Goal: Contribute content

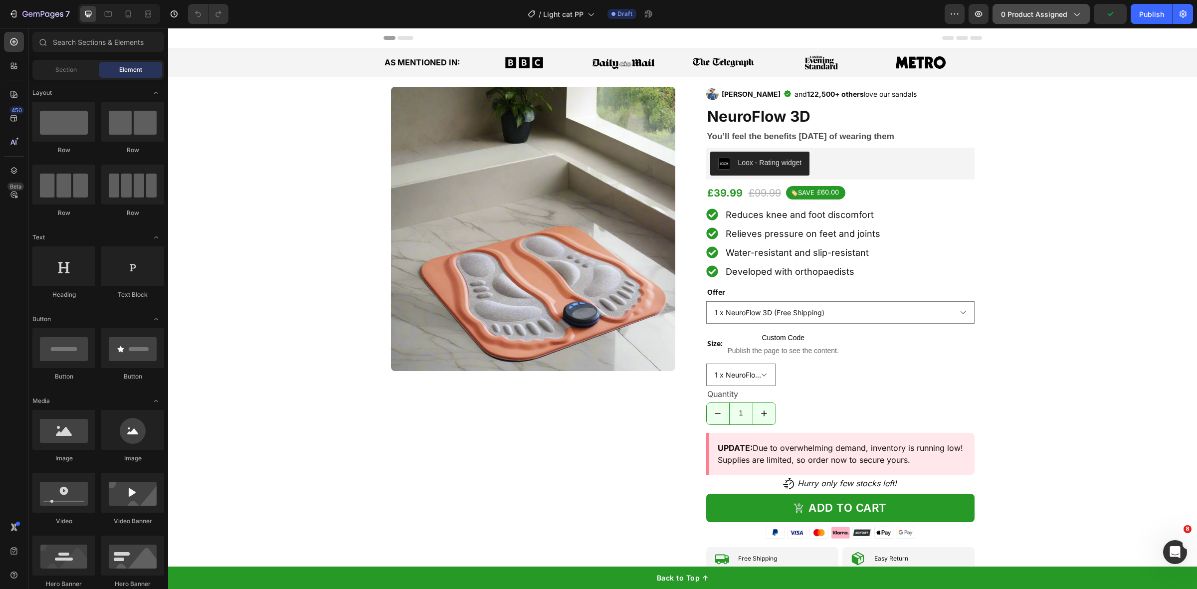
click at [1047, 21] on button "0 product assigned" at bounding box center [1041, 14] width 97 height 20
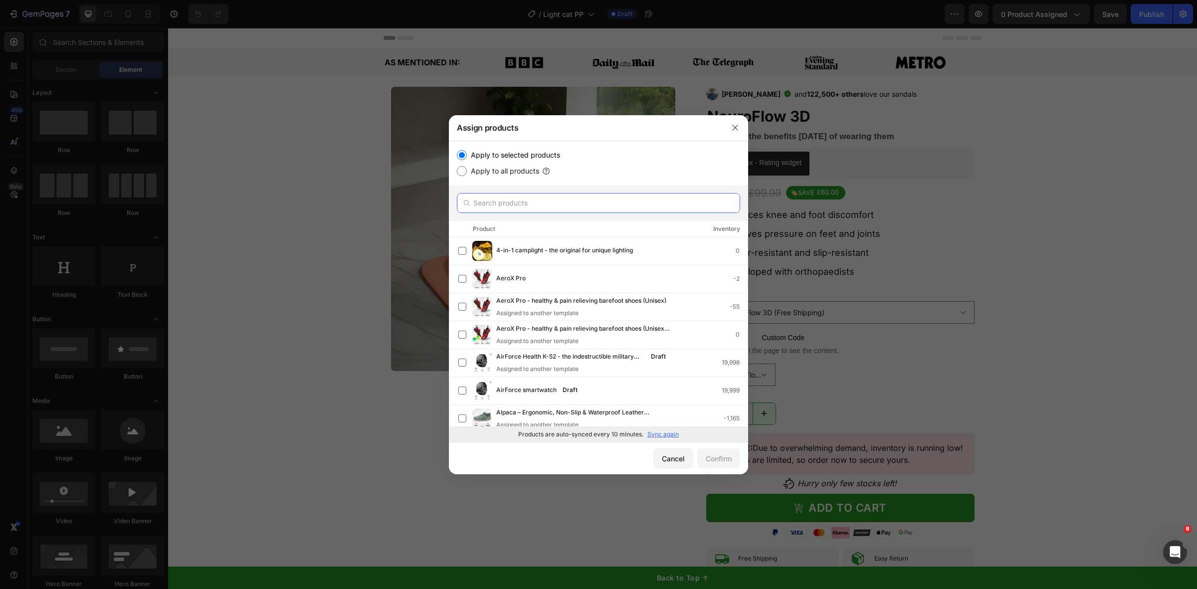
click at [564, 206] on input "text" at bounding box center [598, 203] width 283 height 20
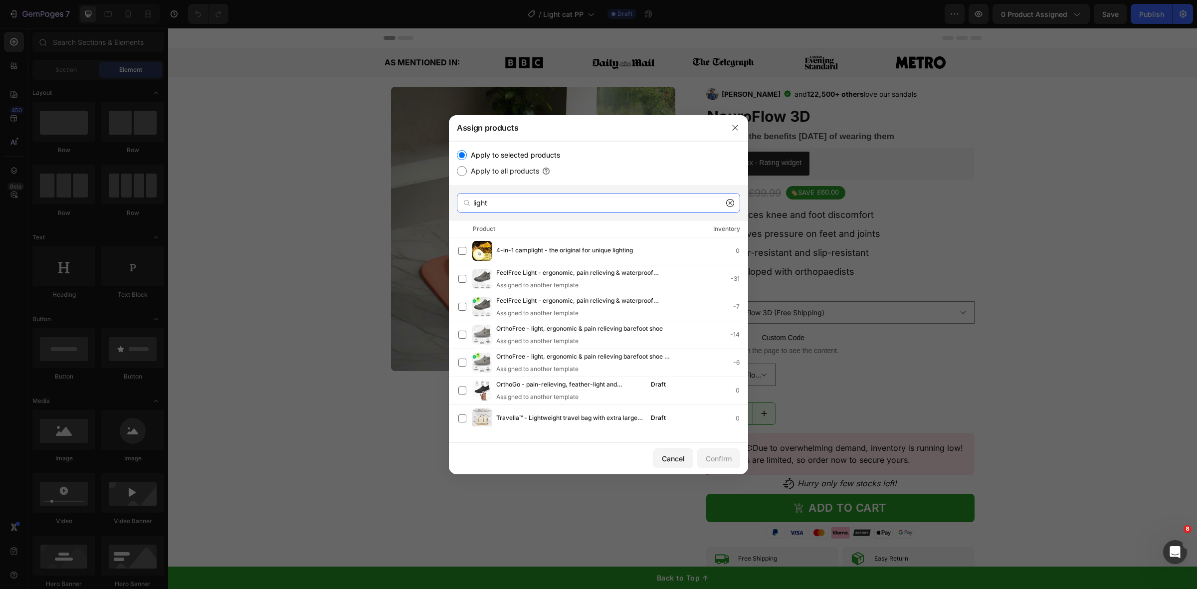
click at [488, 205] on input "light" at bounding box center [598, 203] width 283 height 20
click at [489, 205] on input "light" at bounding box center [598, 203] width 283 height 20
type input ","
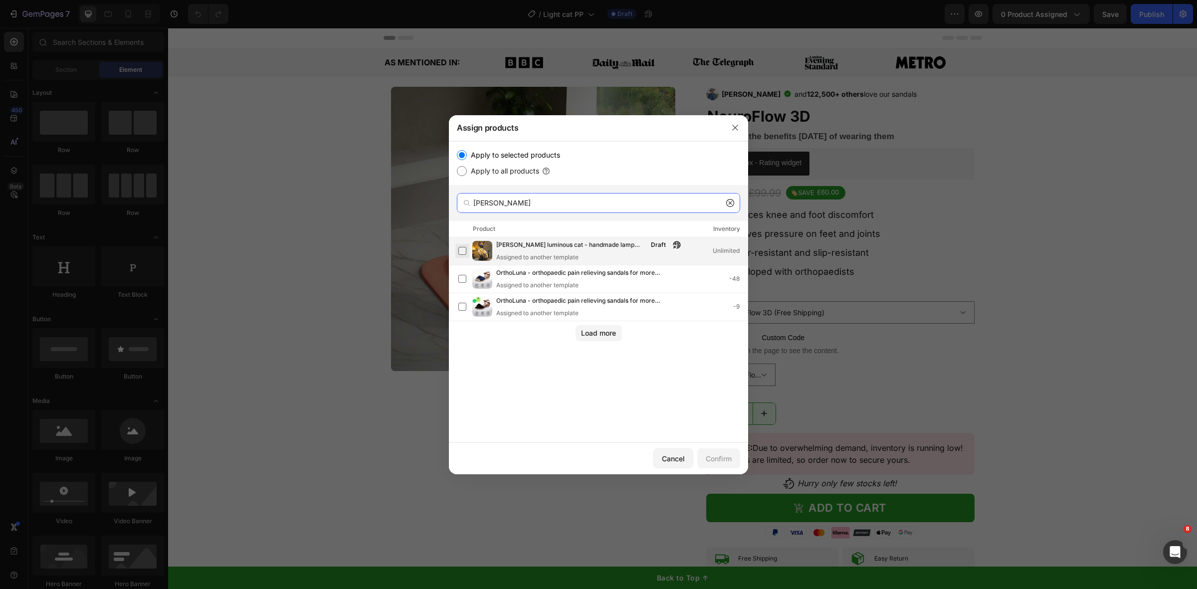
type input "luna"
click at [466, 247] on label at bounding box center [462, 251] width 8 height 8
click at [725, 463] on div "Confirm" at bounding box center [719, 458] width 26 height 10
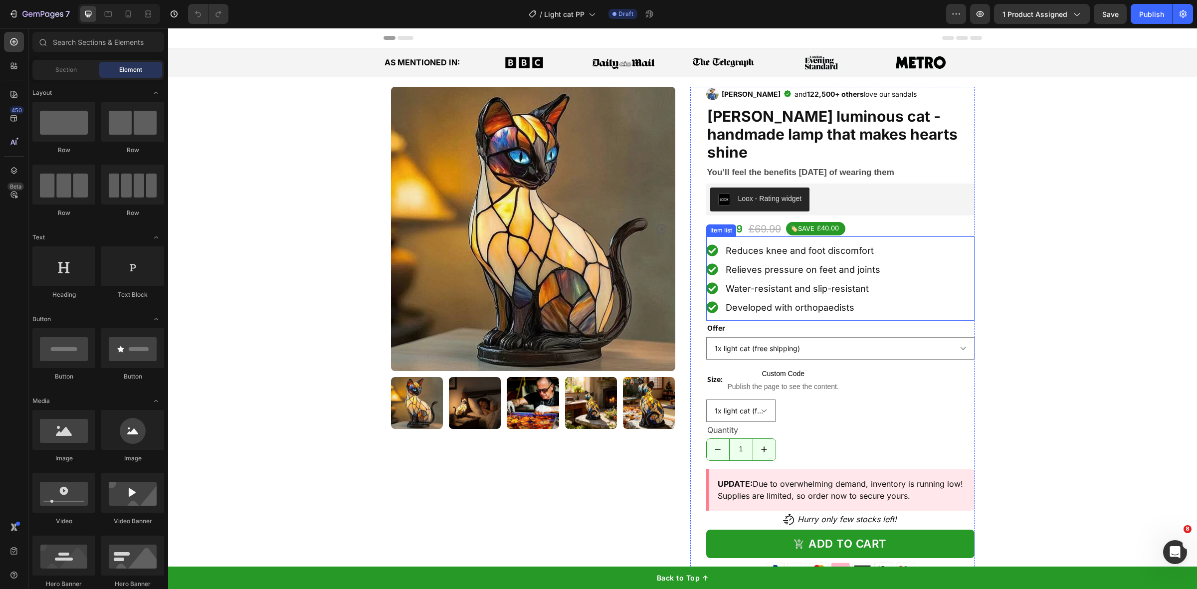
click at [787, 242] on div "Reduces knee and foot discomfort" at bounding box center [803, 250] width 158 height 16
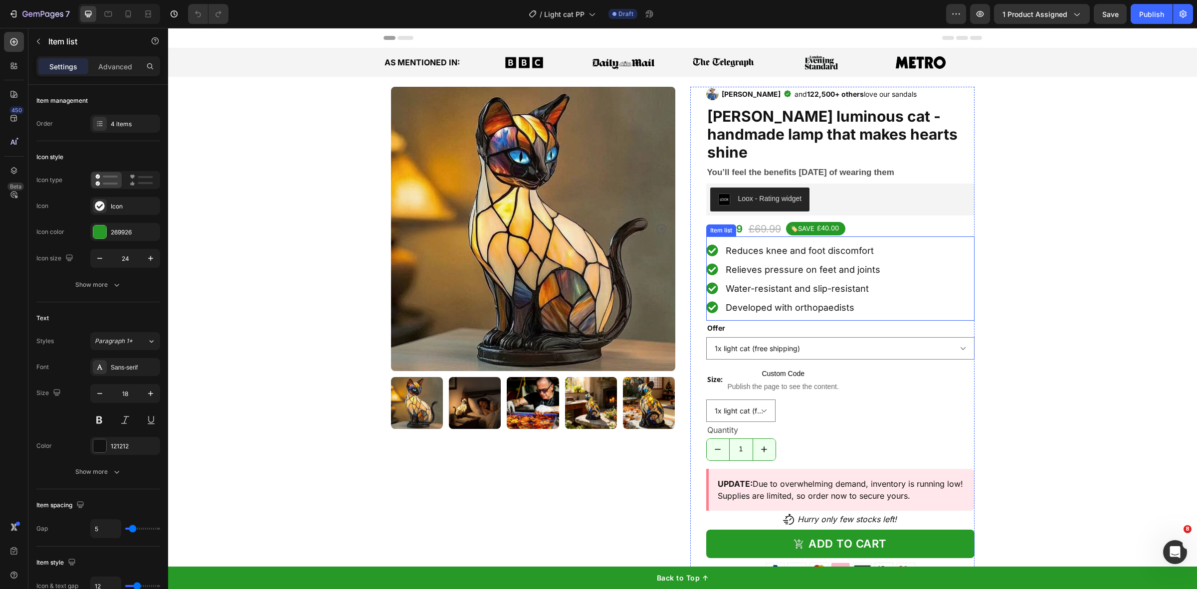
click at [787, 242] on div "Reduces knee and foot discomfort" at bounding box center [803, 250] width 158 height 16
click at [772, 264] on span "Relieves pressure on feet and joints" at bounding box center [803, 269] width 155 height 10
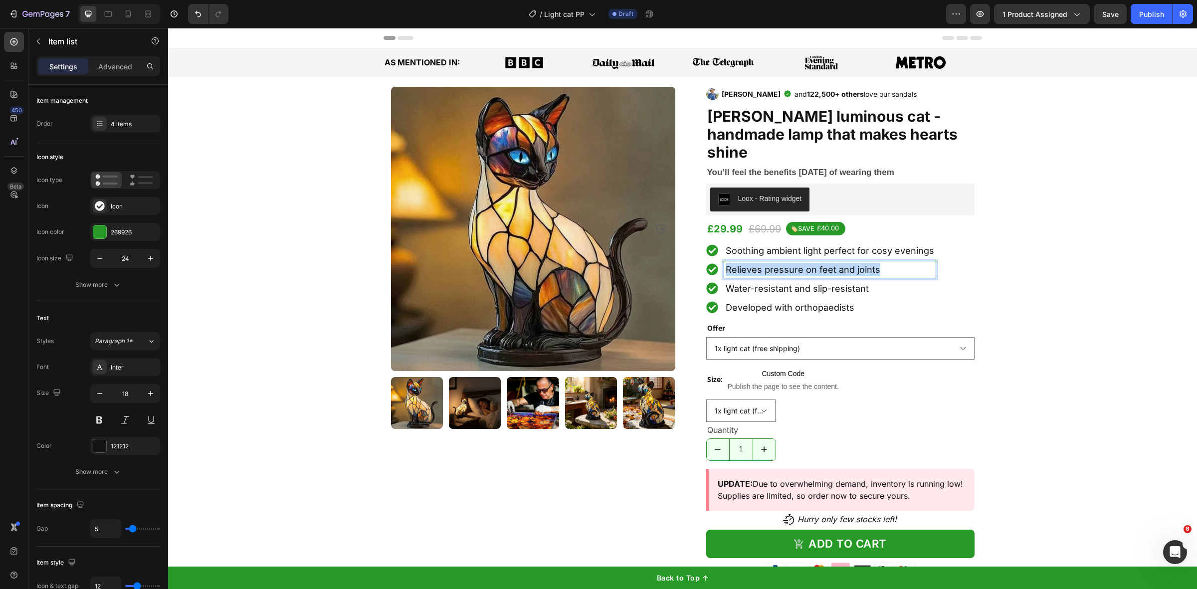
click at [772, 264] on span "Relieves pressure on feet and joints" at bounding box center [803, 269] width 155 height 10
click at [757, 283] on span "Water-resistant and slip-resistant" at bounding box center [797, 288] width 143 height 10
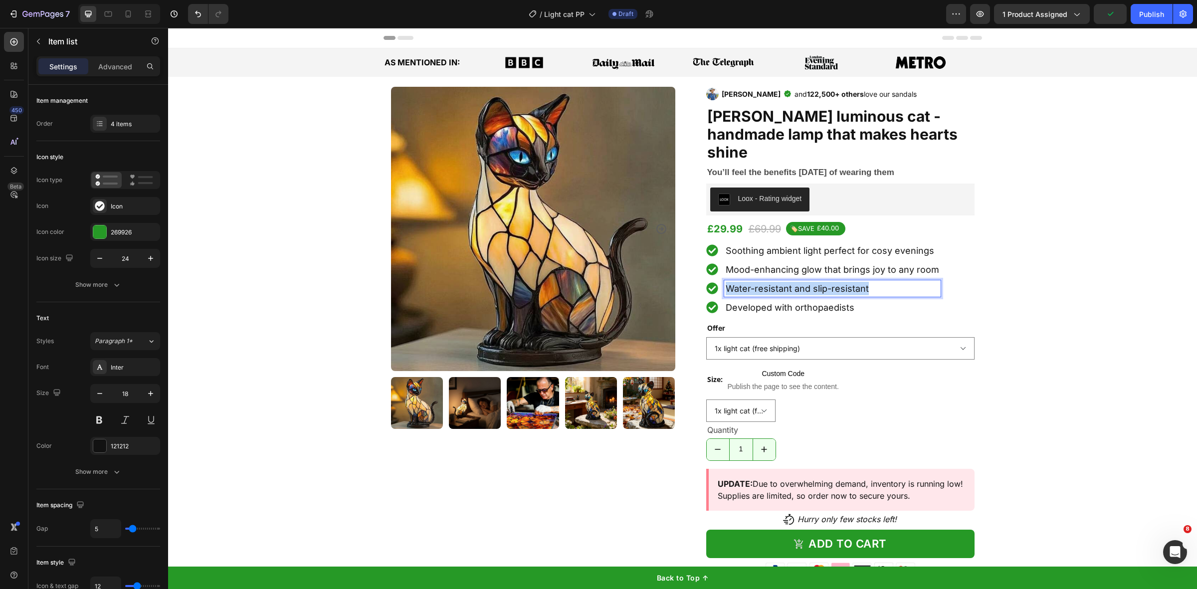
click at [757, 283] on span "Water-resistant and slip-resistant" at bounding box center [797, 288] width 143 height 10
click at [776, 302] on span "Developed with orthopaedists" at bounding box center [790, 307] width 129 height 10
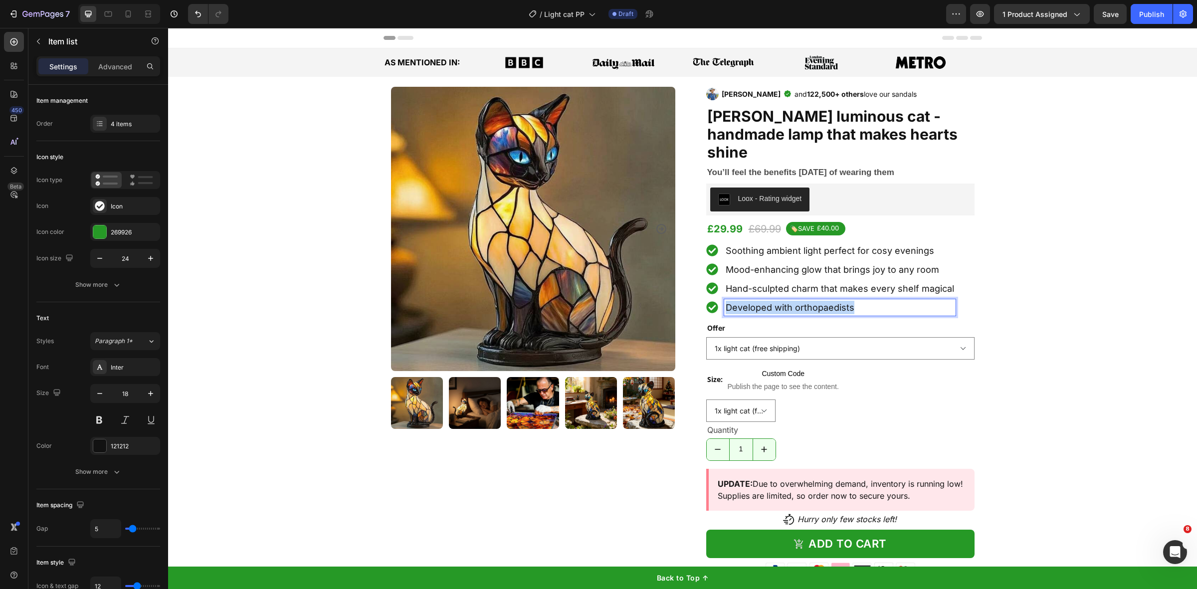
click at [776, 302] on span "Developed with orthopaedists" at bounding box center [790, 307] width 129 height 10
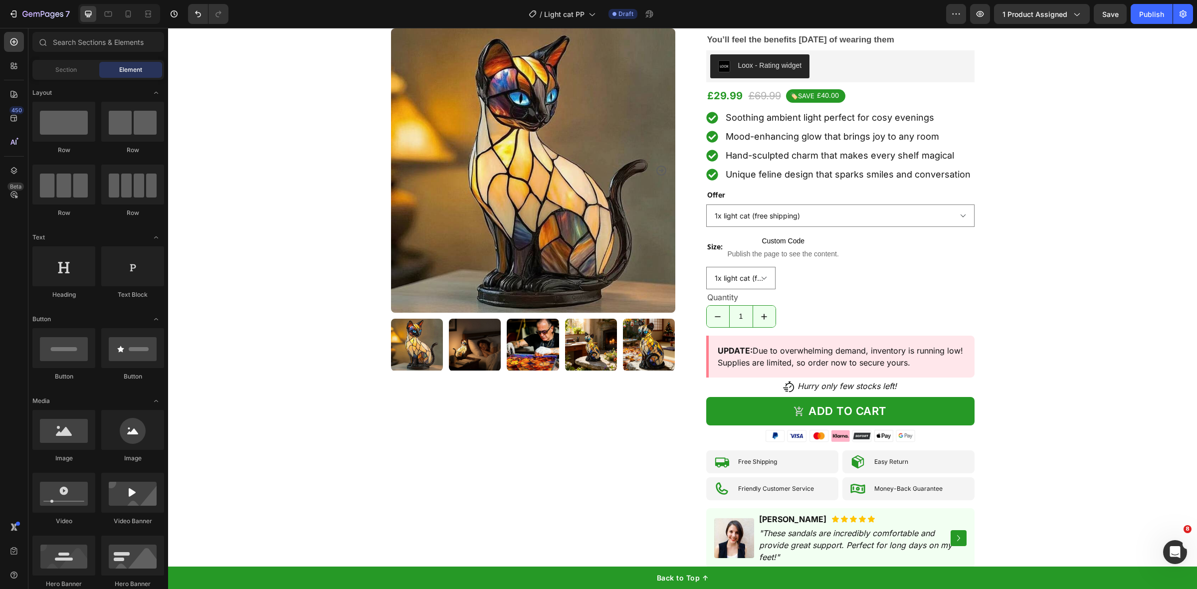
scroll to position [249, 0]
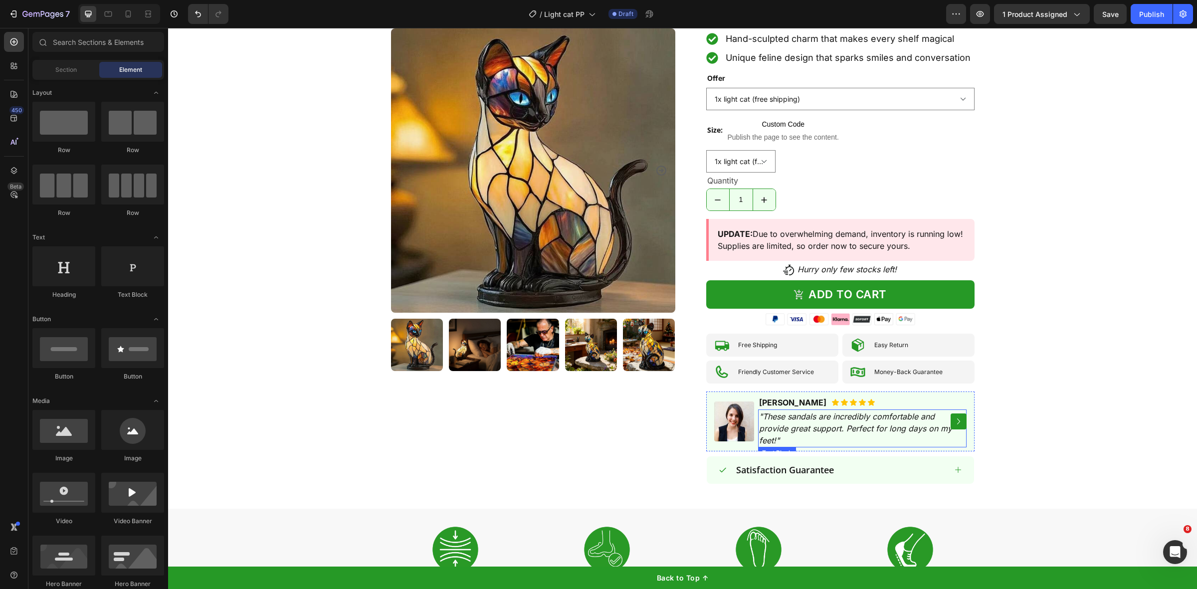
click at [799, 411] on icon ""These sandals are incredibly comfortable and provide great support. Perfect fo…" at bounding box center [855, 428] width 193 height 34
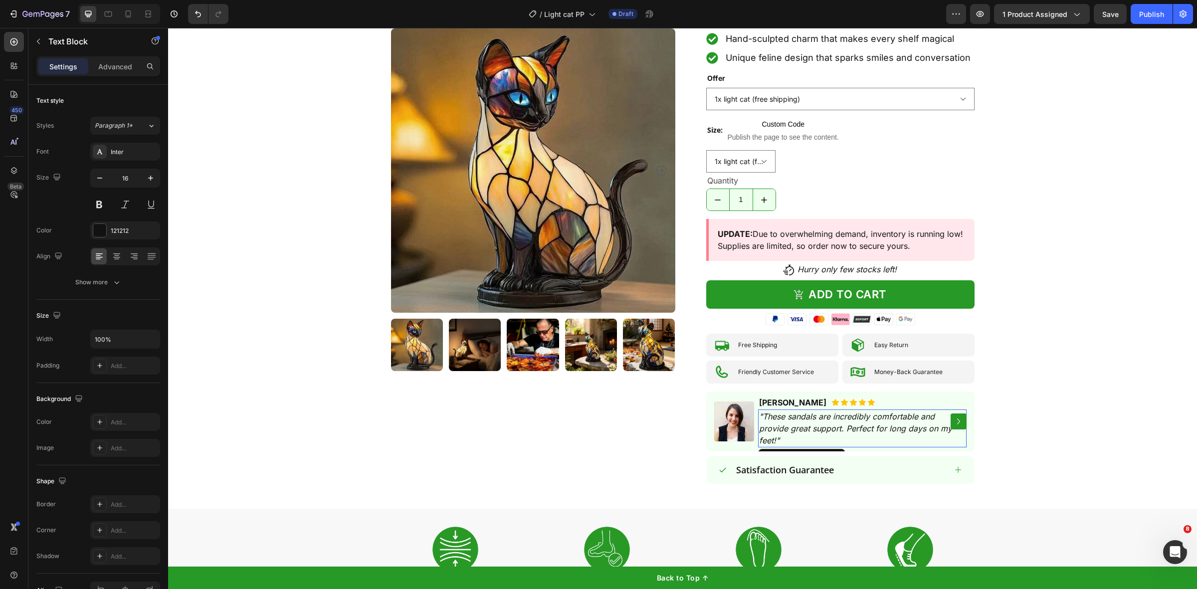
click at [799, 411] on icon ""These sandals are incredibly comfortable and provide great support. Perfect fo…" at bounding box center [855, 428] width 193 height 34
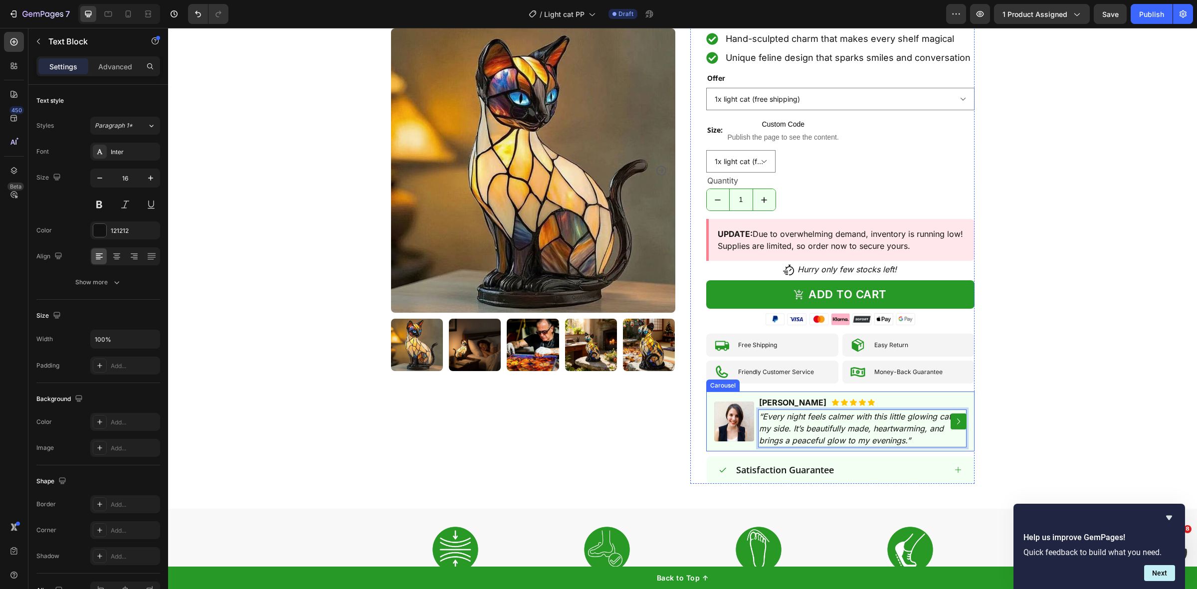
click at [953, 415] on icon "Carousel Next Arrow" at bounding box center [959, 421] width 12 height 12
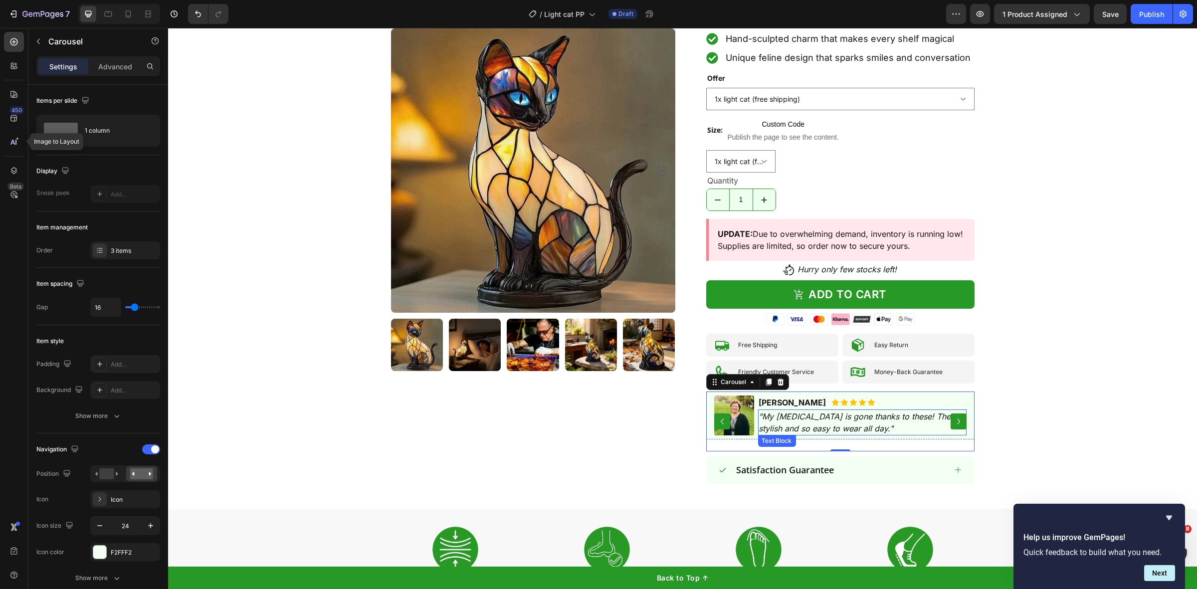
click at [766, 411] on icon ""My foot pain is gone thanks to these! They’re stylish and so easy to wear all …" at bounding box center [862, 422] width 206 height 22
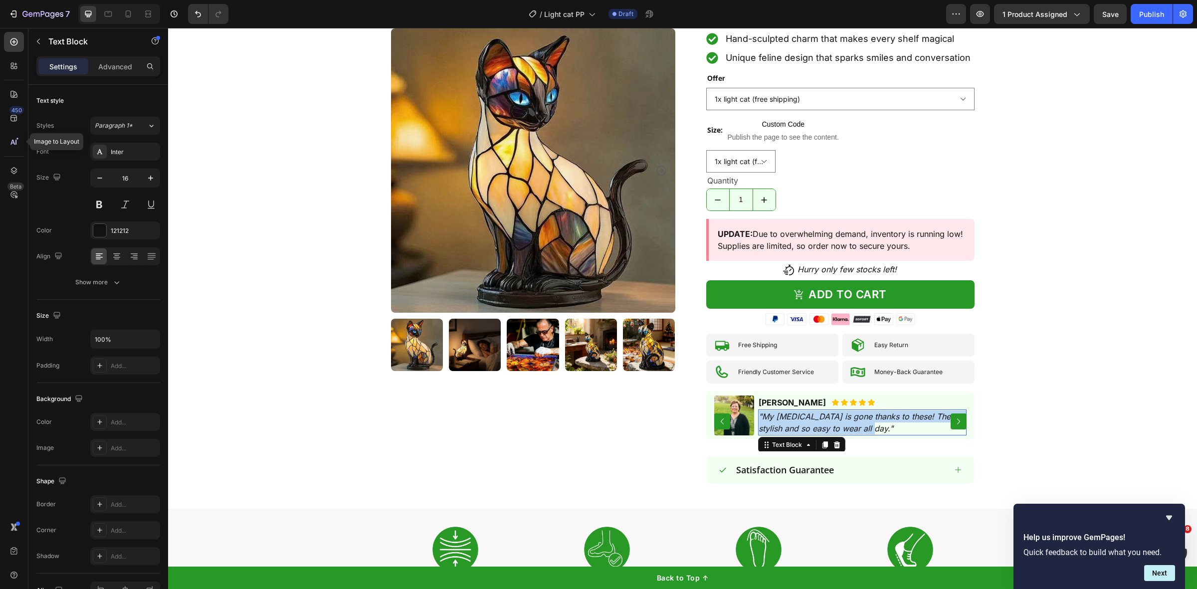
click at [766, 411] on icon ""My foot pain is gone thanks to these! They’re stylish and so easy to wear all …" at bounding box center [862, 422] width 206 height 22
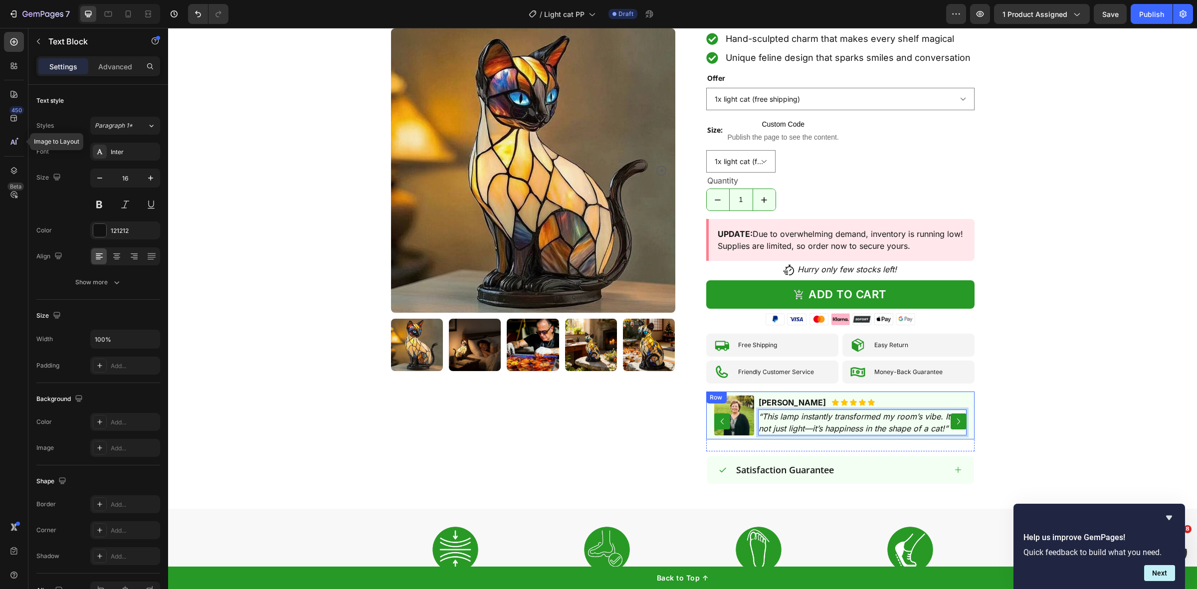
click at [957, 415] on icon "Carousel Next Arrow" at bounding box center [959, 421] width 12 height 12
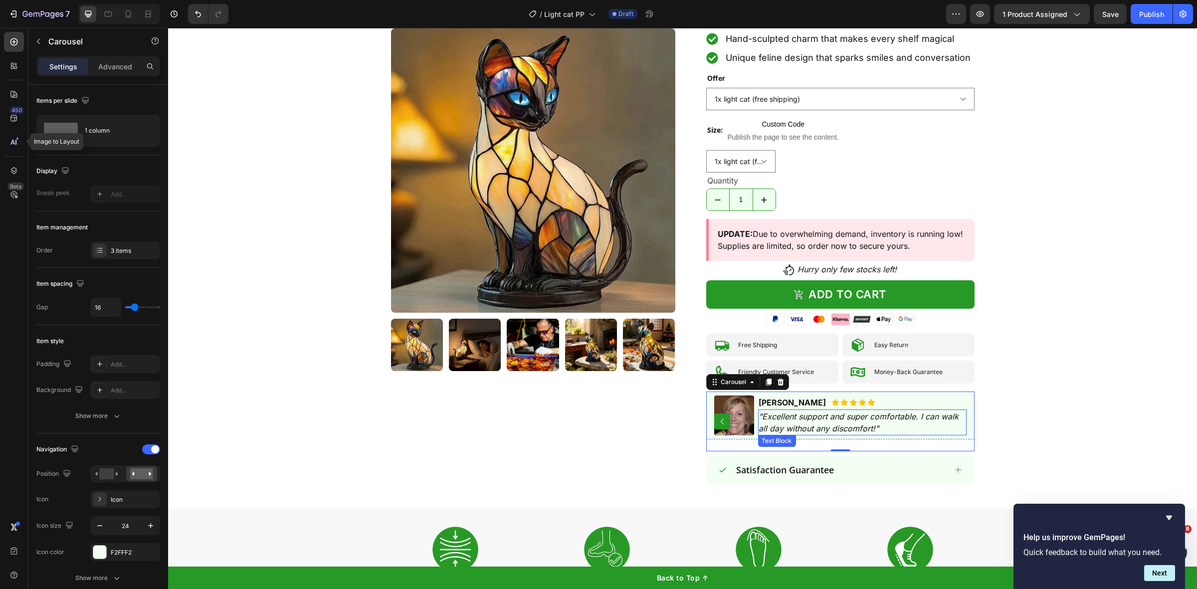
click at [791, 411] on icon ""Excellent support and super comfortable. I can walk all day without any discom…" at bounding box center [859, 422] width 200 height 22
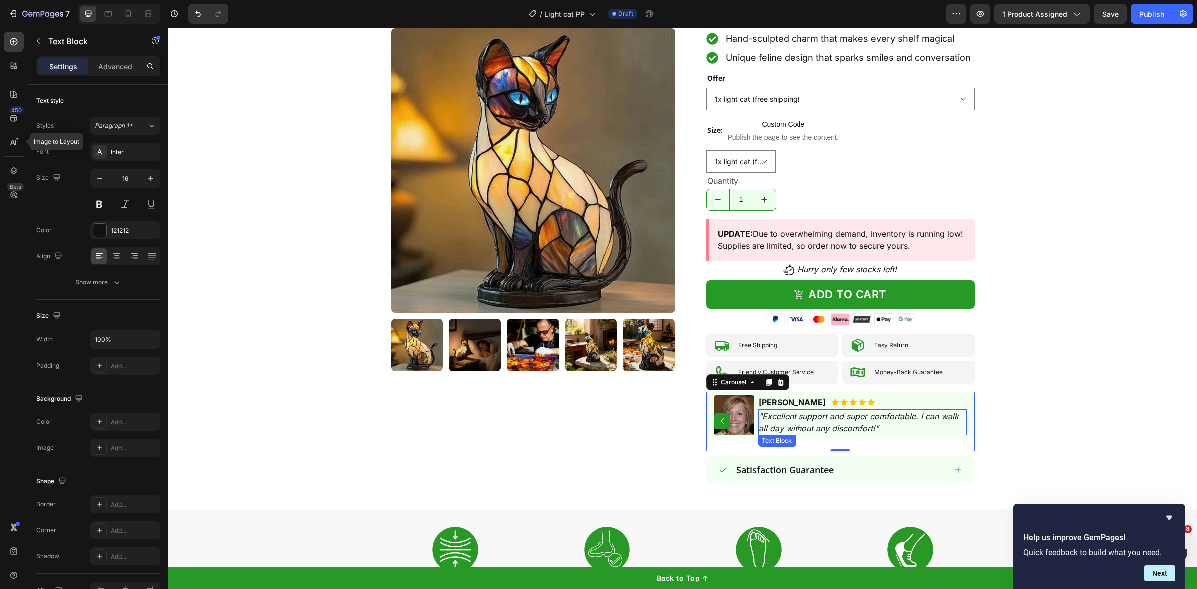
click at [791, 411] on icon ""Excellent support and super comfortable. I can walk all day without any discom…" at bounding box center [859, 422] width 200 height 22
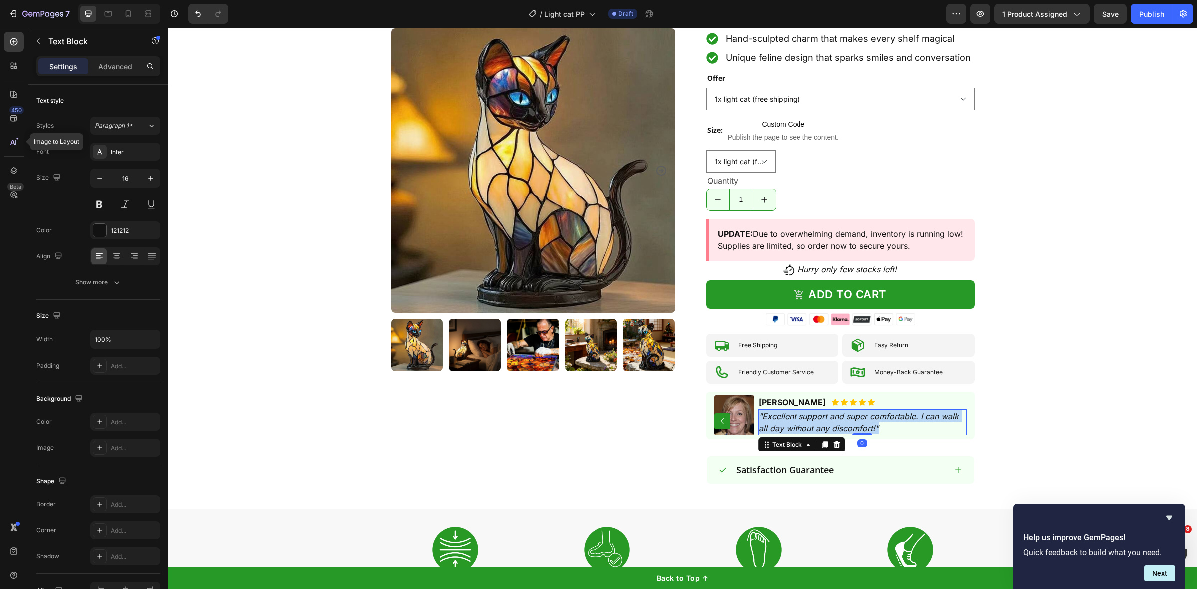
click at [791, 411] on icon ""Excellent support and super comfortable. I can walk all day without any discom…" at bounding box center [859, 422] width 200 height 22
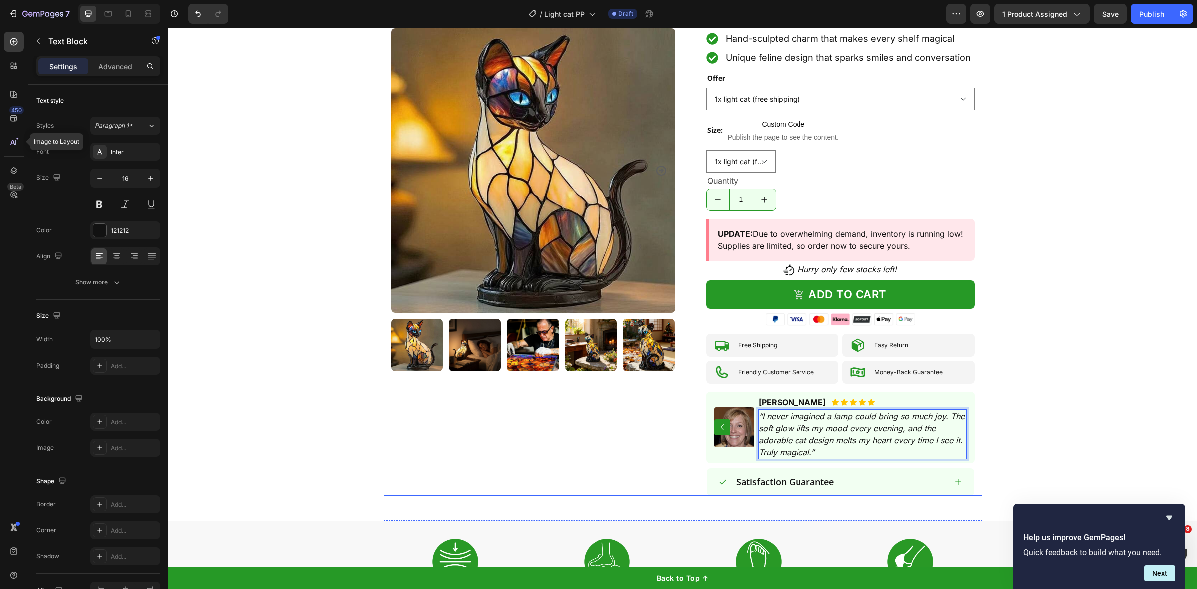
scroll to position [499, 0]
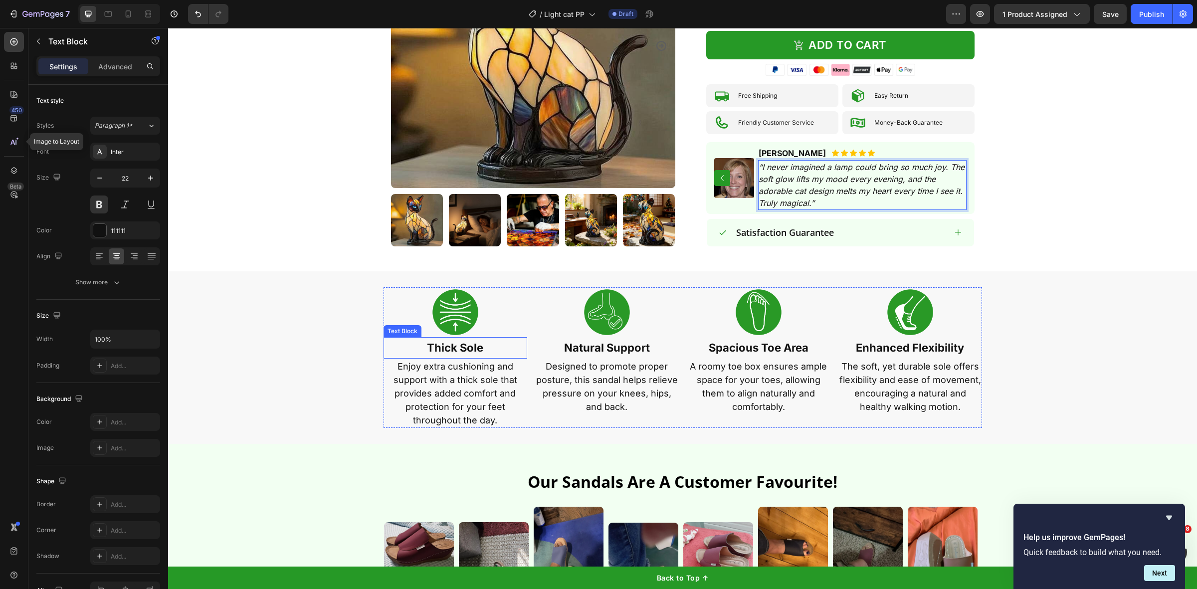
click at [486, 338] on p "Thick Sole" at bounding box center [456, 348] width 142 height 20
click at [478, 287] on div at bounding box center [456, 312] width 144 height 50
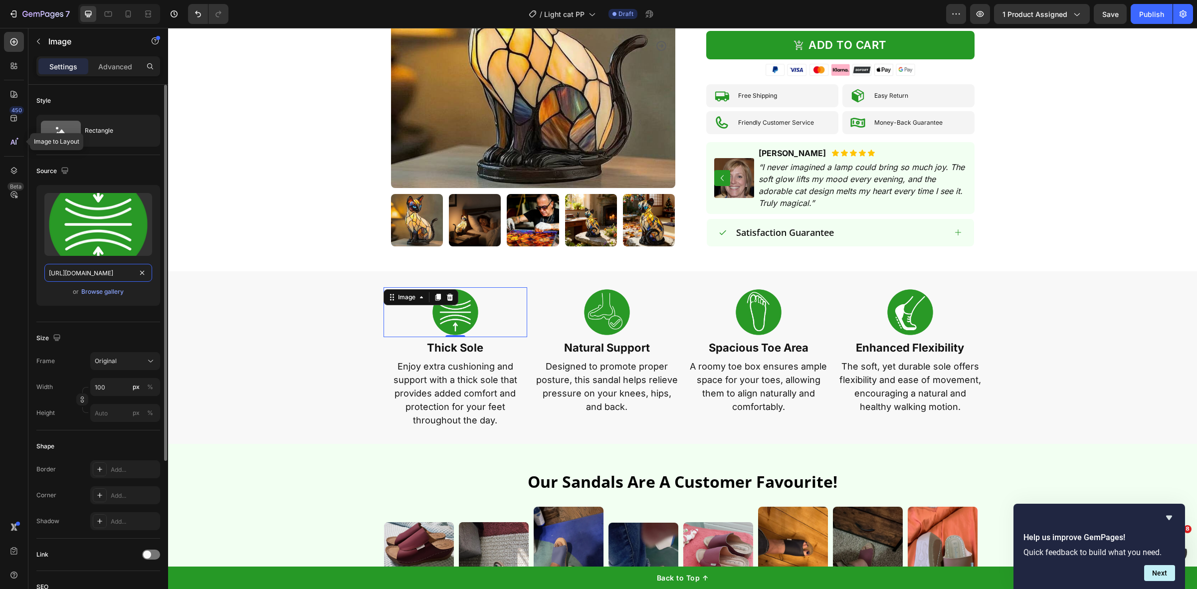
click at [104, 273] on input "https://cdn.shopify.com/s/files/1/0577/9275/7859/files/gempages_510724225498088…" at bounding box center [98, 273] width 108 height 18
paste input "p9lyrm7ao013xvbe-57792757859.shopifypreview.com/cdn/shop/files/gempages_5107242…"
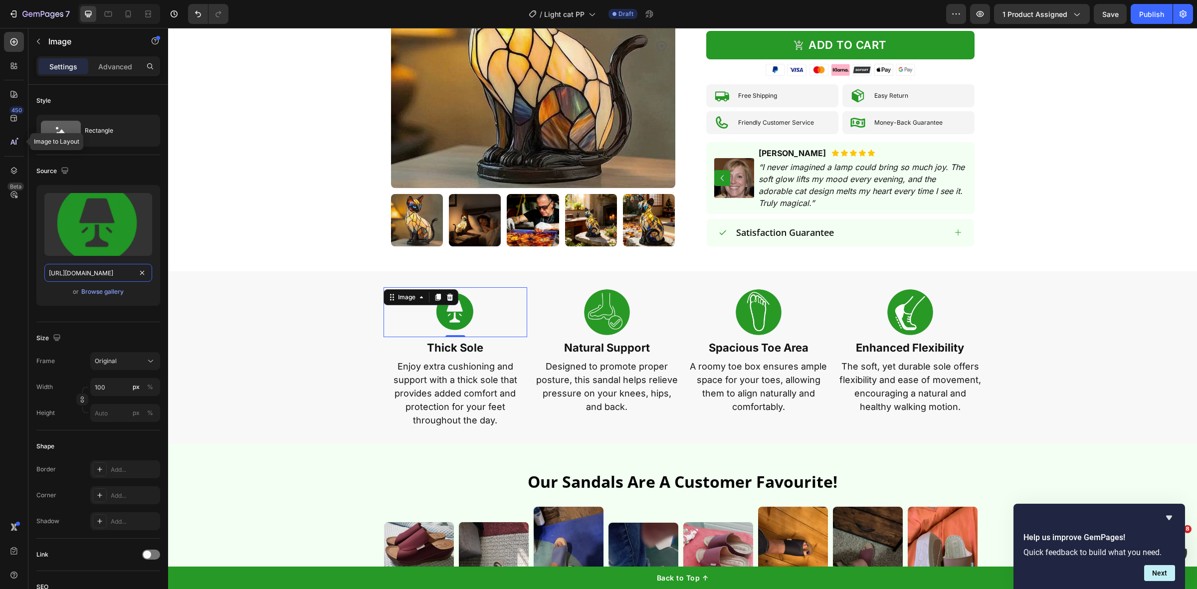
type input "https://p9lyrm7ao013xvbe-57792757859.shopifypreview.com/cdn/shop/files/gempages…"
click at [600, 291] on img at bounding box center [607, 312] width 50 height 50
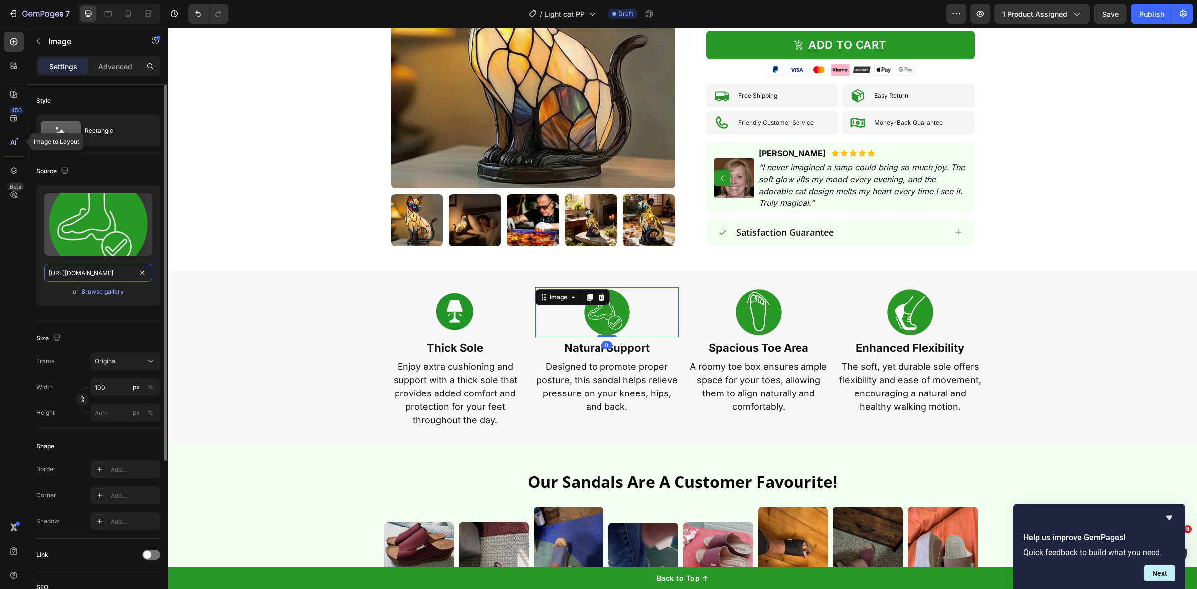
click at [120, 268] on input "https://cdn.shopify.com/s/files/1/0577/9275/7859/files/gempages_510724225498088…" at bounding box center [98, 273] width 108 height 18
paste input "p9lyrm7ao013xvbe-57792757859.shopifypreview.com/cdn/shop/files/gempages_5107242…"
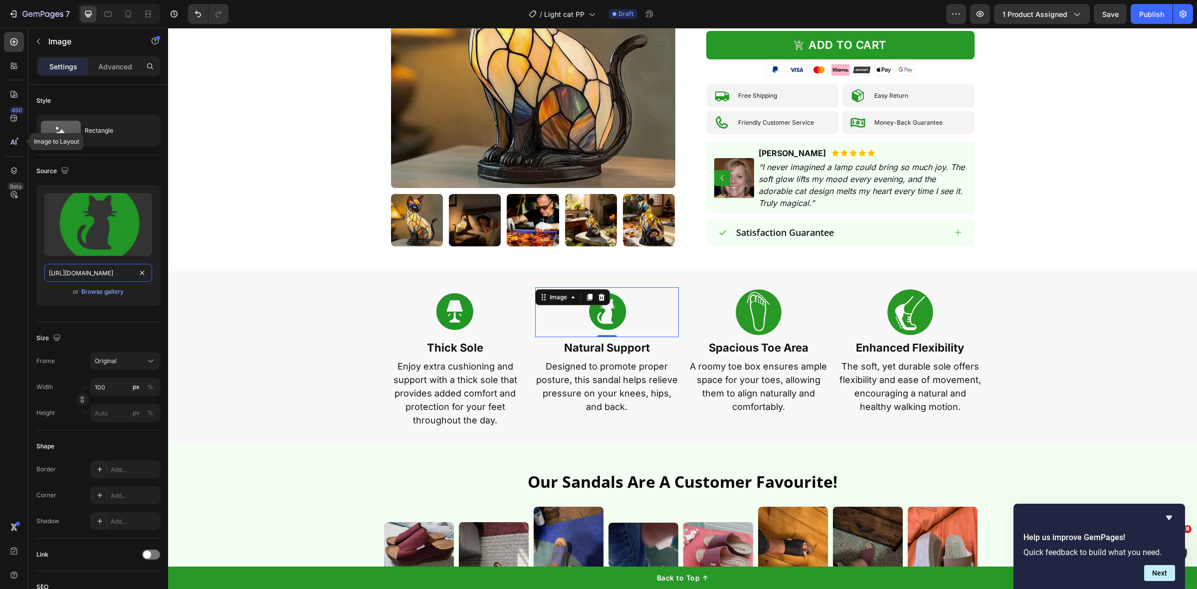
type input "https://p9lyrm7ao013xvbe-57792757859.shopifypreview.com/cdn/shop/files/gempages…"
click at [755, 295] on img at bounding box center [759, 312] width 50 height 50
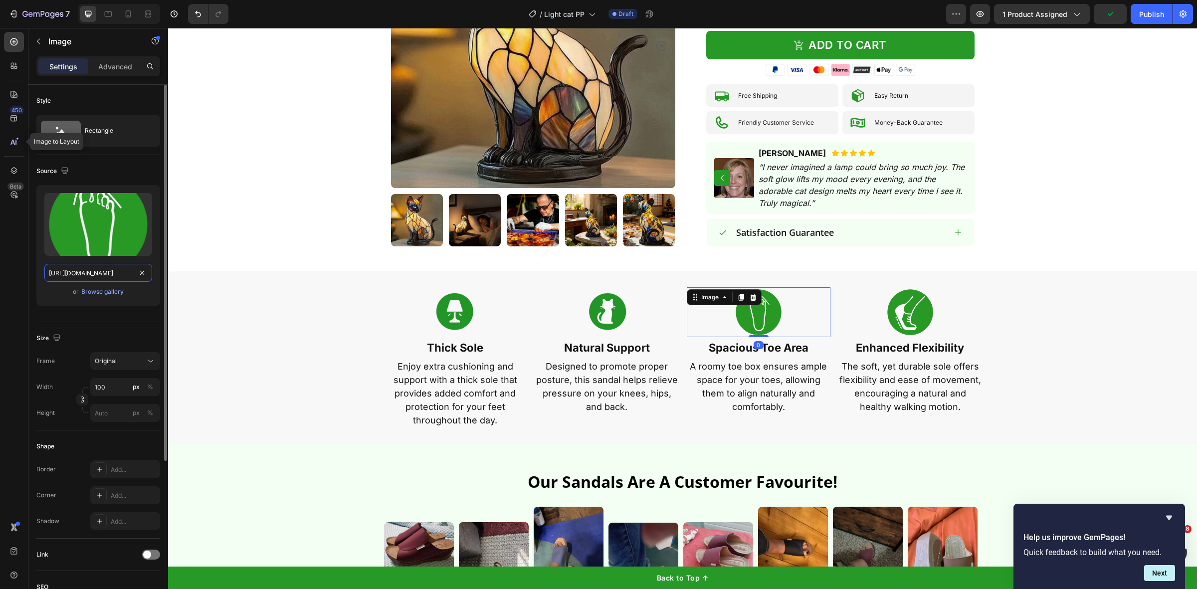
click at [114, 270] on input "https://cdn.shopify.com/s/files/1/0577/9275/7859/files/gempages_510724225498088…" at bounding box center [98, 273] width 108 height 18
paste input "p9lyrm7ao013xvbe-57792757859.shopifypreview.com/cdn/shop/files/gempages_5107242…"
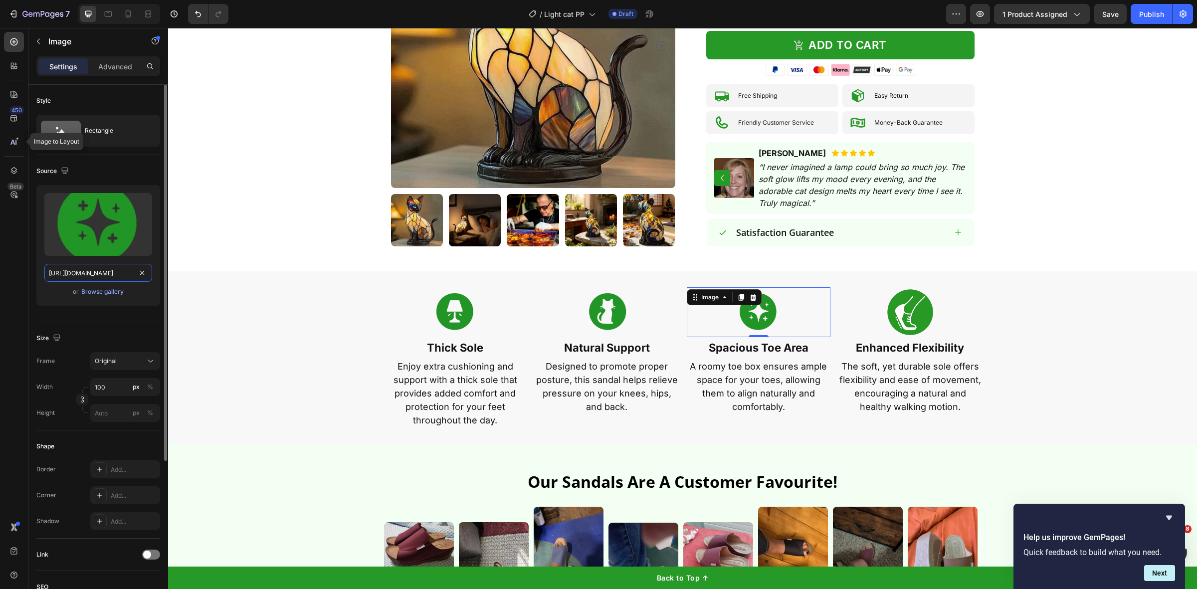
type input "https://p9lyrm7ao013xvbe-57792757859.shopifypreview.com/cdn/shop/files/gempages…"
click at [911, 303] on img at bounding box center [910, 312] width 50 height 50
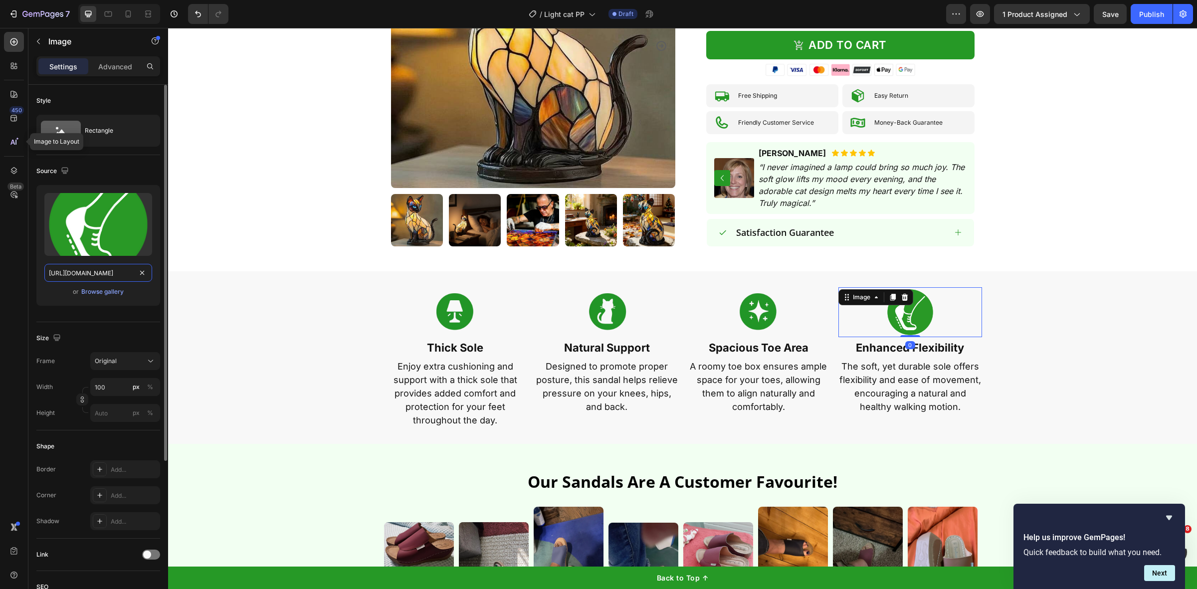
click at [88, 279] on input "https://cdn.shopify.com/s/files/1/0577/9275/7859/files/gempages_510724225498088…" at bounding box center [98, 273] width 108 height 18
paste input "p9lyrm7ao013xvbe-57792757859.shopifypreview.com/cdn/shop/files/gempages_5107242…"
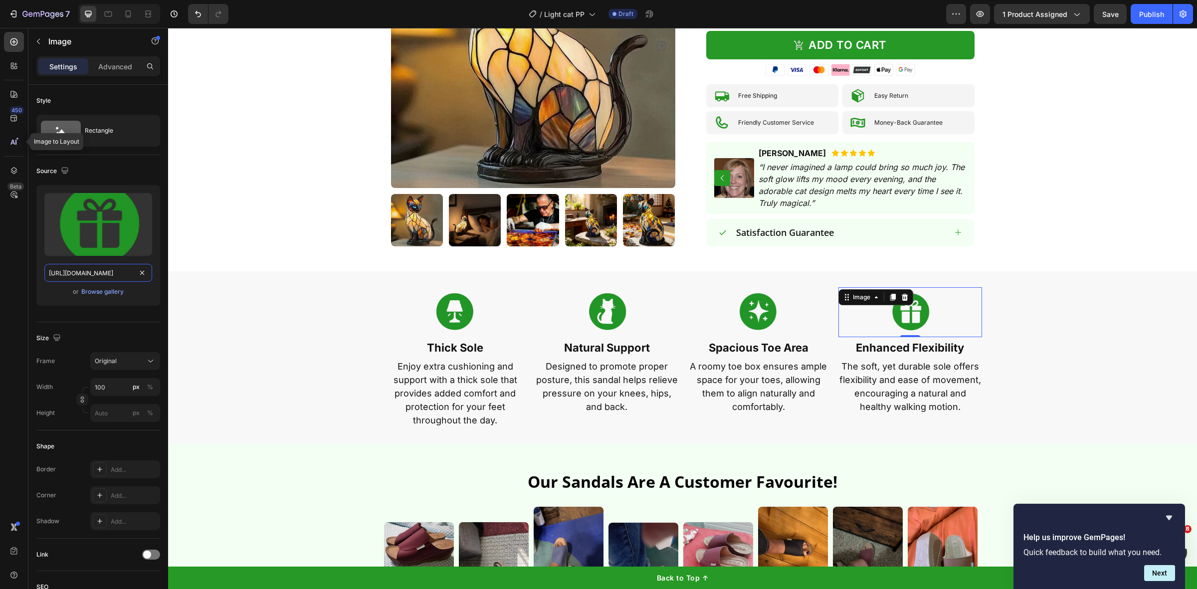
type input "https://p9lyrm7ao013xvbe-57792757859.shopifypreview.com/cdn/shop/files/gempages…"
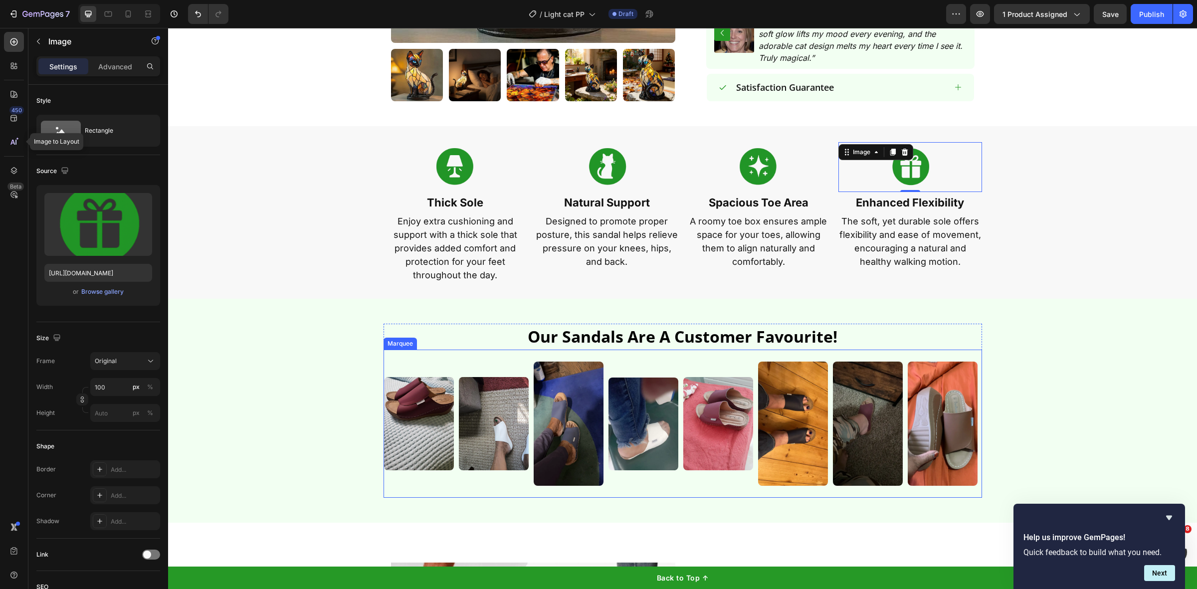
scroll to position [623, 0]
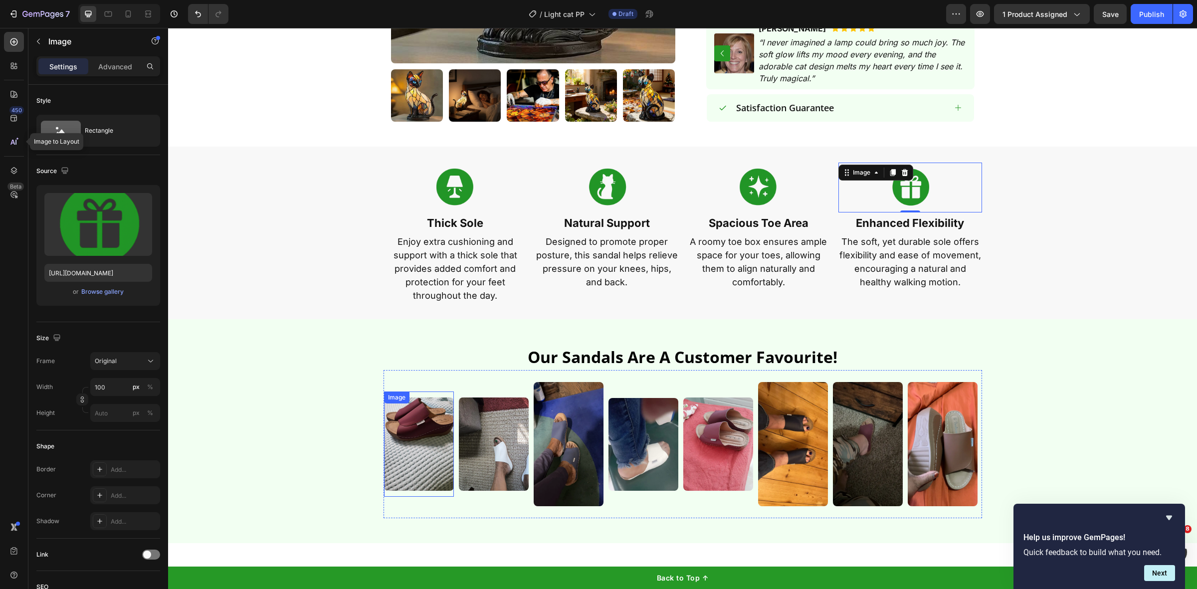
click at [395, 434] on img at bounding box center [419, 444] width 70 height 93
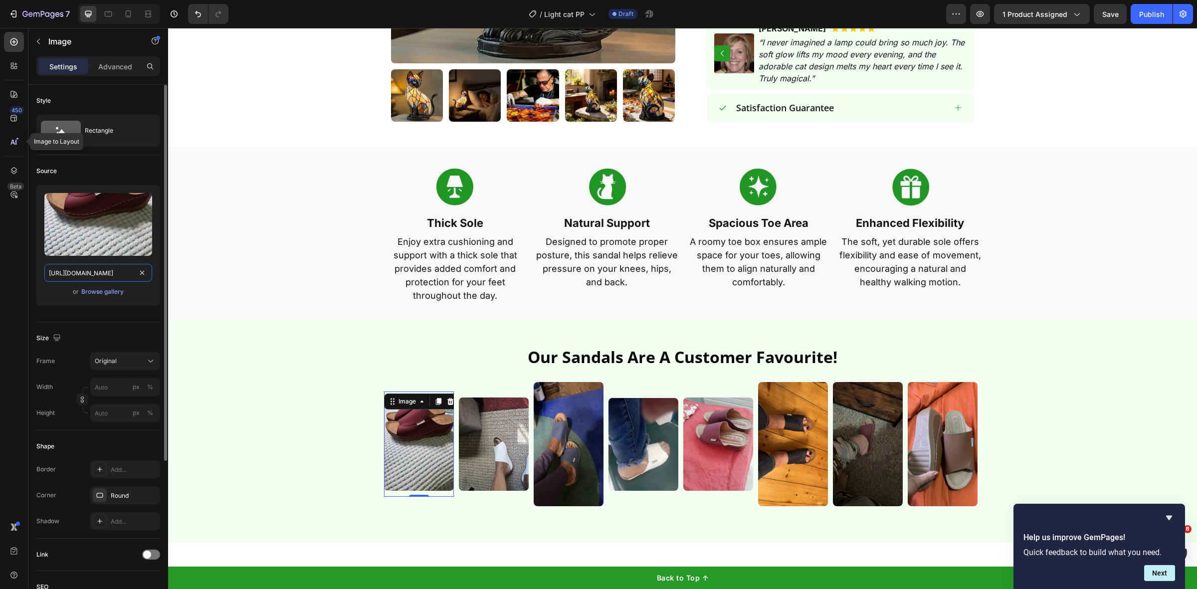
click at [86, 277] on input "https://rewimg.us.kwcdn.com/review-image/20237f3a8a/89854436-27f0-4d6d-b9e5-443…" at bounding box center [98, 273] width 108 height 18
paste input "p9lyrm7ao013xvbe-57792757859.shopifypreview.com/cdn/shop/files/gempages_5107242…"
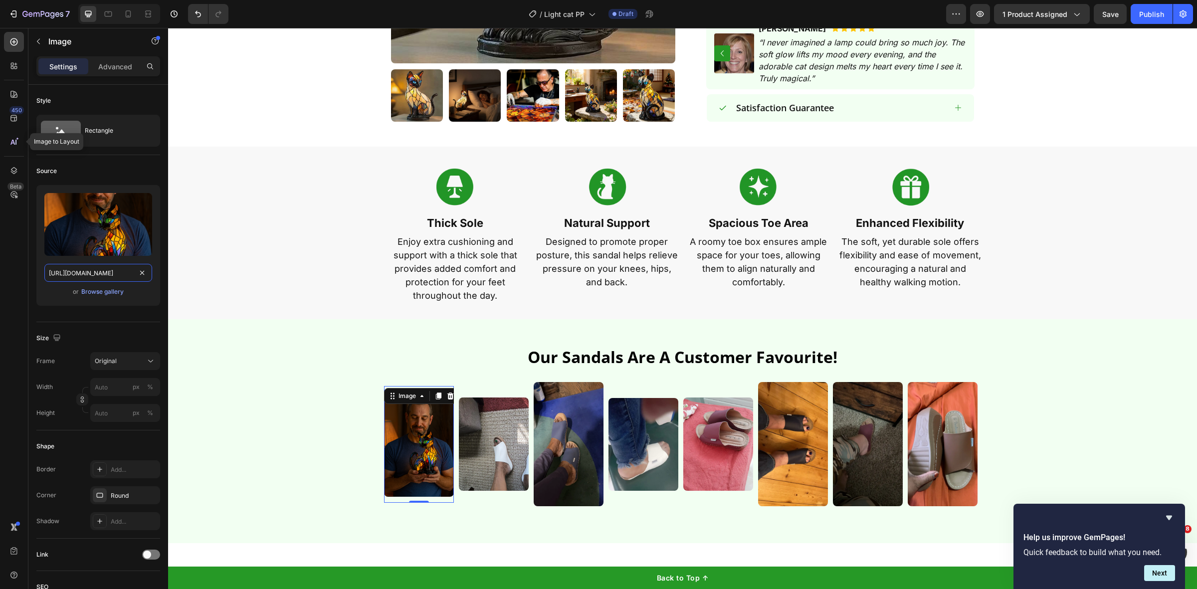
type input "https://p9lyrm7ao013xvbe-57792757859.shopifypreview.com/cdn/shop/files/gempages…"
click at [447, 213] on p "Thick Sole" at bounding box center [456, 223] width 142 height 20
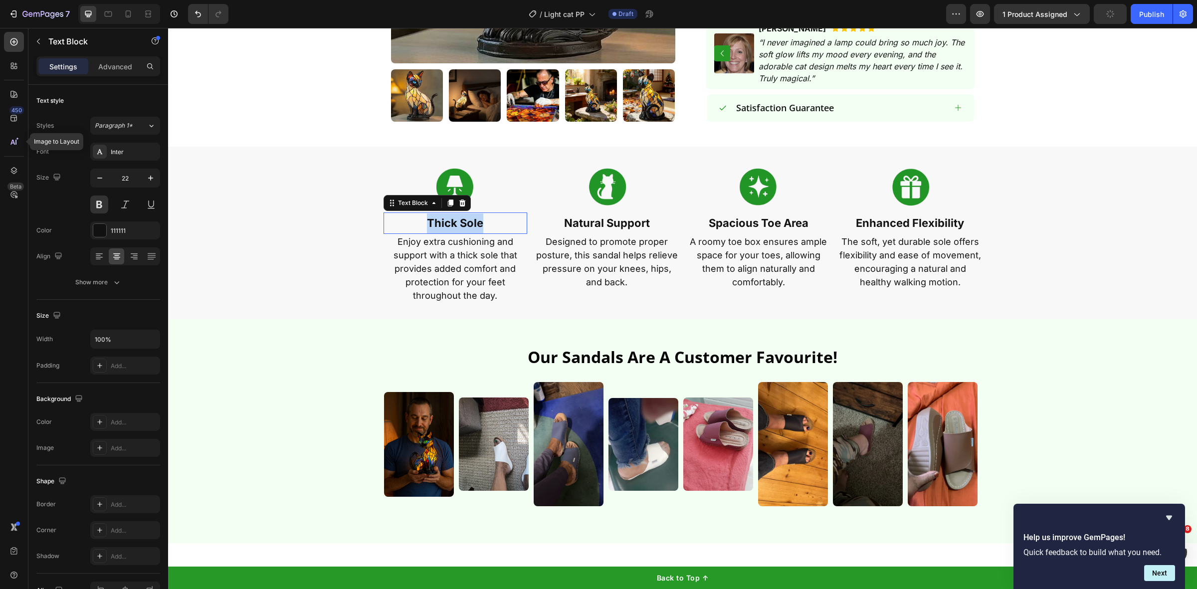
click at [447, 213] on p "Thick Sole" at bounding box center [456, 223] width 142 height 20
click at [582, 213] on p "Natural Support" at bounding box center [607, 223] width 142 height 20
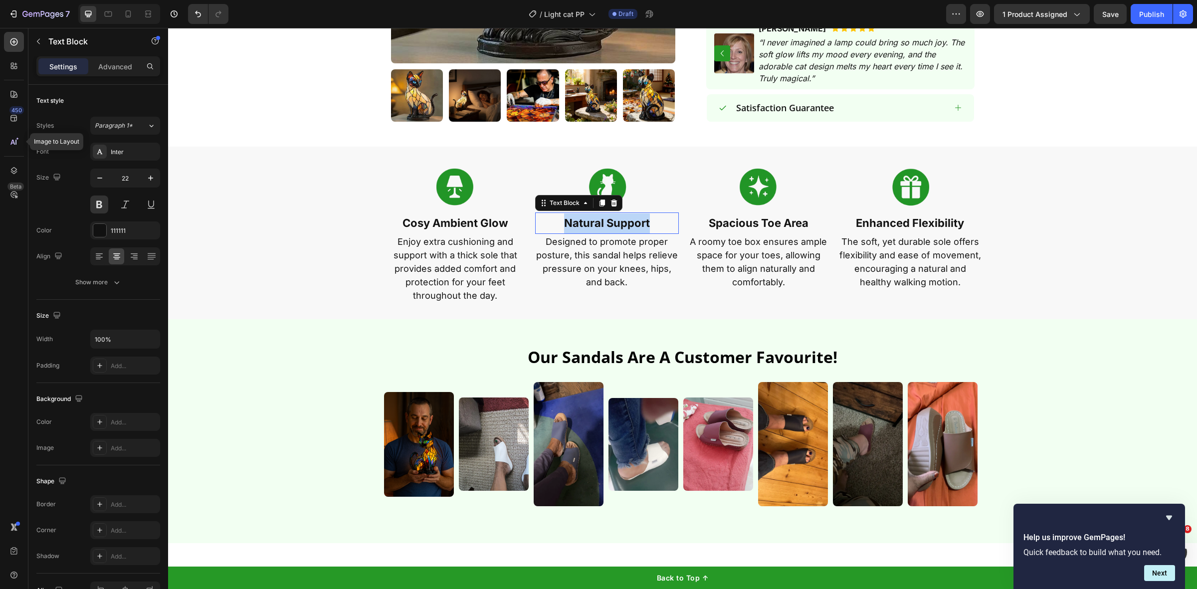
click at [582, 213] on p "Natural Support" at bounding box center [607, 223] width 142 height 20
click at [737, 213] on p "Spacious Toe Area" at bounding box center [759, 223] width 142 height 20
click at [736, 213] on p "Spacious Toe Area" at bounding box center [759, 223] width 142 height 20
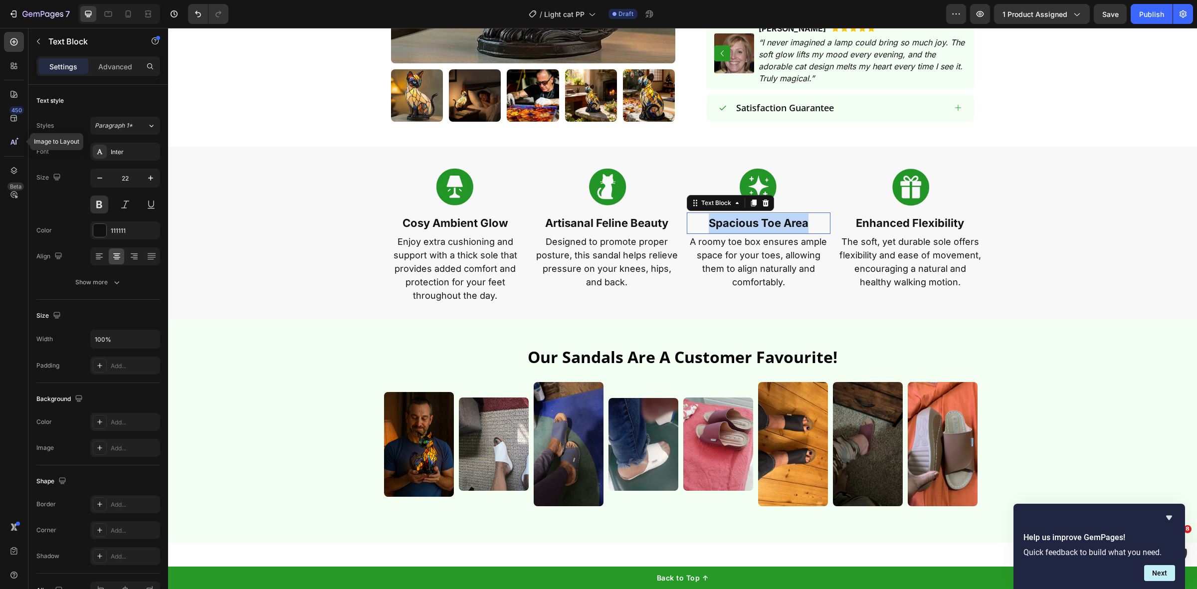
click at [736, 213] on p "Spacious Toe Area" at bounding box center [759, 223] width 142 height 20
click at [888, 213] on p "Enhanced Flexibility" at bounding box center [910, 223] width 142 height 20
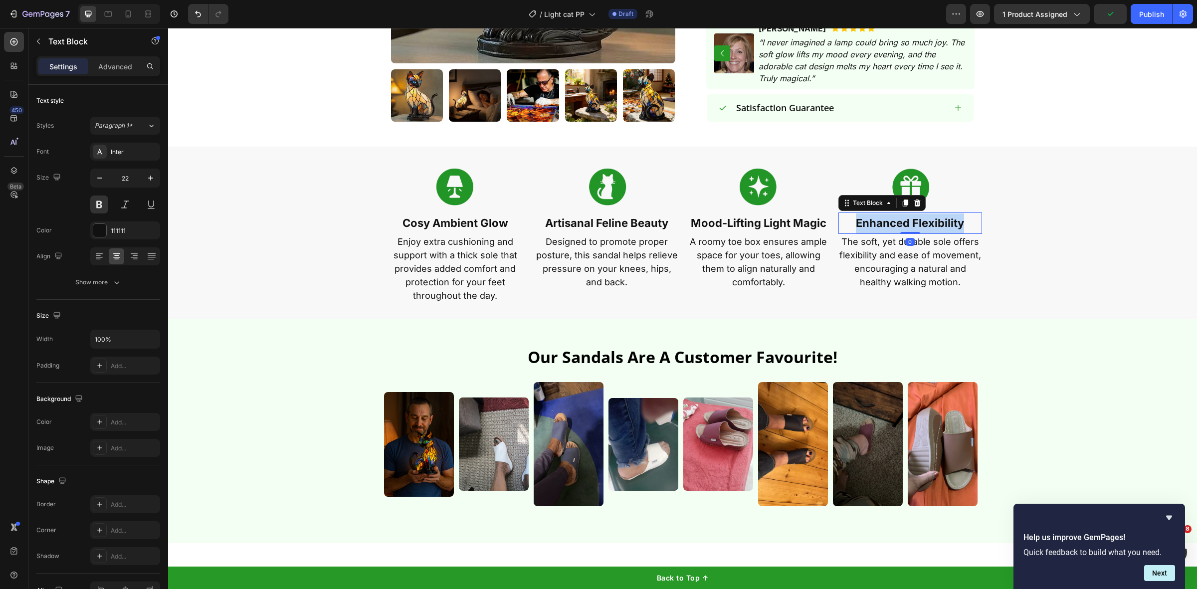
click at [888, 213] on p "Enhanced Flexibility" at bounding box center [910, 223] width 142 height 20
click at [911, 254] on p "The soft, yet durable sole offers flexibility and ease of movement, encouraging…" at bounding box center [910, 262] width 142 height 54
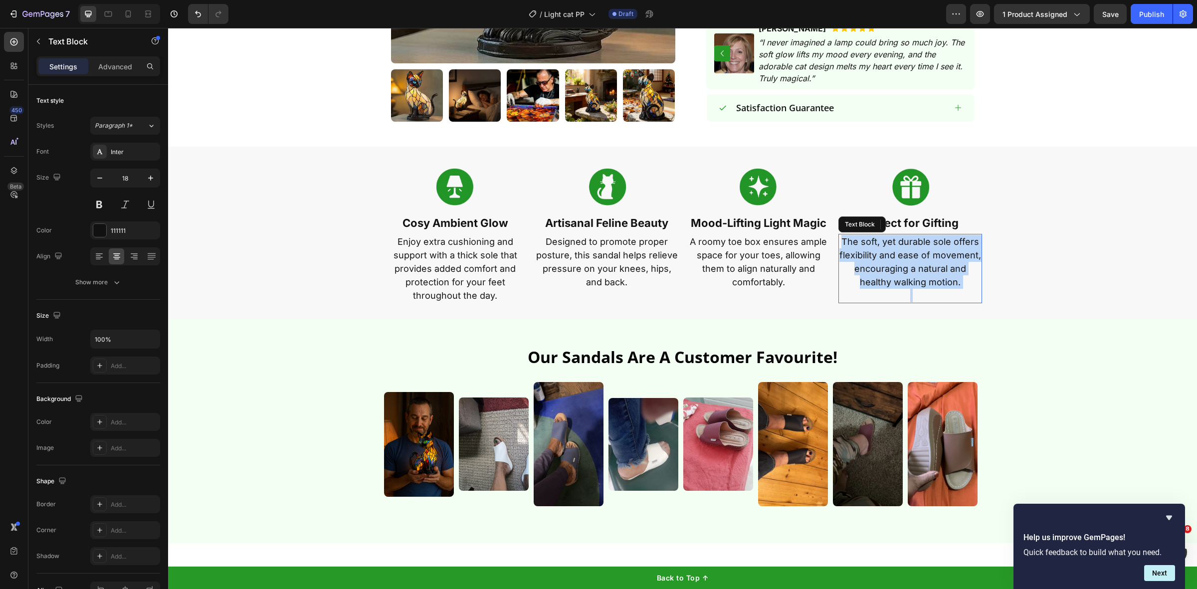
click at [911, 254] on p "The soft, yet durable sole offers flexibility and ease of movement, encouraging…" at bounding box center [910, 262] width 142 height 54
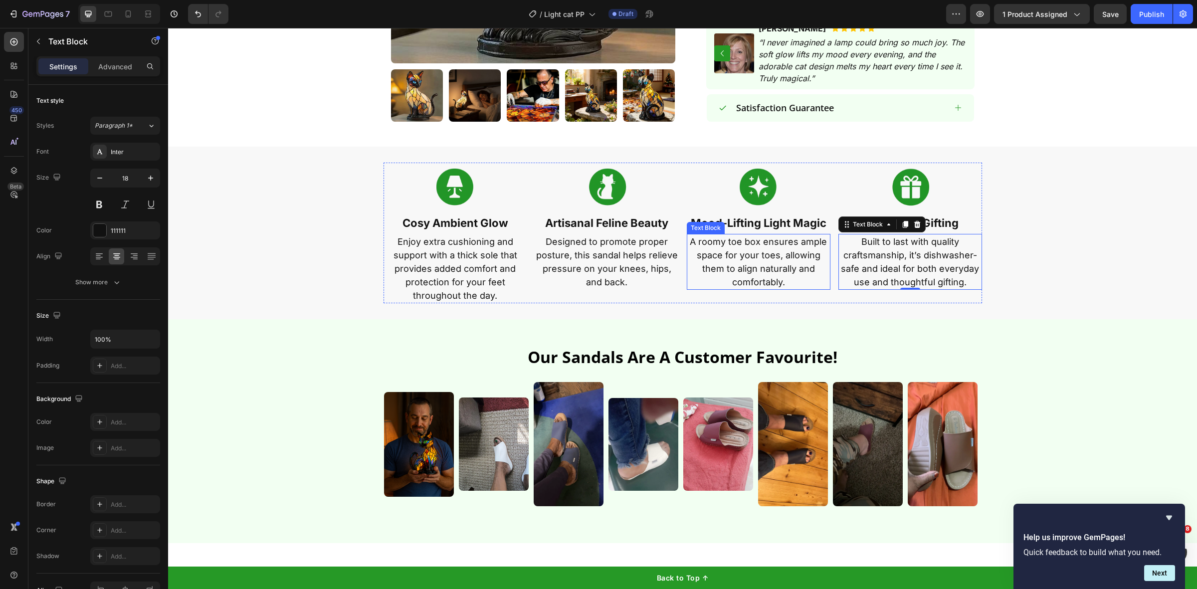
click at [757, 235] on p "A roomy toe box ensures ample space for your toes, allowing them to align natur…" at bounding box center [759, 262] width 142 height 54
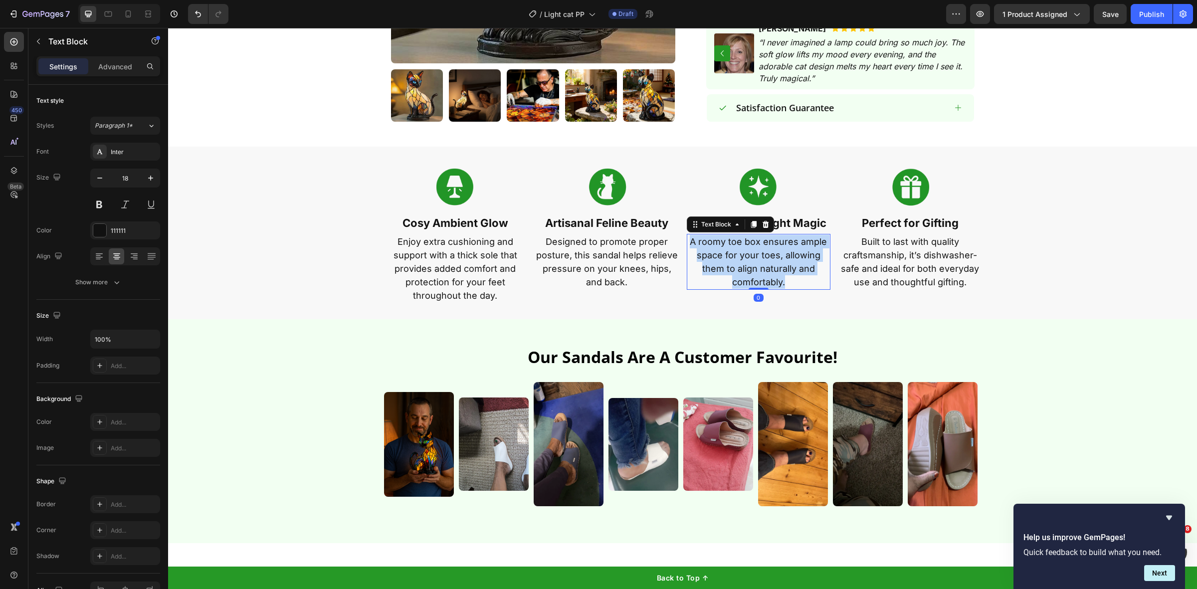
click at [757, 235] on p "A roomy toe box ensures ample space for your toes, allowing them to align natur…" at bounding box center [759, 262] width 142 height 54
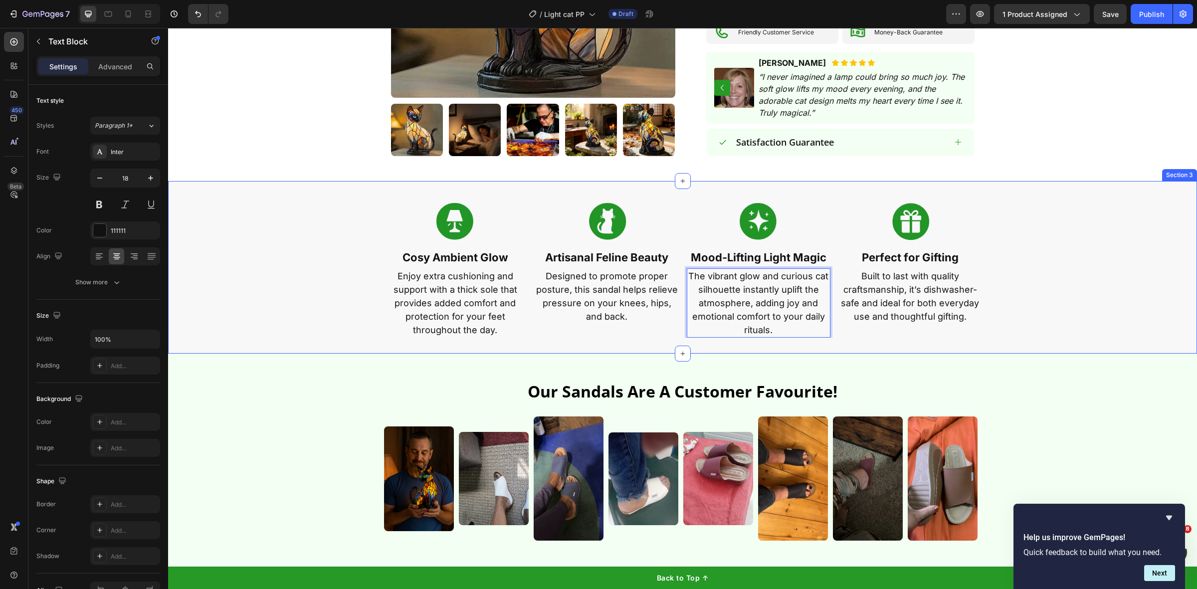
scroll to position [623, 0]
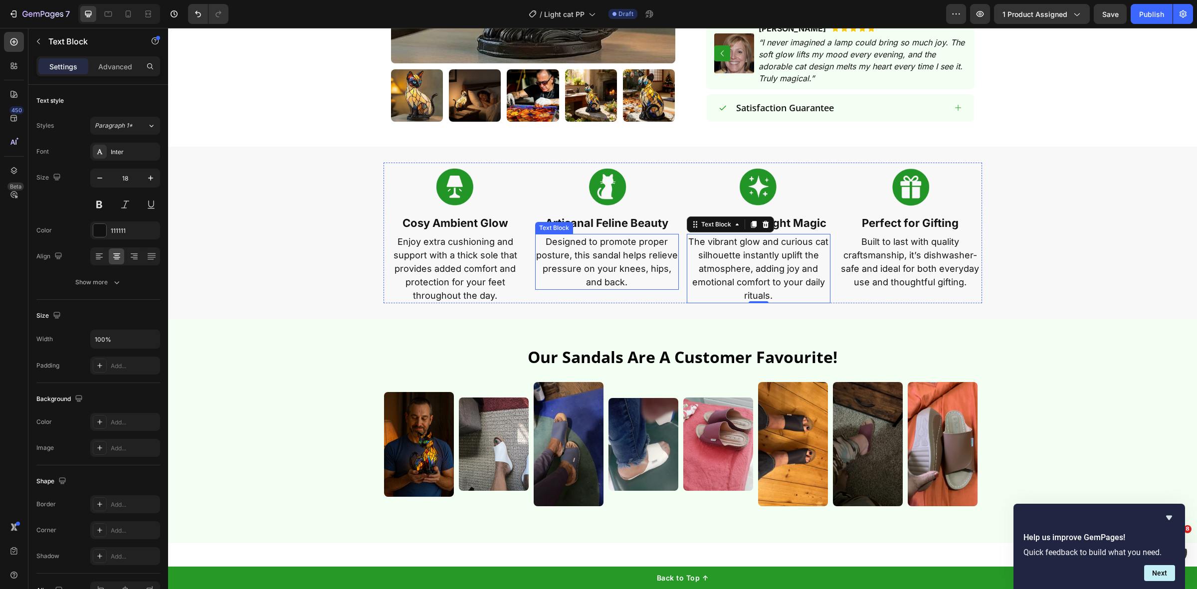
click at [602, 247] on p "Designed to promote proper posture, this sandal helps relieve pressure on your …" at bounding box center [607, 262] width 142 height 54
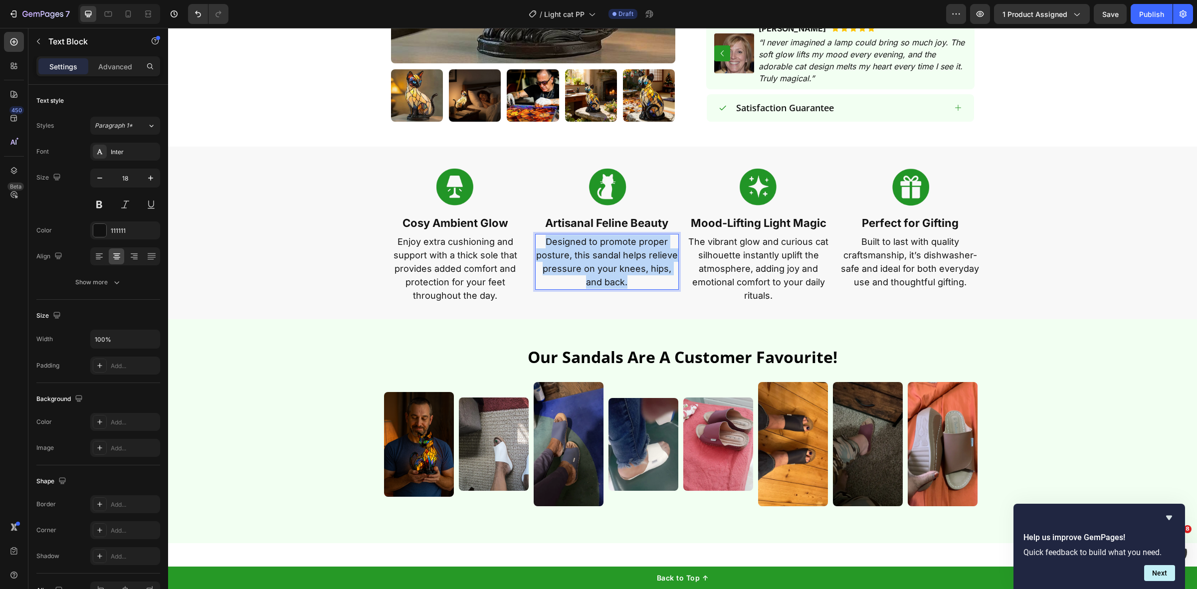
click at [602, 247] on p "Designed to promote proper posture, this sandal helps relieve pressure on your …" at bounding box center [607, 262] width 142 height 54
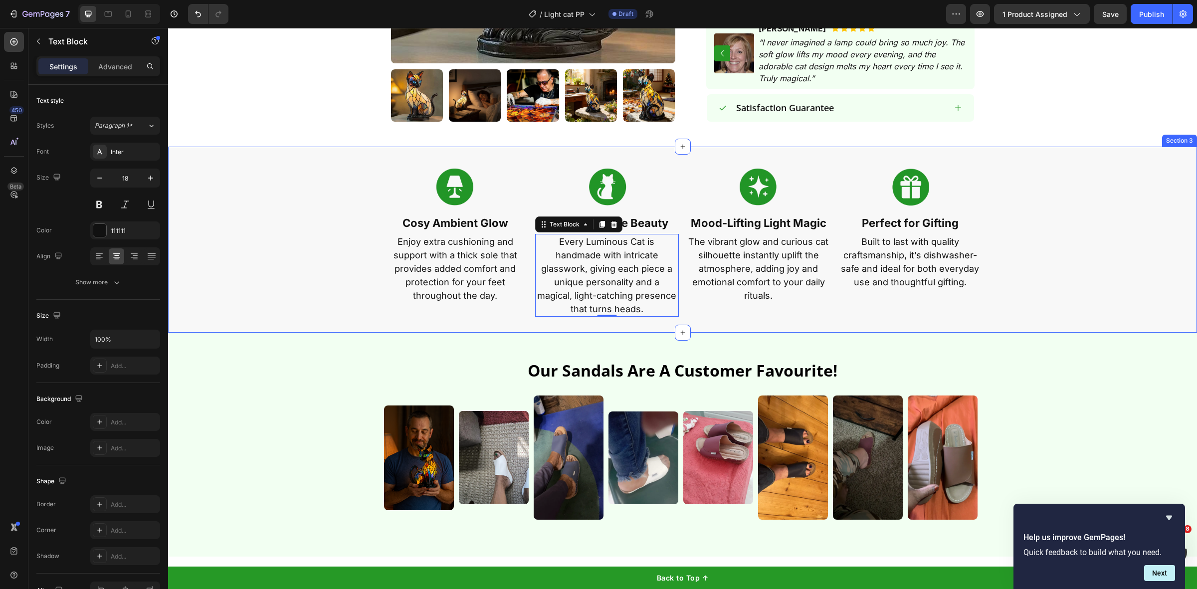
click at [419, 235] on p "Enjoy extra cushioning and support with a thick sole that provides added comfor…" at bounding box center [456, 268] width 142 height 67
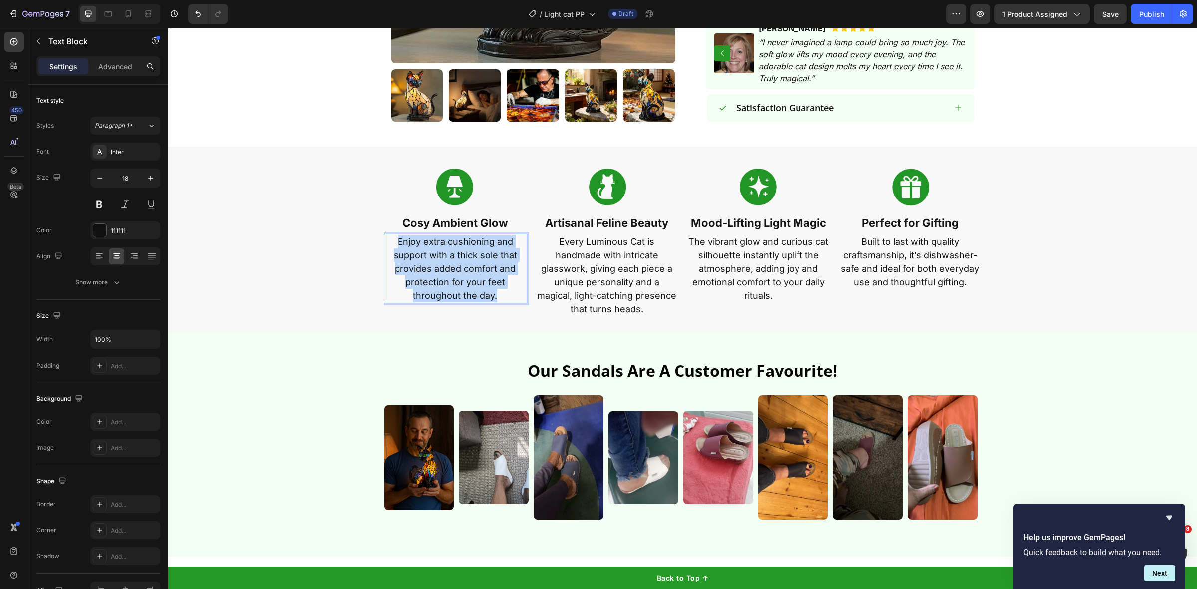
click at [419, 235] on p "Enjoy extra cushioning and support with a thick sole that provides added comfor…" at bounding box center [456, 268] width 142 height 67
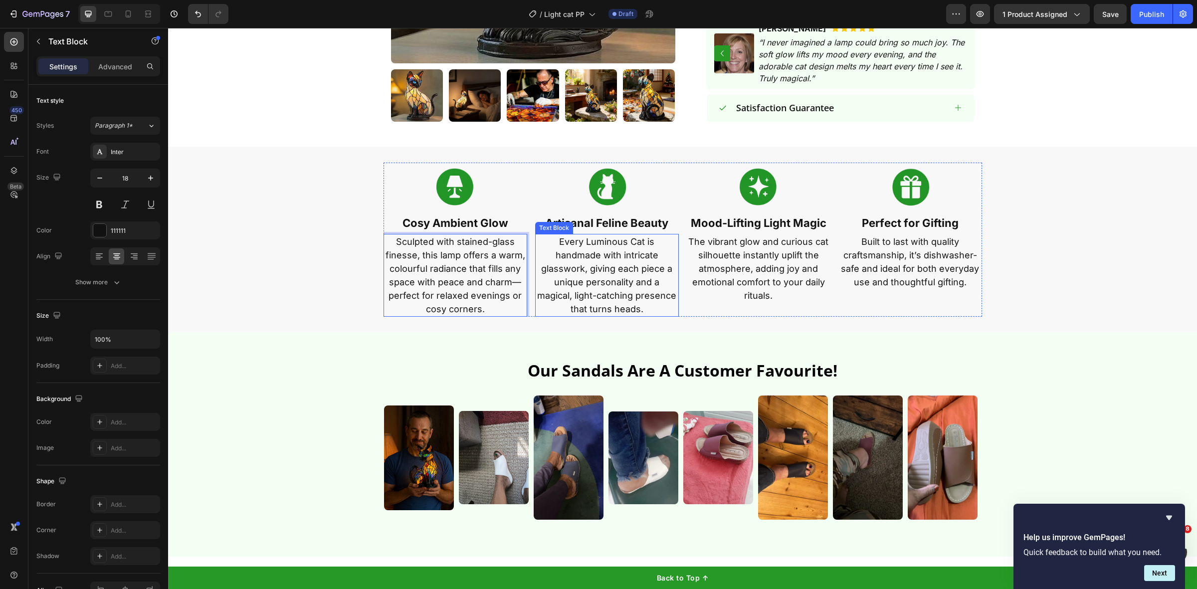
click at [585, 240] on p "Every Luminous Cat is handmade with intricate glasswork, giving each piece a un…" at bounding box center [607, 275] width 142 height 81
click at [560, 235] on p "Every Luminous Cat is handmade with intricate glasswork, giving each piece a un…" at bounding box center [607, 275] width 142 height 81
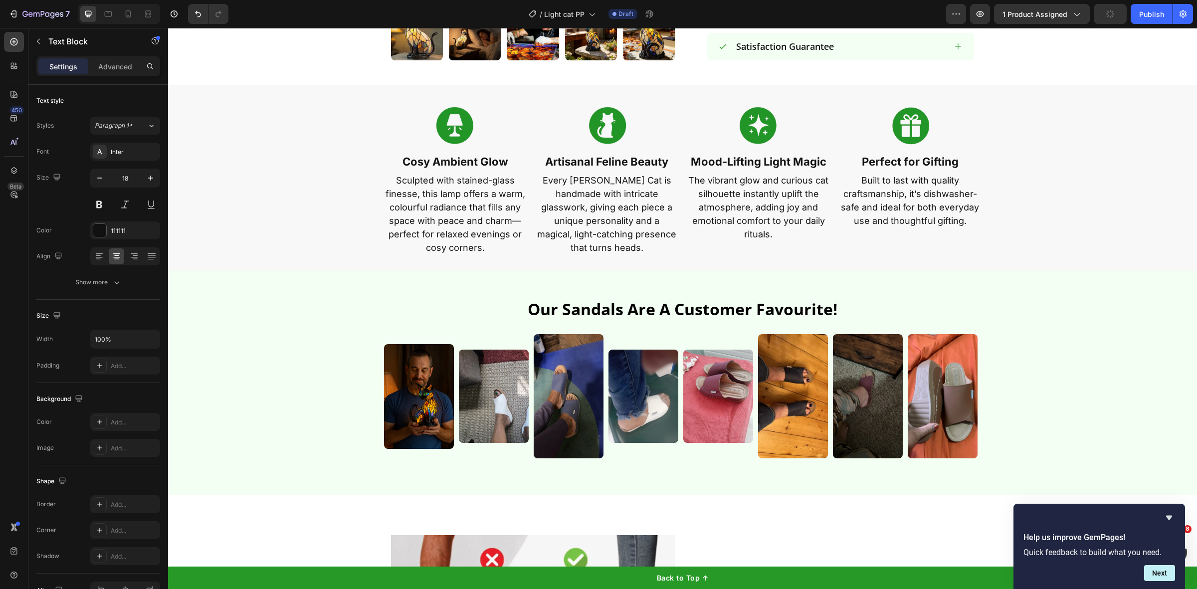
scroll to position [686, 0]
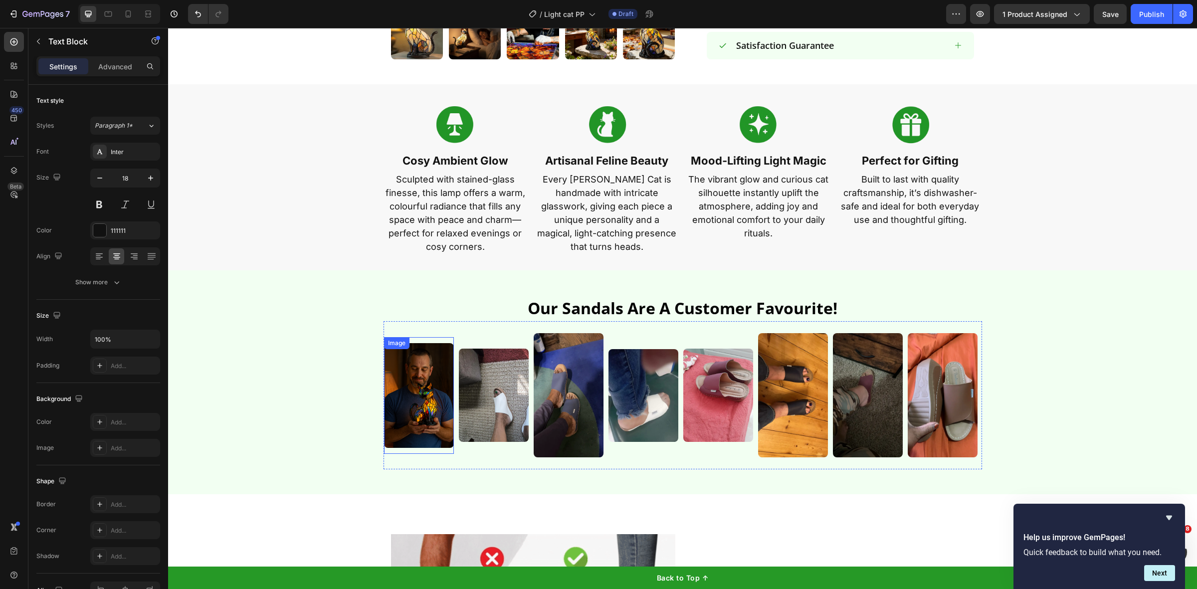
click at [511, 386] on img at bounding box center [494, 395] width 70 height 93
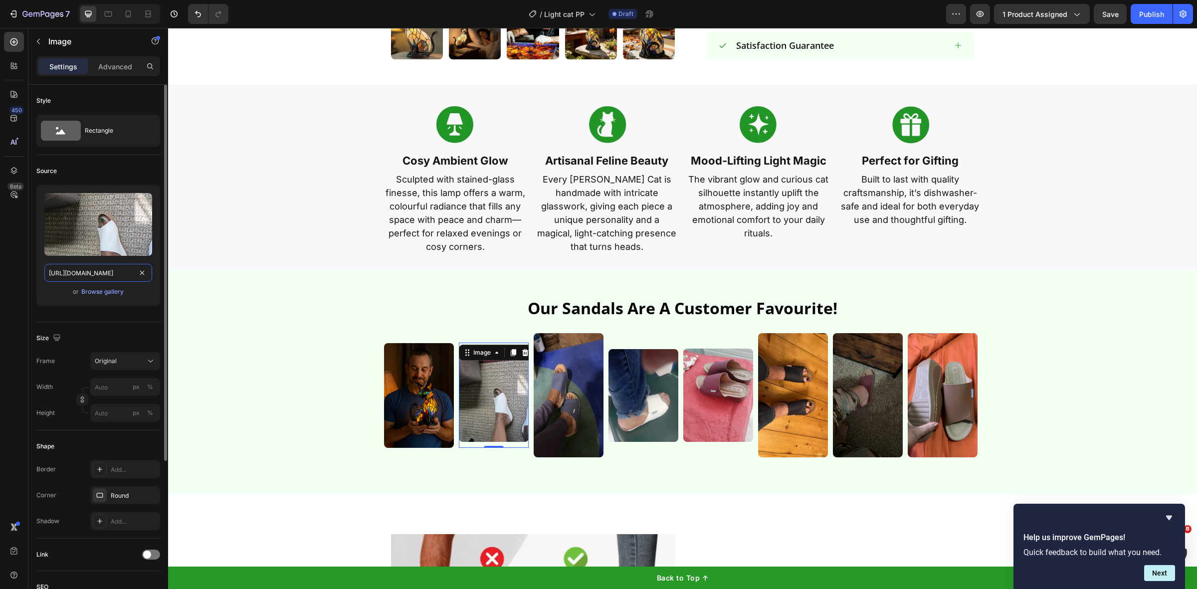
click at [122, 272] on input "https://rewimg.us.kwcdn.com/review-image/201365d18c9/1a90b18a-55c3-4d16-879f-f1…" at bounding box center [98, 273] width 108 height 18
paste input "p9lyrm7ao013xvbe-57792757859.shopifypreview.com/cdn/shop/files/gempages_5107242…"
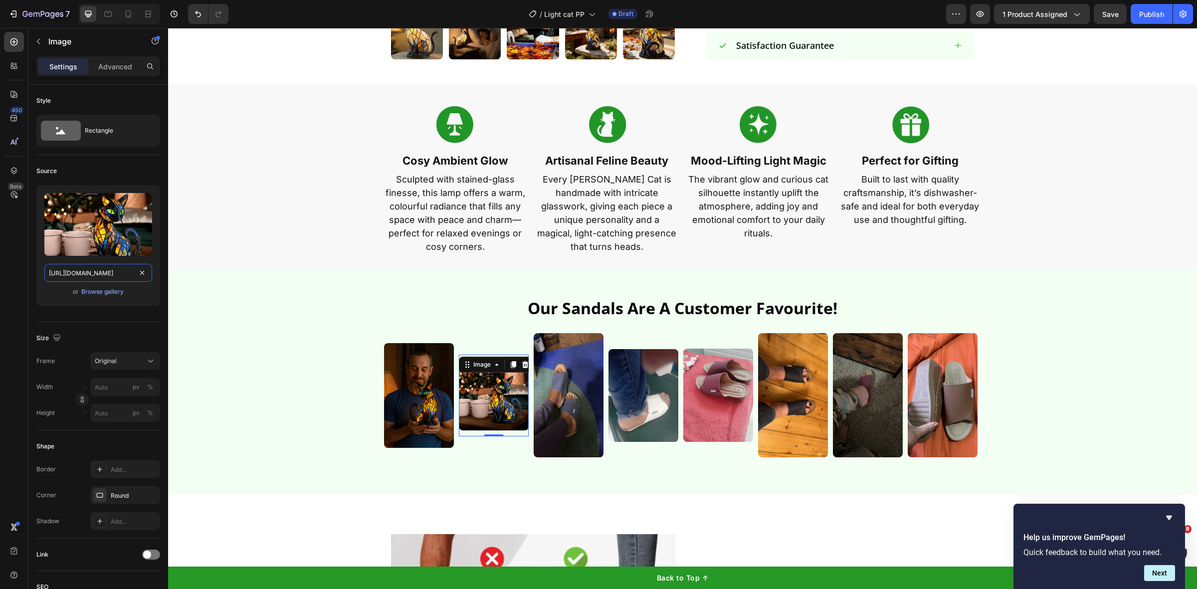
type input "https://p9lyrm7ao013xvbe-57792757859.shopifypreview.com/cdn/shop/files/gempages…"
click at [562, 396] on img at bounding box center [569, 395] width 70 height 124
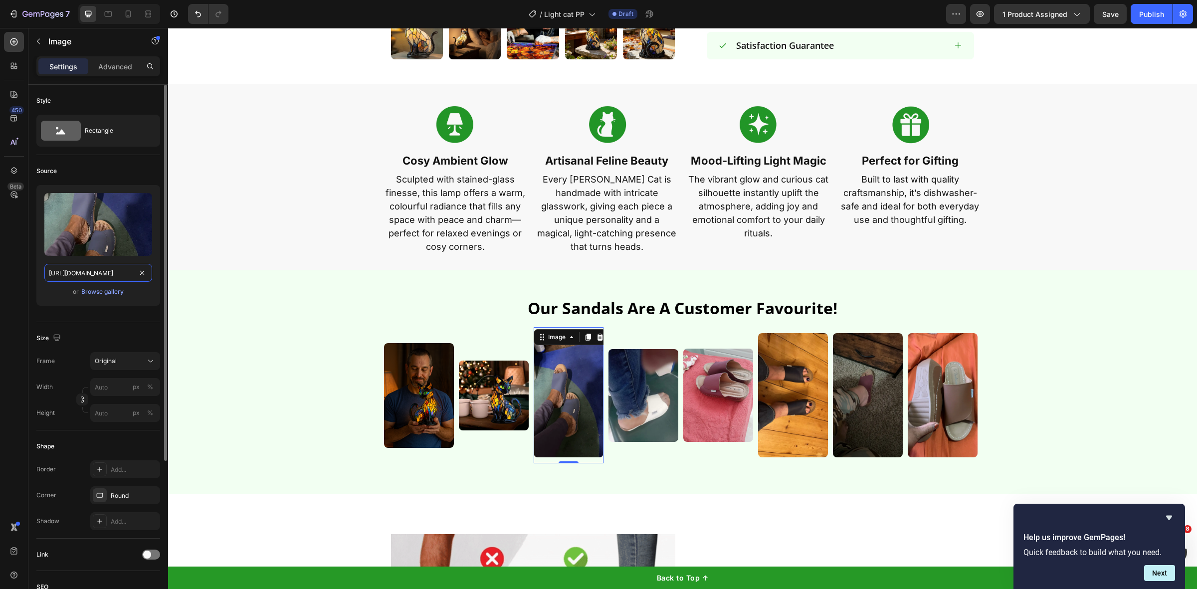
click at [126, 275] on input "https://rewimg.us.kwcdn.com/review-image/201365d7437/6734f14a-2ee8-4615-a7fd-53…" at bounding box center [98, 273] width 108 height 18
paste input "p9lyrm7ao013xvbe-57792757859.shopifypreview.com/cdn/shop/files/gempages_5107242…"
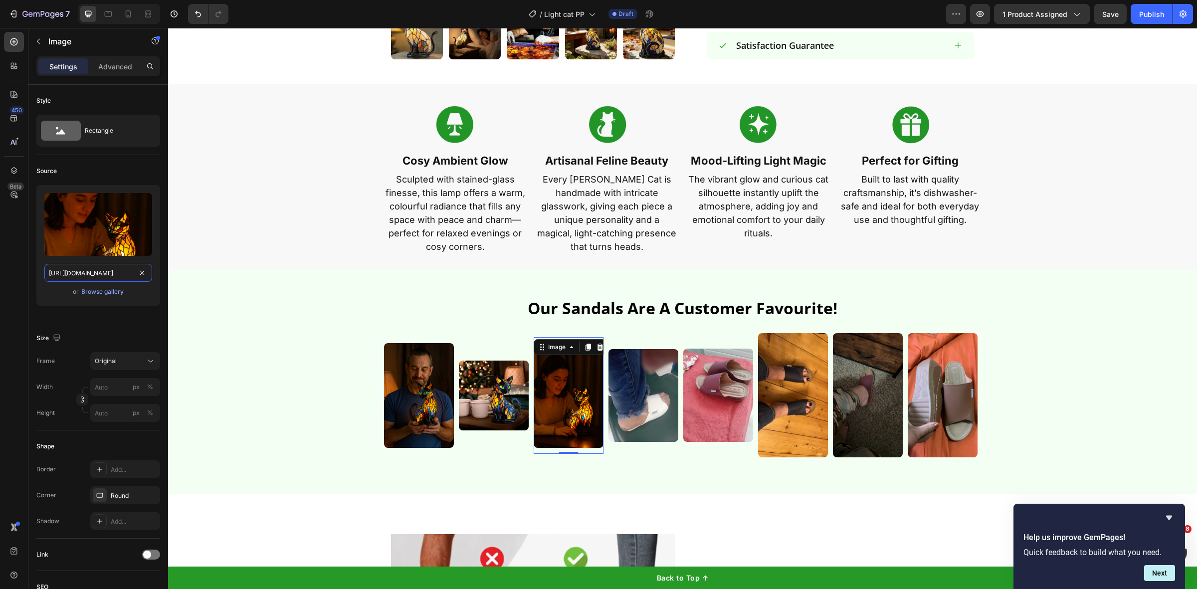
type input "https://p9lyrm7ao013xvbe-57792757859.shopifypreview.com/cdn/shop/files/gempages…"
click at [652, 392] on img at bounding box center [644, 395] width 70 height 93
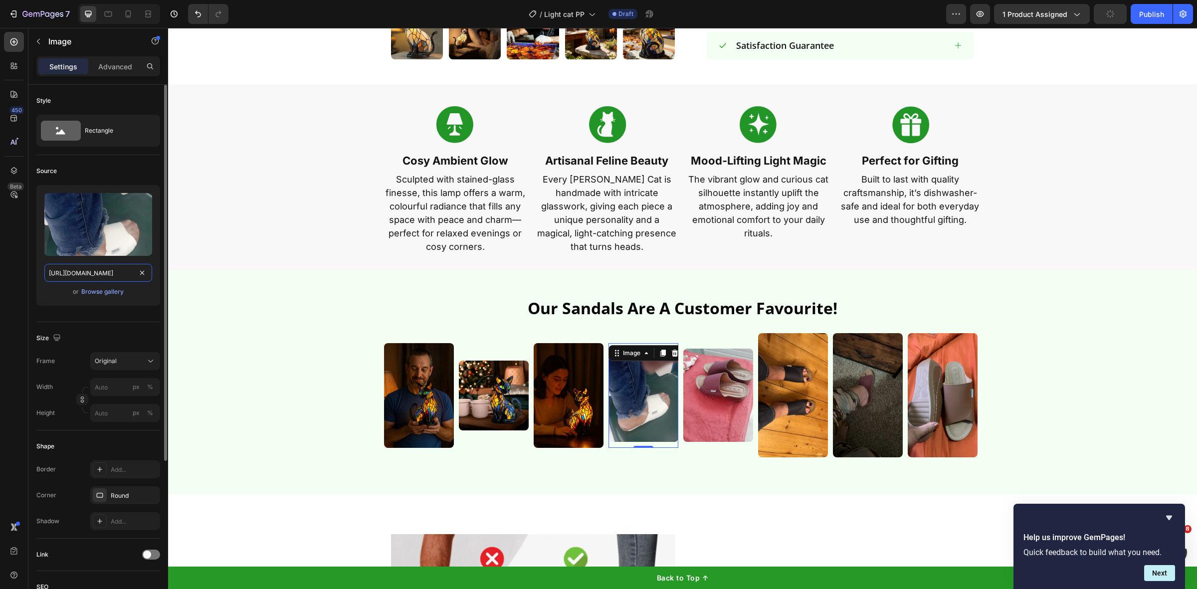
click at [90, 271] on input "https://images.loox.io/uploads/2025/4/23/FCnMSE7RE7j.jpg" at bounding box center [98, 273] width 108 height 18
paste input "p9lyrm7ao013xvbe-57792757859.shopifypreview.com/cdn/shop/files/gempages_5107242…"
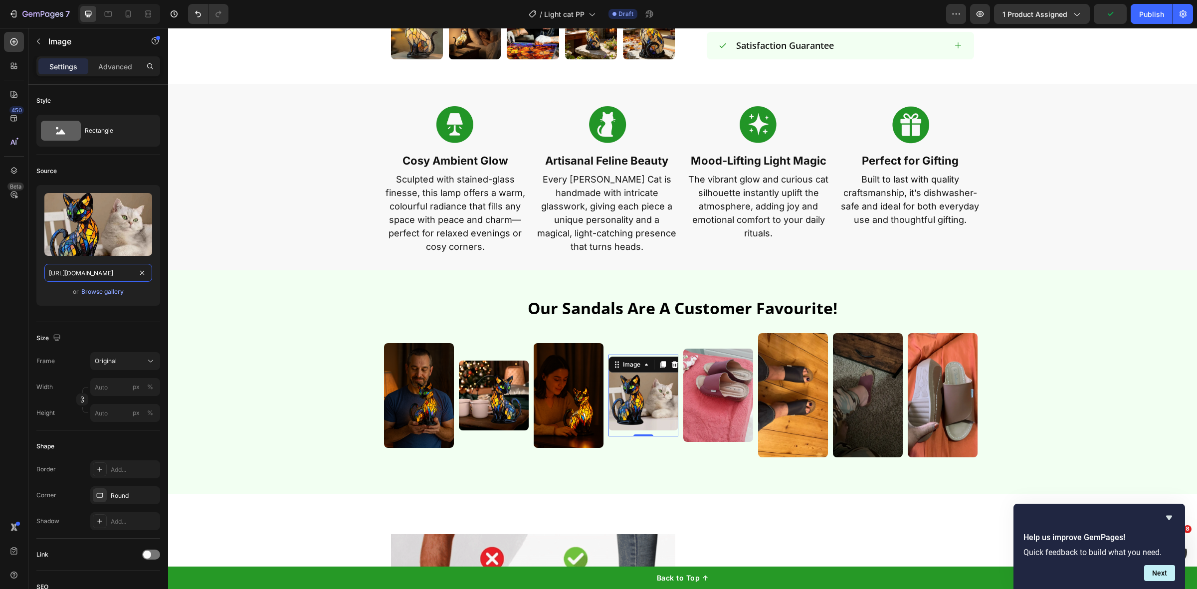
type input "https://p9lyrm7ao013xvbe-57792757859.shopifypreview.com/cdn/shop/files/gempages…"
click at [714, 369] on img at bounding box center [718, 395] width 70 height 93
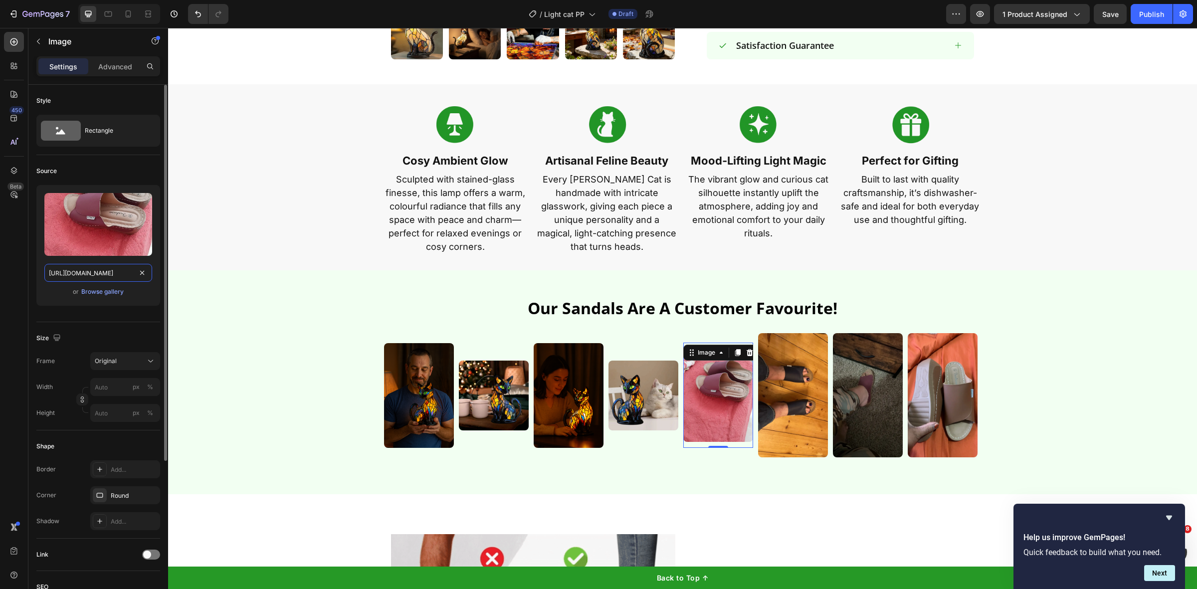
click at [100, 272] on input "https://rewimg.us.kwcdn.com/review-image/201365d8925/af9c5cc4-dfda-444b-992c-ec…" at bounding box center [98, 273] width 108 height 18
paste input "p9lyrm7ao013xvbe-57792757859.shopifypreview.com/cdn/shop/files/gempages_5107242…"
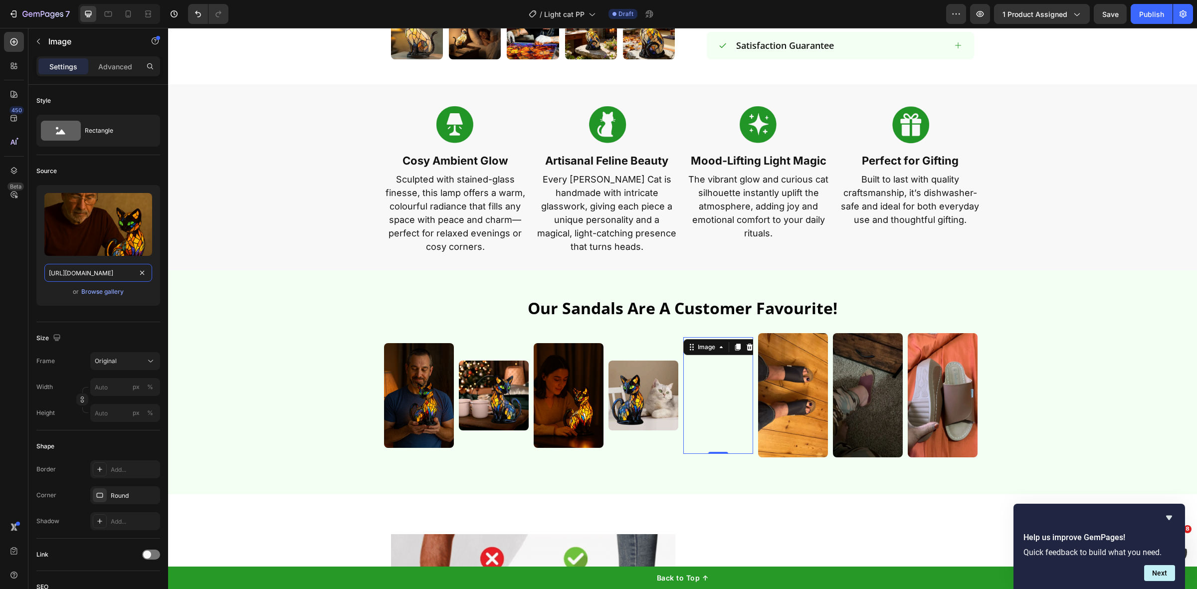
type input "https://p9lyrm7ao013xvbe-57792757859.shopifypreview.com/cdn/shop/files/gempages…"
click at [794, 384] on img at bounding box center [793, 395] width 70 height 124
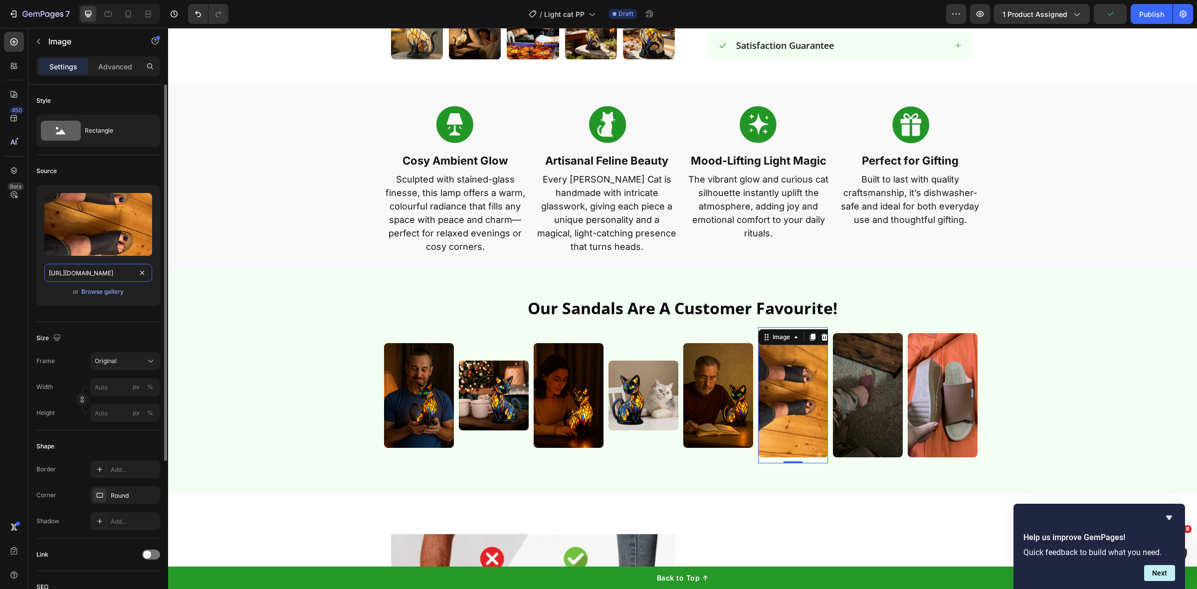
click at [96, 275] on input "https://rewimg.kwcdn.com/review-image/201a0da490c/7670a812-4807-4e68-8c3e-9e296…" at bounding box center [98, 273] width 108 height 18
paste input "p9lyrm7ao013xvbe-57792757859.shopifypreview.com/cdn/shop/files/gempages_5107242…"
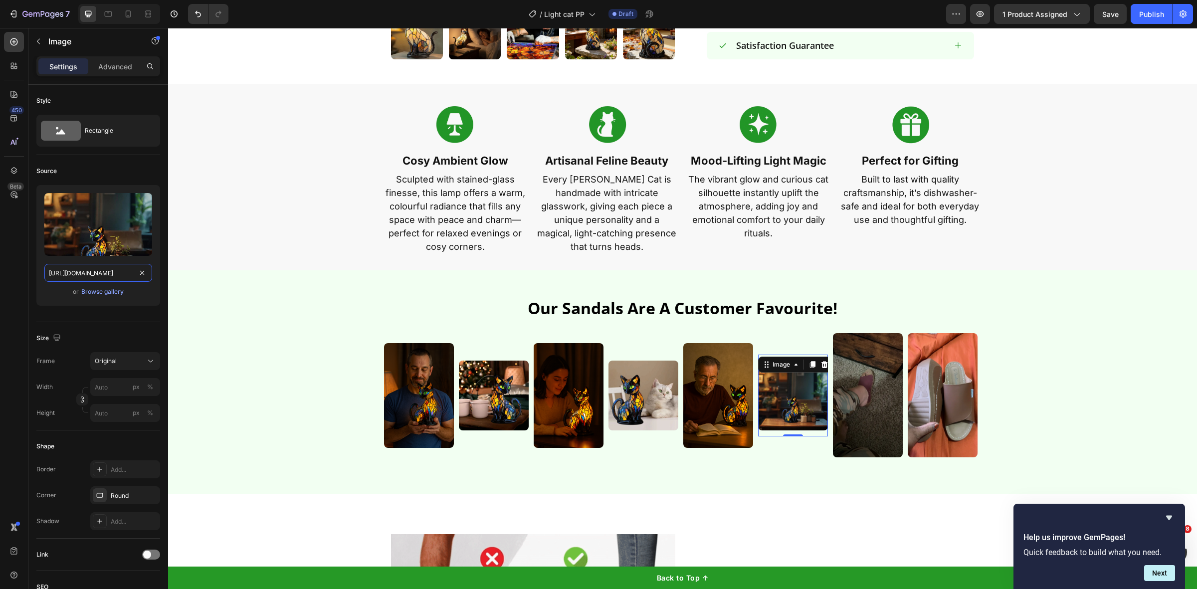
type input "https://p9lyrm7ao013xvbe-57792757859.shopifypreview.com/cdn/shop/files/gempages…"
click at [876, 382] on img at bounding box center [868, 395] width 70 height 124
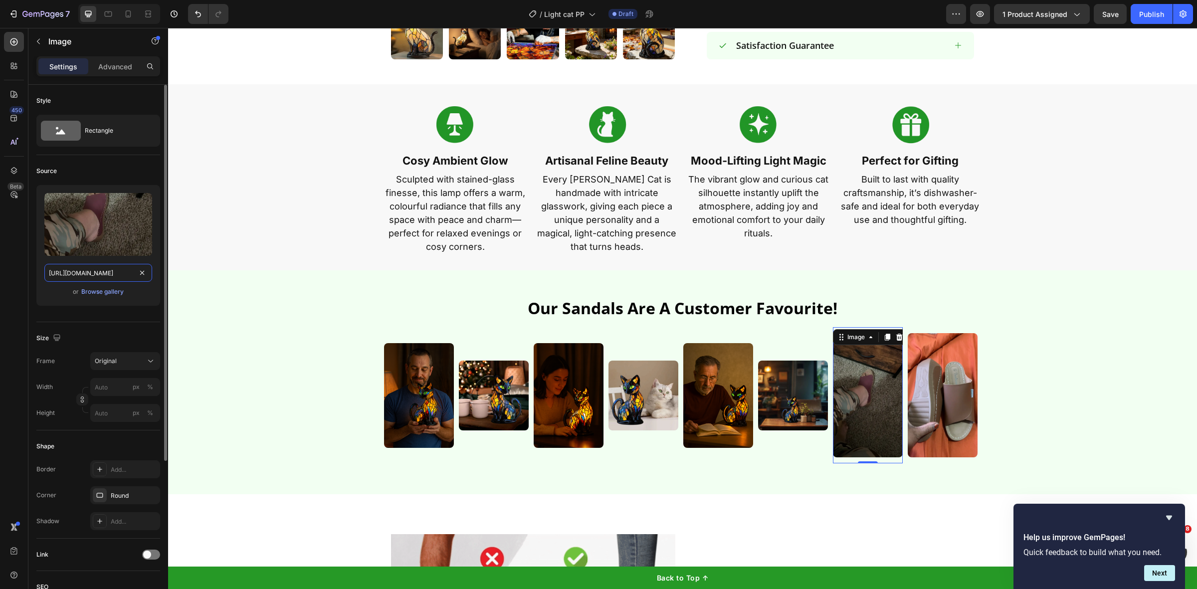
click at [120, 274] on input "https://rewimg.us.kwcdn.com/review-image/201365d18c9/f60f443d-6875-4d0c-8c3a-56…" at bounding box center [98, 273] width 108 height 18
paste input "p9lyrm7ao013xvbe-57792757859.shopifypreview.com/cdn/shop/files/gempages_5107242…"
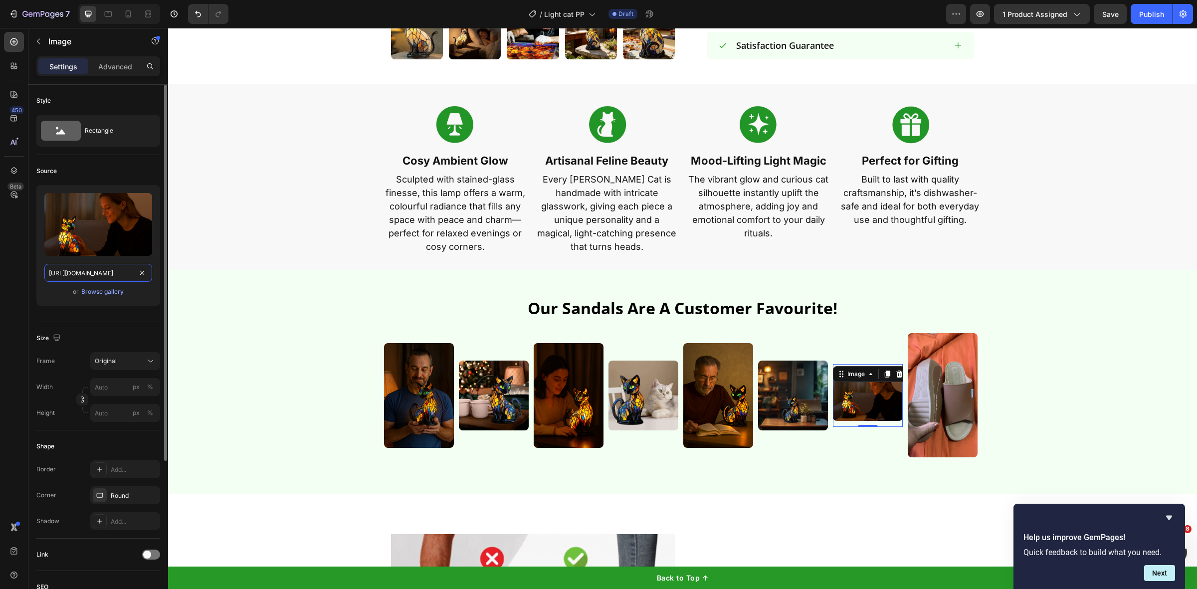
type input "https://p9lyrm7ao013xvbe-57792757859.shopifypreview.com/cdn/shop/files/gempages…"
drag, startPoint x: 944, startPoint y: 387, endPoint x: 580, endPoint y: 332, distance: 368.6
click at [944, 387] on img at bounding box center [943, 395] width 70 height 124
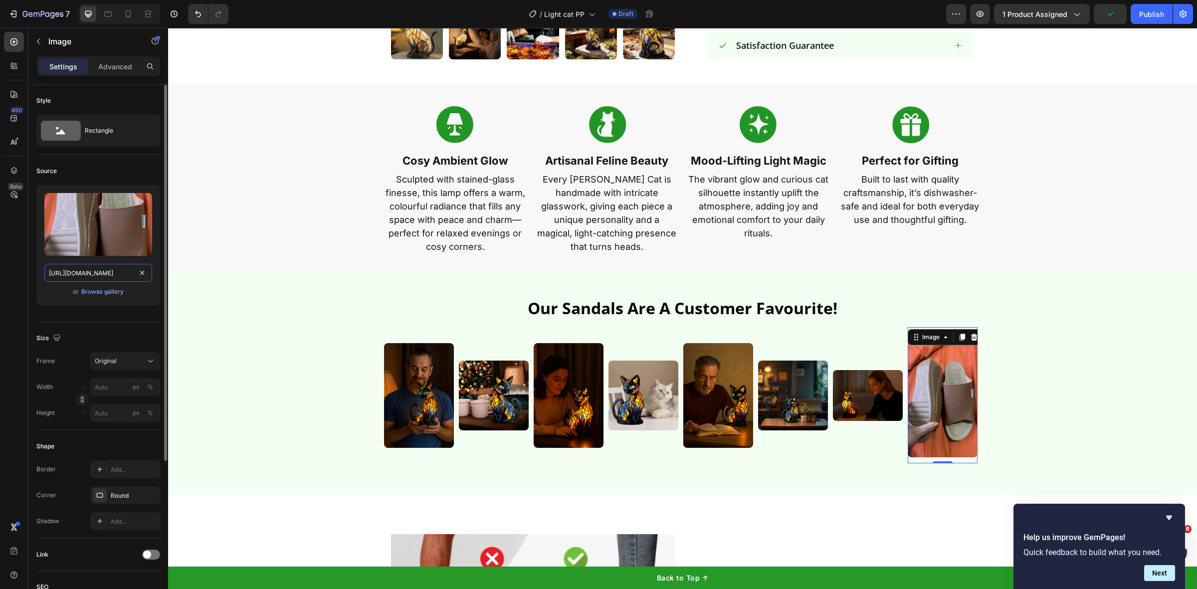
click at [77, 273] on input "https://rewimg.us.kwcdn.com/review-image/201365d18c9/00883ba1-b273-466a-884c-c0…" at bounding box center [98, 273] width 108 height 18
paste input "p9lyrm7ao013xvbe-57792757859.shopifypreview.com/cdn/shop/files/gempages_5107242…"
type input "https://p9lyrm7ao013xvbe-57792757859.shopifypreview.com/cdn/shop/files/gempages…"
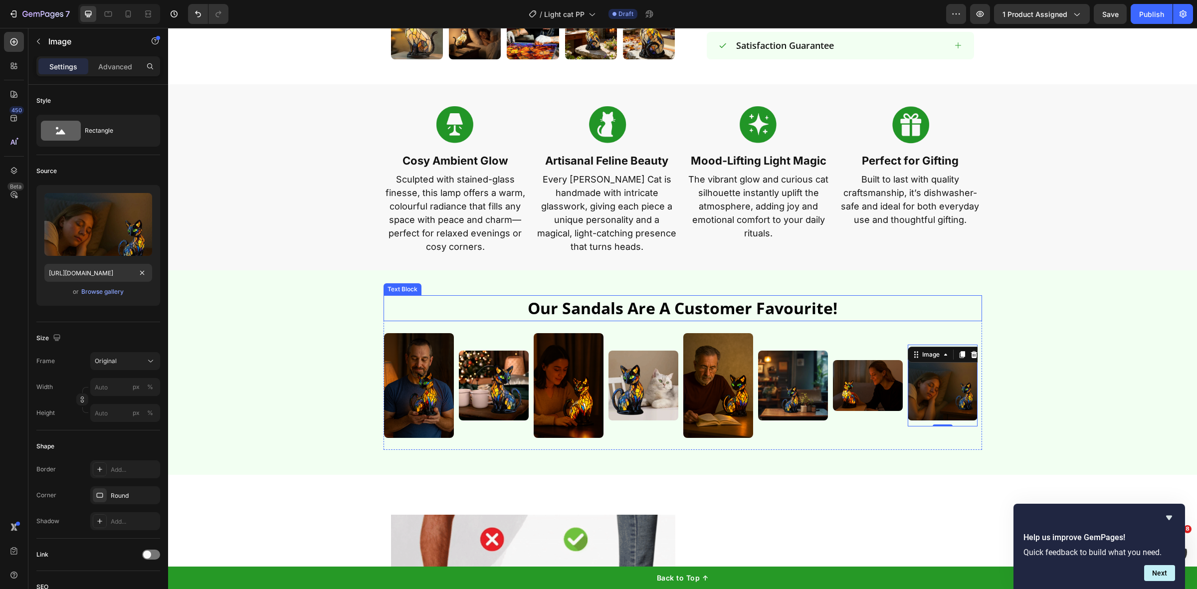
click at [600, 296] on p "our sandals are a customer favourite!" at bounding box center [683, 308] width 597 height 24
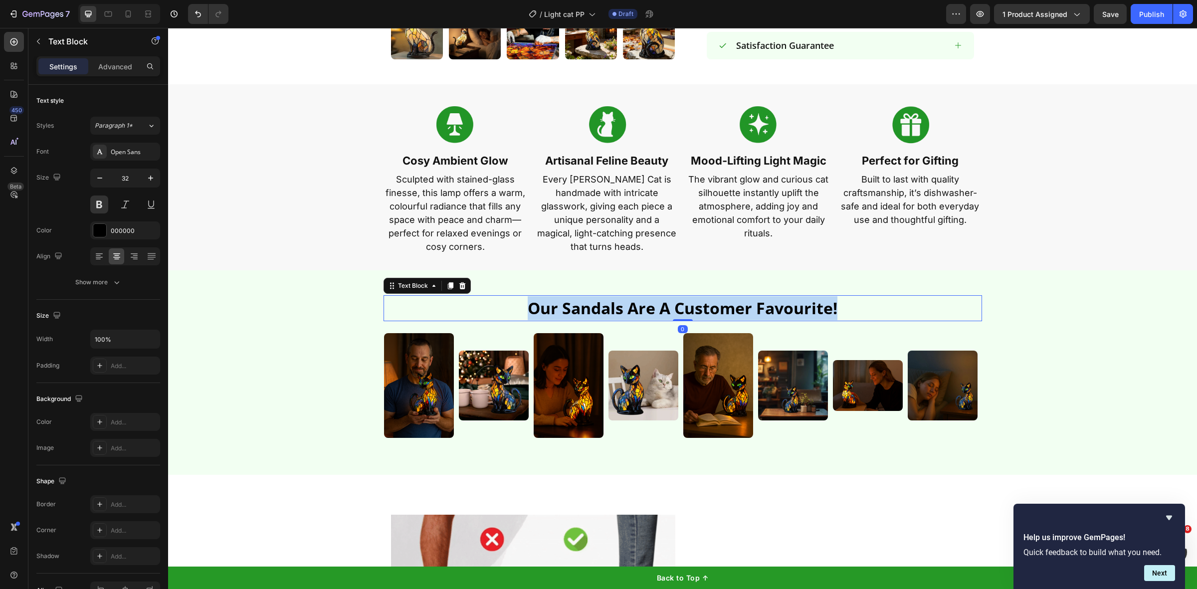
click at [600, 296] on p "our sandals are a customer favourite!" at bounding box center [683, 308] width 597 height 24
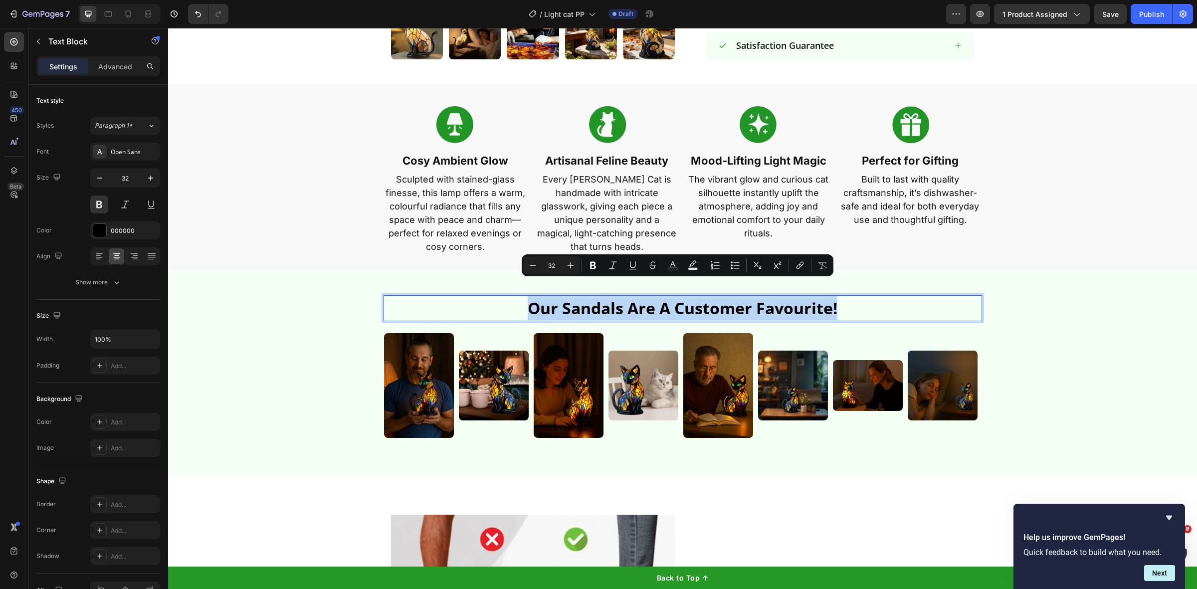
drag, startPoint x: 600, startPoint y: 293, endPoint x: 590, endPoint y: 290, distance: 10.8
click at [599, 296] on p "our sandals are a customer favourite!" at bounding box center [683, 308] width 597 height 24
click at [590, 296] on p "our sandals are a customer favourite!" at bounding box center [683, 308] width 597 height 24
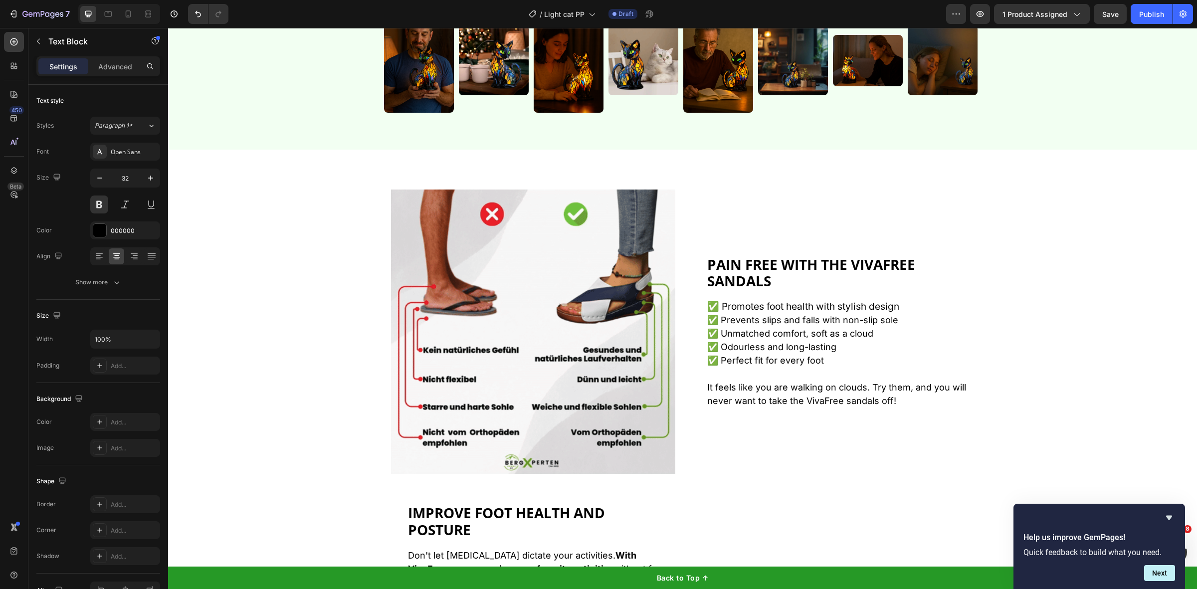
scroll to position [998, 0]
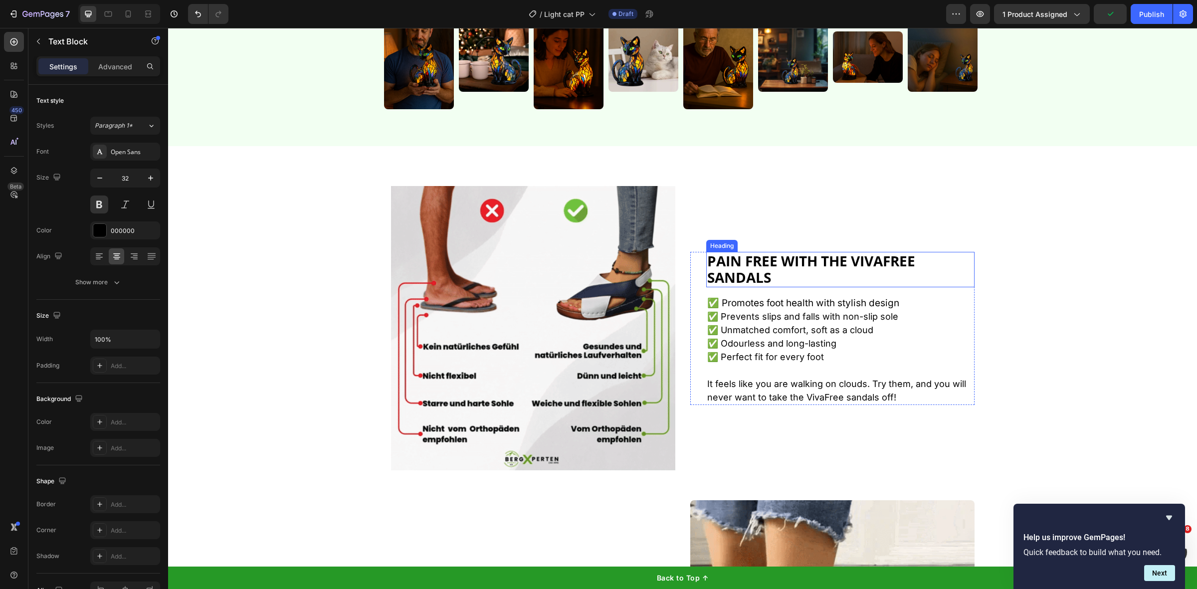
click at [764, 266] on span "PAIN FREE WITH THE VivaFree SANDALS" at bounding box center [811, 269] width 208 height 36
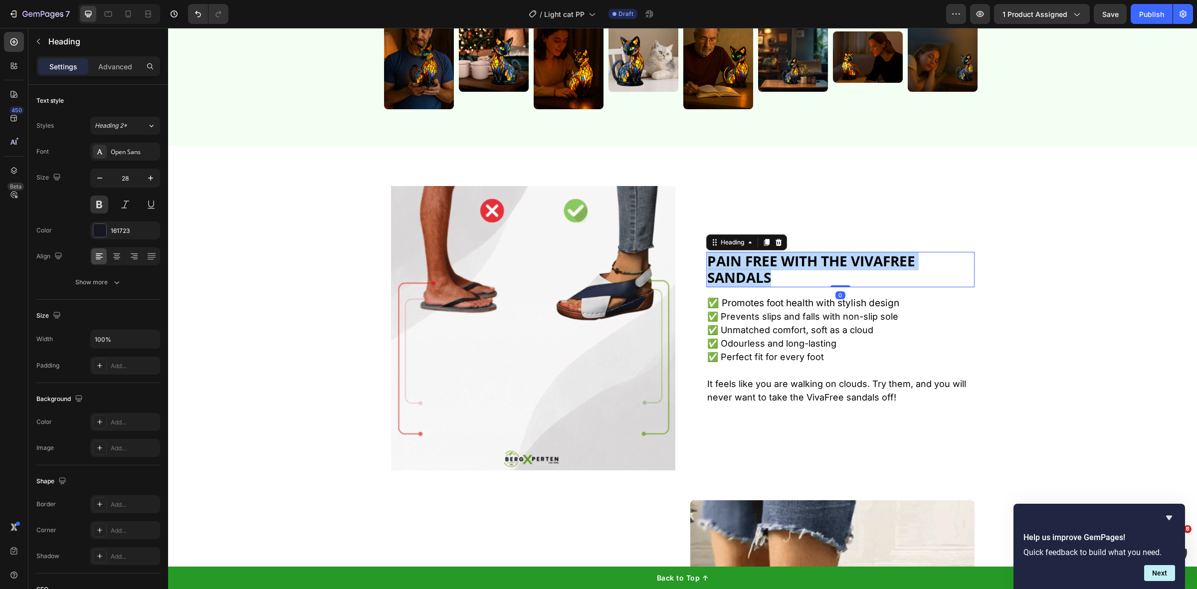
click at [764, 266] on span "PAIN FREE WITH THE VivaFree SANDALS" at bounding box center [811, 269] width 208 height 36
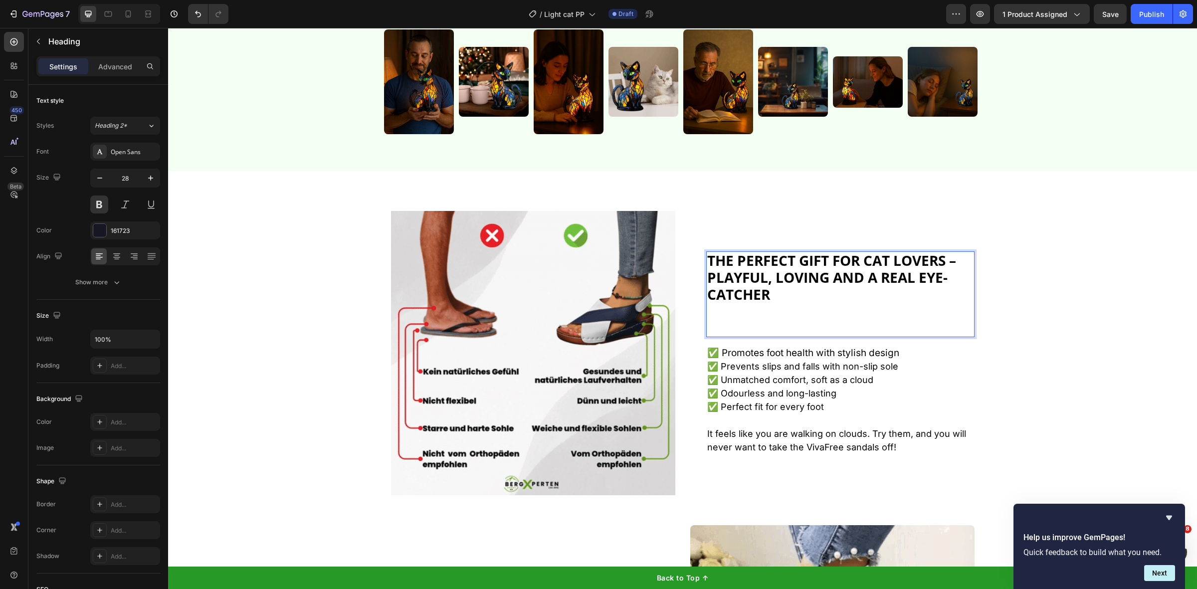
scroll to position [981, 0]
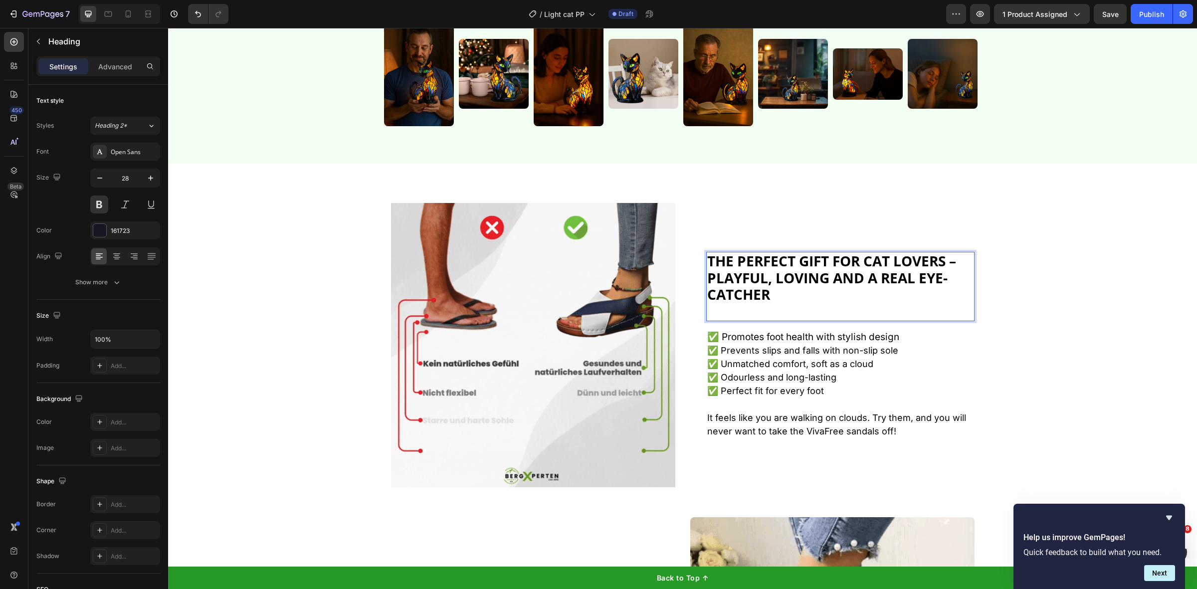
click at [759, 312] on p "Rich Text Editor. Editing area: main" at bounding box center [840, 311] width 266 height 17
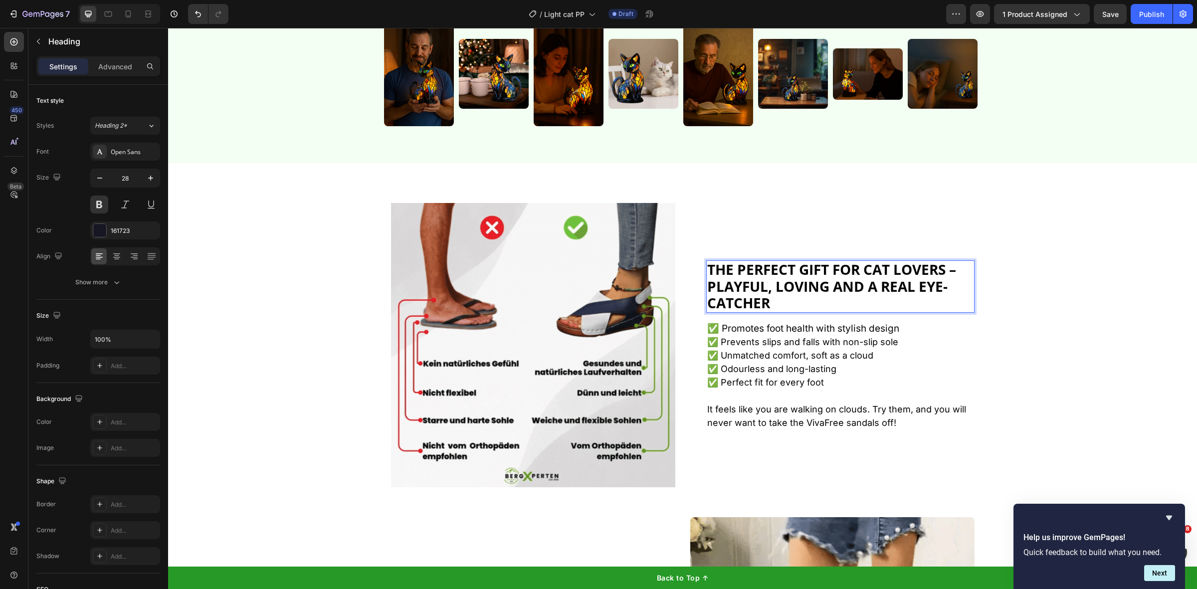
scroll to position [989, 0]
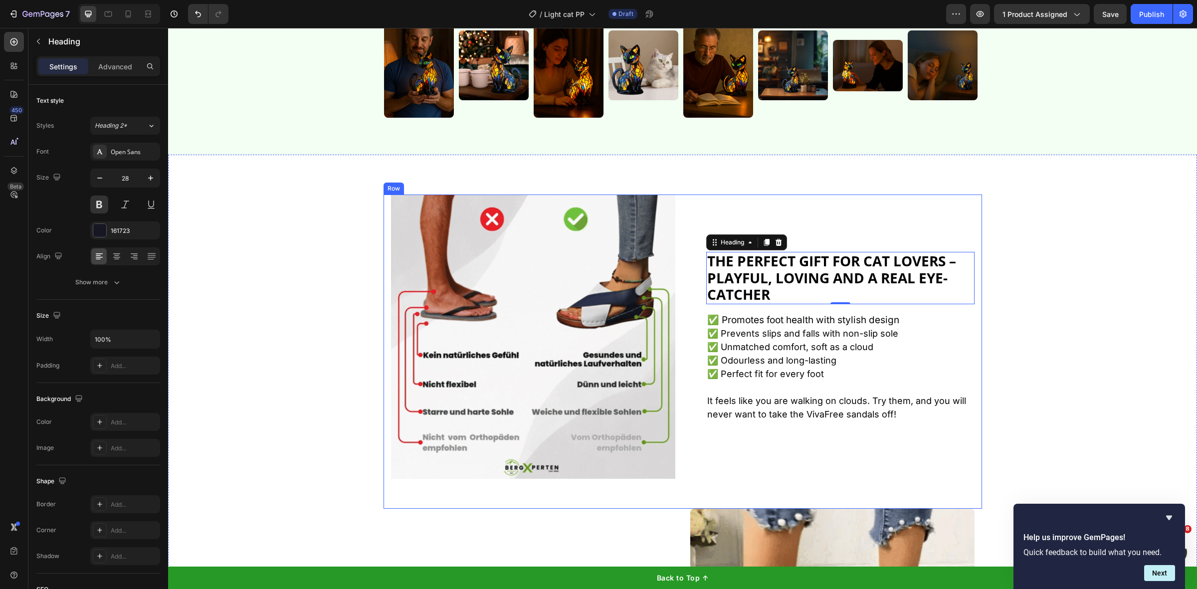
click at [906, 378] on p "✅ Perfect fit for every foot" at bounding box center [840, 380] width 266 height 27
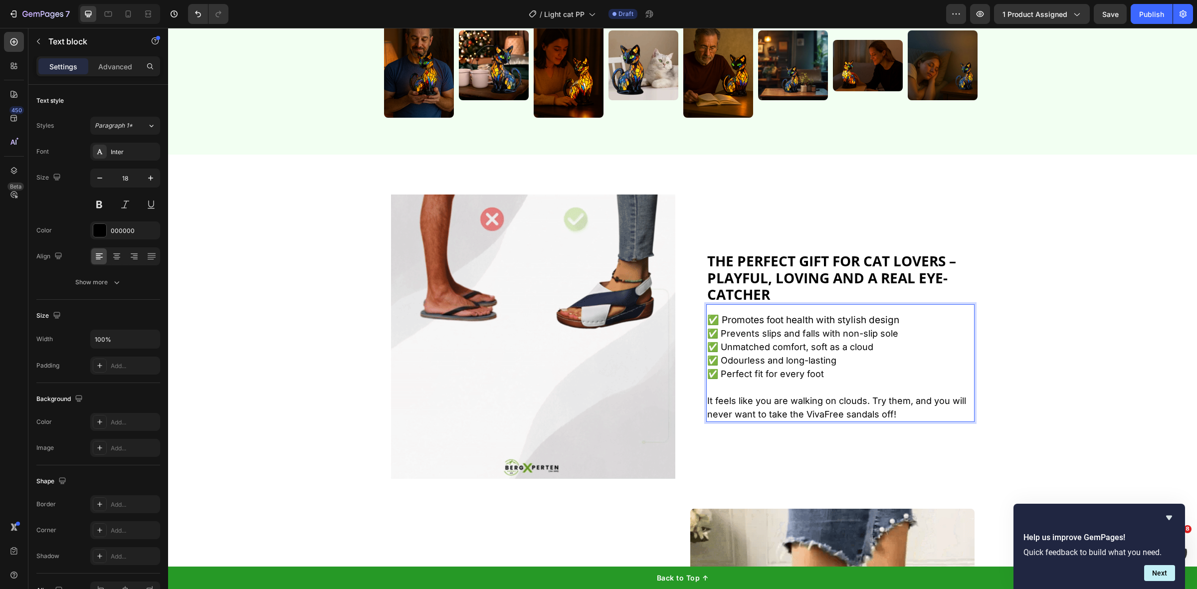
click at [905, 398] on p "It feels like you are walking on clouds. Try them, and you will never want to t…" at bounding box center [840, 407] width 266 height 27
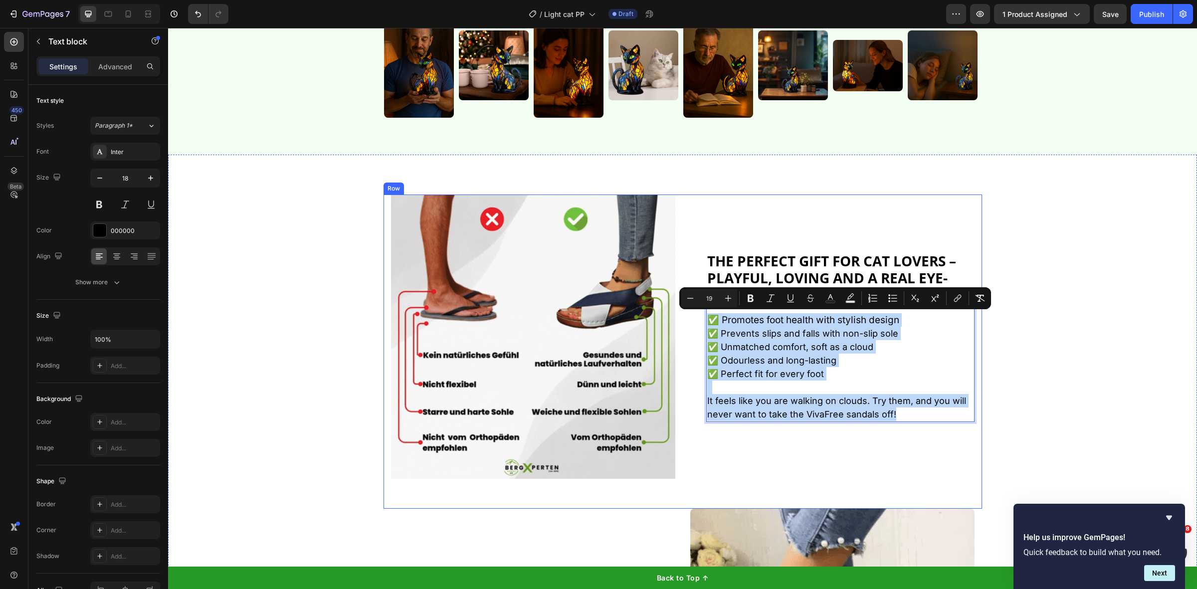
drag, startPoint x: 918, startPoint y: 414, endPoint x: 682, endPoint y: 315, distance: 256.4
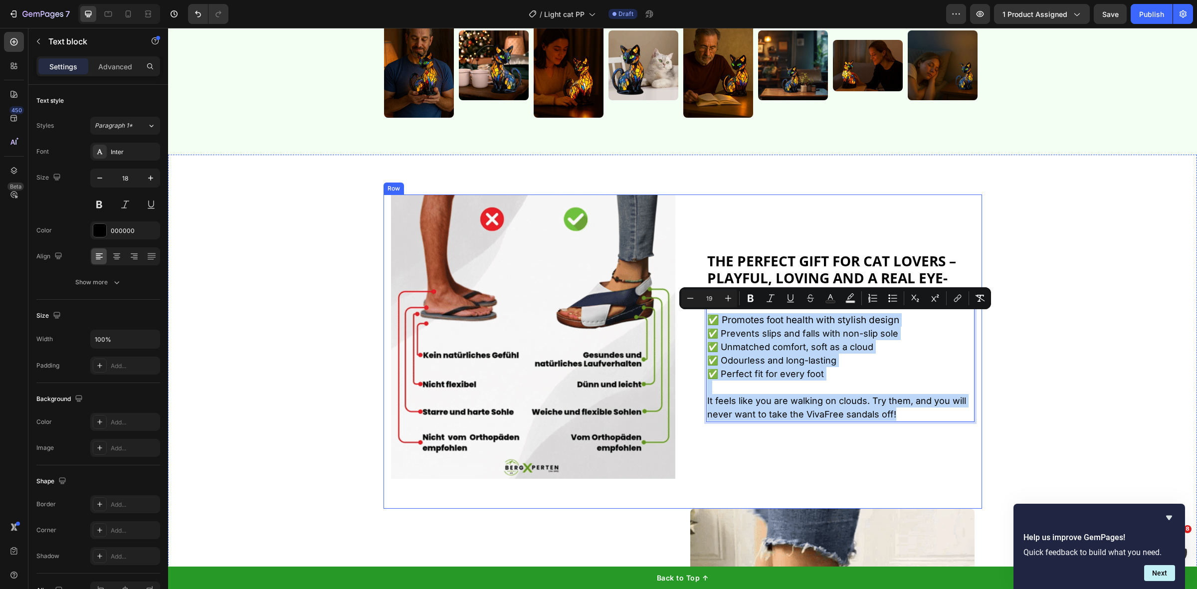
click at [682, 315] on div "Image ⁠⁠⁠⁠⁠⁠⁠ The perfect gift for cat lovers – playful, loving and a real eye-…" at bounding box center [683, 352] width 599 height 314
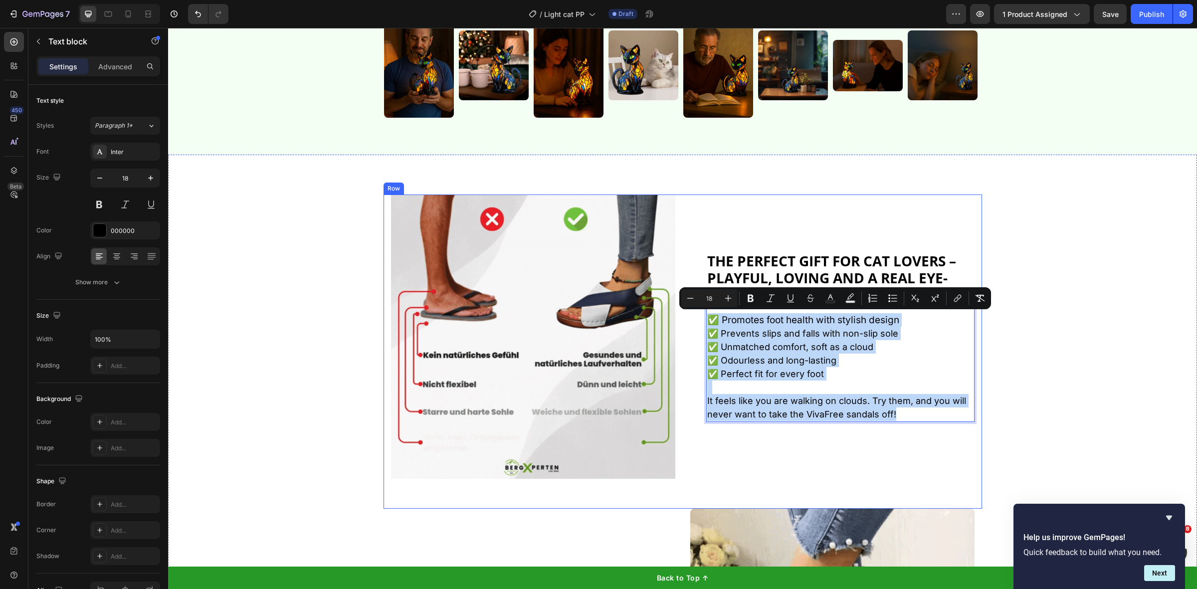
scroll to position [976, 0]
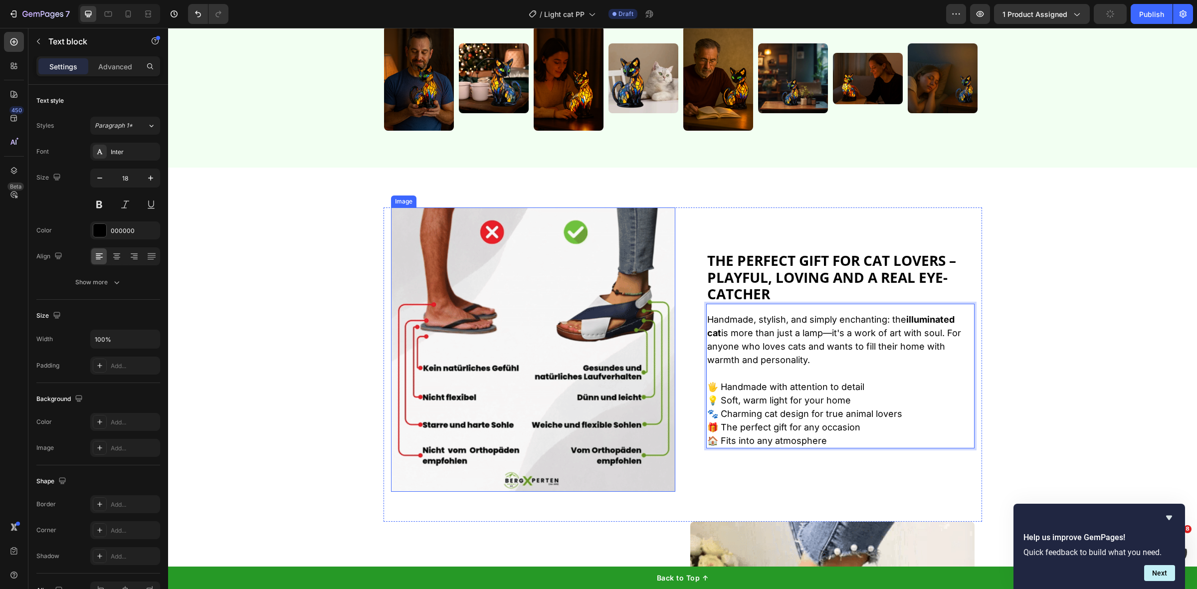
click at [536, 270] on img at bounding box center [533, 349] width 284 height 284
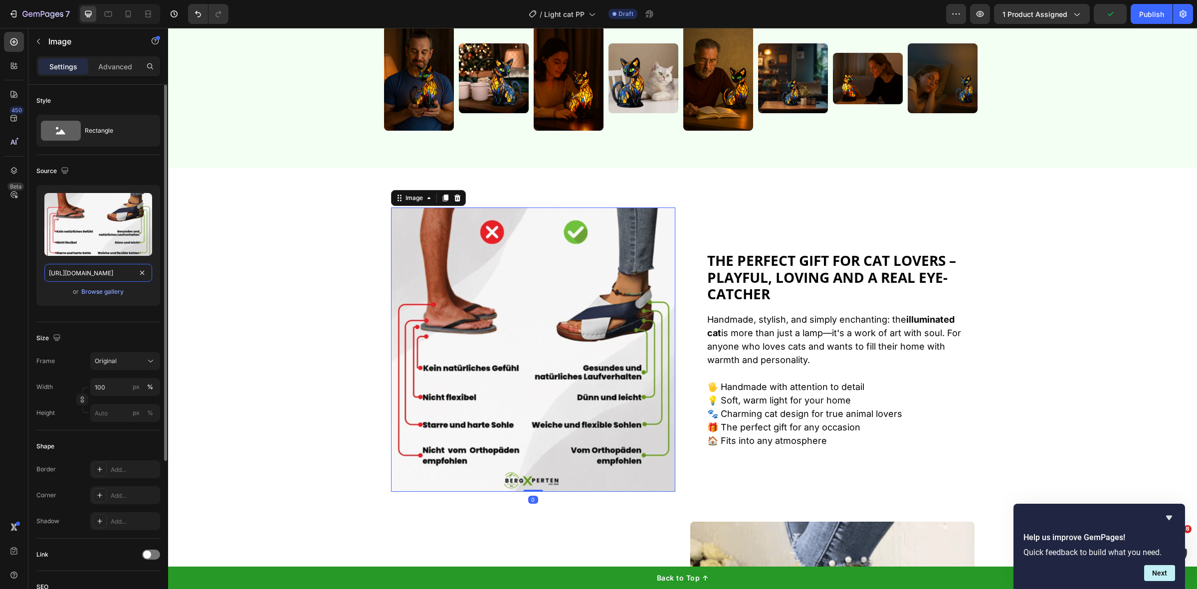
click at [74, 269] on input "https://cdn.shopify.com/s/files/1/0577/9275/7859/files/gempages_510724225498088…" at bounding box center [98, 273] width 108 height 18
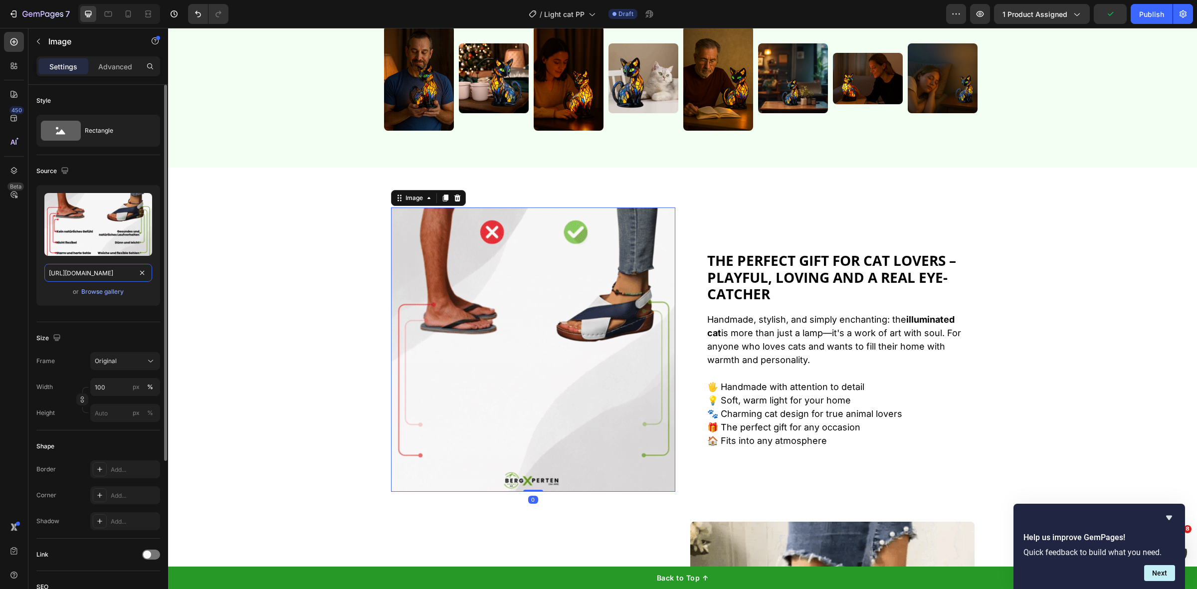
paste input "815/6889/1219/files/3a0bbb69-5200-474e-8b4f-bebb6d1c0708-ezgif.com-gif-to-webp-…"
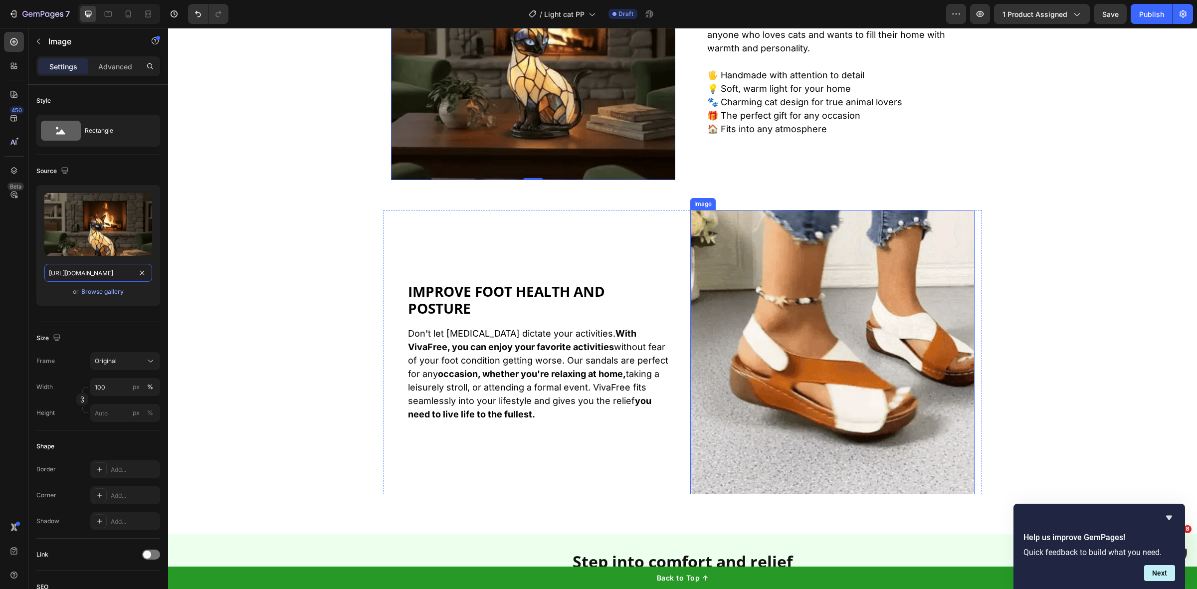
scroll to position [1350, 0]
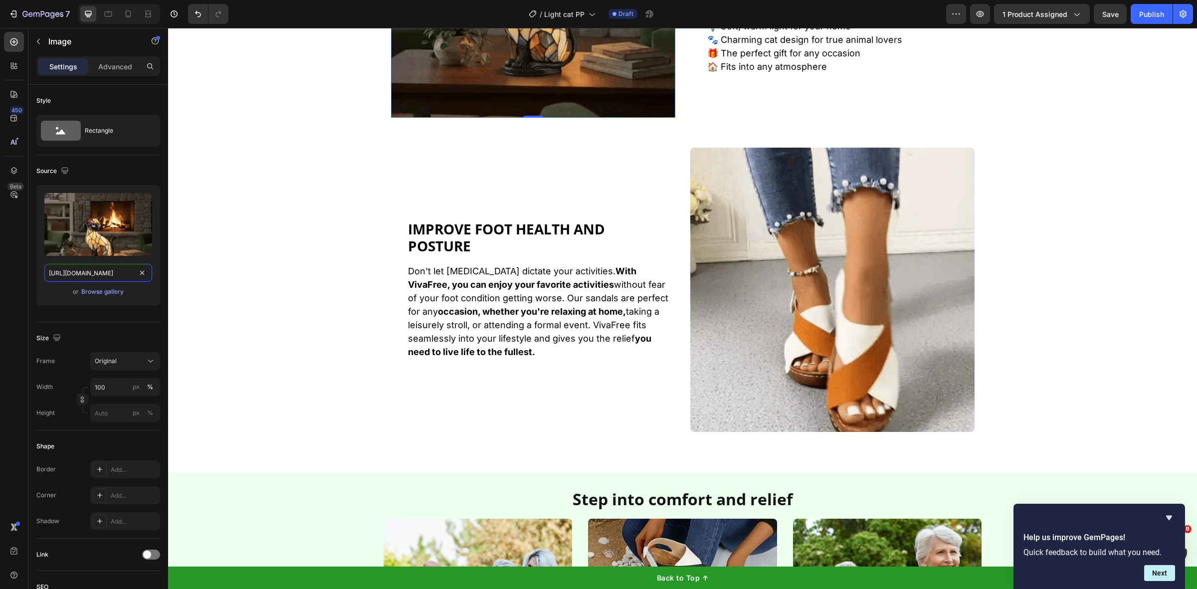
type input "https://cdn.shopify.com/s/files/1/0815/6889/1219/files/3a0bbb69-5200-474e-8b4f-…"
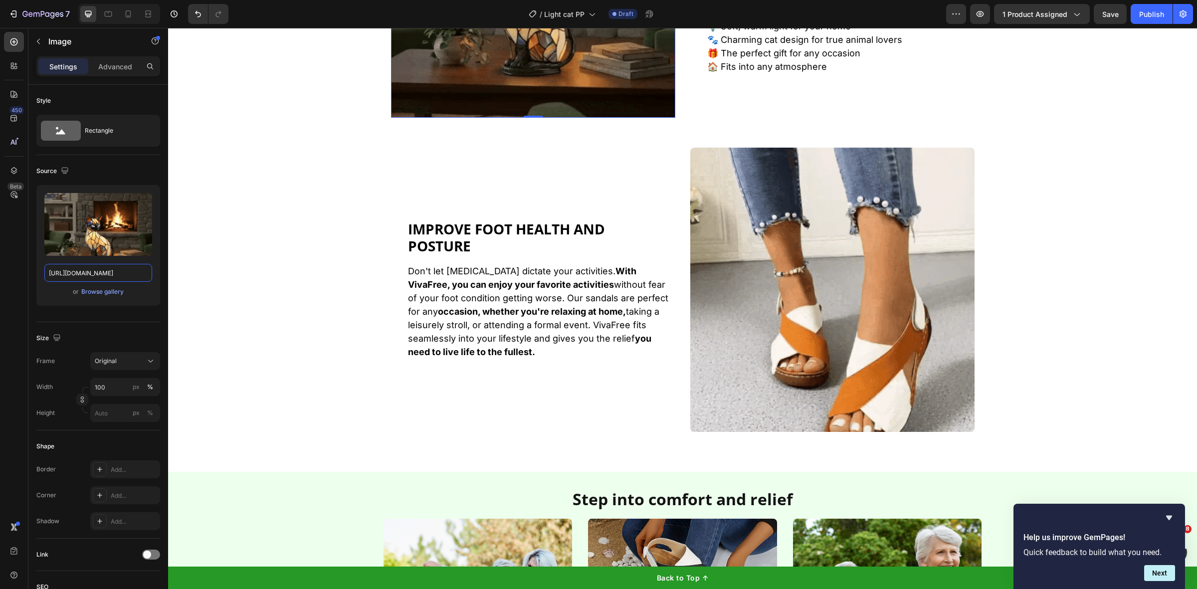
scroll to position [0, 0]
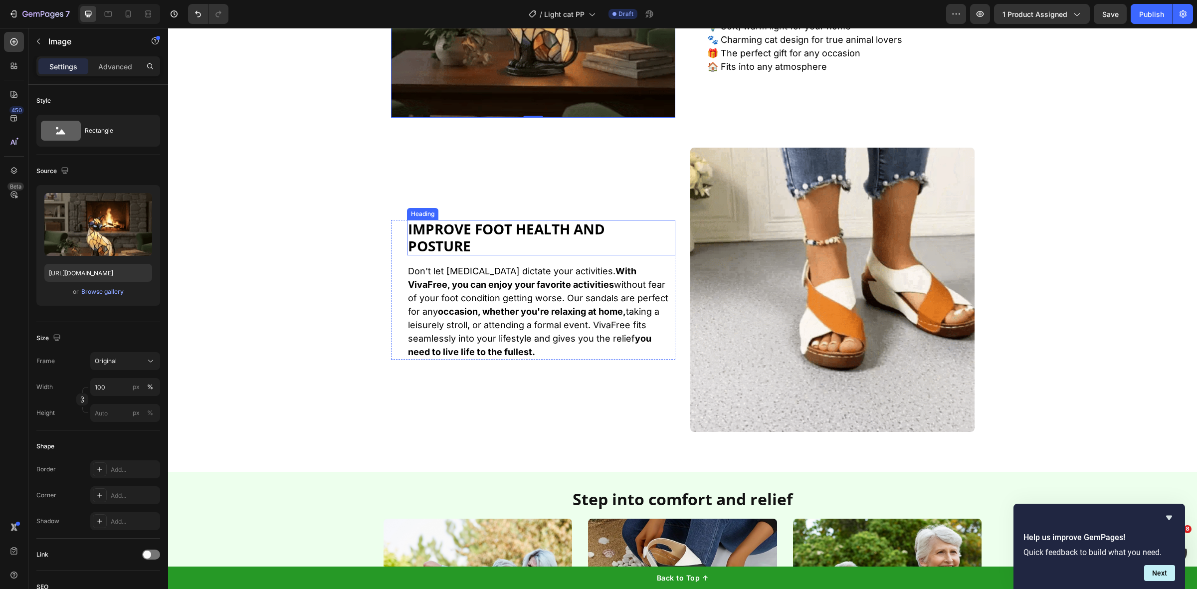
click at [521, 242] on h2 "IMPROVE FOOT HEALTH AND POSTURE" at bounding box center [541, 237] width 268 height 35
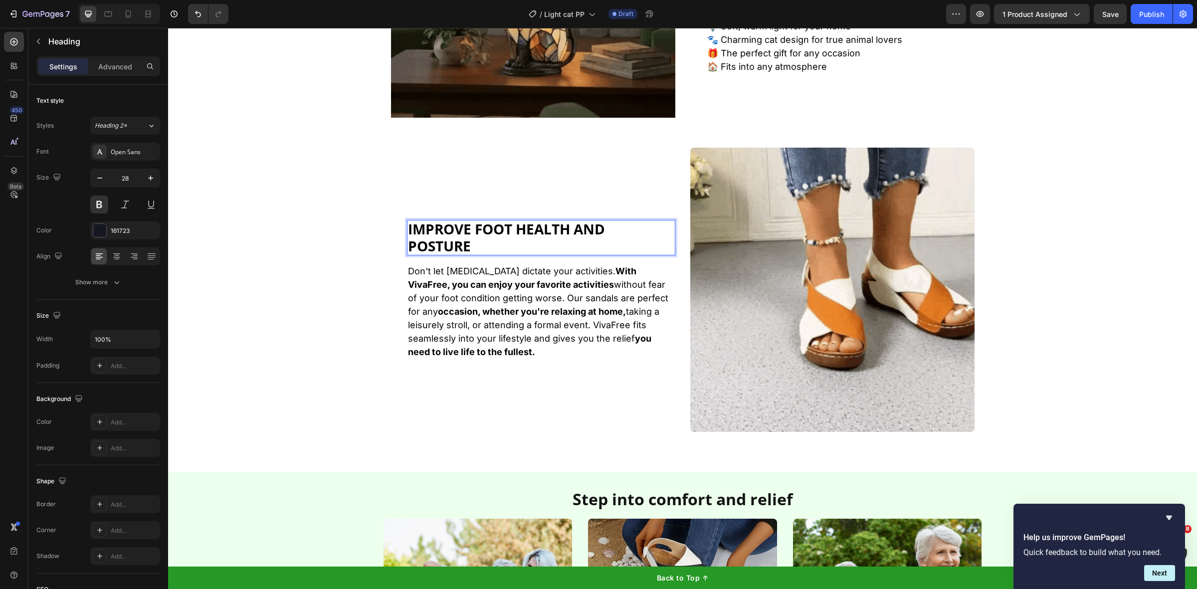
click at [521, 242] on h2 "IMPROVE FOOT HEALTH AND POSTURE" at bounding box center [541, 237] width 268 height 35
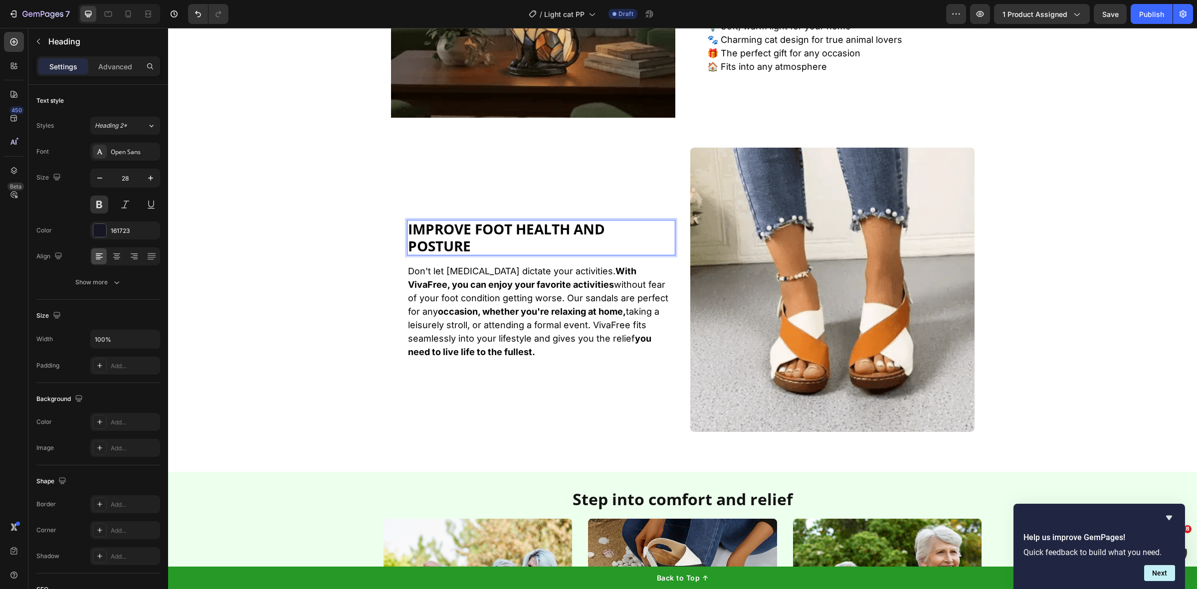
click at [521, 242] on p "IMPROVE FOOT HEALTH AND POSTURE" at bounding box center [541, 237] width 266 height 33
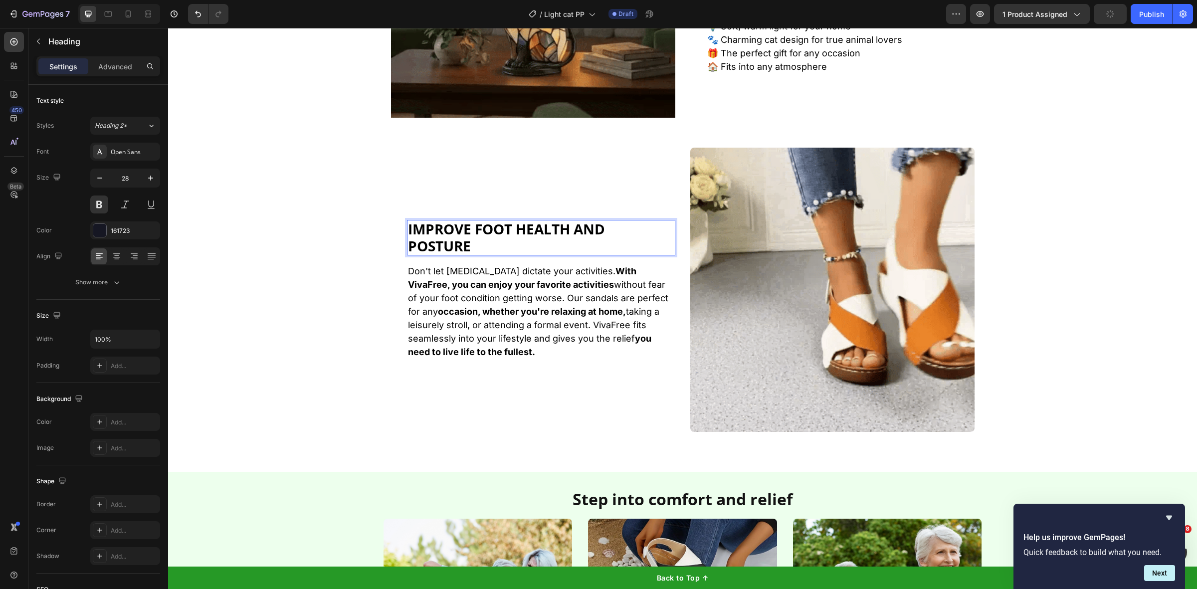
scroll to position [1359, 0]
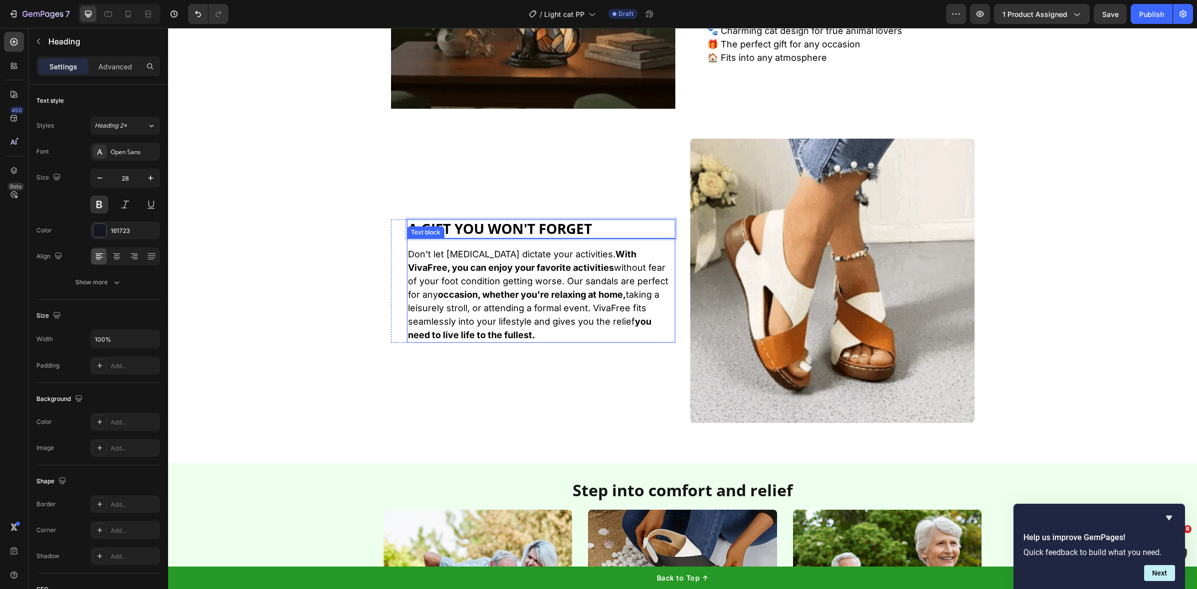
click at [508, 275] on p "Don't let bunions dictate your activities. With VivaFree, you can enjoy your fa…" at bounding box center [541, 294] width 266 height 94
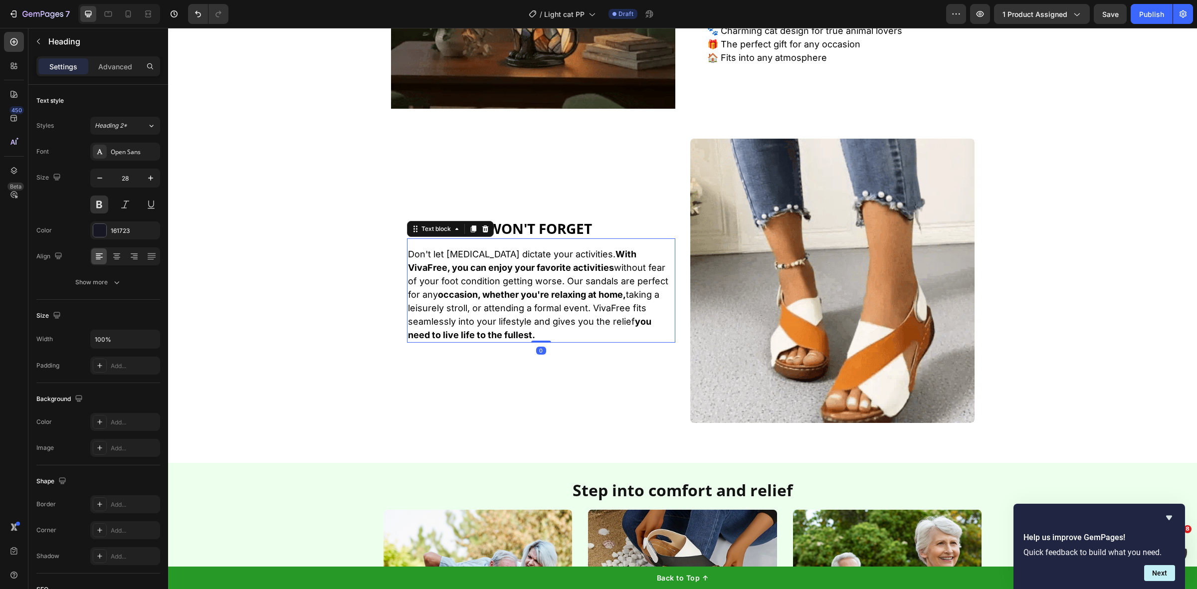
click at [508, 275] on p "Don't let bunions dictate your activities. With VivaFree, you can enjoy your fa…" at bounding box center [541, 294] width 266 height 94
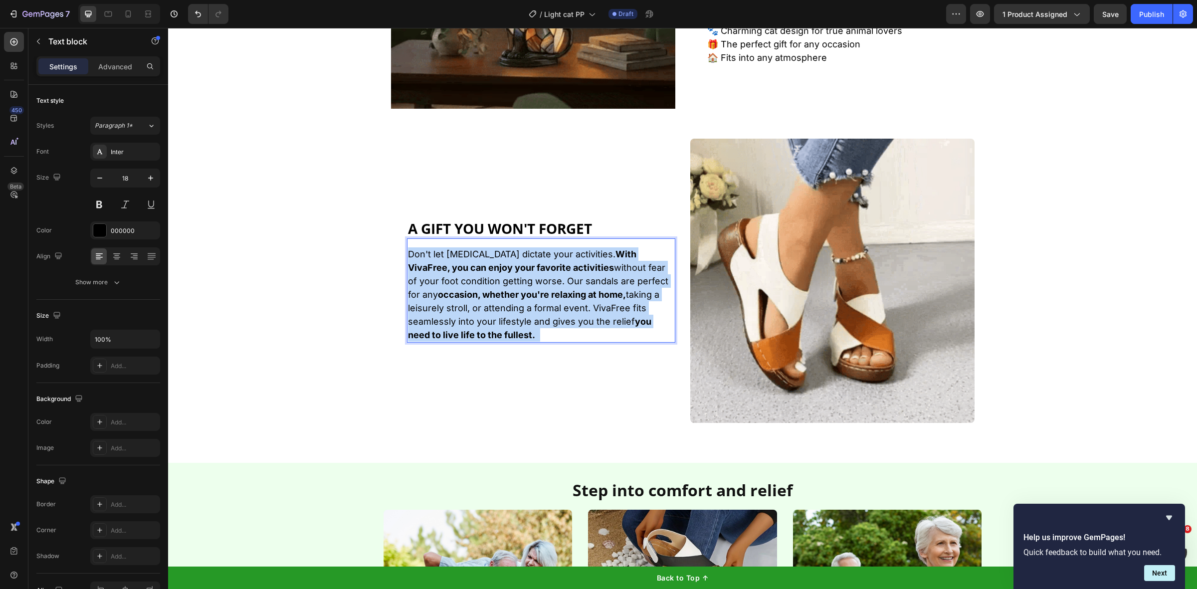
click at [508, 275] on p "Don't let bunions dictate your activities. With VivaFree, you can enjoy your fa…" at bounding box center [541, 294] width 266 height 94
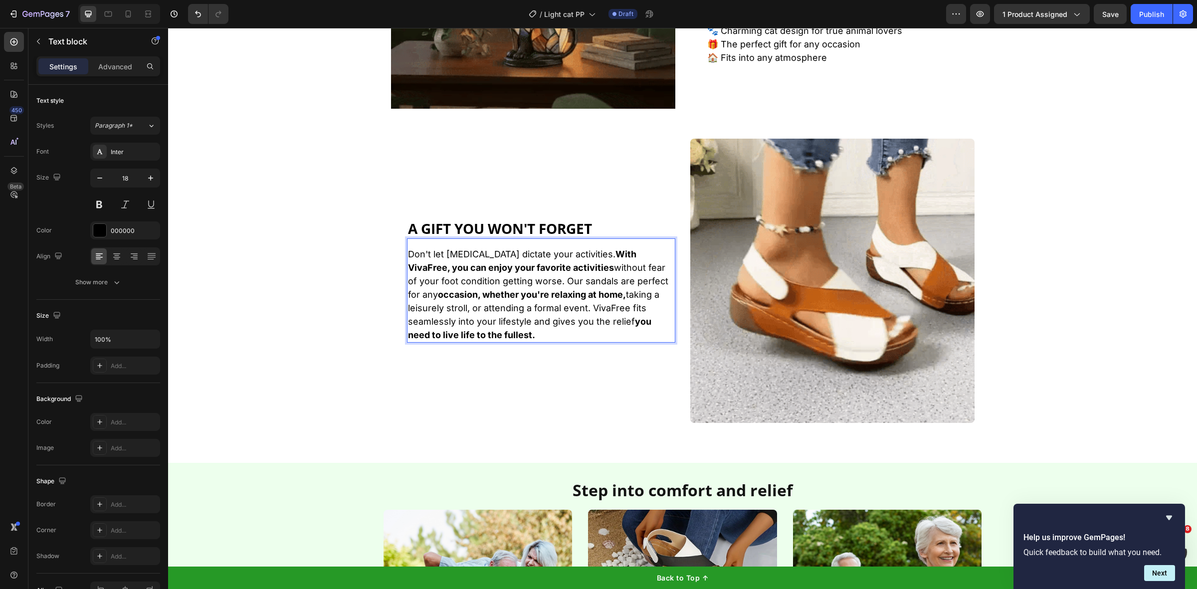
scroll to position [1380, 0]
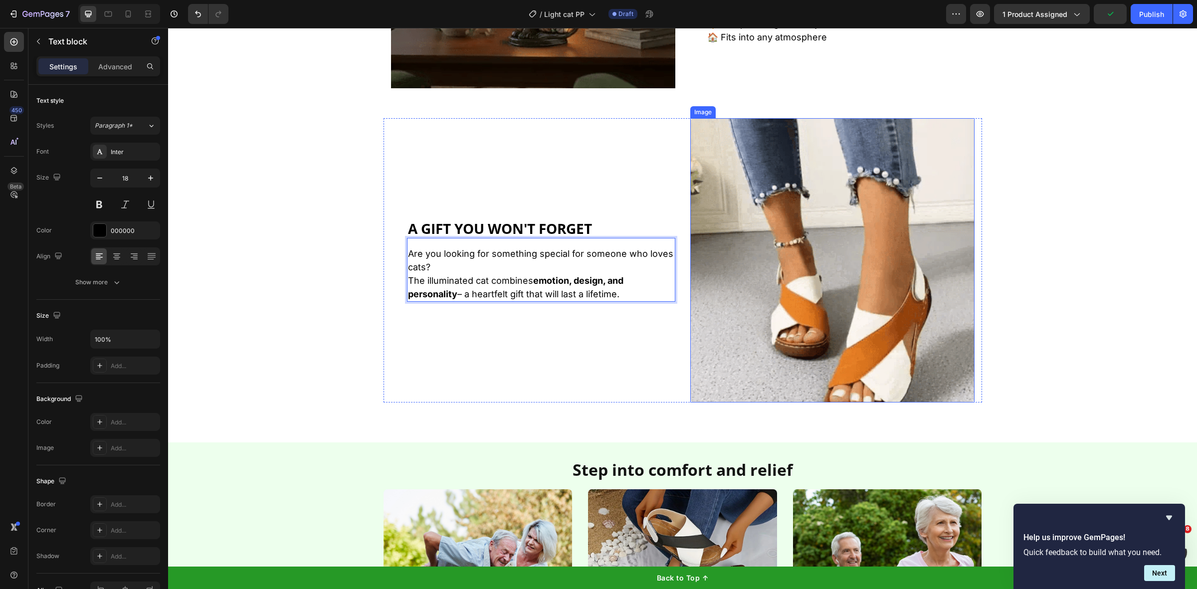
click at [762, 233] on img at bounding box center [832, 260] width 284 height 284
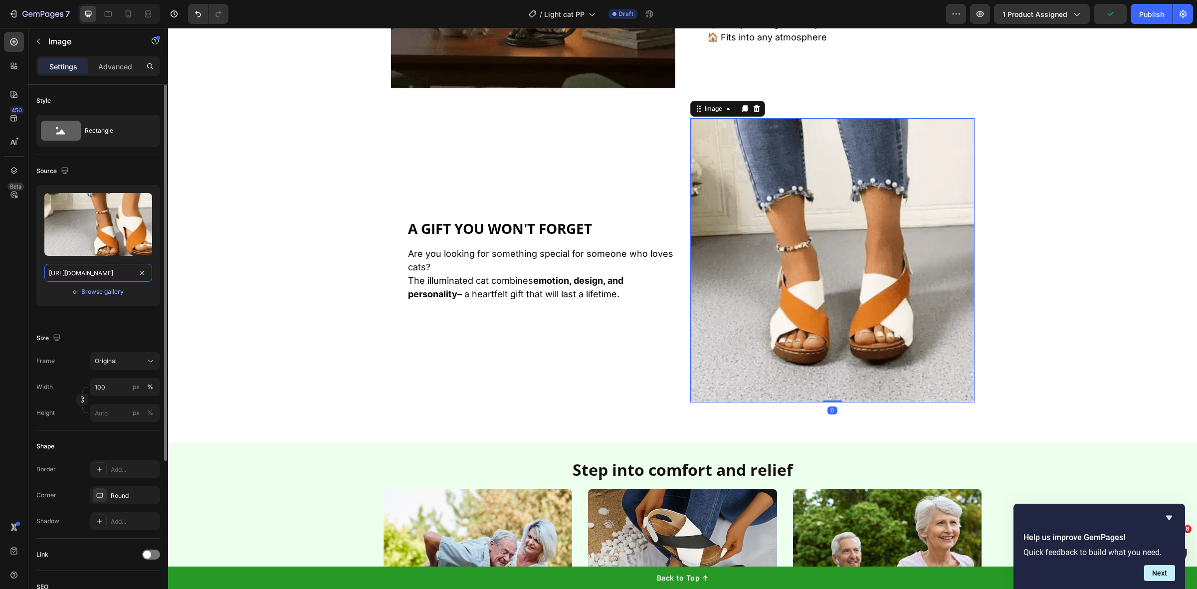
click at [118, 272] on input "https://cdn.shopify.com/s/files/1/0668/6172/8052/files/42b13855d3eec3335560036a…" at bounding box center [98, 273] width 108 height 18
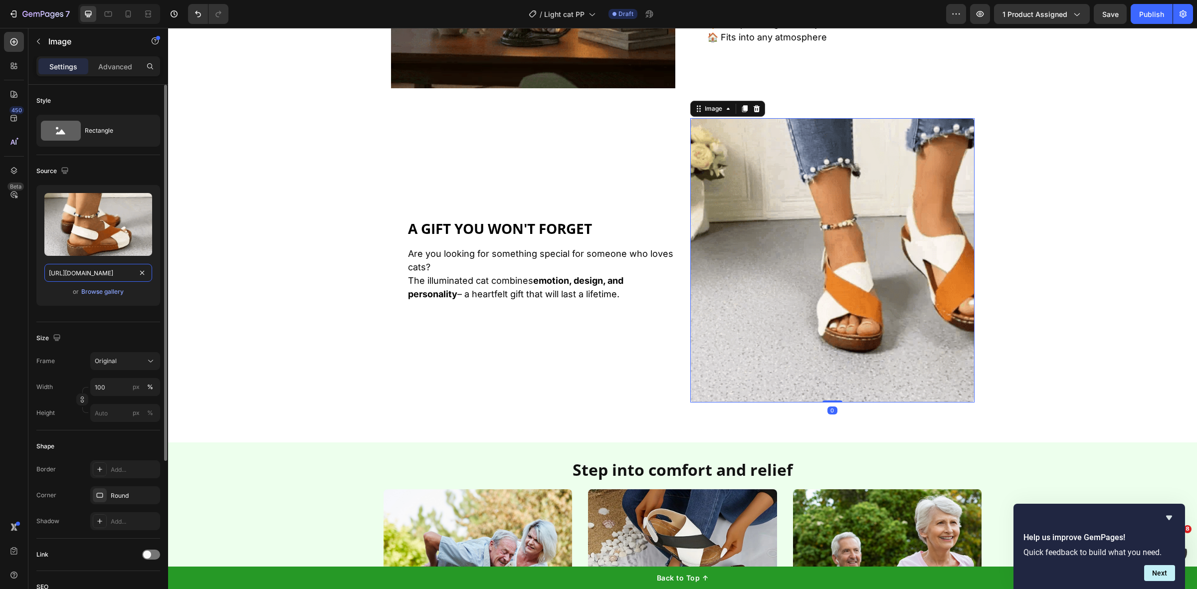
paste input "815/6889/1219/files/WhatsApp_Image_2025-09-19_at_17.18.59_b49ce7fe_-_Copy_480x4…"
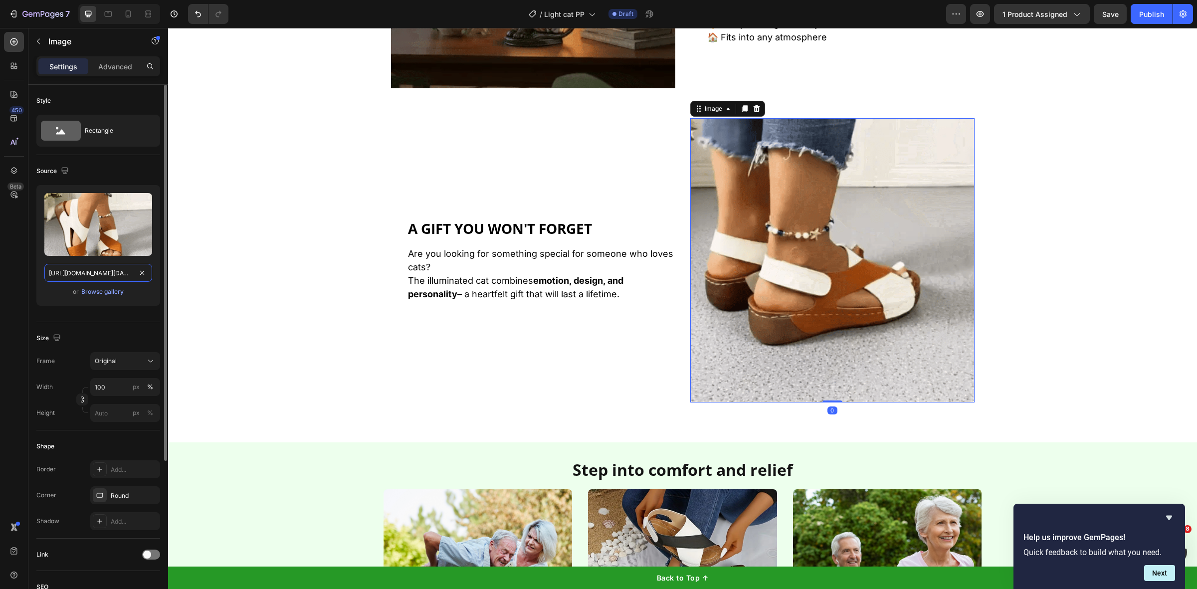
scroll to position [0, 325]
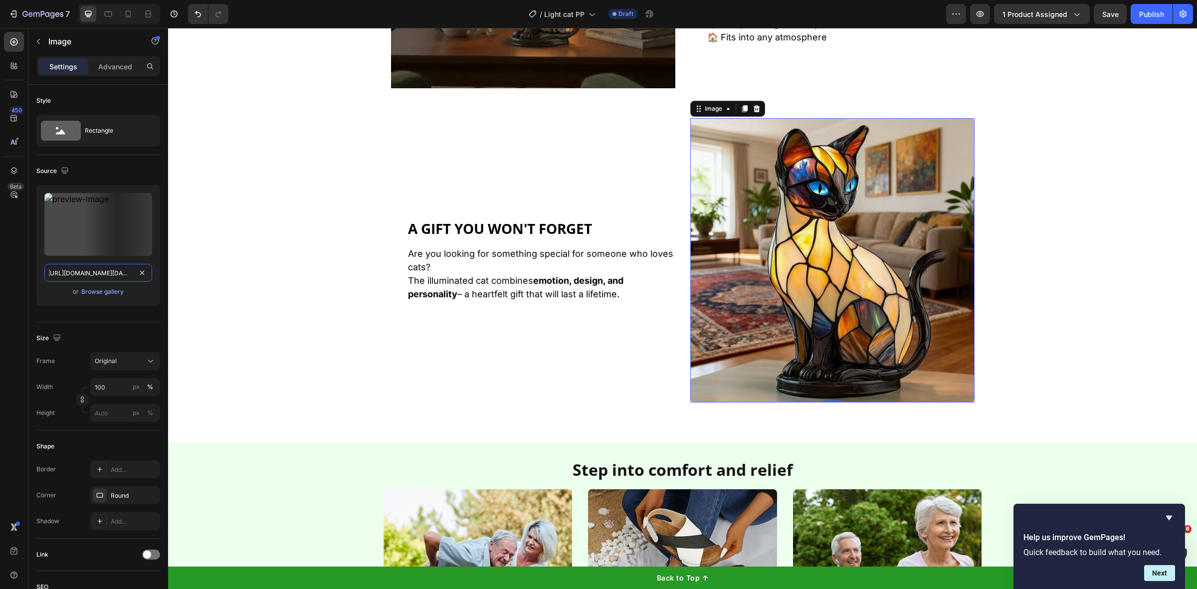
type input "https://cdn.shopify.com/s/files/1/0815/6889/1219/files/WhatsApp_Image_2025-09-1…"
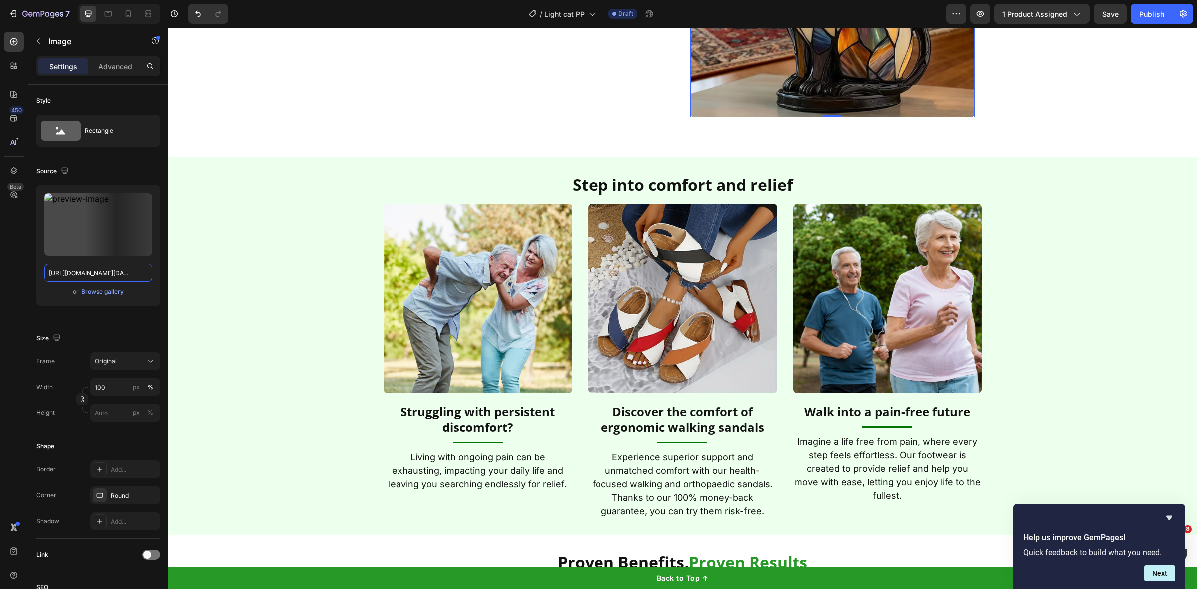
scroll to position [1691, 0]
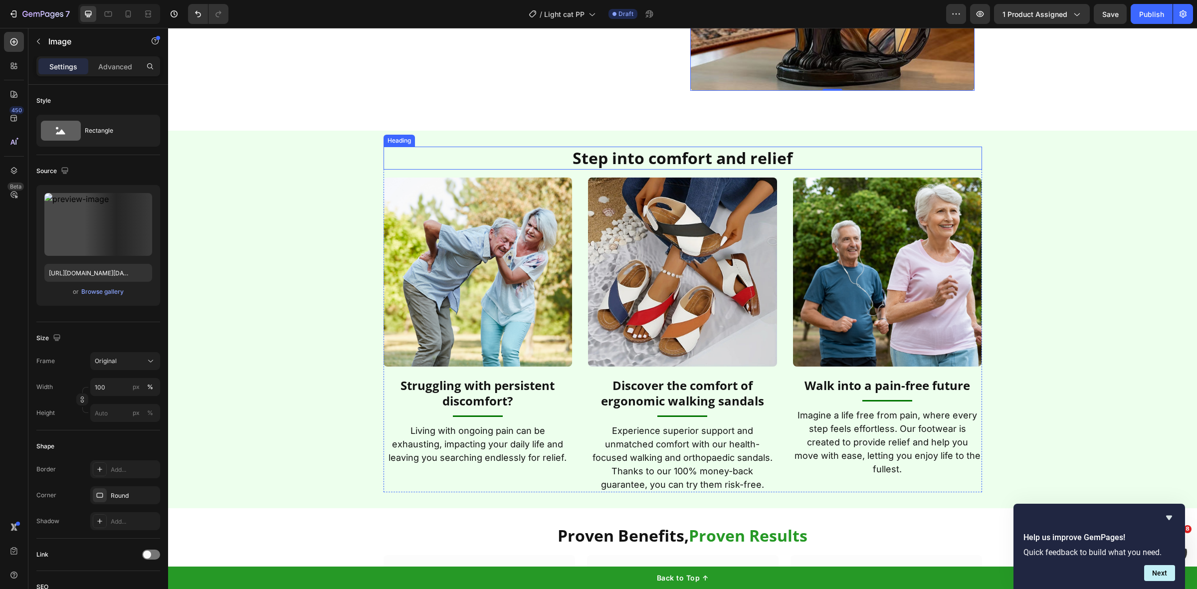
click at [605, 156] on h2 "Step into comfort and relief" at bounding box center [683, 158] width 599 height 23
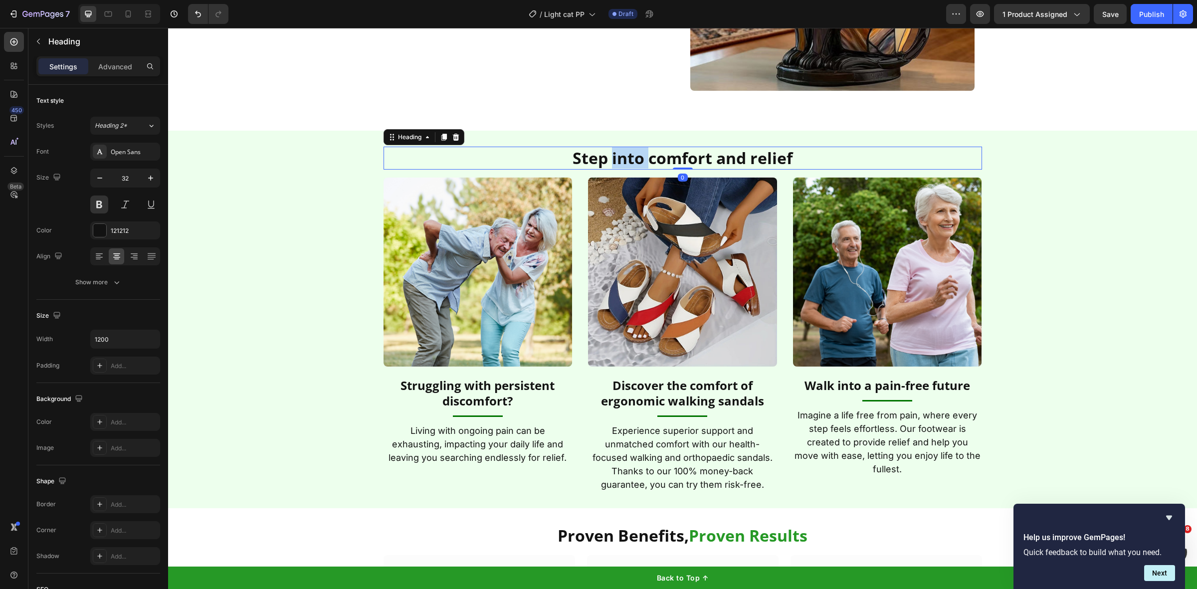
click at [605, 156] on h2 "Step into comfort and relief" at bounding box center [683, 158] width 599 height 23
click at [605, 156] on p "Step into comfort and relief" at bounding box center [683, 158] width 597 height 21
click at [508, 289] on img at bounding box center [478, 272] width 189 height 189
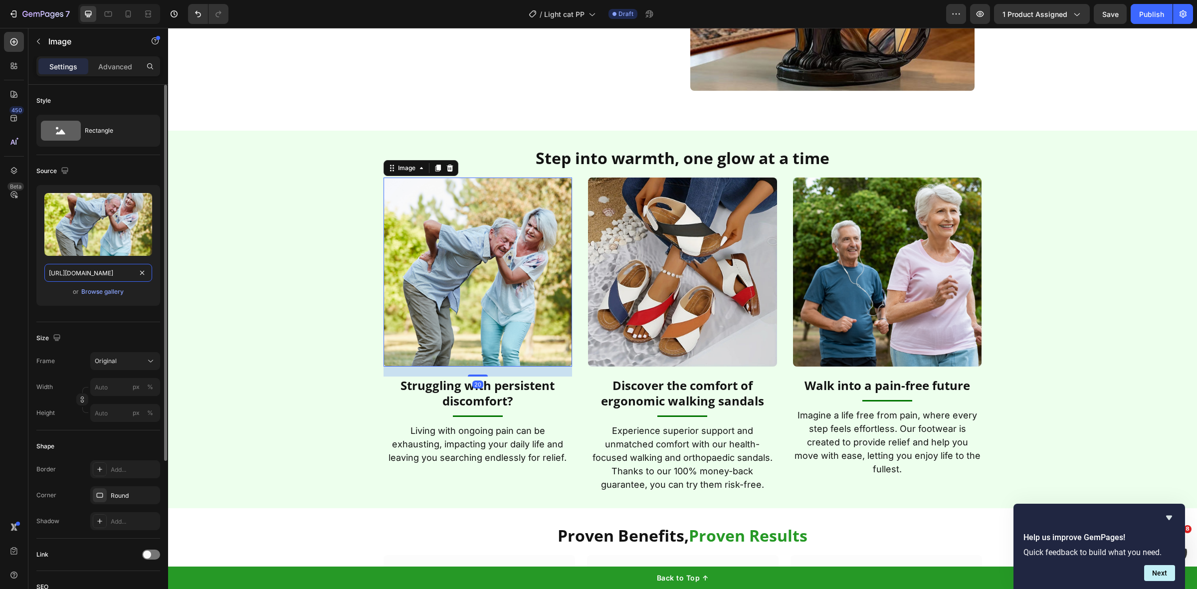
click at [65, 266] on input "https://cdn.shopify.com/s/files/1/0577/9275/7859/files/gempages_510724225498088…" at bounding box center [98, 273] width 108 height 18
paste input "p9lyrm7ao013xvbe-57792757859.shopifypreview.com/cdn/shop/files/gempages_5107242…"
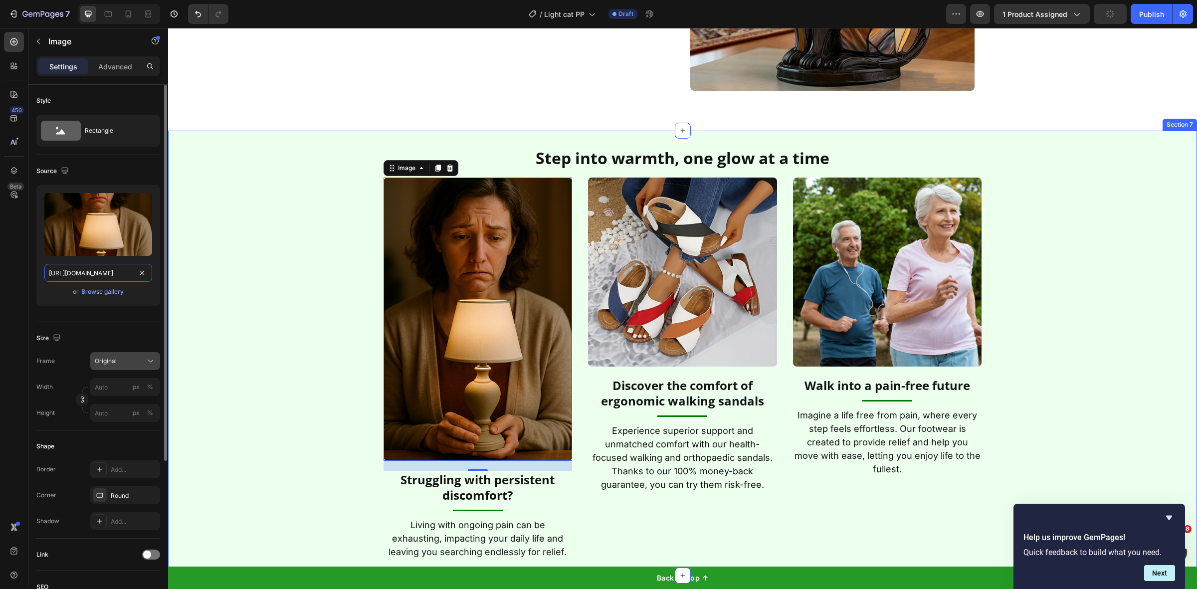
type input "https://p9lyrm7ao013xvbe-57792757859.shopifypreview.com/cdn/shop/files/gempages…"
click at [130, 358] on div "Original" at bounding box center [119, 361] width 49 height 9
click at [128, 392] on div "Square" at bounding box center [116, 385] width 80 height 19
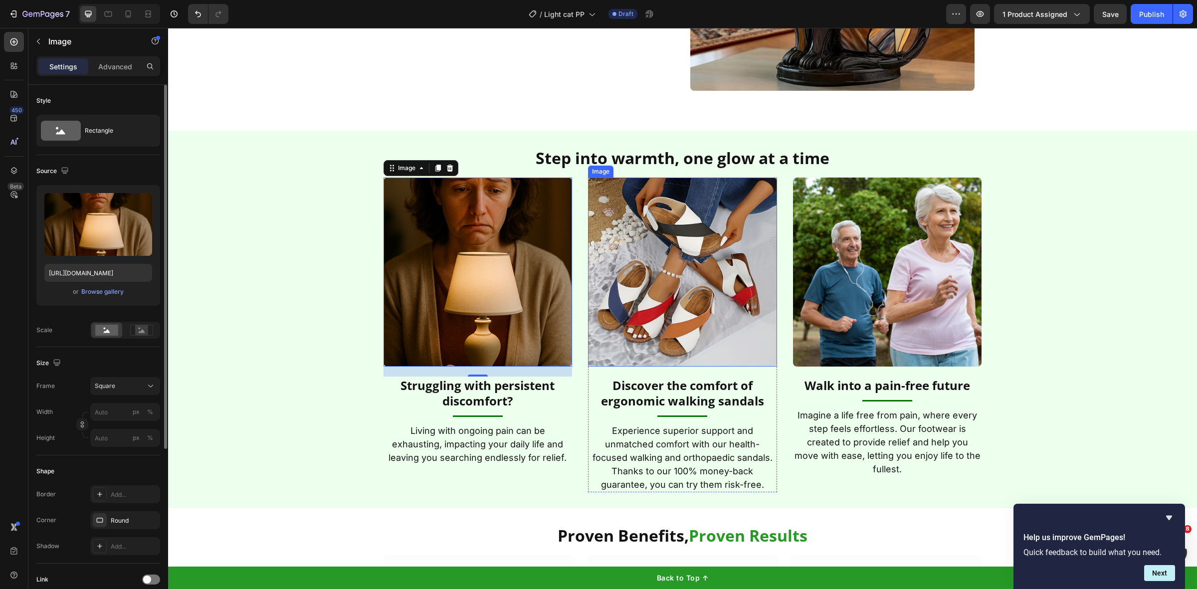
drag, startPoint x: 638, startPoint y: 262, endPoint x: 275, endPoint y: 256, distance: 363.7
click at [638, 262] on img at bounding box center [682, 272] width 189 height 189
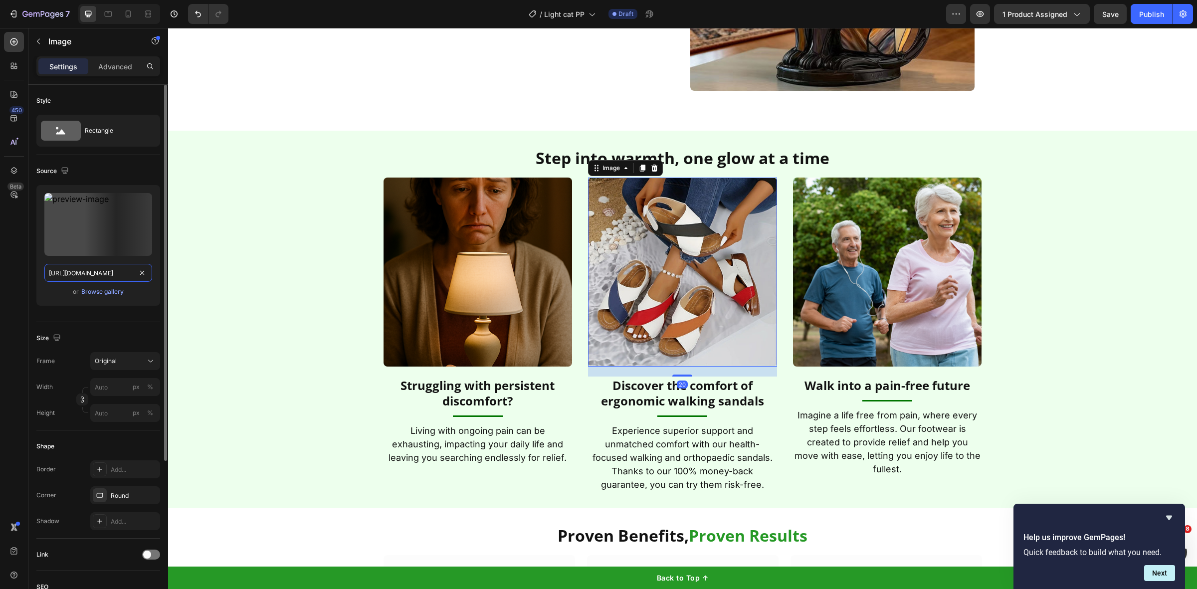
click at [103, 268] on input "https://cdn.shopify.com/s/files/1/0668/6172/8052/files/fa7e0e76-a7ac-4072-adcd-…" at bounding box center [98, 273] width 108 height 18
paste input "p9lyrm7ao013xvbe-57792757859.shopifypreview.com/cdn/shop/files/gempages_5107242…"
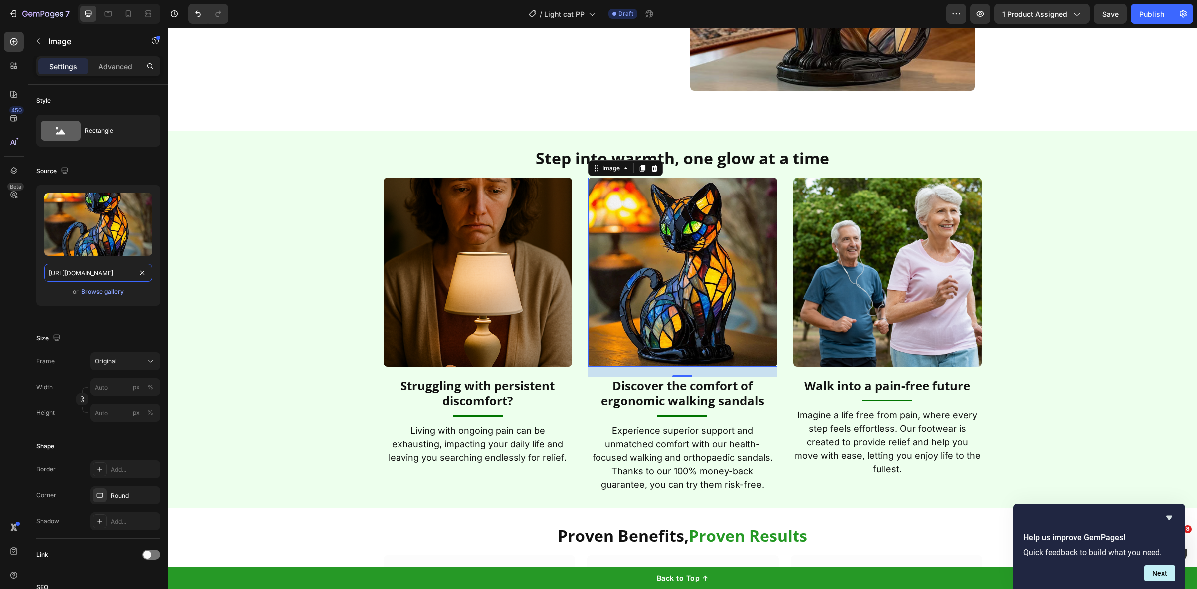
type input "https://p9lyrm7ao013xvbe-57792757859.shopifypreview.com/cdn/shop/files/gempages…"
click at [885, 285] on img at bounding box center [887, 272] width 189 height 189
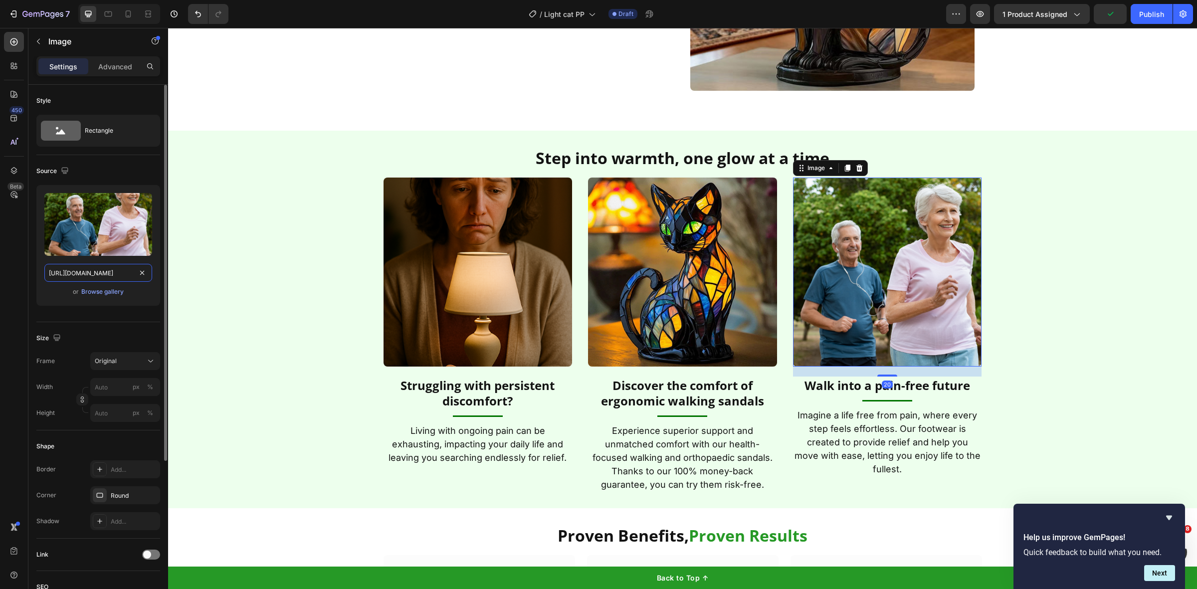
click at [93, 265] on input "https://cdn.shopify.com/s/files/1/0577/9275/7859/files/gempages_510724225498088…" at bounding box center [98, 273] width 108 height 18
paste input "p9lyrm7ao013xvbe-57792757859.shopifypreview.com/cdn/shop/files/gempages_5107242…"
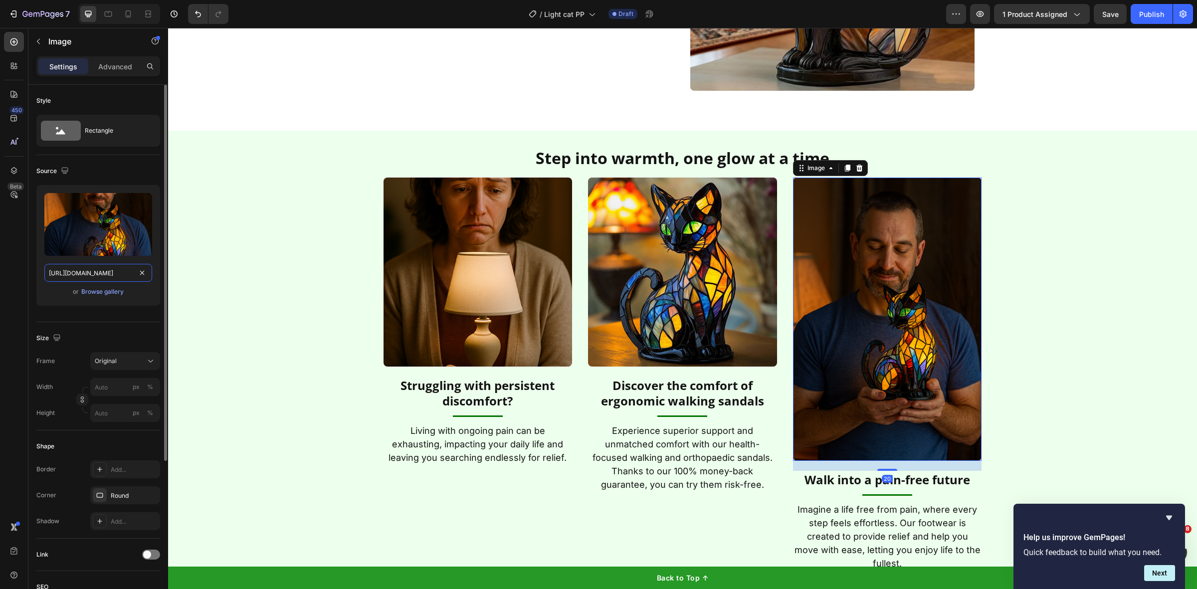
scroll to position [0, 450]
type input "https://p9lyrm7ao013xvbe-57792757859.shopifypreview.com/cdn/shop/files/gempages…"
click at [110, 360] on span "Original" at bounding box center [106, 361] width 22 height 9
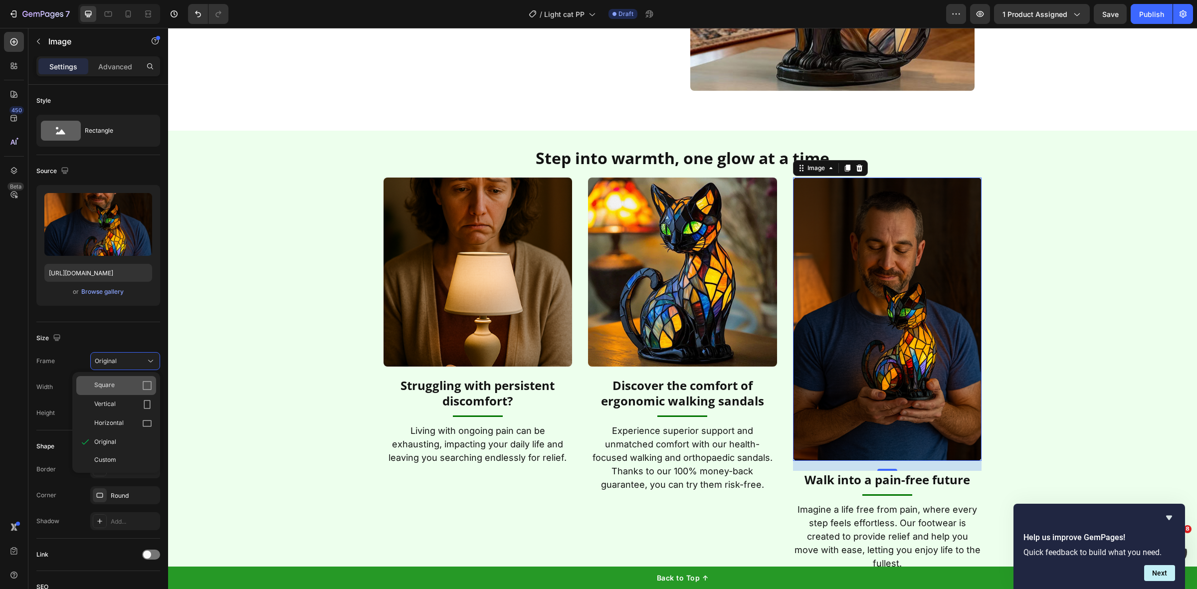
click at [106, 388] on span "Square" at bounding box center [104, 386] width 20 height 10
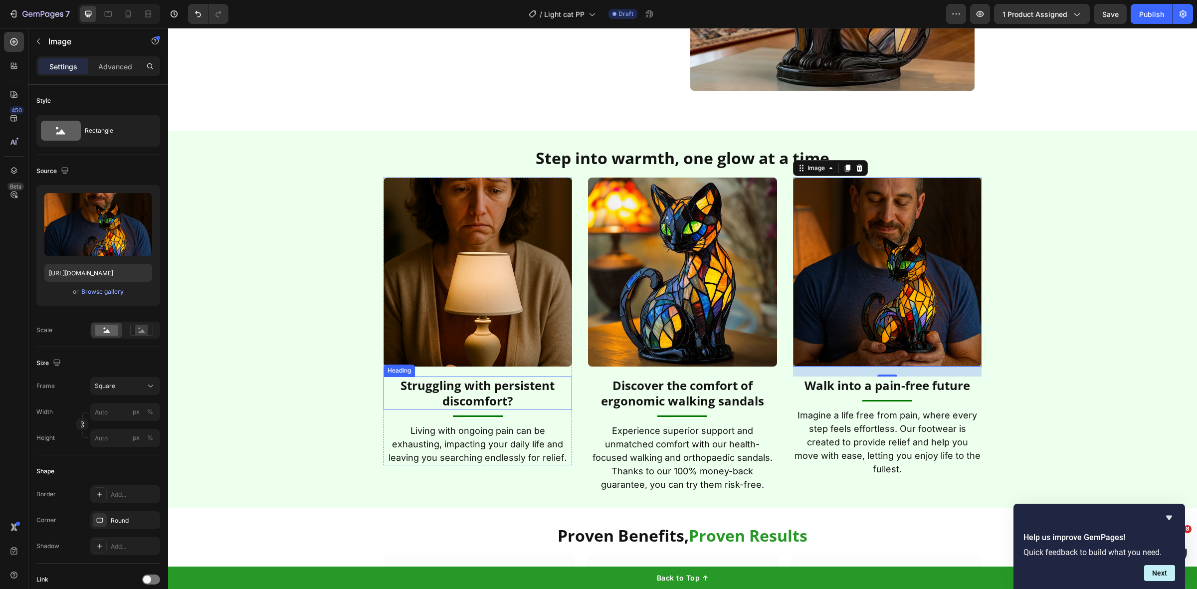
click at [489, 395] on h2 "Struggling with persistent discomfort?" at bounding box center [478, 393] width 189 height 33
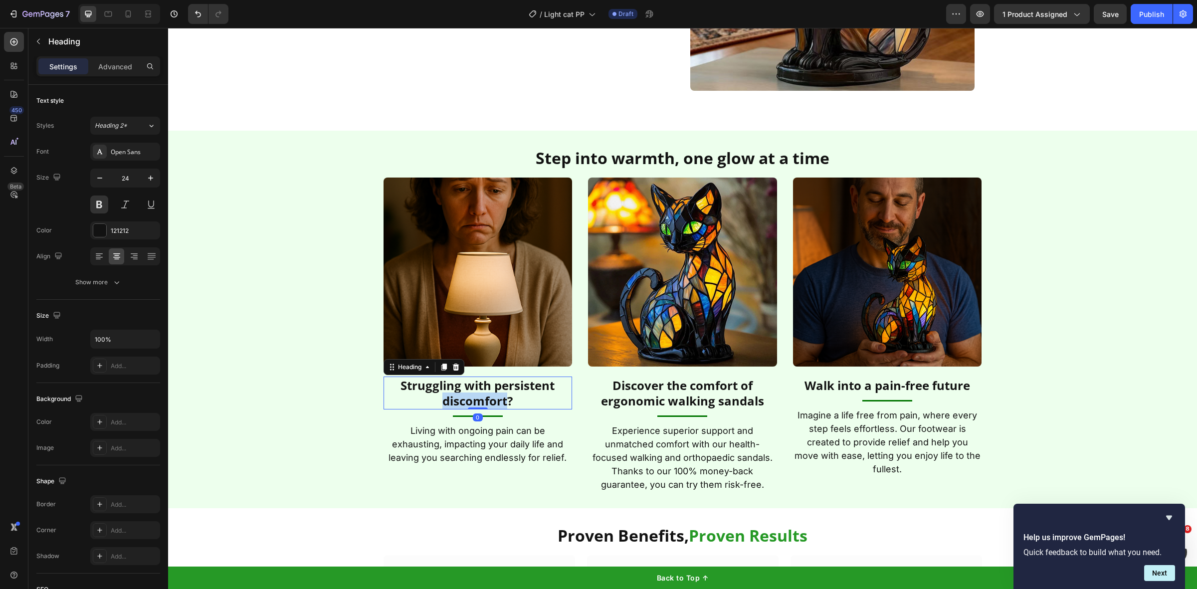
click at [489, 395] on h2 "Struggling with persistent discomfort?" at bounding box center [478, 393] width 189 height 33
click at [489, 395] on p "Struggling with persistent discomfort?" at bounding box center [478, 393] width 187 height 31
click at [440, 439] on p "Living with ongoing pain can be exhausting, impacting your daily life and leavi…" at bounding box center [478, 444] width 187 height 40
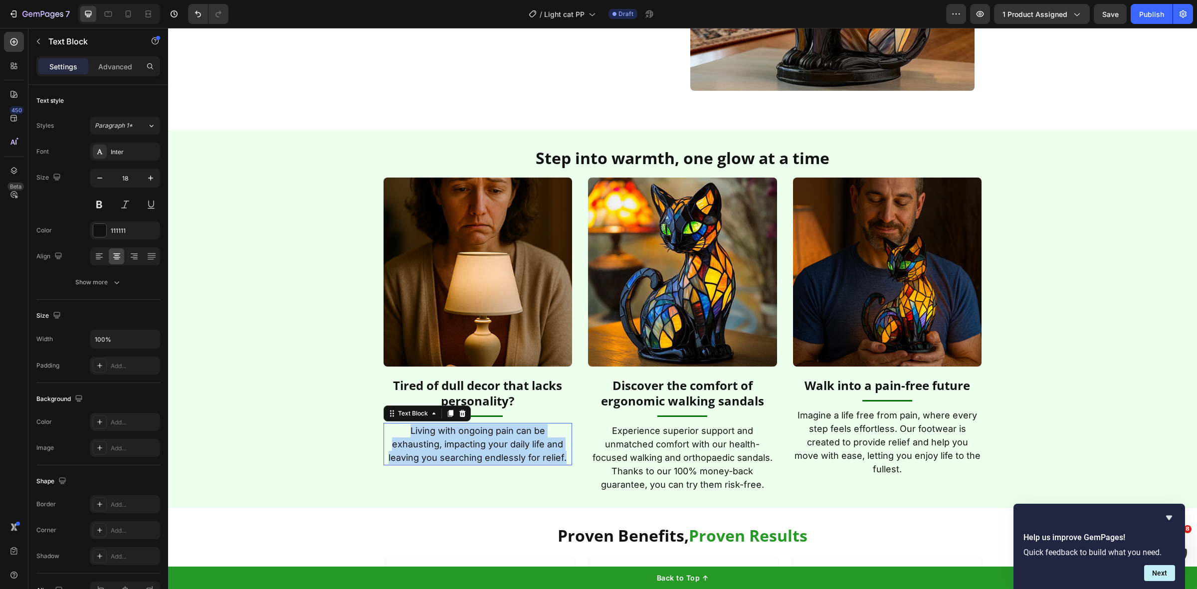
click at [440, 439] on p "Living with ongoing pain can be exhausting, impacting your daily life and leavi…" at bounding box center [478, 444] width 187 height 40
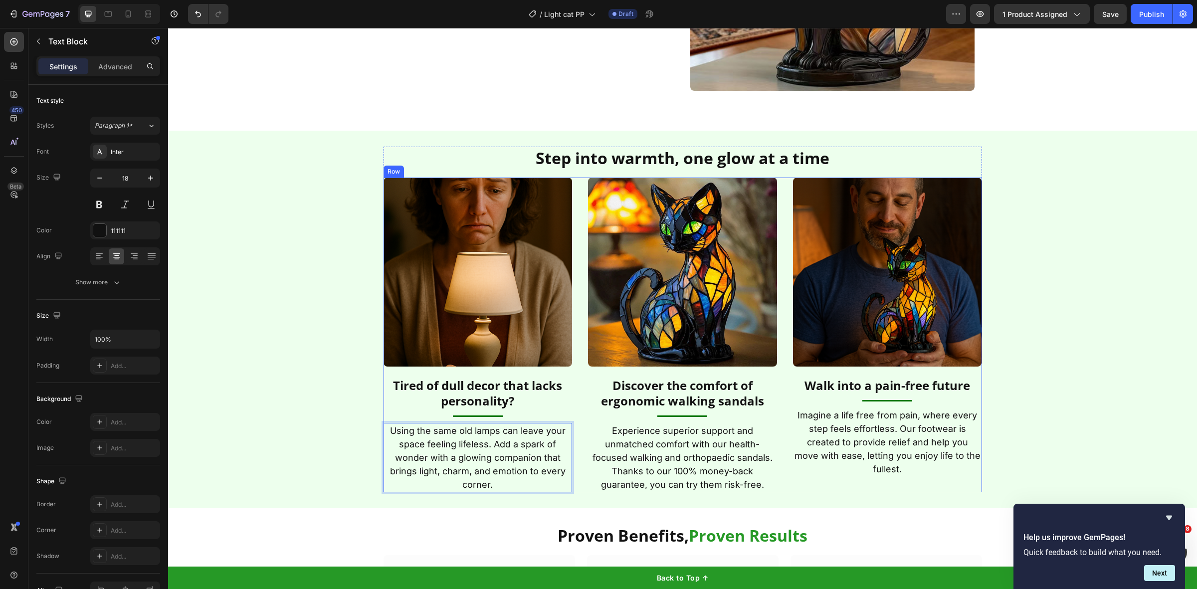
click at [782, 239] on div "Image ⁠⁠⁠⁠⁠⁠⁠ Tired of dull decor that lacks personality? Heading Title Line Us…" at bounding box center [683, 335] width 599 height 315
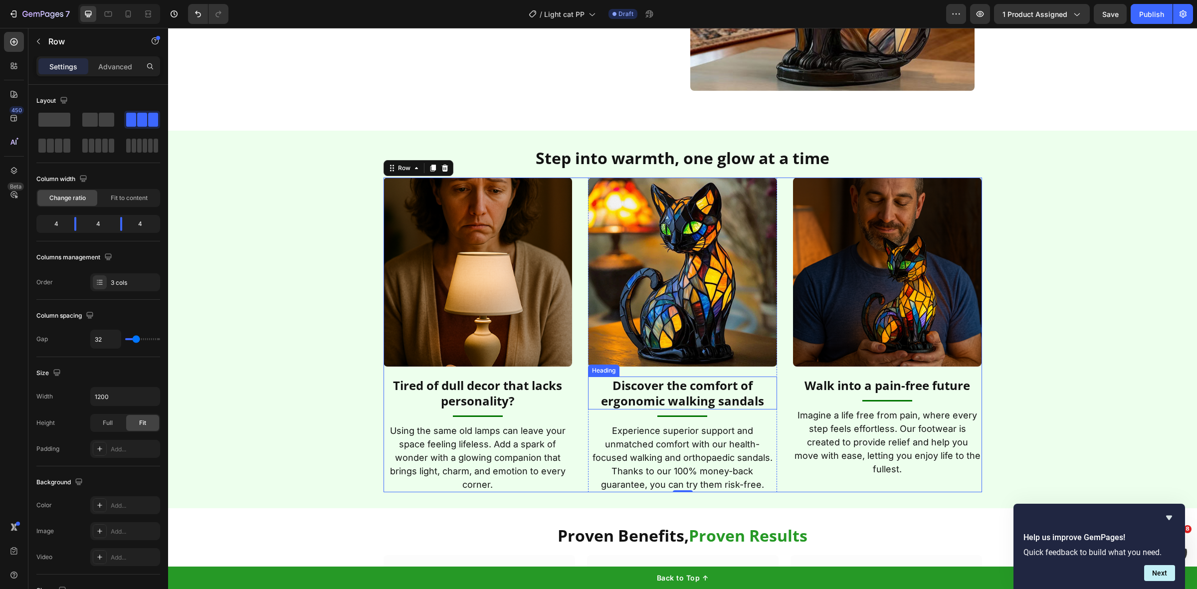
click at [670, 459] on p "Experience superior support and unmatched comfort with our health-focused walki…" at bounding box center [682, 457] width 187 height 67
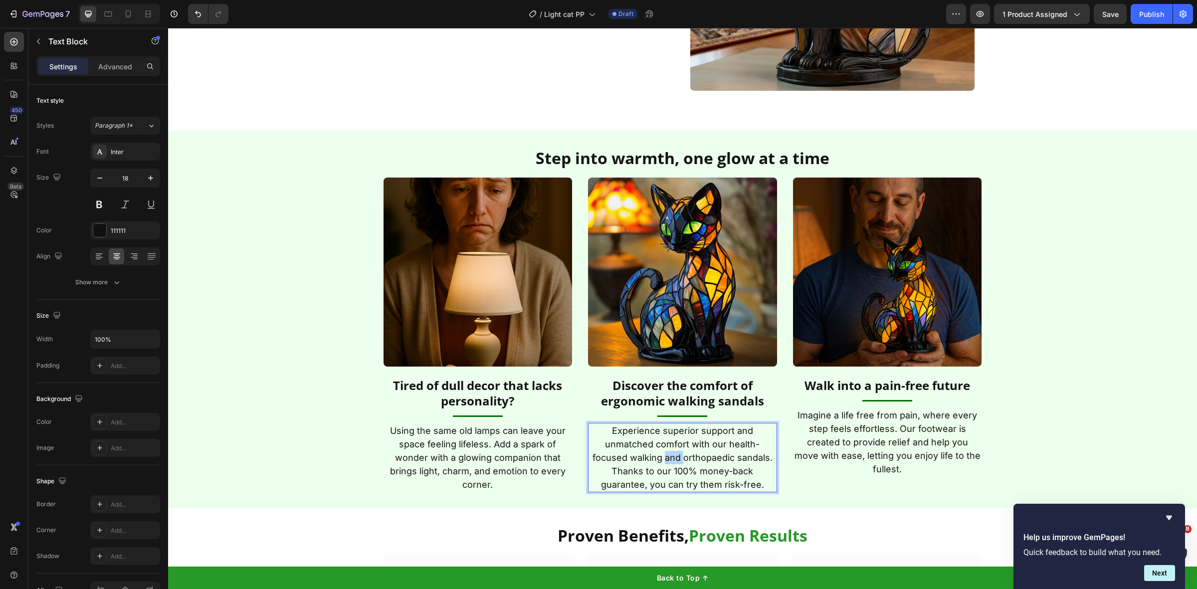
click at [670, 459] on p "Experience superior support and unmatched comfort with our health-focused walki…" at bounding box center [682, 457] width 187 height 67
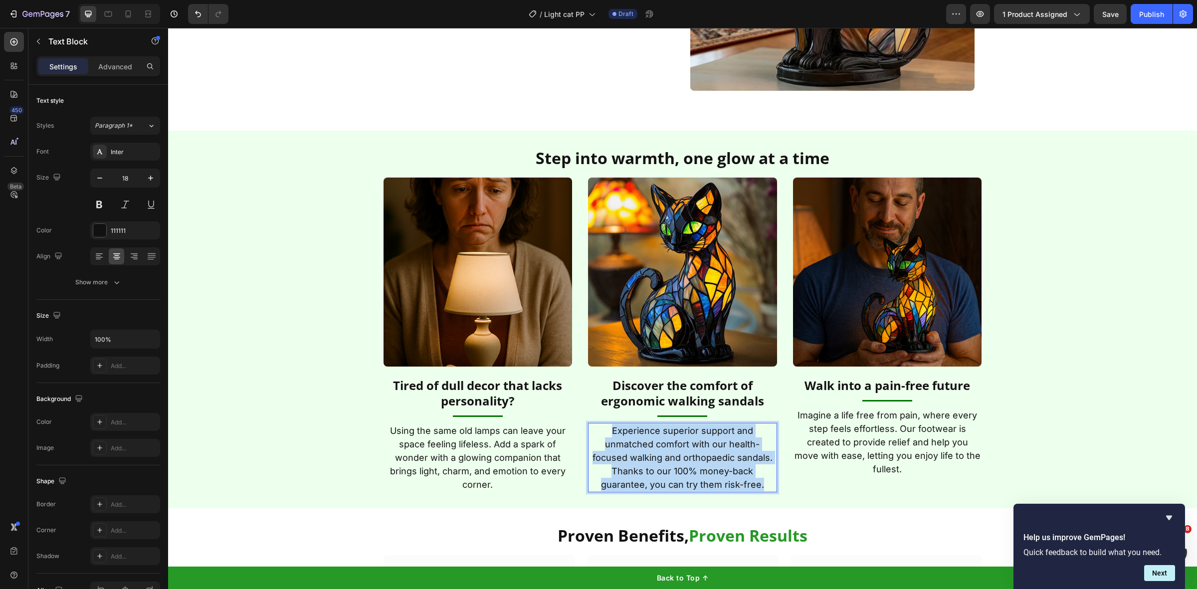
click at [670, 459] on p "Experience superior support and unmatched comfort with our health-focused walki…" at bounding box center [682, 457] width 187 height 67
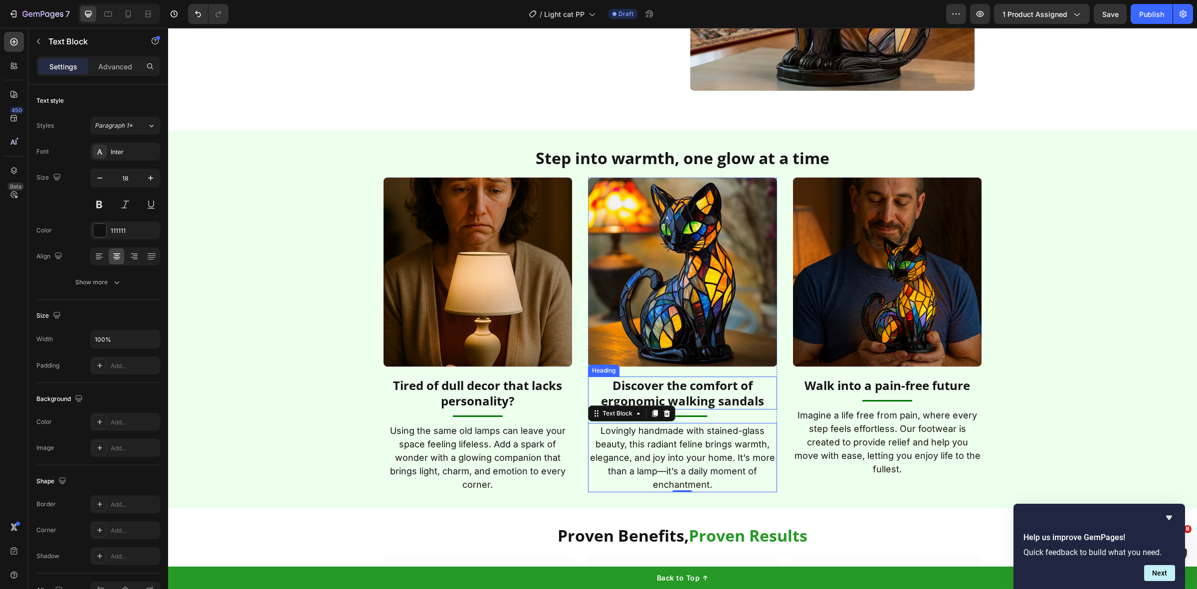
click at [836, 425] on p "Imagine a life free from pain, where every step feels effortless. Our footwear …" at bounding box center [887, 442] width 187 height 67
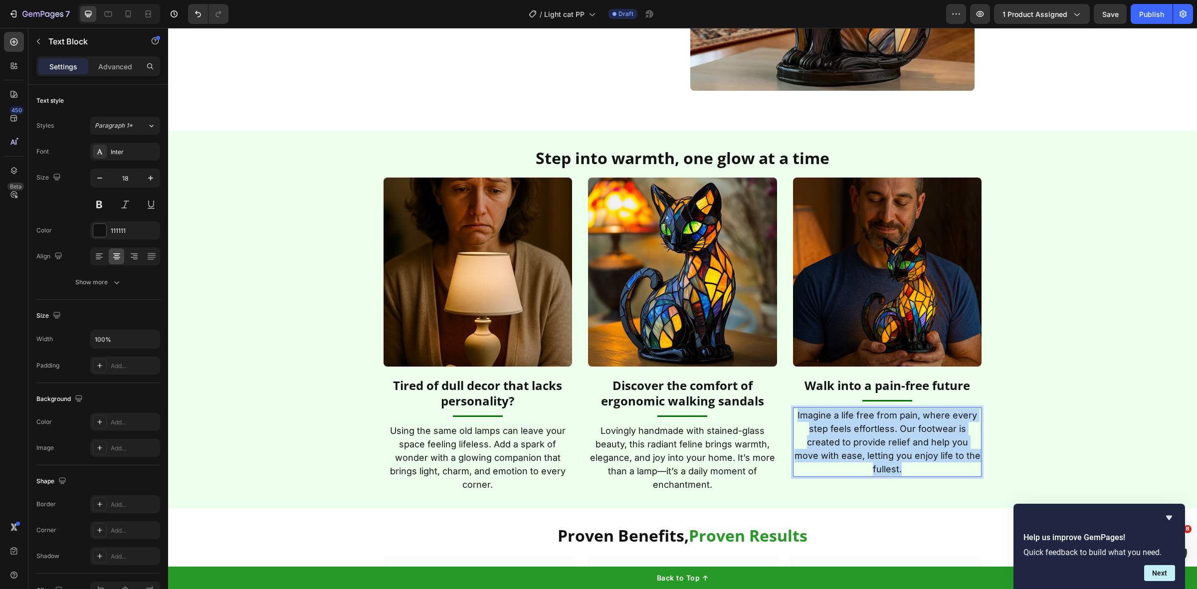
click at [836, 425] on p "Imagine a life free from pain, where every step feels effortless. Our footwear …" at bounding box center [887, 442] width 187 height 67
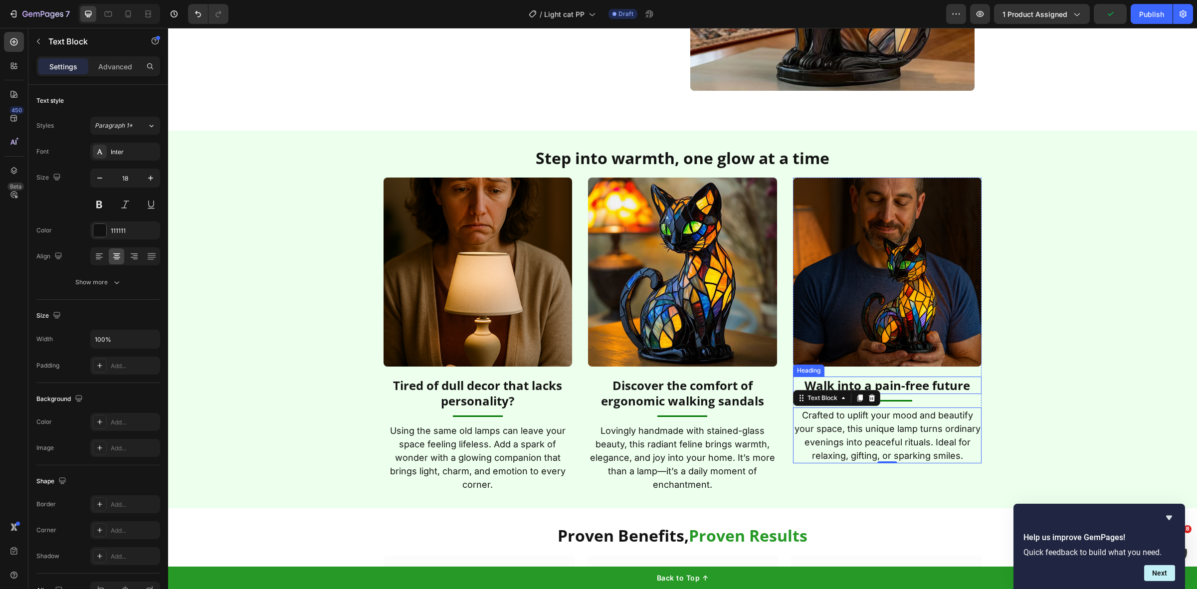
click at [899, 392] on h2 "Walk into a pain-free future" at bounding box center [887, 385] width 189 height 17
click at [899, 392] on p "Walk into a pain-free future" at bounding box center [887, 385] width 187 height 15
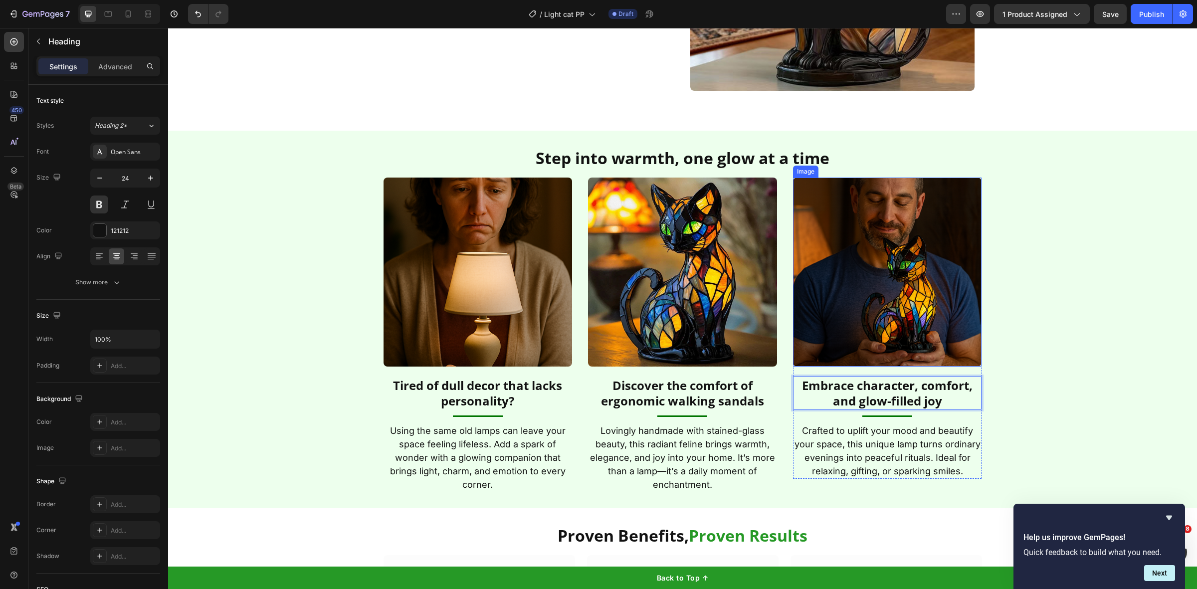
click at [893, 334] on img at bounding box center [887, 272] width 189 height 189
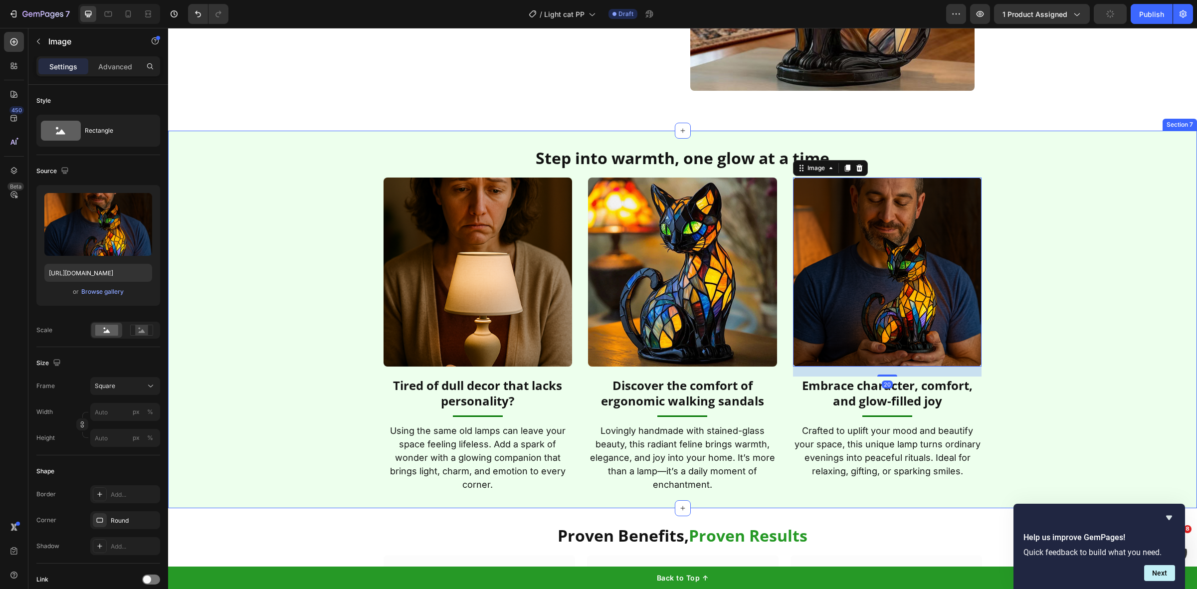
click at [696, 300] on img at bounding box center [682, 272] width 189 height 189
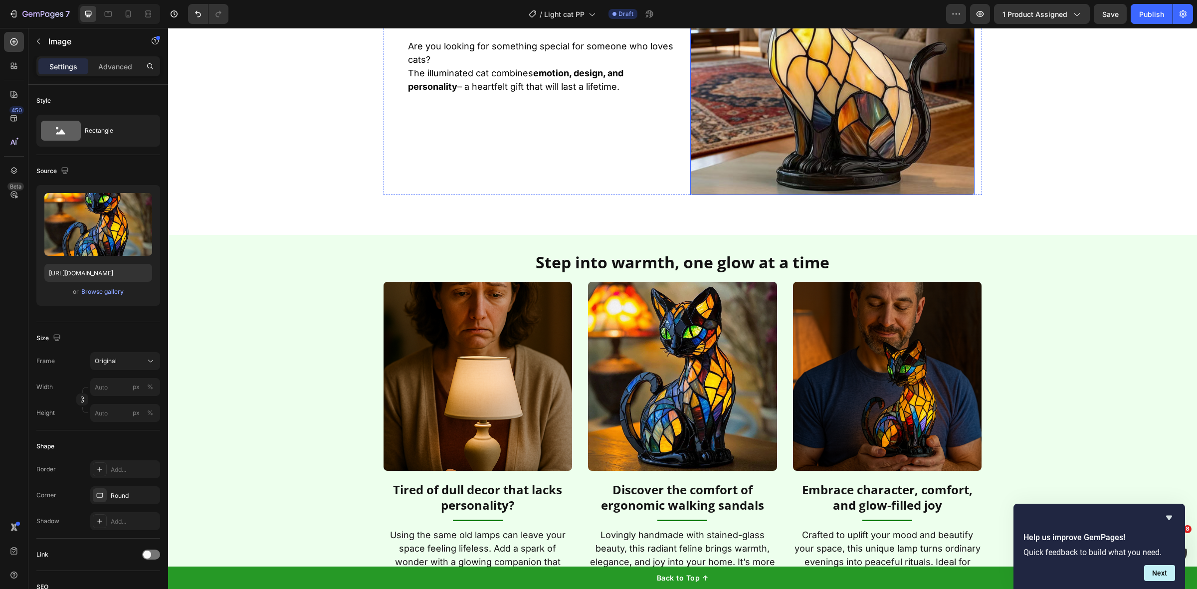
scroll to position [1691, 0]
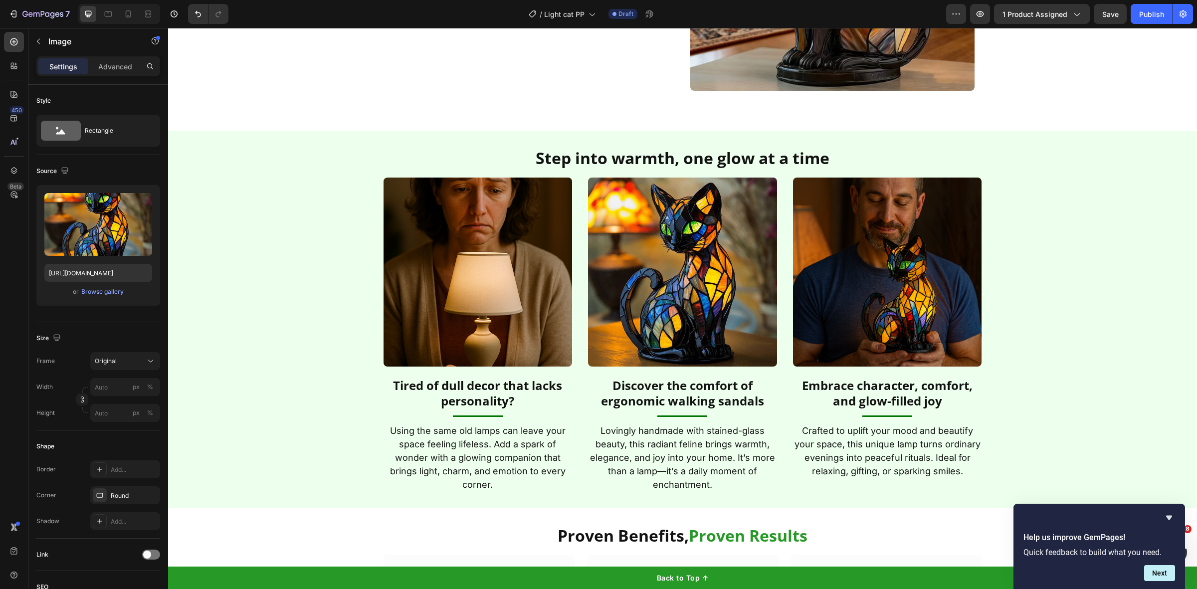
click at [750, 246] on img at bounding box center [682, 272] width 189 height 189
click at [645, 249] on img at bounding box center [682, 272] width 189 height 189
click at [110, 297] on button "Browse gallery" at bounding box center [102, 292] width 43 height 10
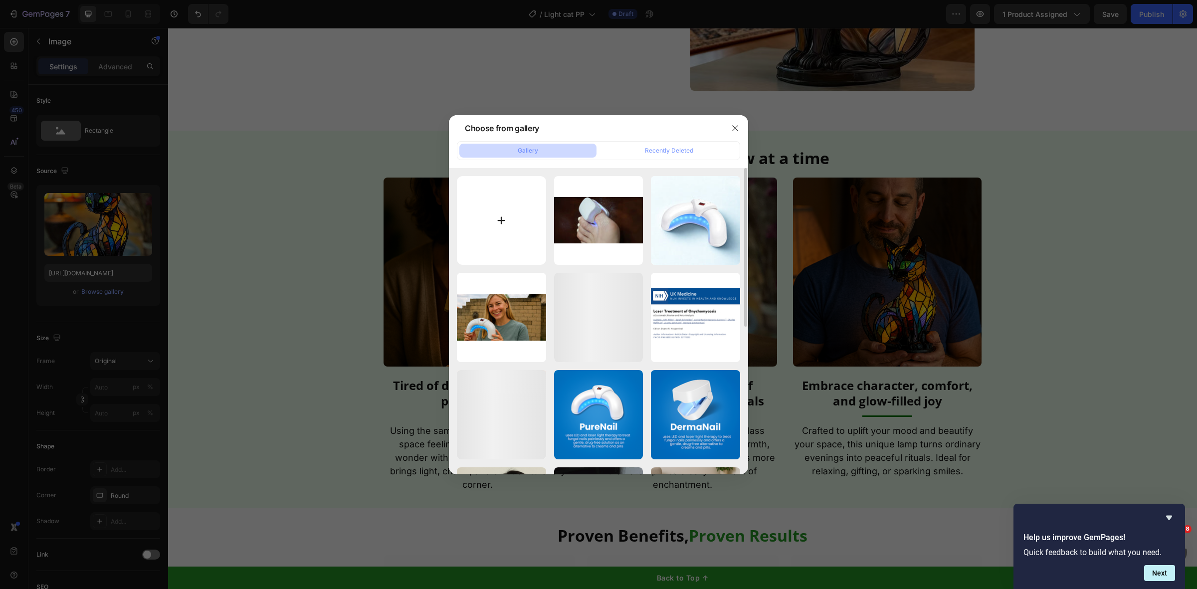
click at [487, 231] on input "file" at bounding box center [501, 220] width 89 height 89
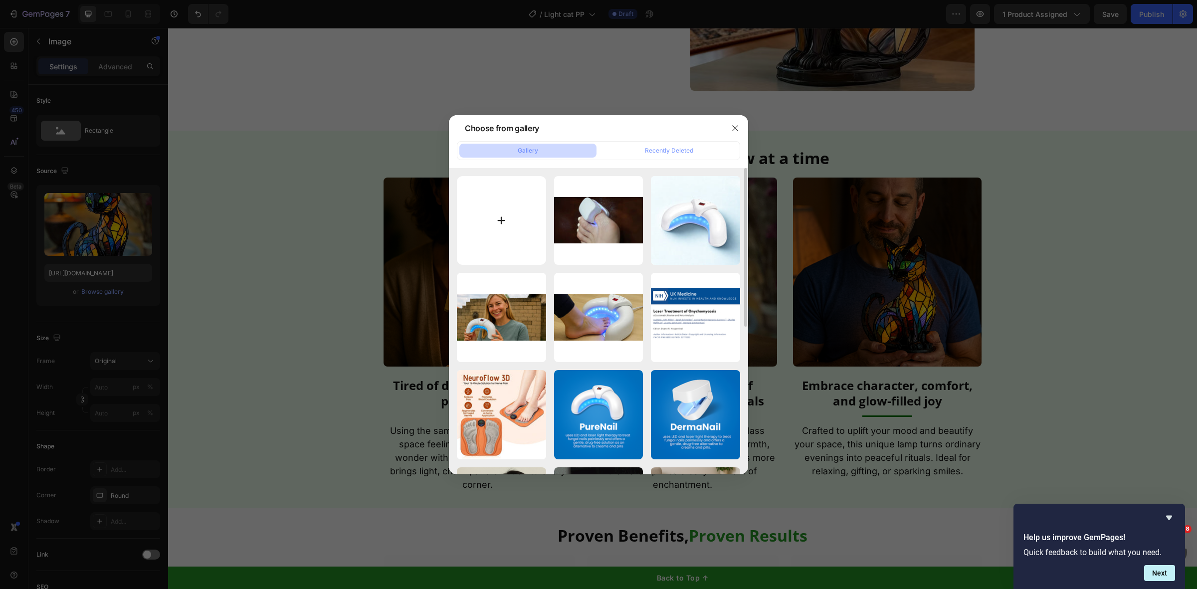
type input "C:\fakepath\WhatsAppImage2025-09-19at17.18.40_939c08d7.jpg"
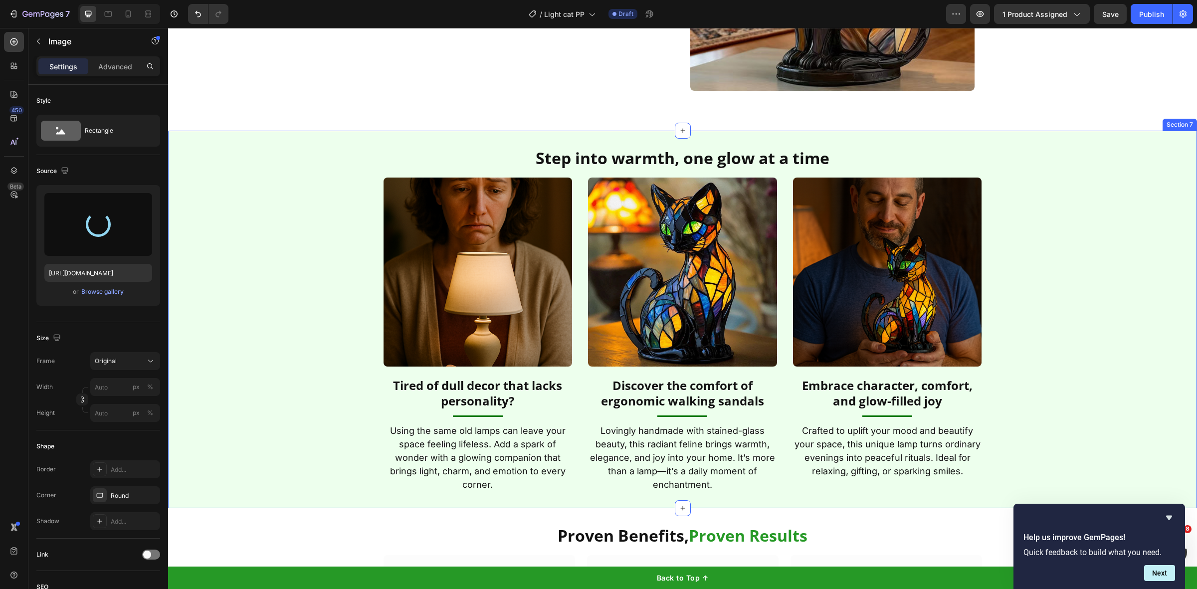
type input "https://cdn.shopify.com/s/files/1/0577/9275/7859/files/gempages_510724225498088…"
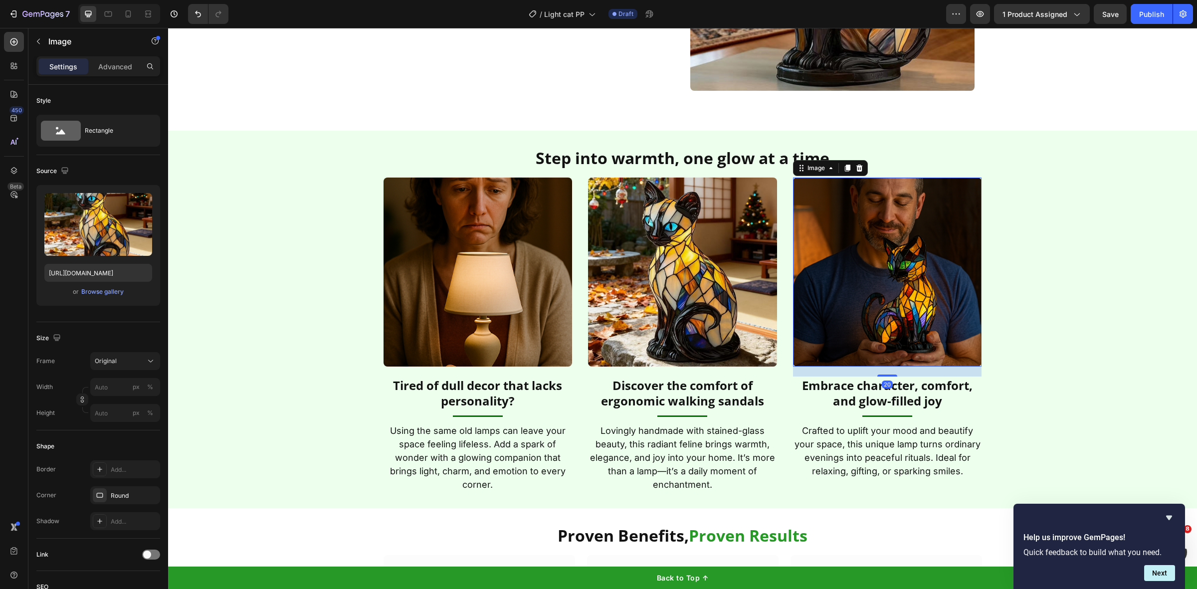
click at [816, 301] on img at bounding box center [887, 272] width 189 height 189
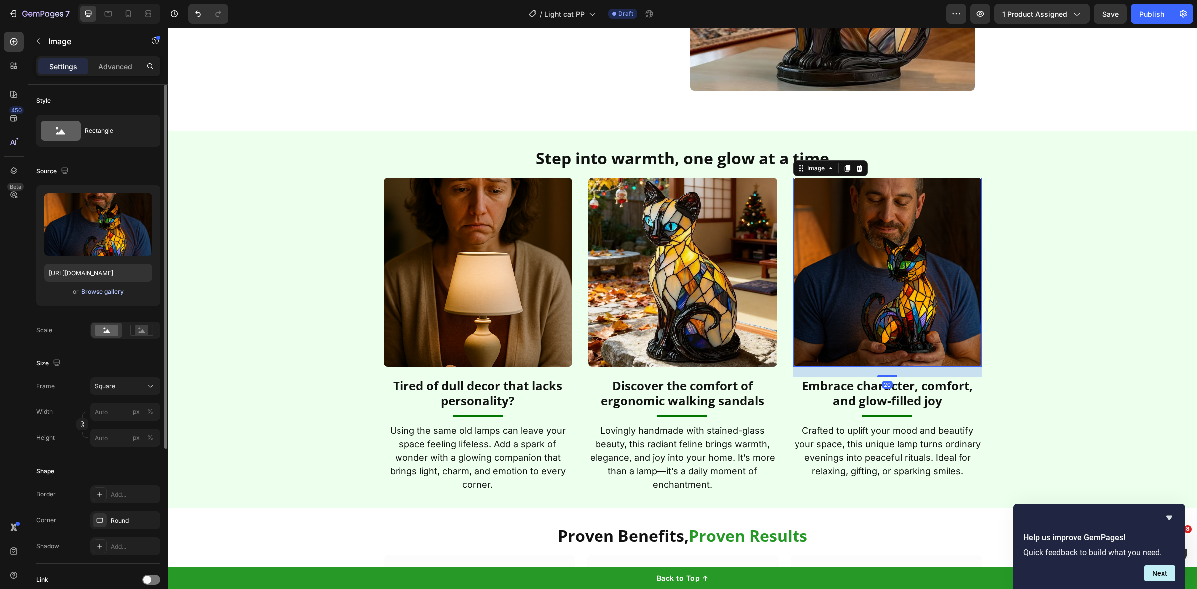
click at [116, 292] on div "Browse gallery" at bounding box center [102, 291] width 42 height 9
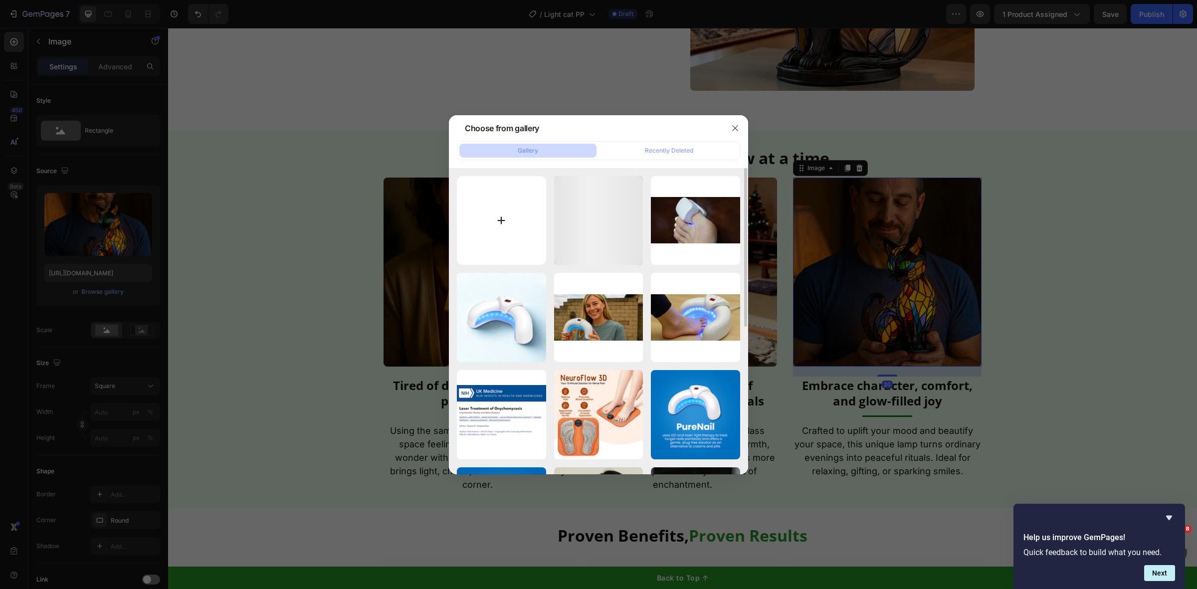
click at [471, 238] on input "file" at bounding box center [501, 220] width 89 height 89
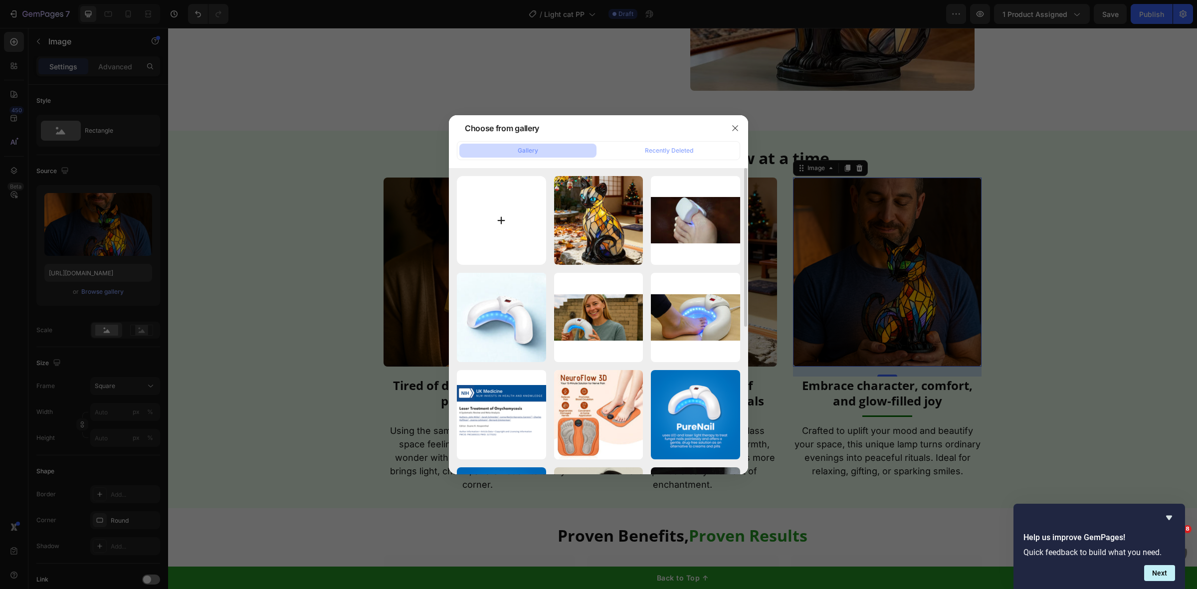
type input "C:\fakepath\2025GARTENGERMAN_28.jpg"
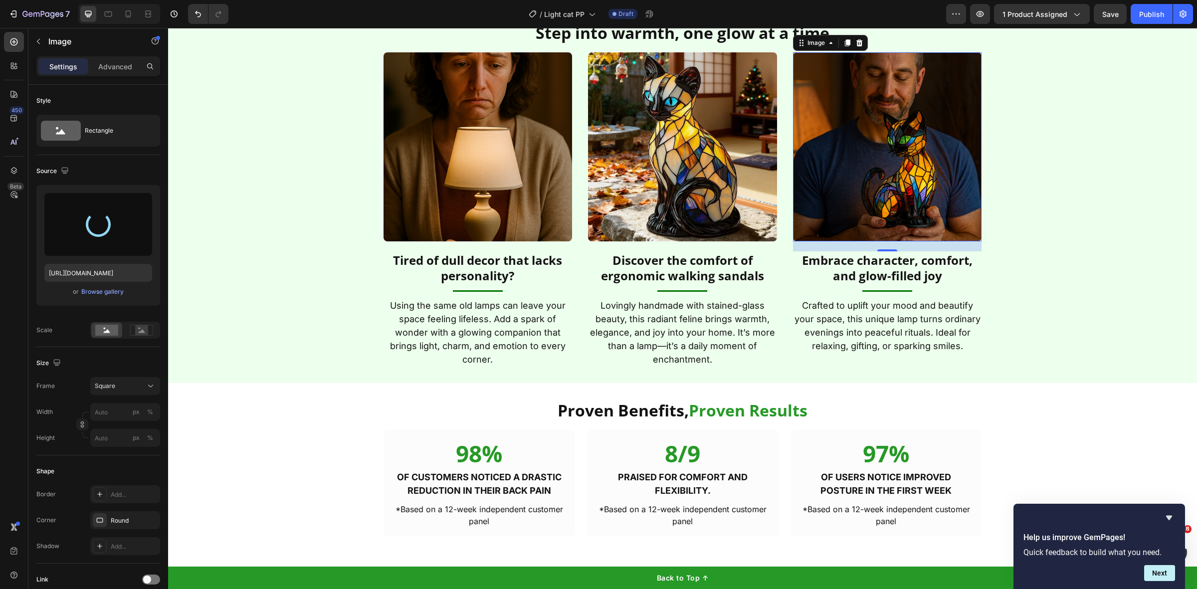
scroll to position [1941, 0]
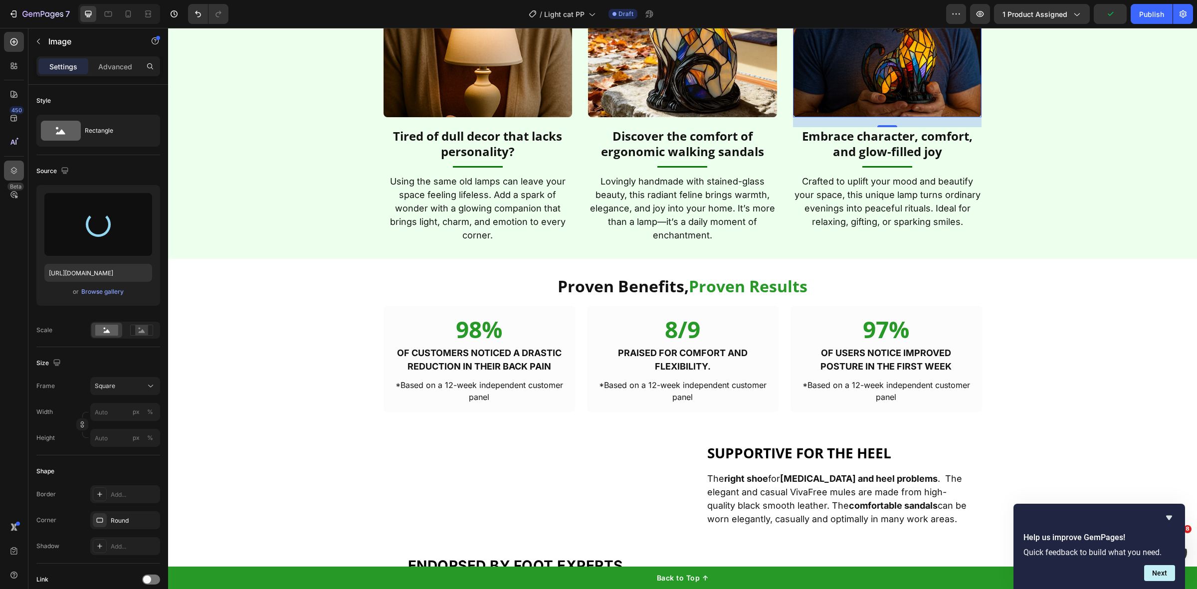
type input "https://cdn.shopify.com/s/files/1/0577/9275/7859/files/gempages_510724225498088…"
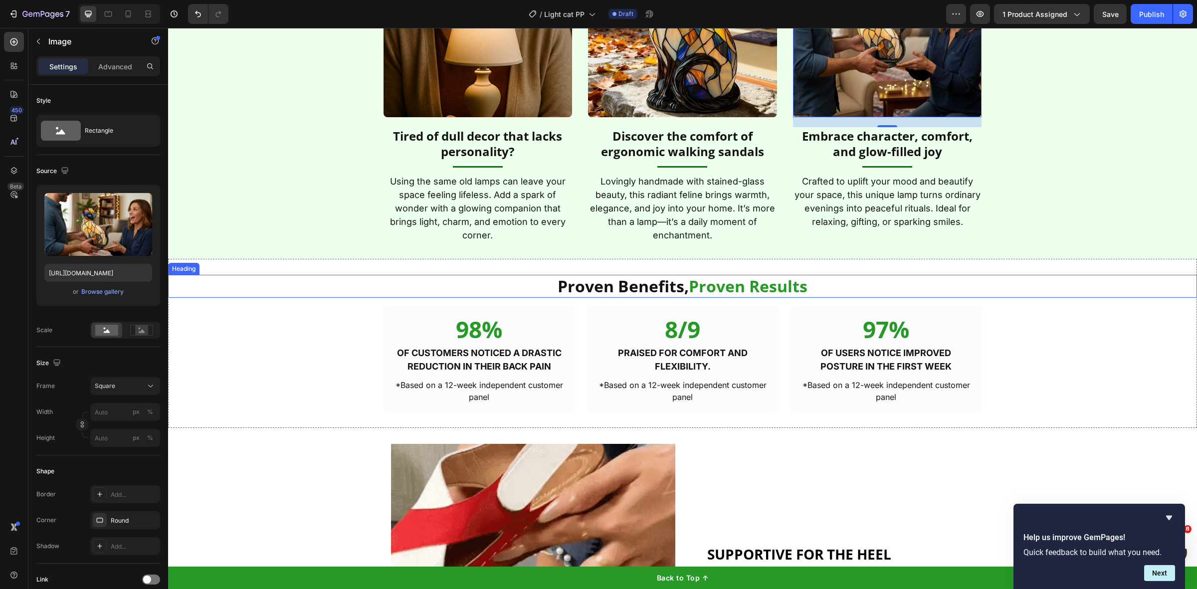
click at [752, 288] on span "Proven Results" at bounding box center [748, 285] width 119 height 21
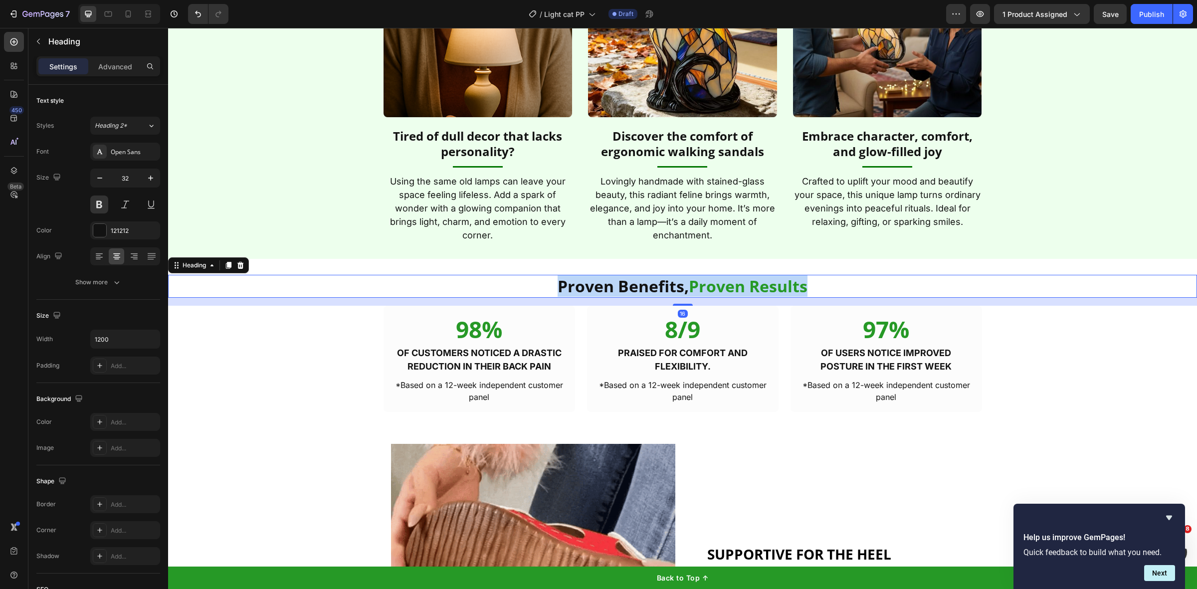
click at [752, 288] on span "Proven Results" at bounding box center [748, 285] width 119 height 21
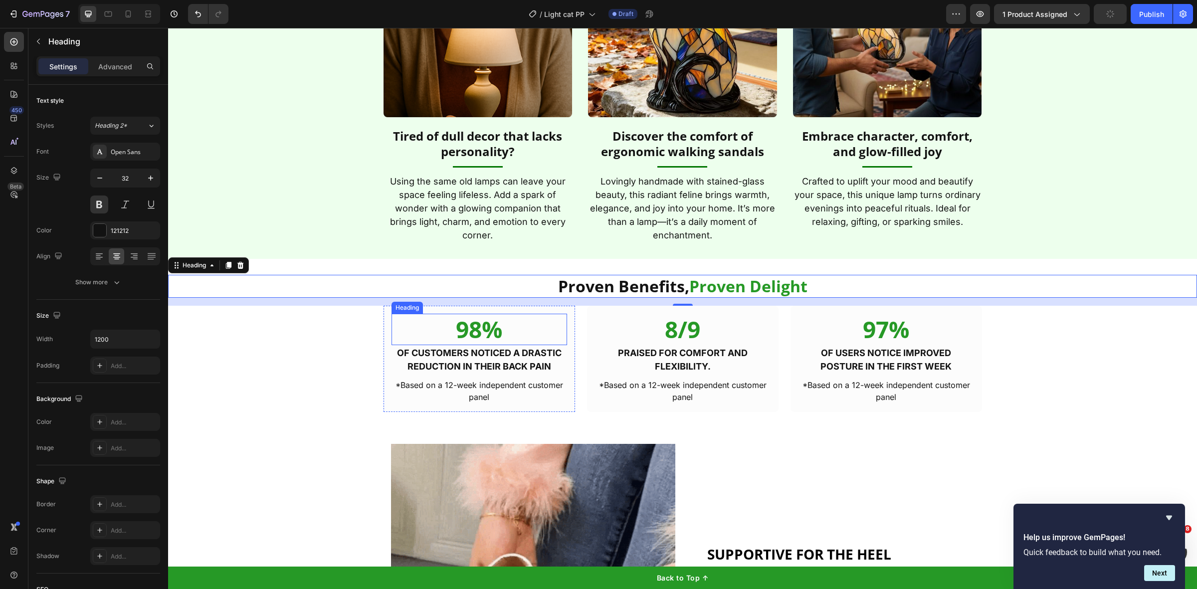
click at [471, 333] on h2 "98%" at bounding box center [480, 330] width 176 height 32
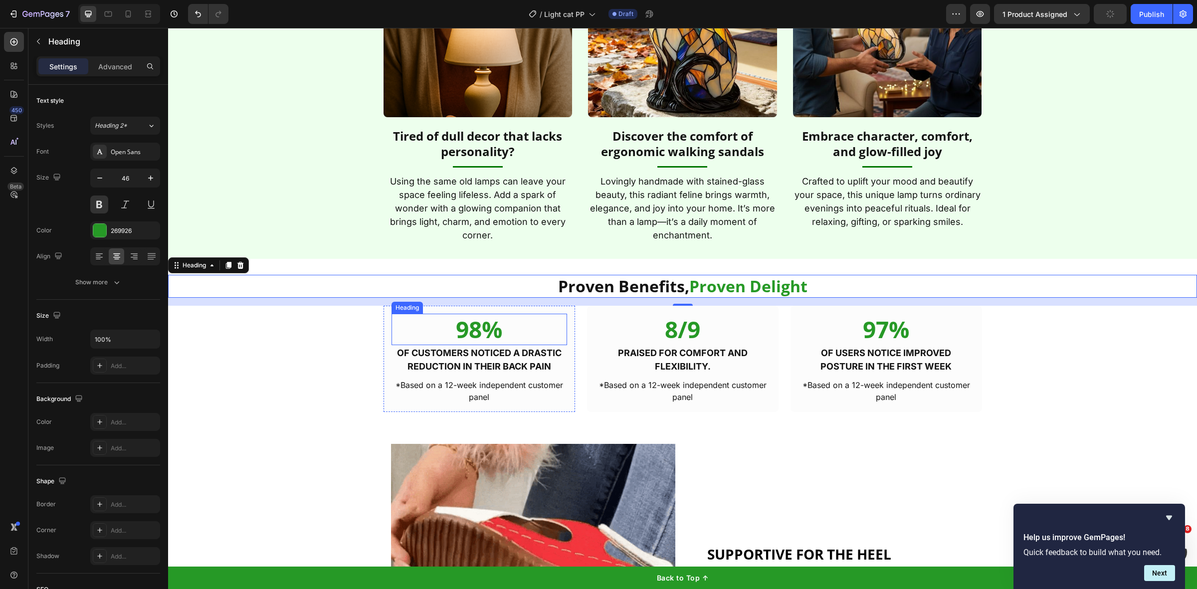
click at [471, 333] on h2 "98%" at bounding box center [480, 330] width 176 height 32
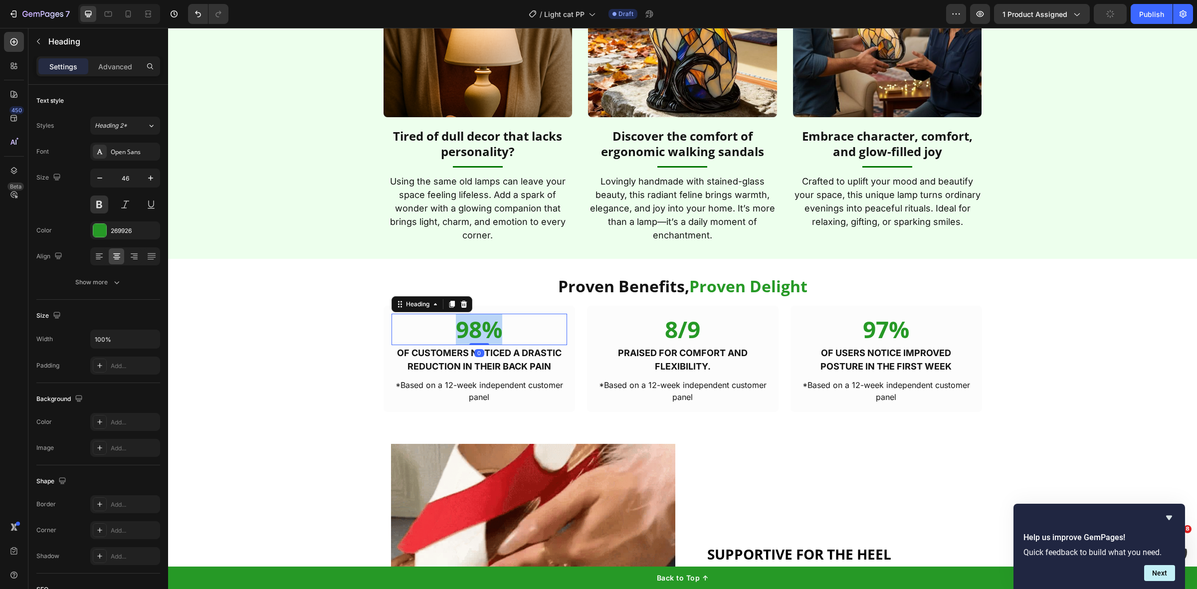
click at [471, 333] on p "98%" at bounding box center [480, 330] width 174 height 30
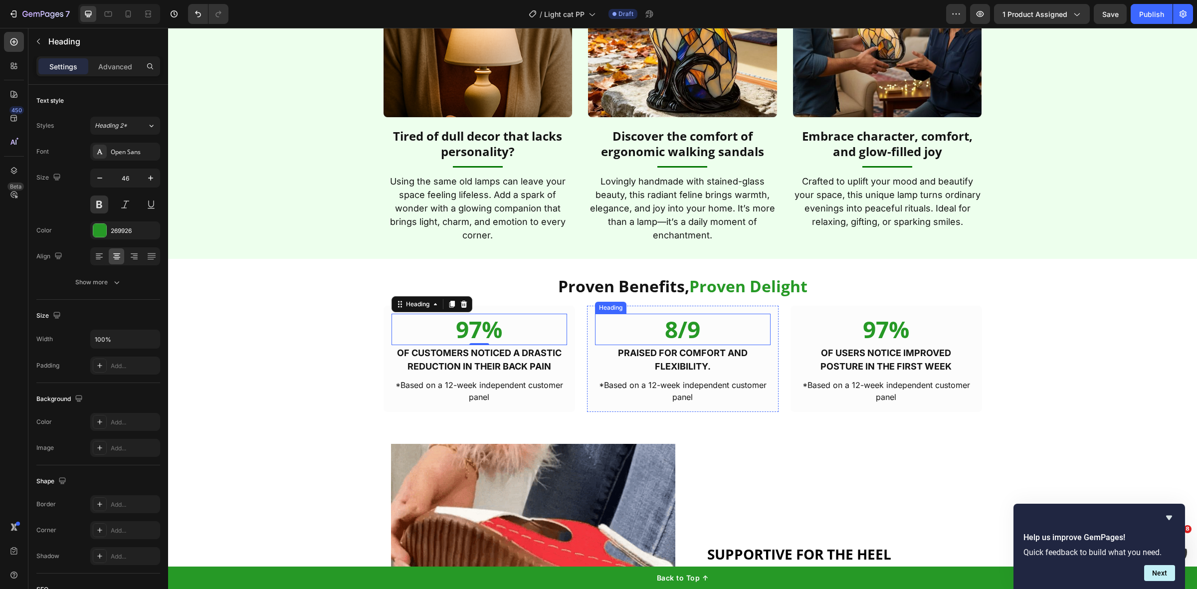
click at [672, 325] on h2 "8/9" at bounding box center [683, 330] width 176 height 32
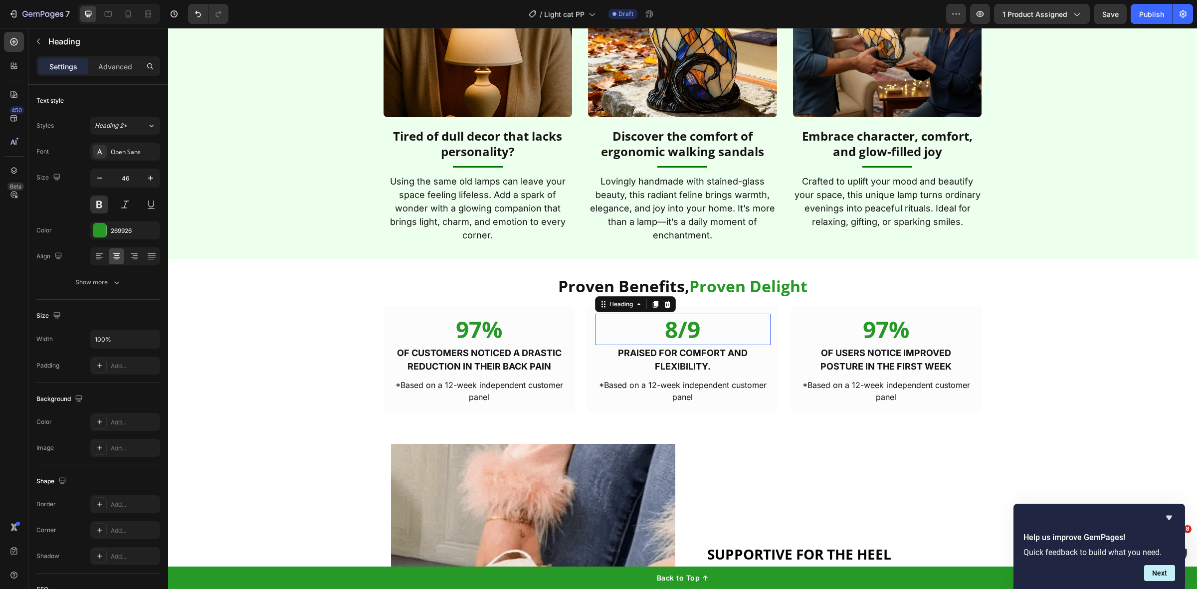
click at [672, 325] on h2 "8/9" at bounding box center [683, 330] width 176 height 32
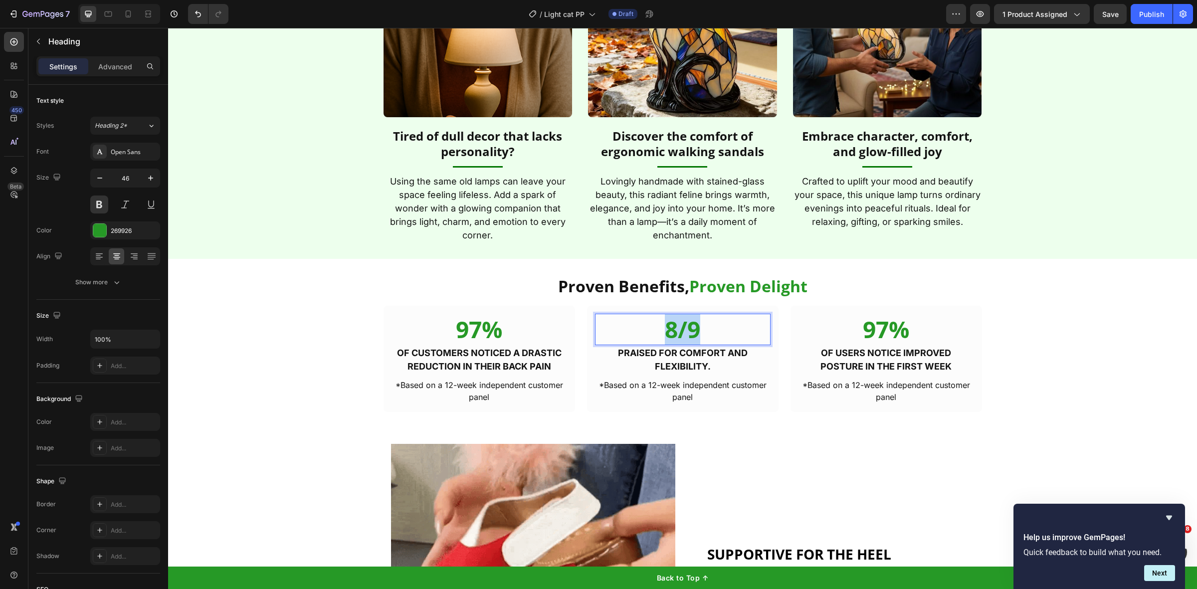
click at [672, 325] on p "8/9" at bounding box center [683, 330] width 174 height 30
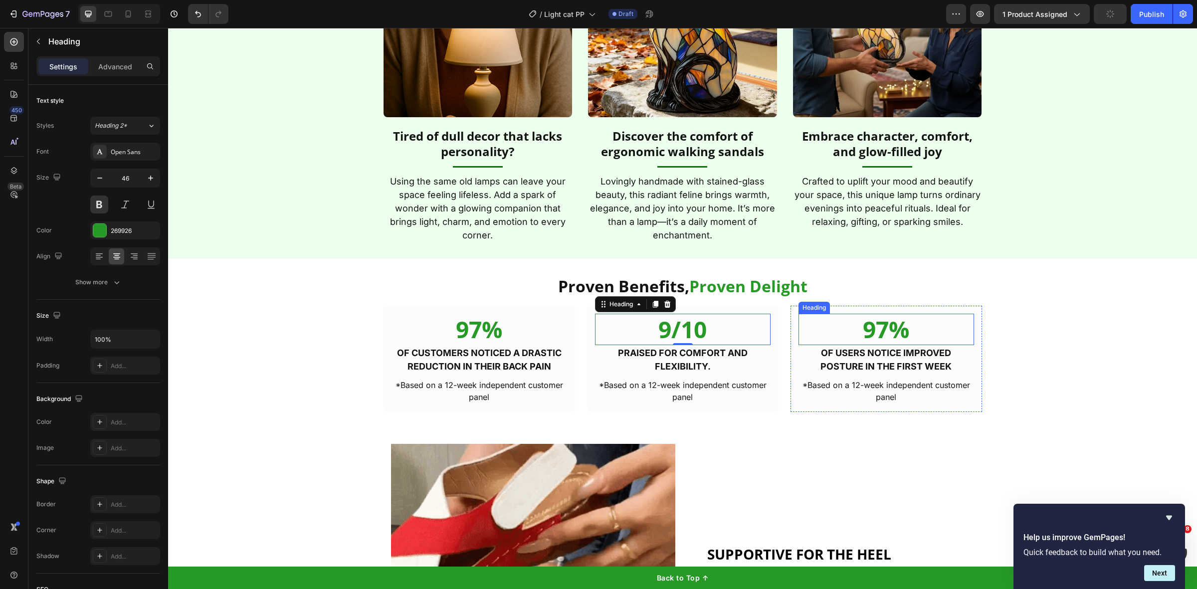
click at [869, 330] on h2 "97%" at bounding box center [887, 330] width 176 height 32
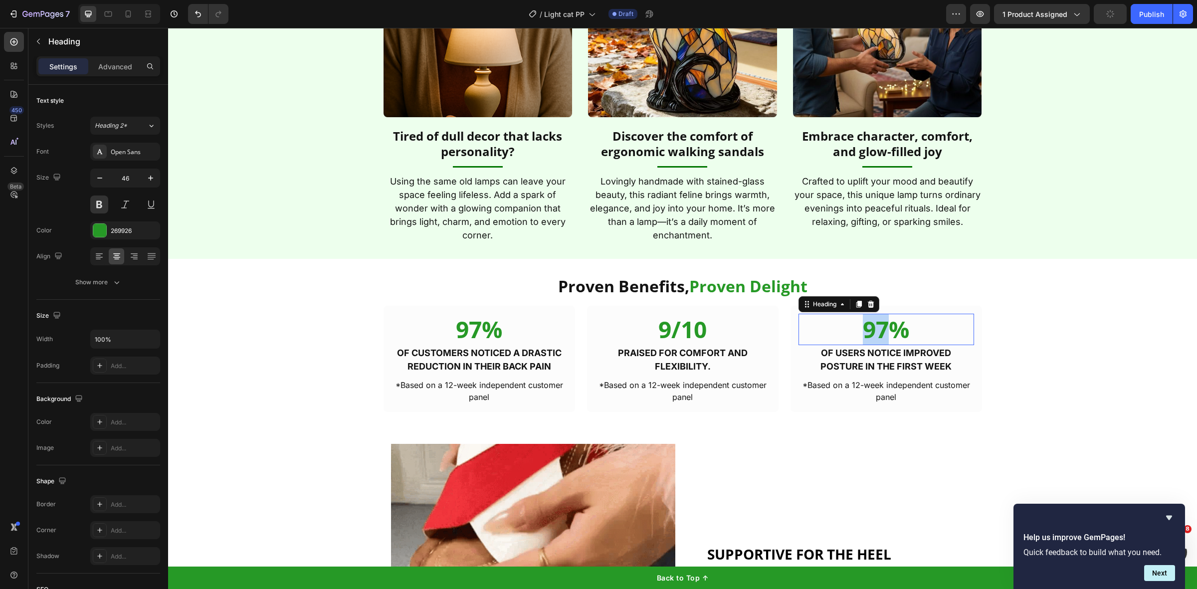
click at [870, 330] on h2 "97%" at bounding box center [887, 330] width 176 height 32
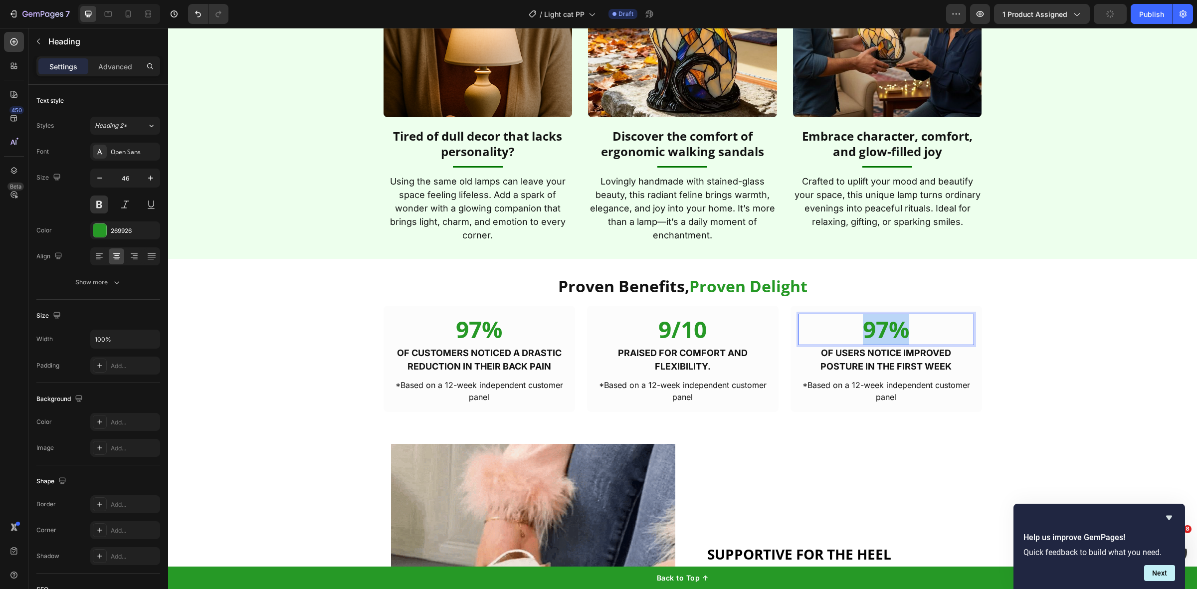
click at [870, 330] on p "97%" at bounding box center [887, 330] width 174 height 30
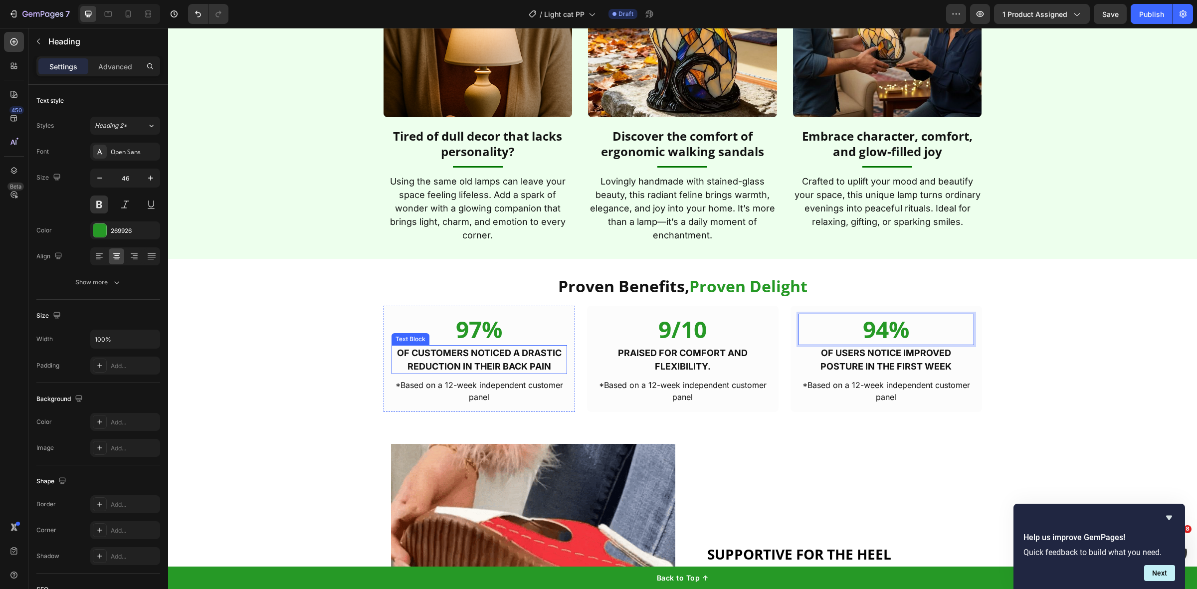
click at [519, 353] on p "of customers noticed a drastic reduction in their back pain" at bounding box center [480, 359] width 174 height 27
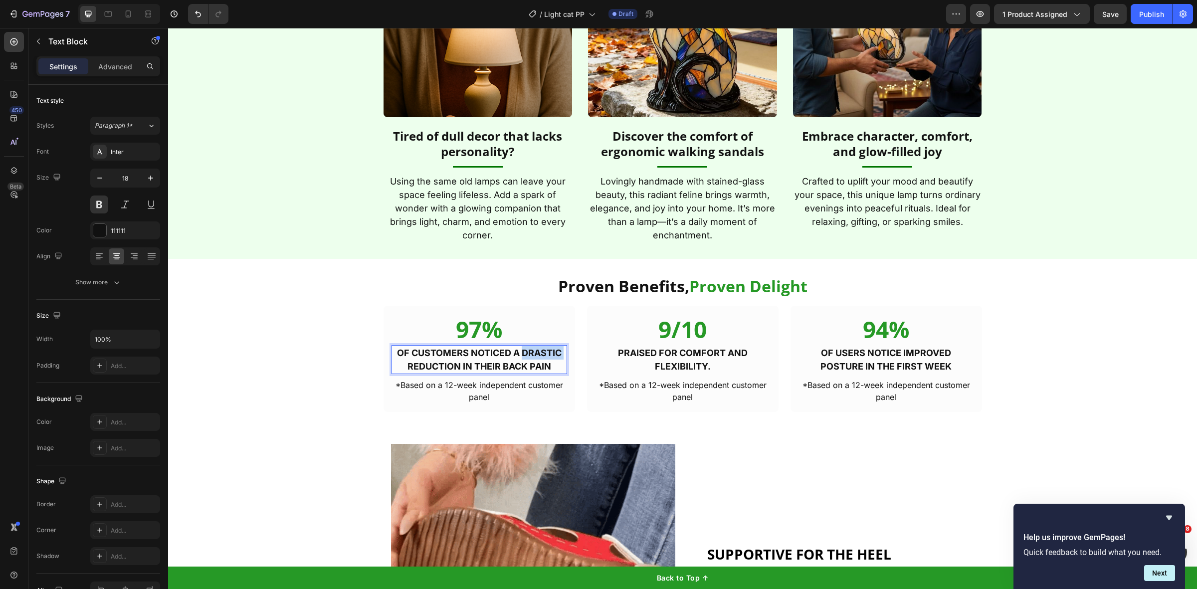
click at [519, 353] on p "of customers noticed a drastic reduction in their back pain" at bounding box center [480, 359] width 174 height 27
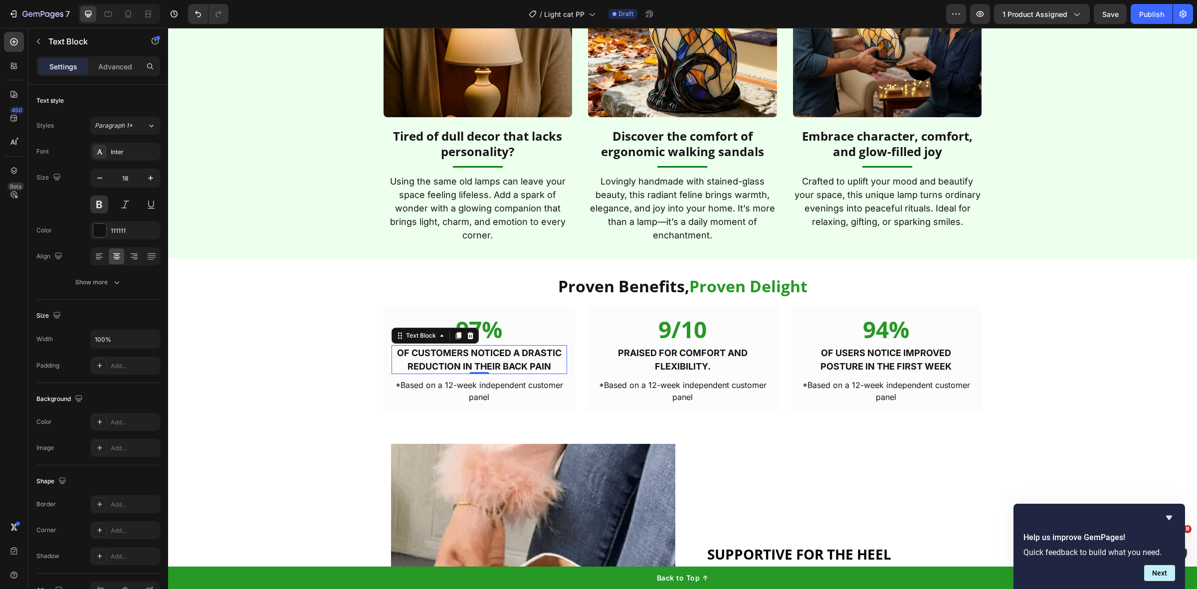
click at [440, 352] on p "of customers noticed a drastic reduction in their back pain" at bounding box center [480, 359] width 174 height 27
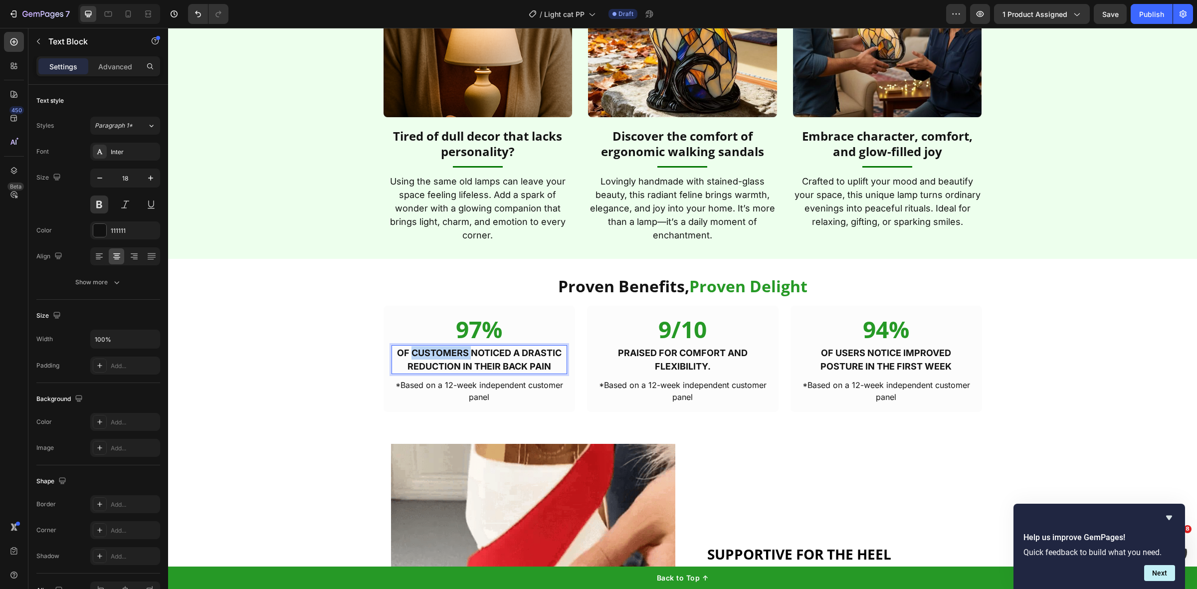
click at [440, 352] on p "of customers noticed a drastic reduction in their back pain" at bounding box center [480, 359] width 174 height 27
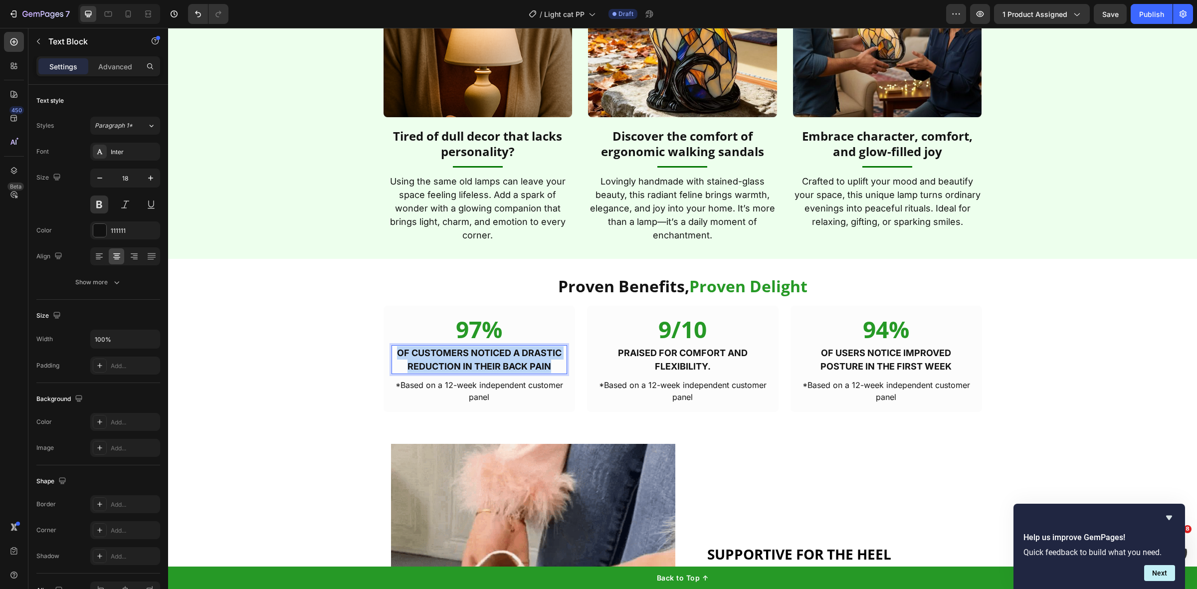
click at [440, 352] on p "of customers noticed a drastic reduction in their back pain" at bounding box center [480, 359] width 174 height 27
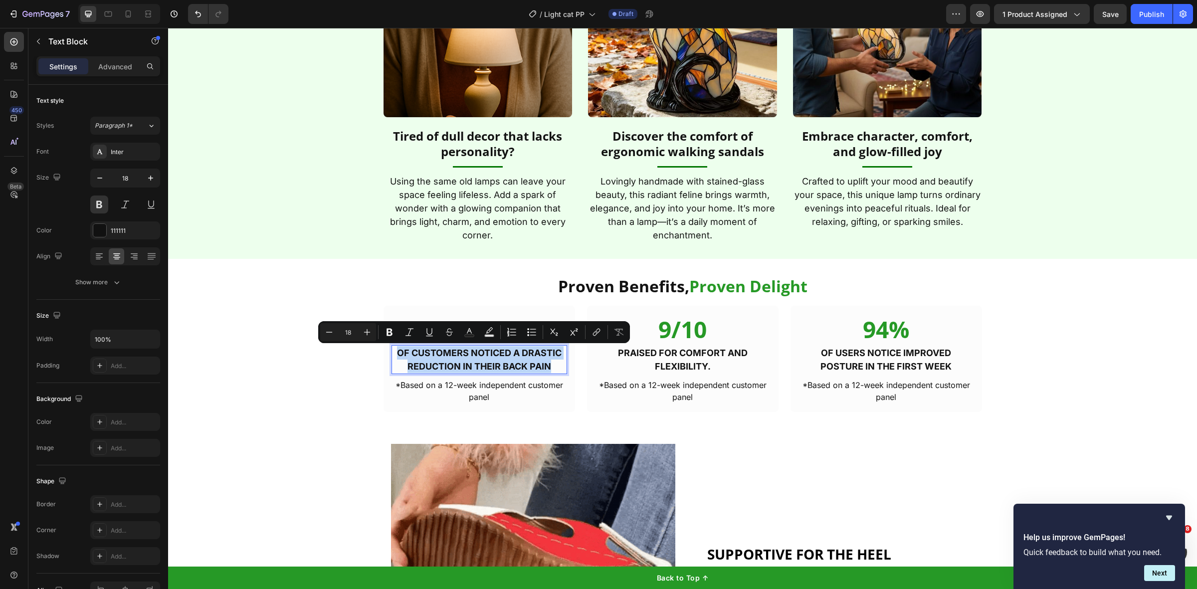
copy p "of customers noticed a drastic reduction in their back pain"
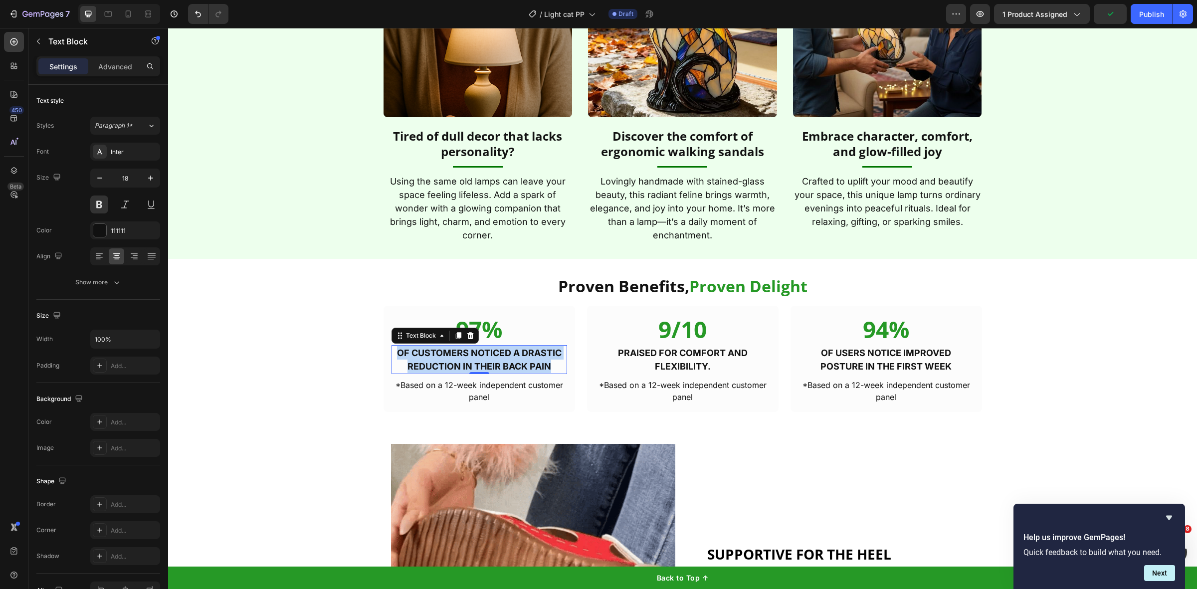
click at [499, 369] on p "of customers noticed a drastic reduction in their back pain" at bounding box center [480, 359] width 174 height 27
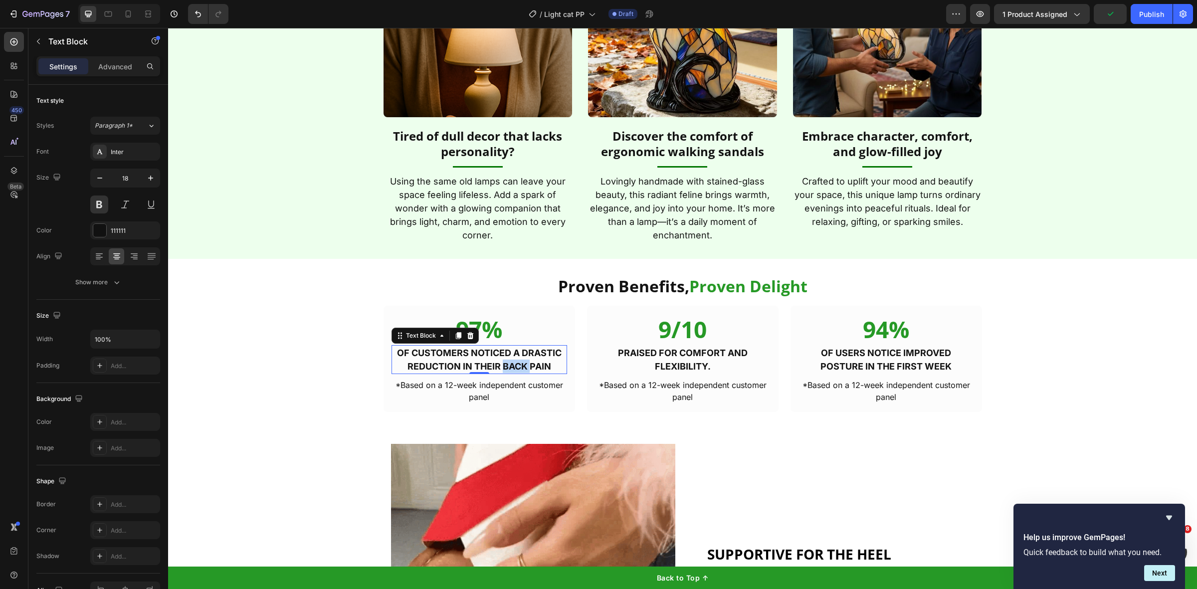
click at [499, 369] on p "of customers noticed a drastic reduction in their back pain" at bounding box center [480, 359] width 174 height 27
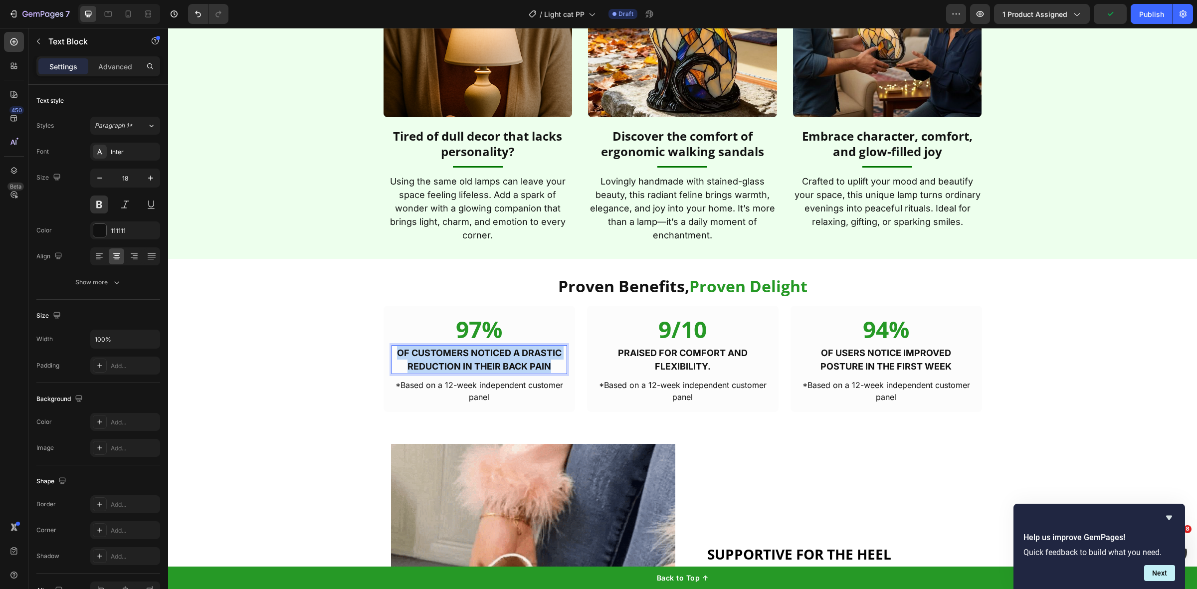
click at [499, 369] on p "of customers noticed a drastic reduction in their back pain" at bounding box center [480, 359] width 174 height 27
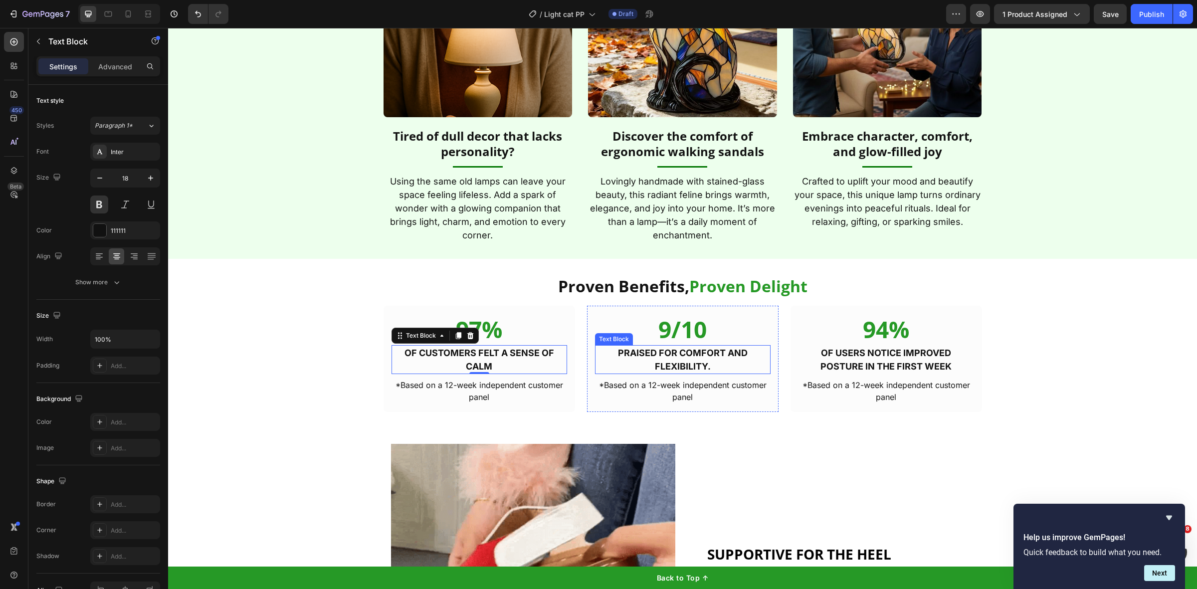
click at [648, 360] on p "Praised for comfort and flexibility." at bounding box center [683, 359] width 174 height 27
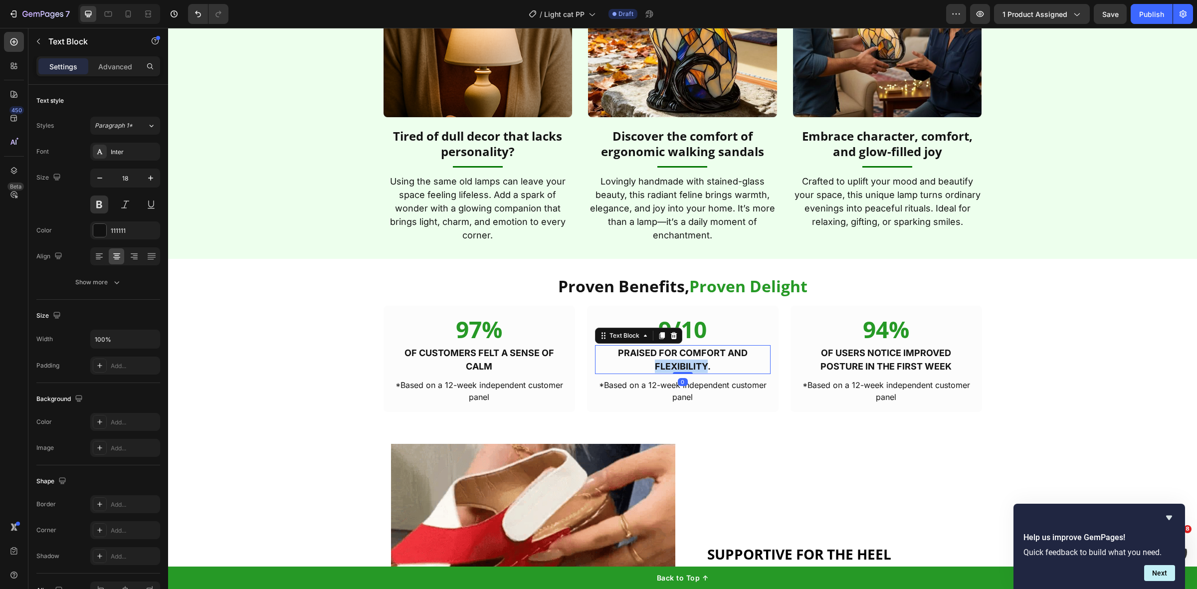
click at [648, 360] on p "Praised for comfort and flexibility." at bounding box center [683, 359] width 174 height 27
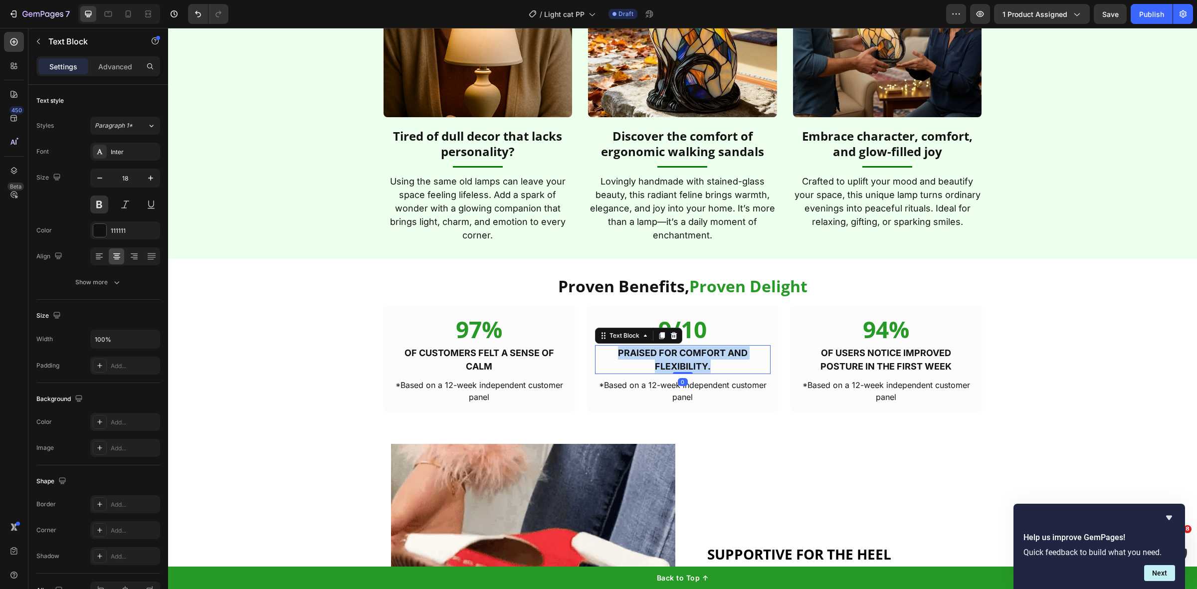
click at [648, 360] on p "Praised for comfort and flexibility." at bounding box center [683, 359] width 174 height 27
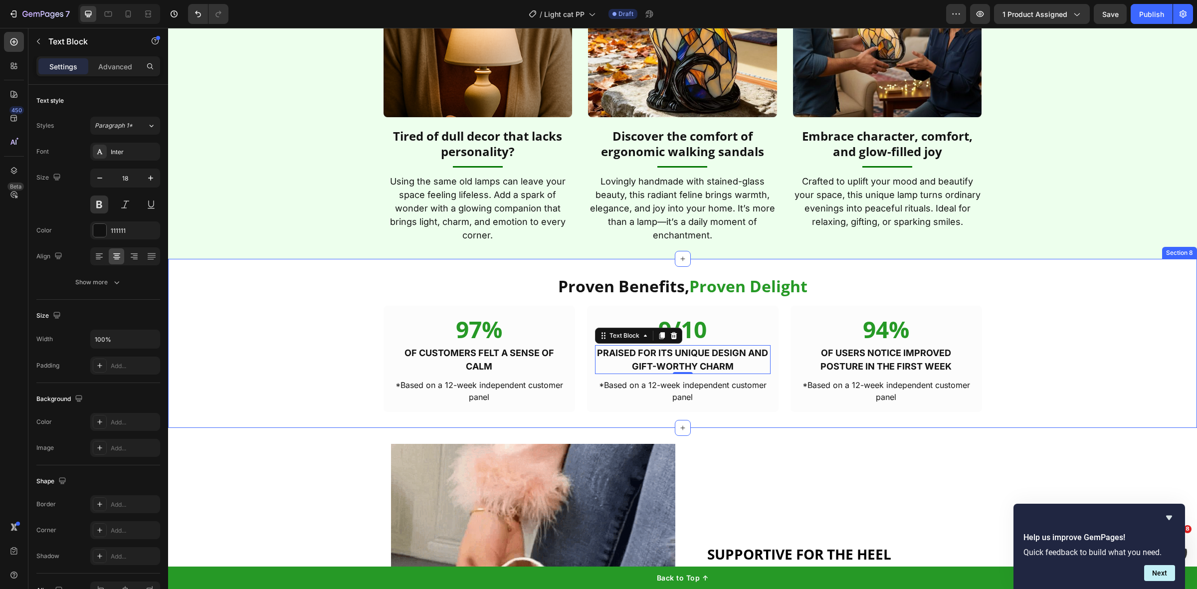
click at [923, 355] on p "of users notice improved posture in the first week" at bounding box center [887, 359] width 174 height 27
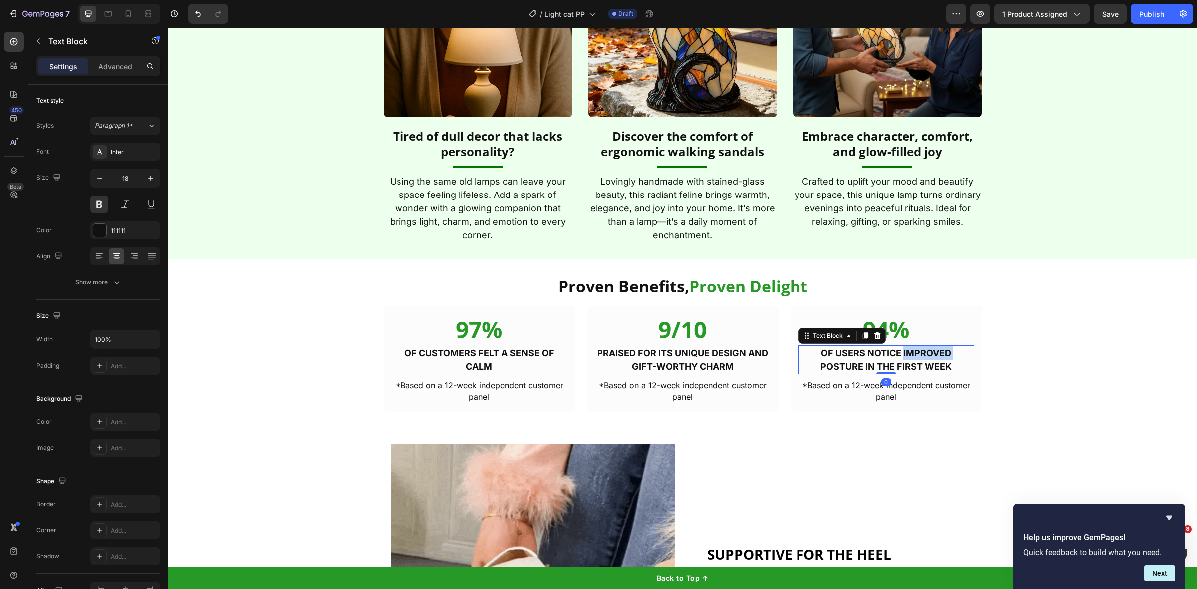
click at [923, 355] on p "of users notice improved posture in the first week" at bounding box center [887, 359] width 174 height 27
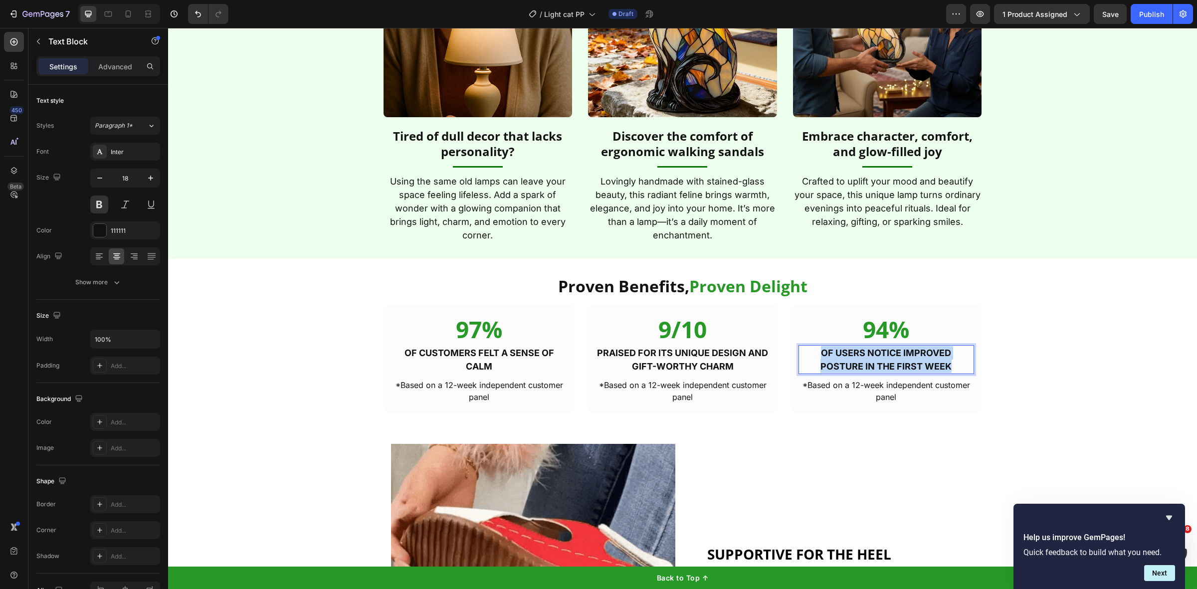
click at [923, 355] on p "of users notice improved posture in the first week" at bounding box center [887, 359] width 174 height 27
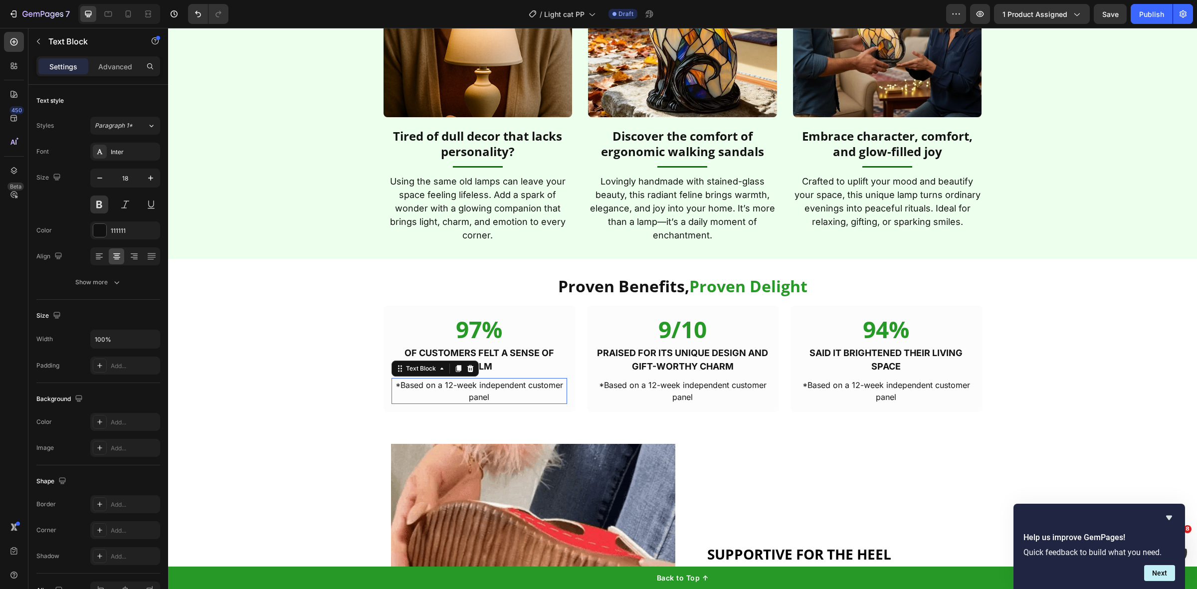
click at [484, 388] on p "*Based on a 12-week independent customer panel" at bounding box center [480, 391] width 174 height 24
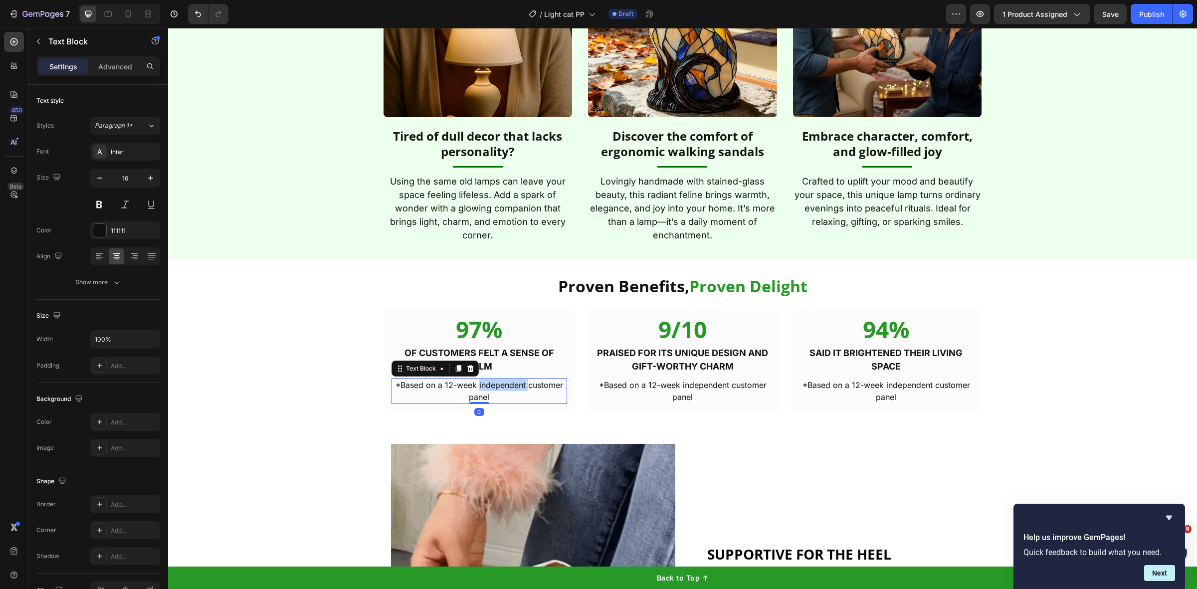
click at [484, 388] on p "*Based on a 12-week independent customer panel" at bounding box center [480, 391] width 174 height 24
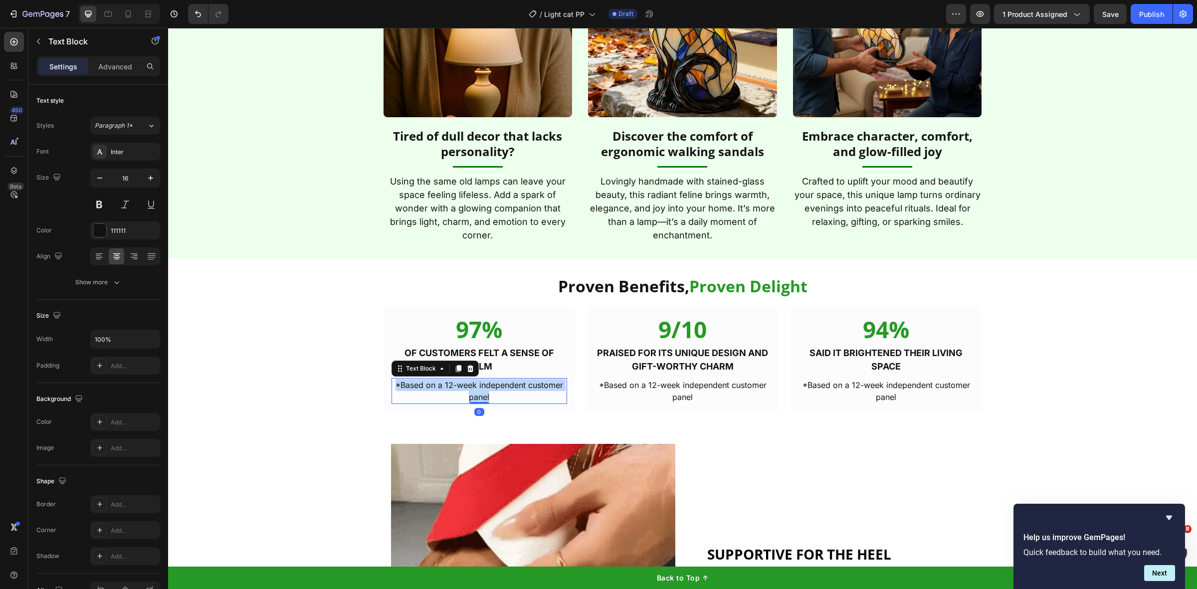
click at [484, 388] on p "*Based on a 12-week independent customer panel" at bounding box center [480, 391] width 174 height 24
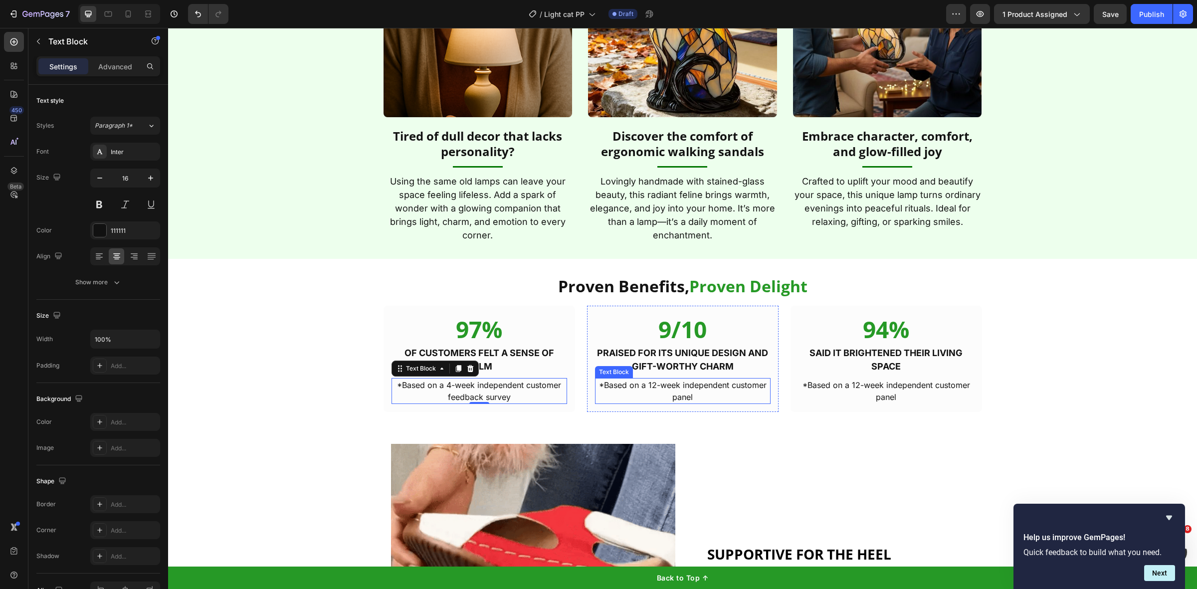
click at [709, 392] on p "*Based on a 12-week independent customer panel" at bounding box center [683, 391] width 174 height 24
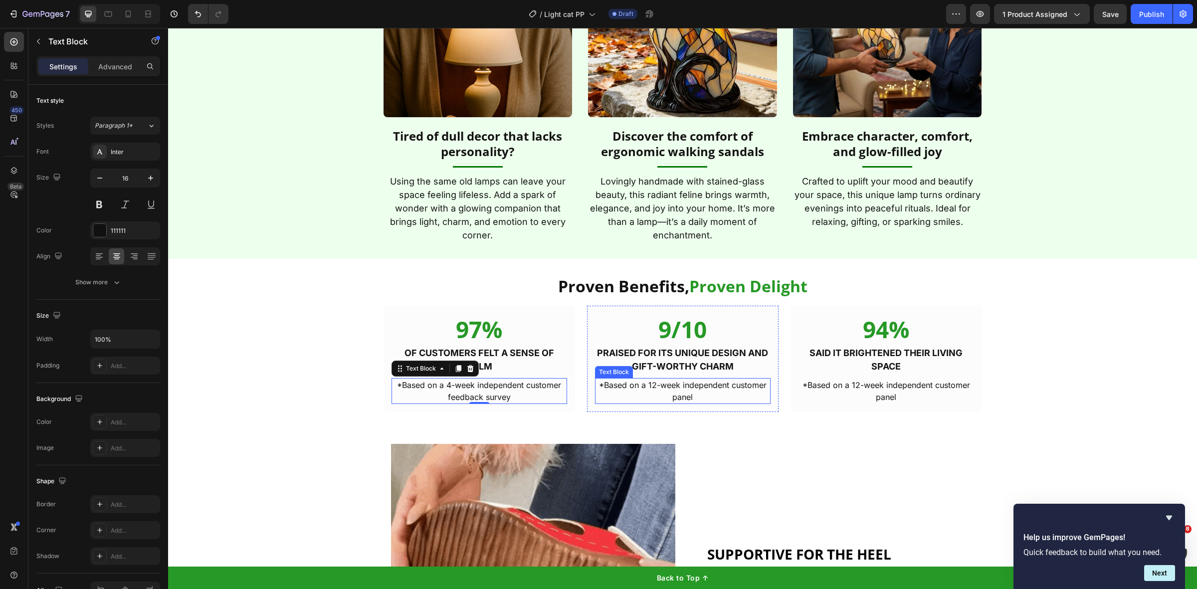
click at [709, 392] on p "*Based on a 12-week independent customer panel" at bounding box center [683, 391] width 174 height 24
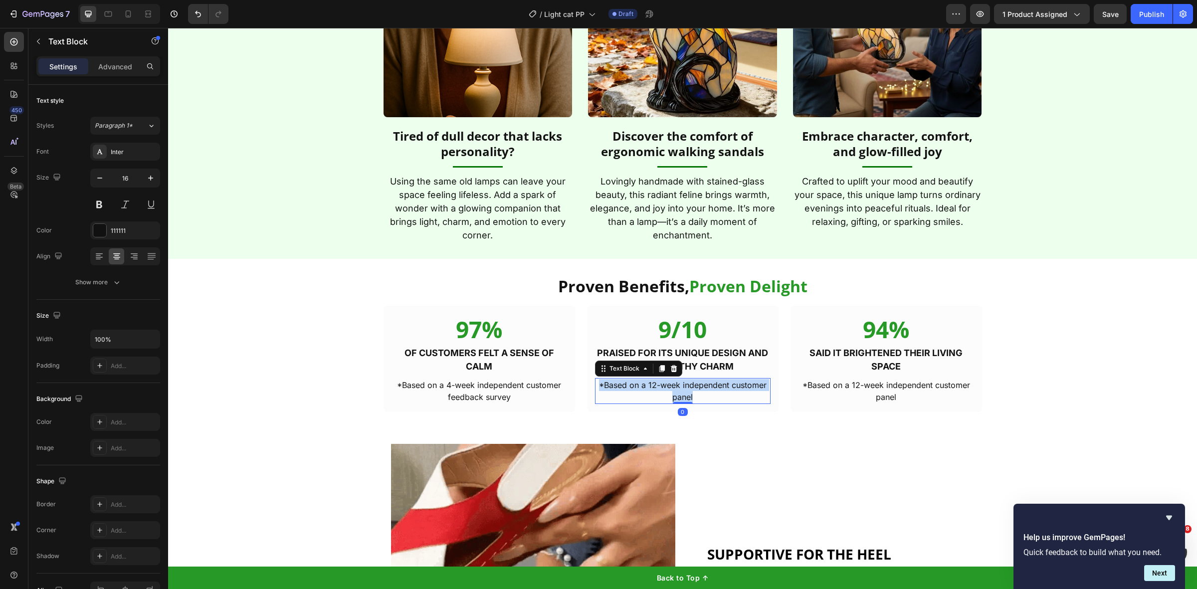
click at [709, 392] on p "*Based on a 12-week independent customer panel" at bounding box center [683, 391] width 174 height 24
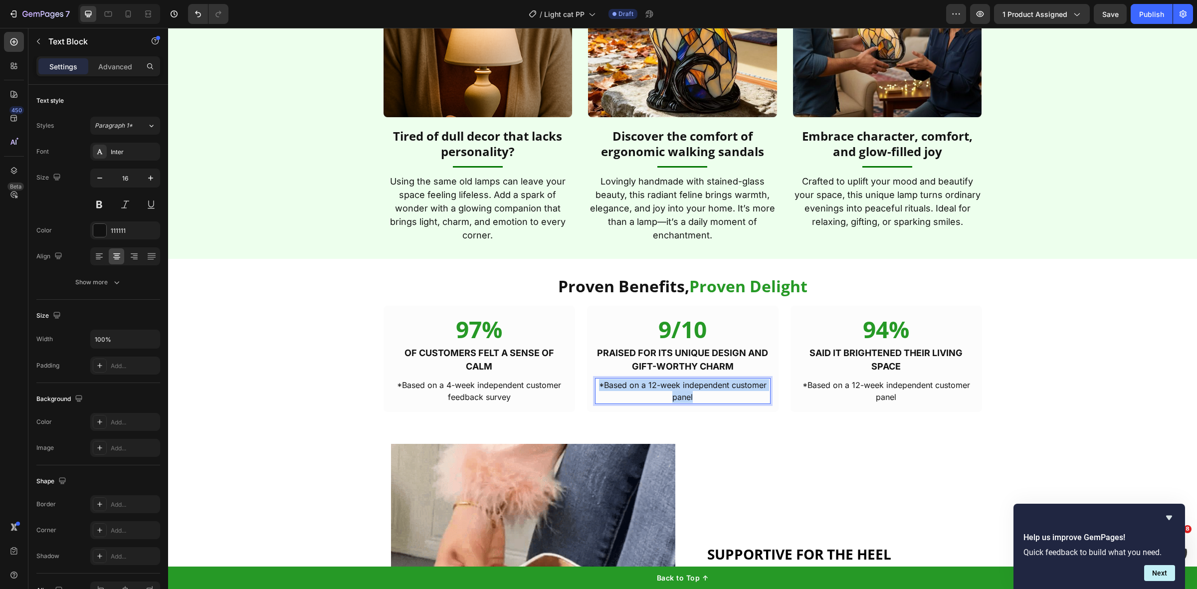
copy p "*Based on a 12-week independent customer panel"
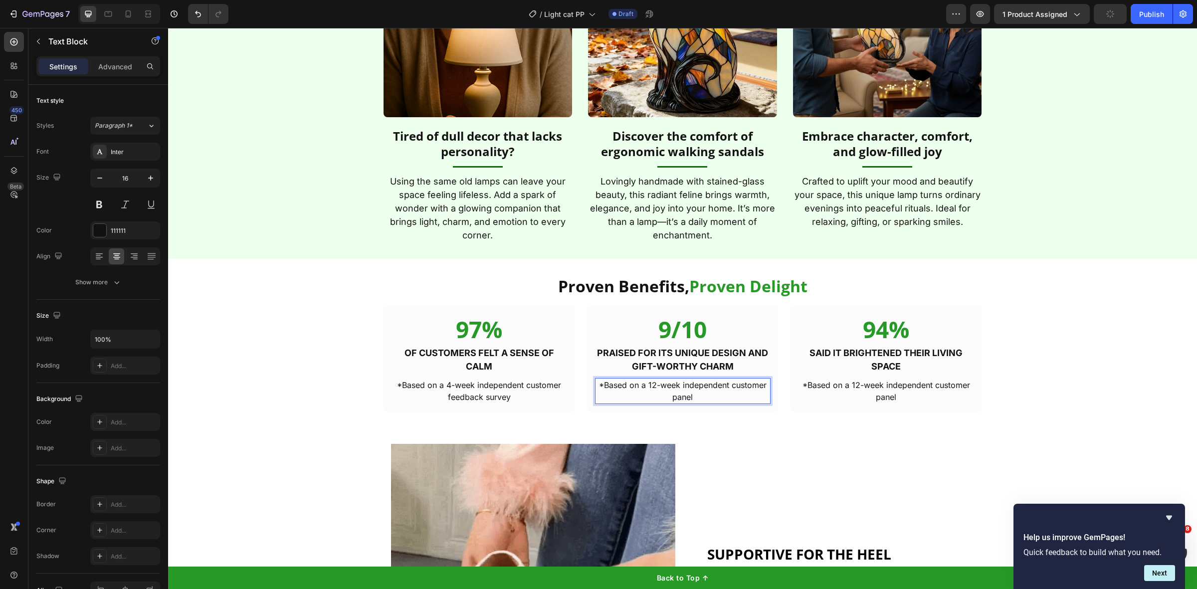
click at [694, 390] on p "*Based on a 12-week independent customer panel" at bounding box center [683, 391] width 174 height 24
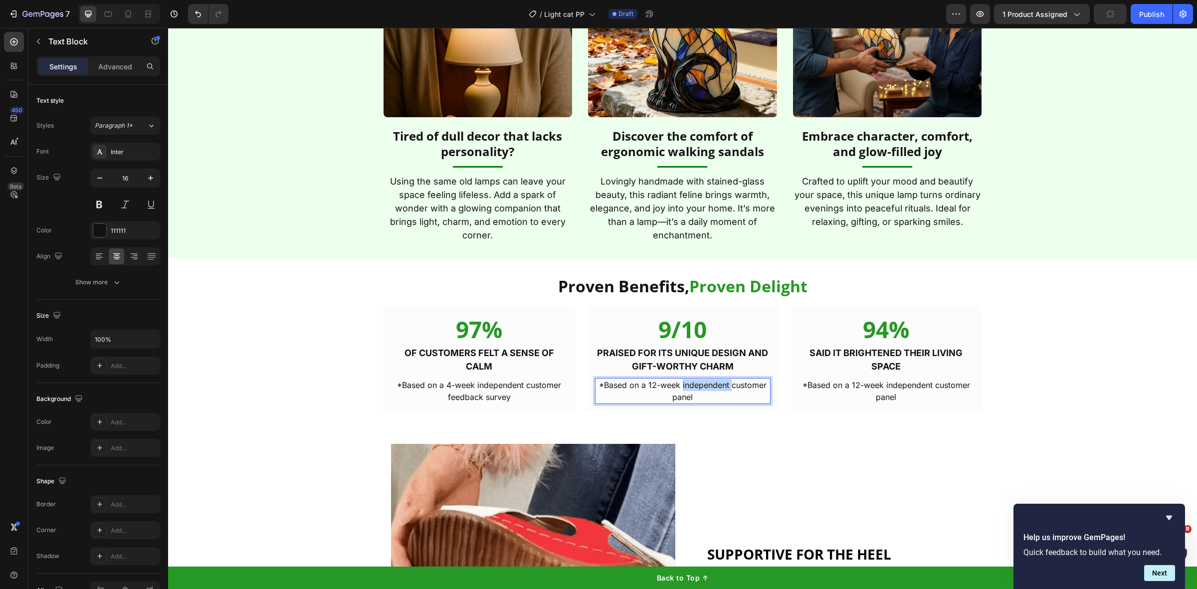
click at [694, 390] on p "*Based on a 12-week independent customer panel" at bounding box center [683, 391] width 174 height 24
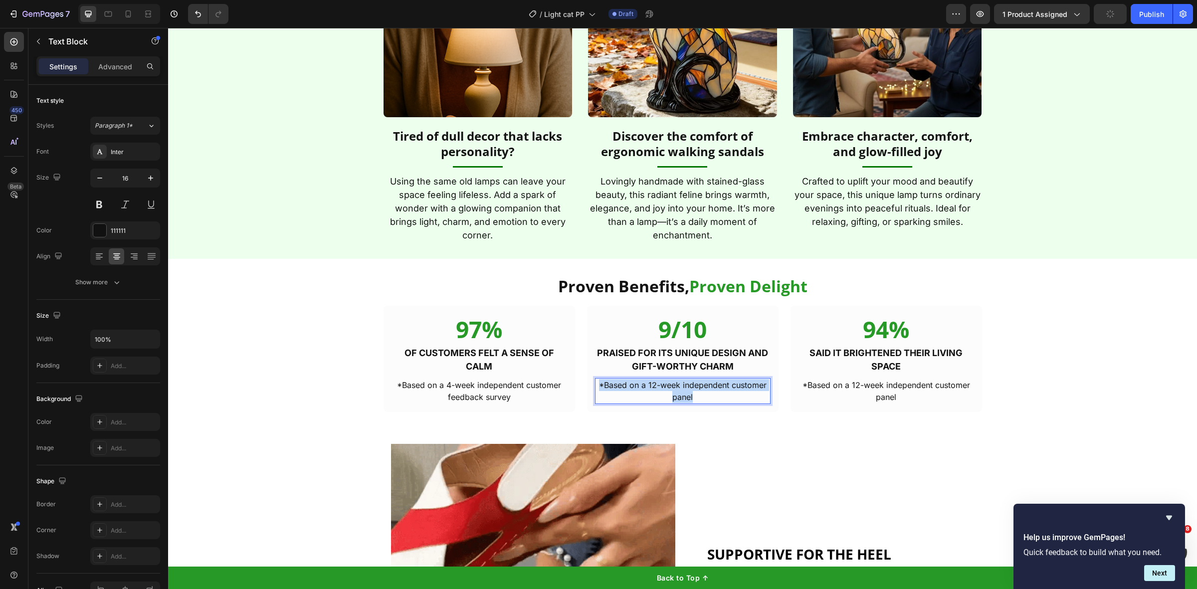
click at [694, 390] on p "*Based on a 12-week independent customer panel" at bounding box center [683, 391] width 174 height 24
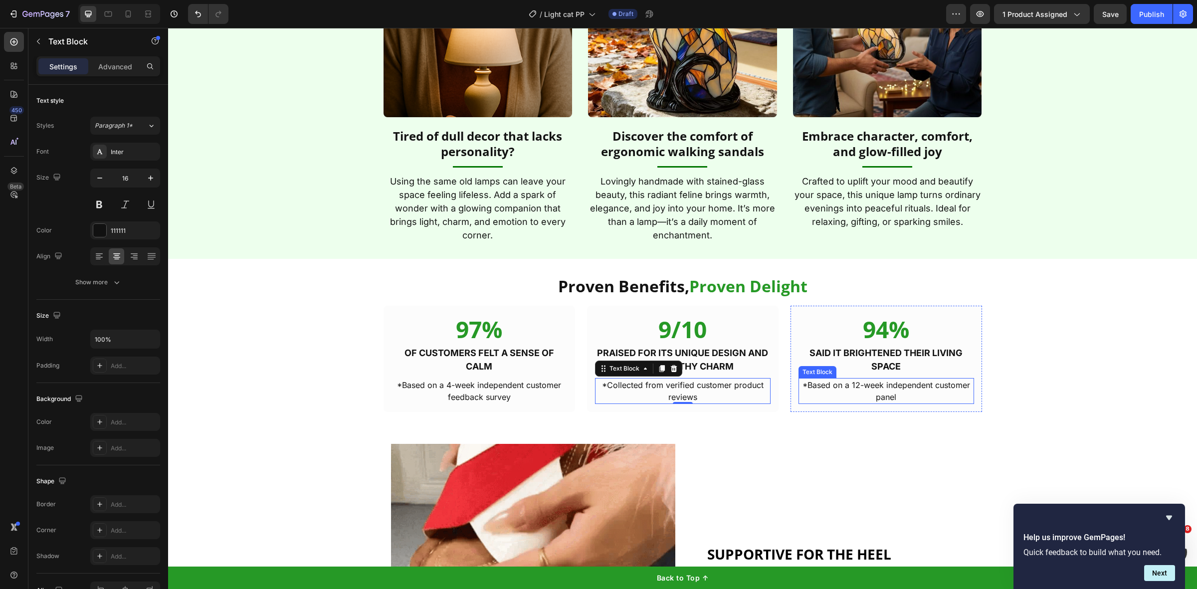
click at [916, 384] on p "*Based on a 12-week independent customer panel" at bounding box center [887, 391] width 174 height 24
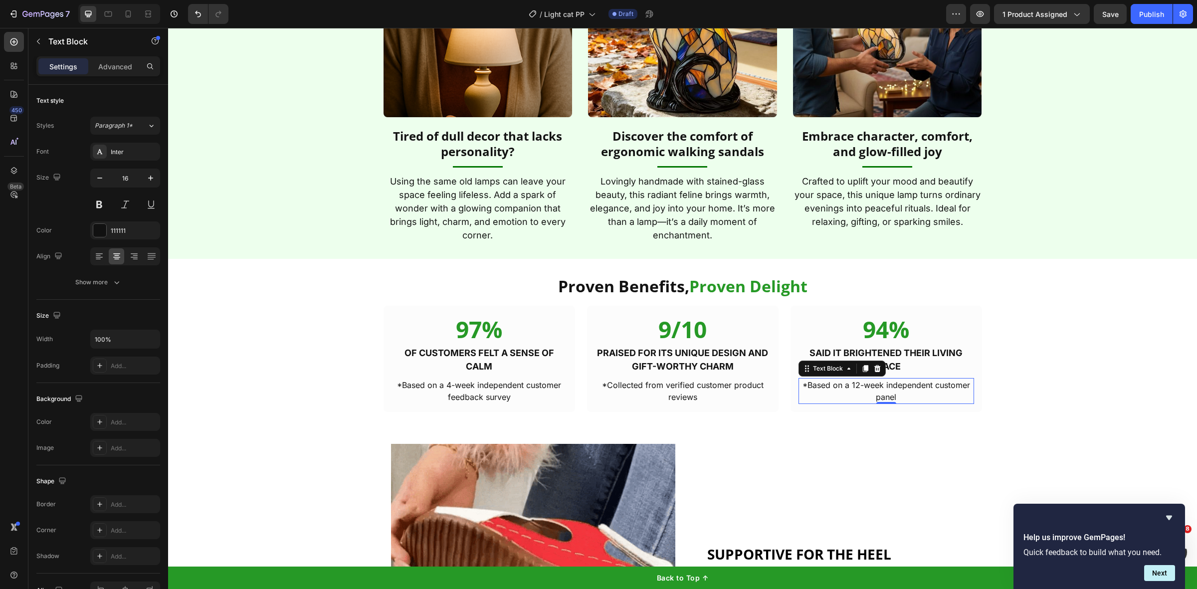
click at [916, 384] on p "*Based on a 12-week independent customer panel" at bounding box center [887, 391] width 174 height 24
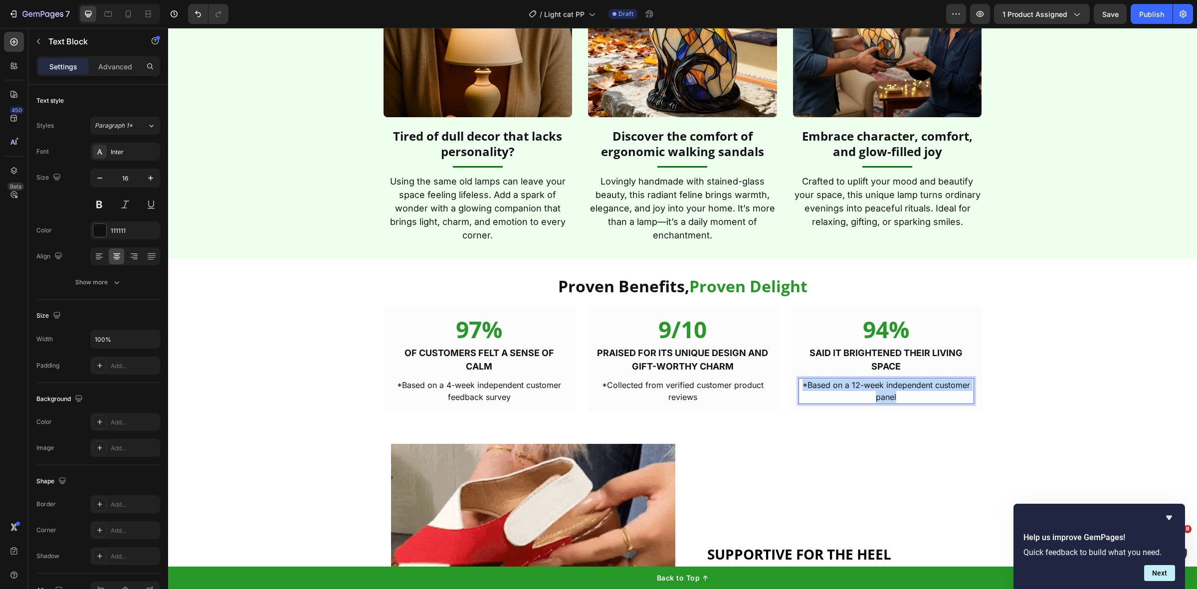
click at [916, 384] on p "*Based on a 12-week independent customer panel" at bounding box center [887, 391] width 174 height 24
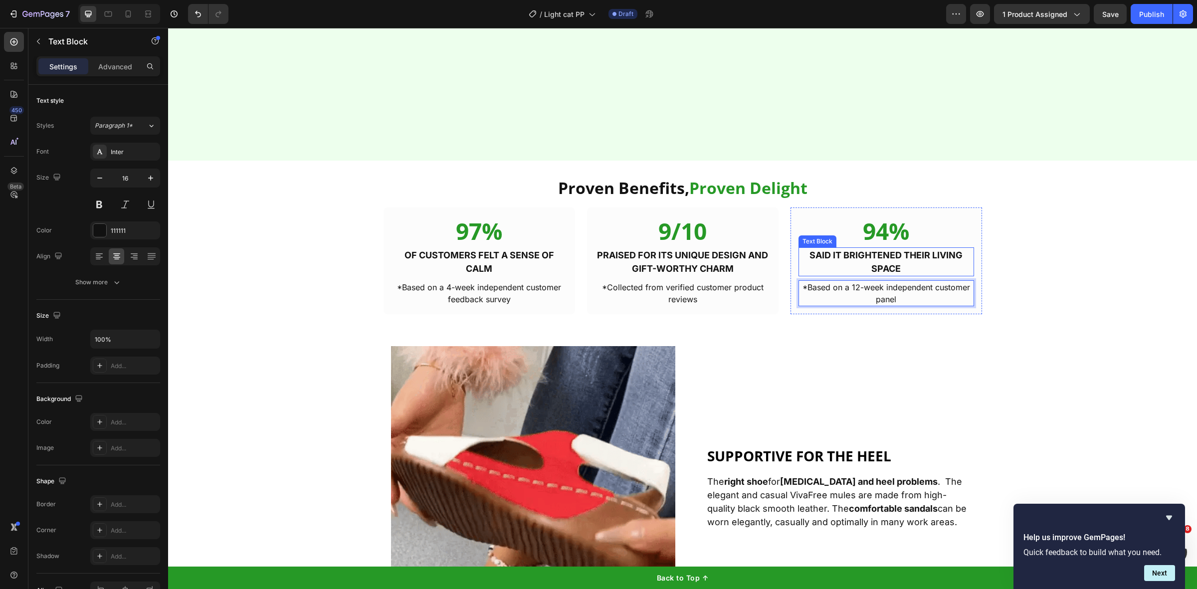
scroll to position [2253, 0]
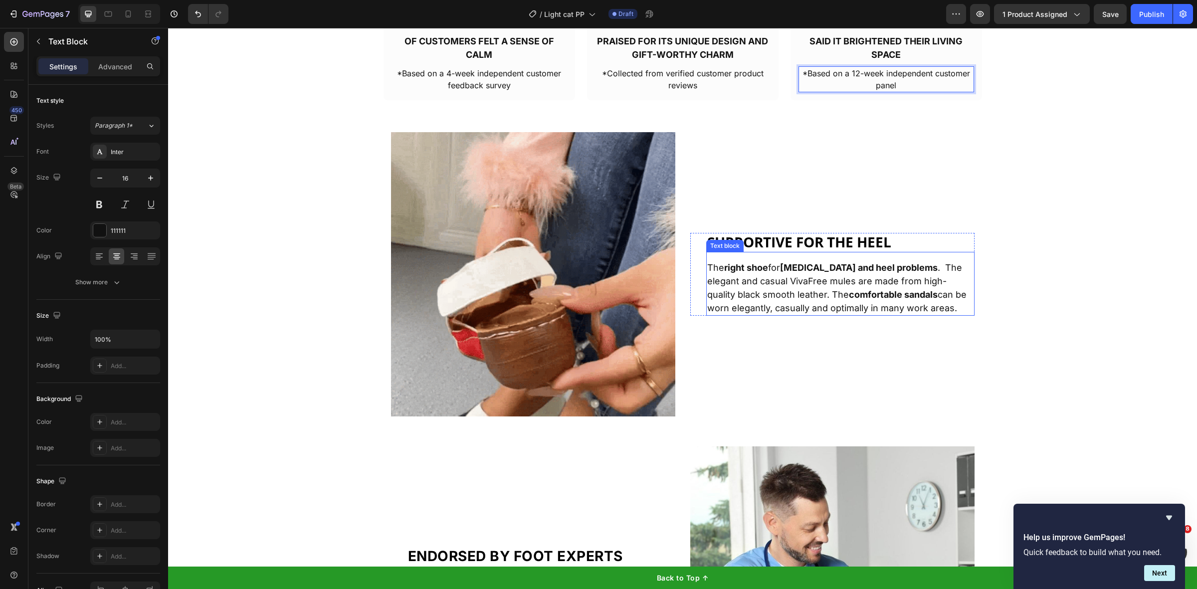
click at [746, 245] on span "SUPPORTIVE FOR THE HEEL" at bounding box center [799, 241] width 184 height 19
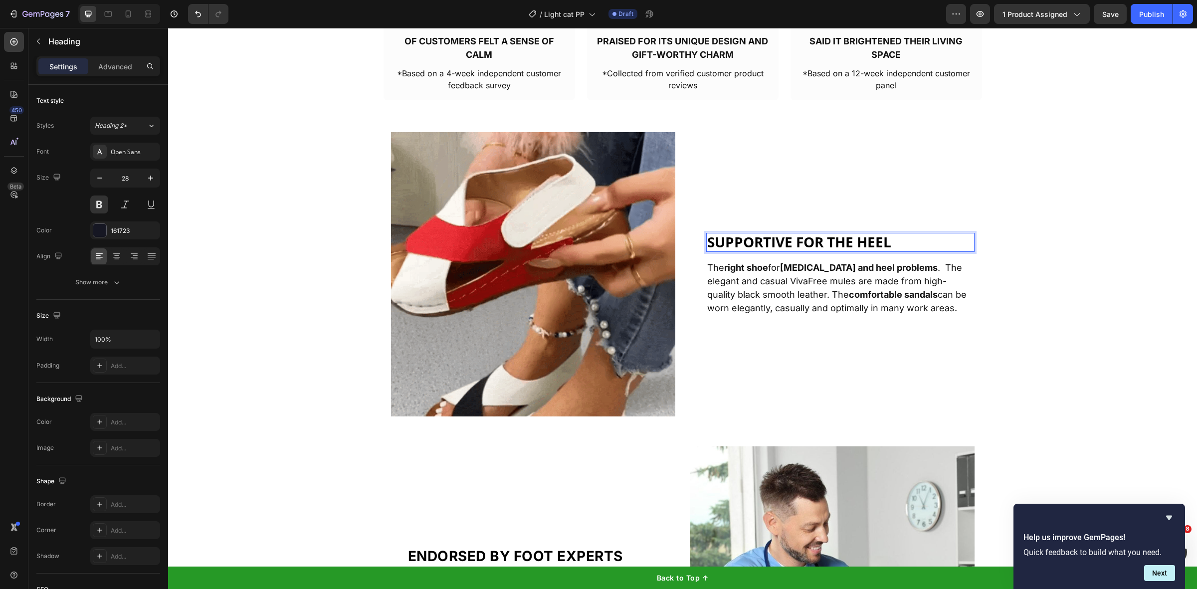
click at [746, 243] on span "SUPPORTIVE FOR THE HEEL" at bounding box center [799, 241] width 184 height 19
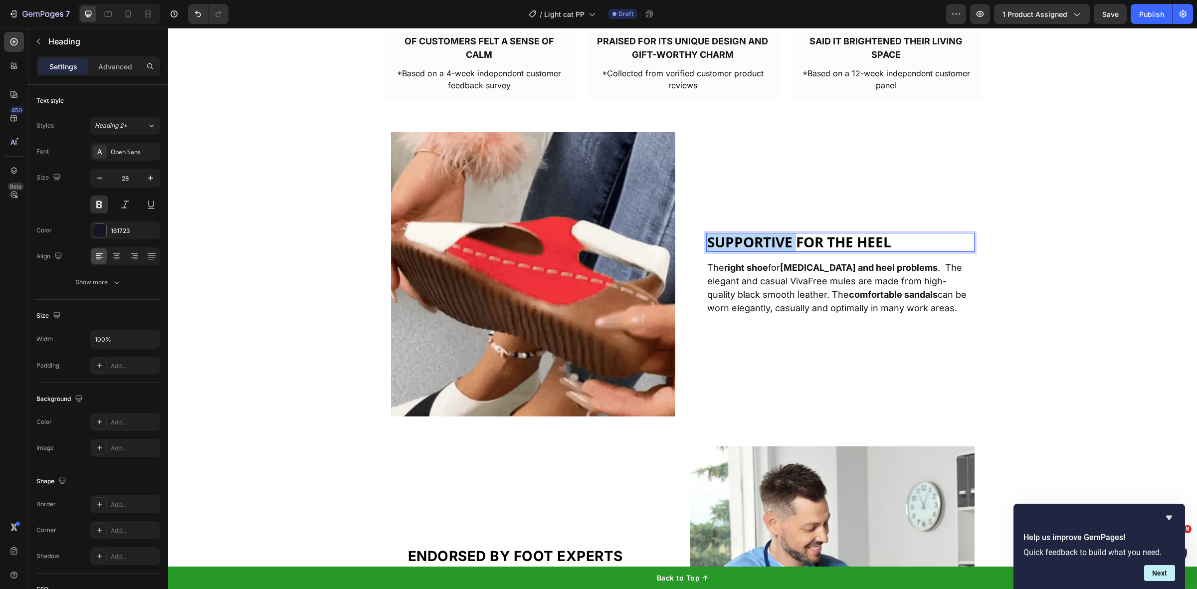
click at [746, 243] on span "SUPPORTIVE FOR THE HEEL" at bounding box center [799, 241] width 184 height 19
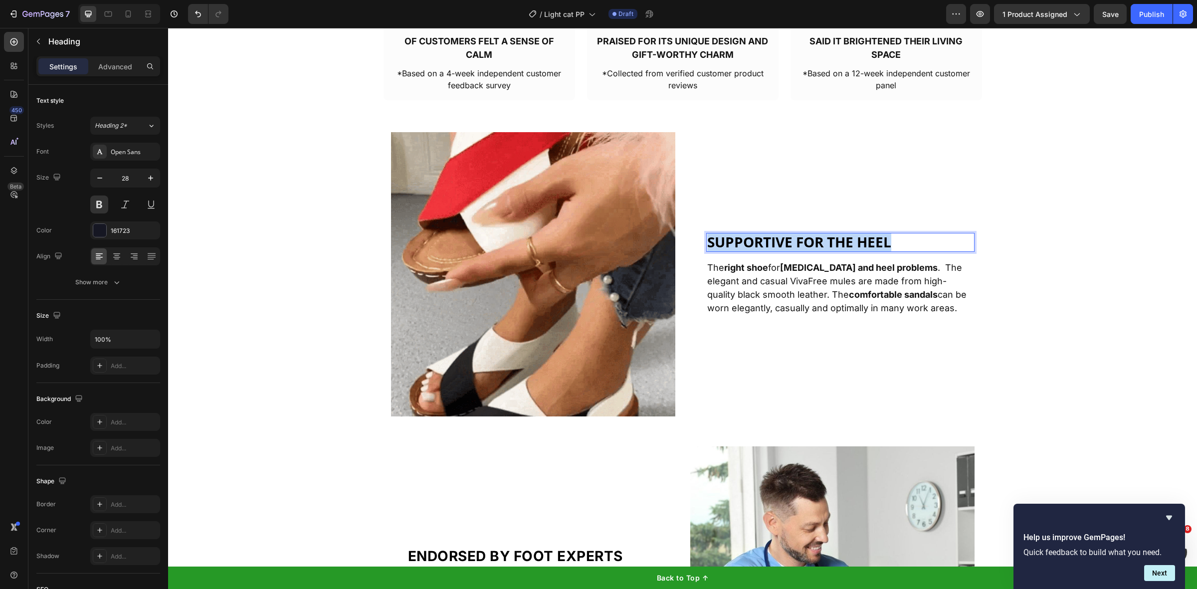
click at [746, 243] on span "SUPPORTIVE FOR THE HEEL" at bounding box center [799, 241] width 184 height 19
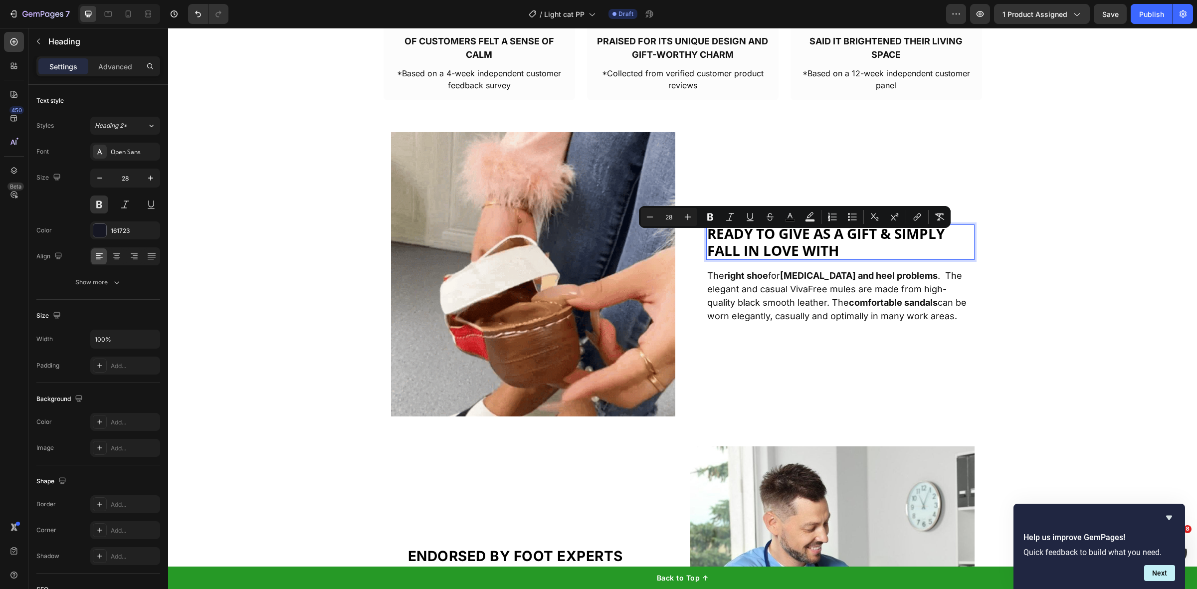
scroll to position [2244, 0]
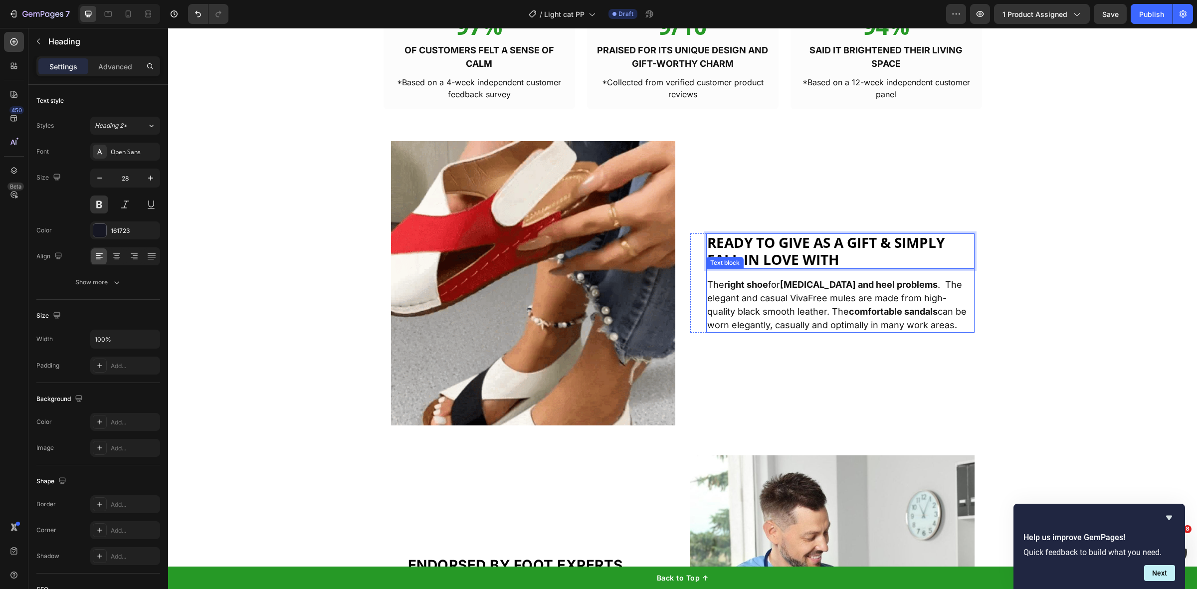
click at [726, 289] on strong "right shoe" at bounding box center [746, 284] width 44 height 10
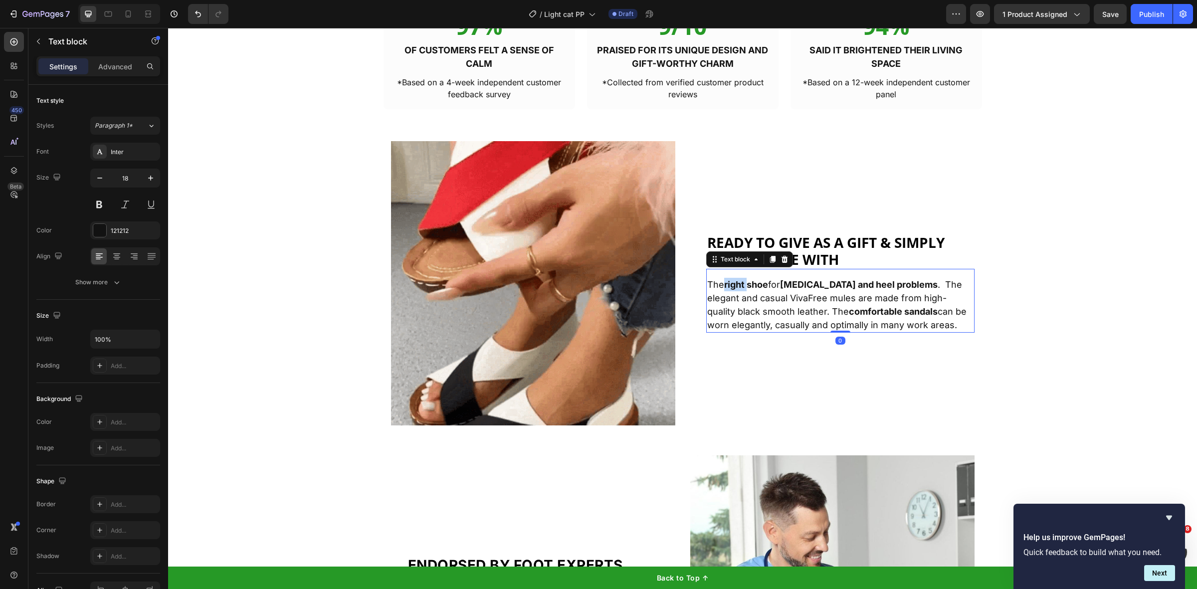
click at [726, 289] on strong "right shoe" at bounding box center [746, 284] width 44 height 10
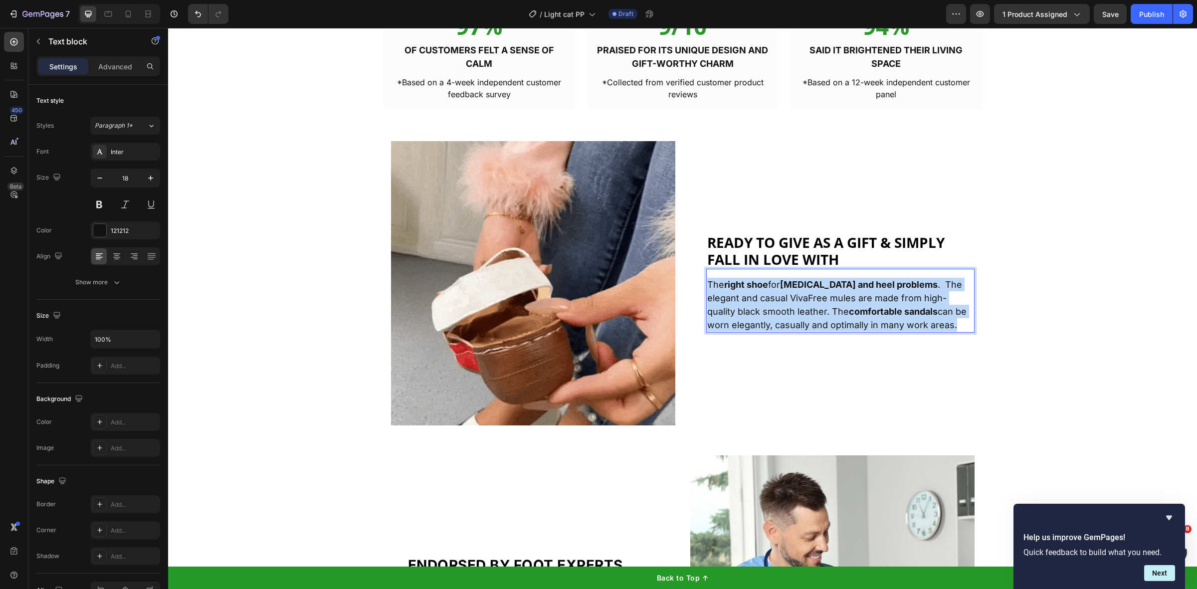
click at [726, 289] on strong "right shoe" at bounding box center [746, 284] width 44 height 10
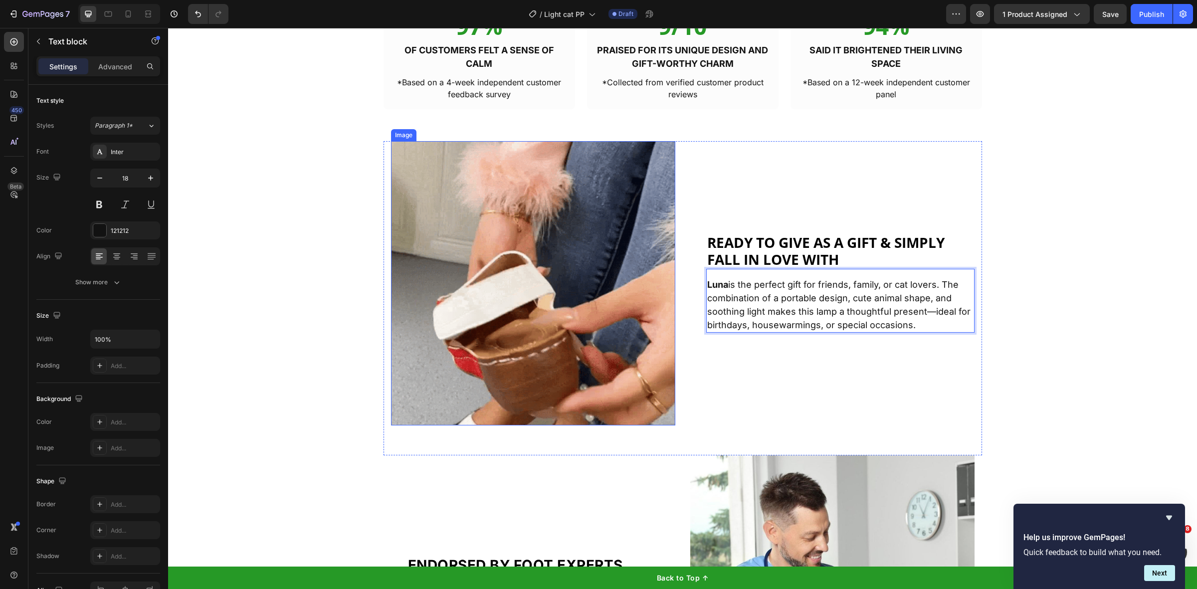
click at [517, 306] on img at bounding box center [533, 283] width 284 height 284
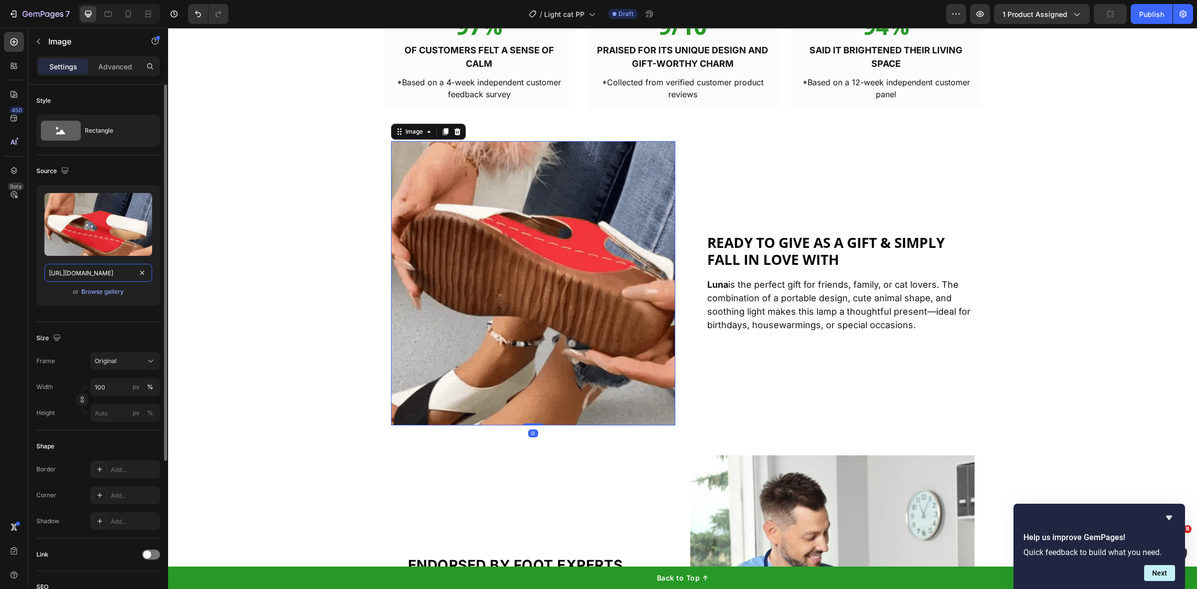
click at [105, 270] on input "https://cdn.shopify.com/s/files/1/0668/6172/8052/files/42b13855d3eec3335560036a…" at bounding box center [98, 273] width 108 height 18
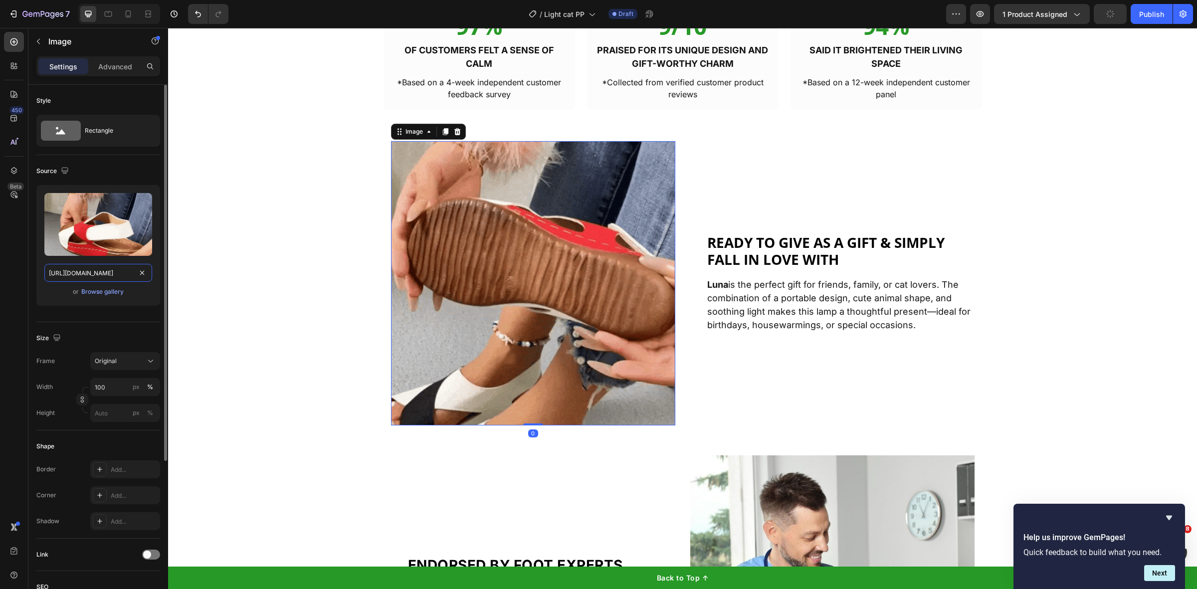
click at [105, 270] on input "https://cdn.shopify.com/s/files/1/0668/6172/8052/files/42b13855d3eec3335560036a…" at bounding box center [98, 273] width 108 height 18
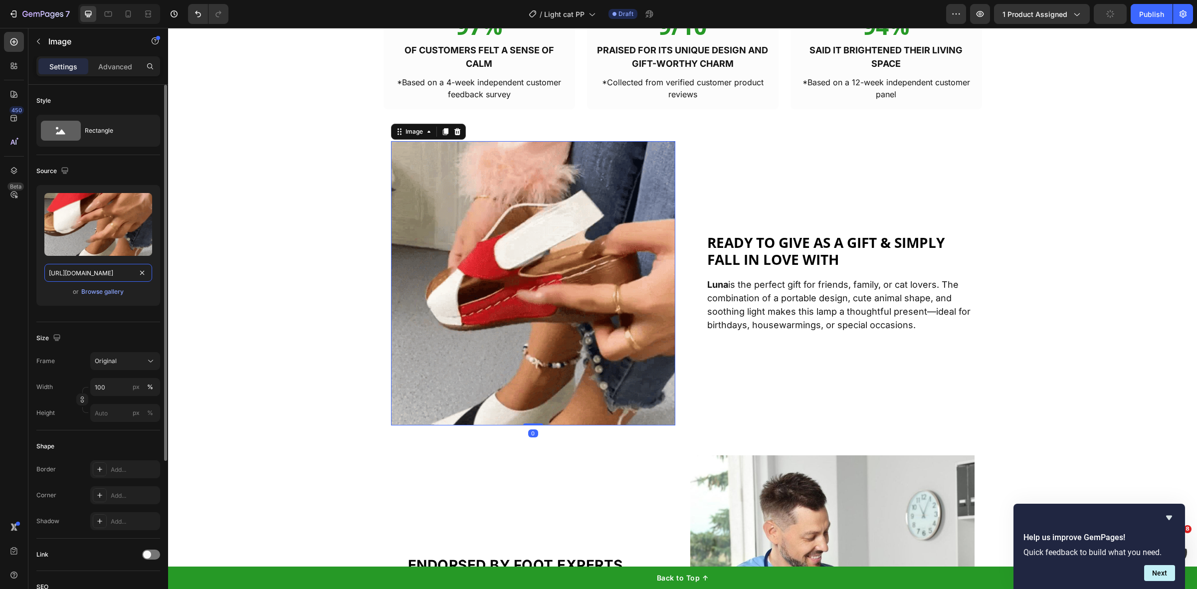
paste input "815/6889/1219/files/WhatsApp_Image_2025-09-19_at_17.18.32_f29af168_480x480.jpg?…"
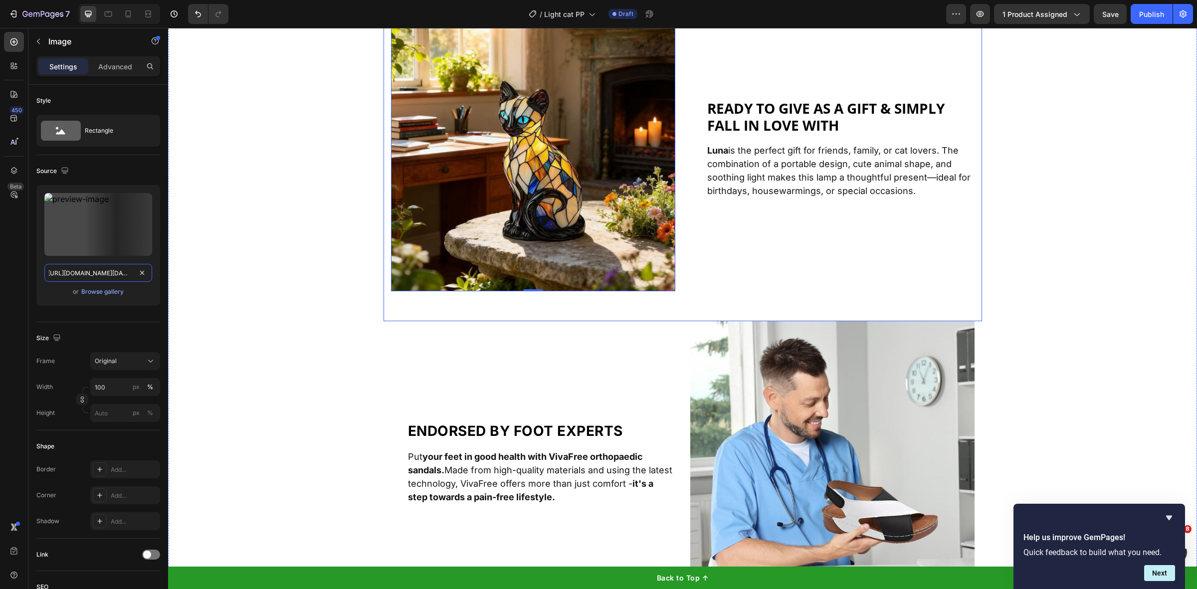
scroll to position [2493, 0]
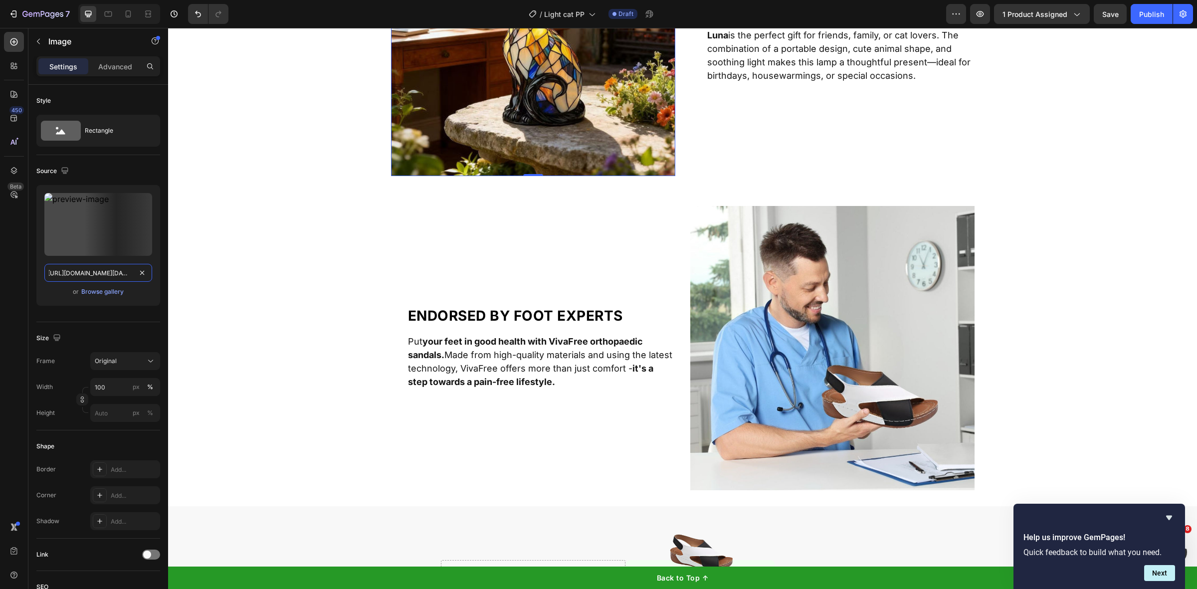
type input "https://cdn.shopify.com/s/files/1/0815/6889/1219/files/WhatsApp_Image_2025-09-1…"
click at [517, 314] on span "Endorsed by foot experts" at bounding box center [515, 315] width 215 height 17
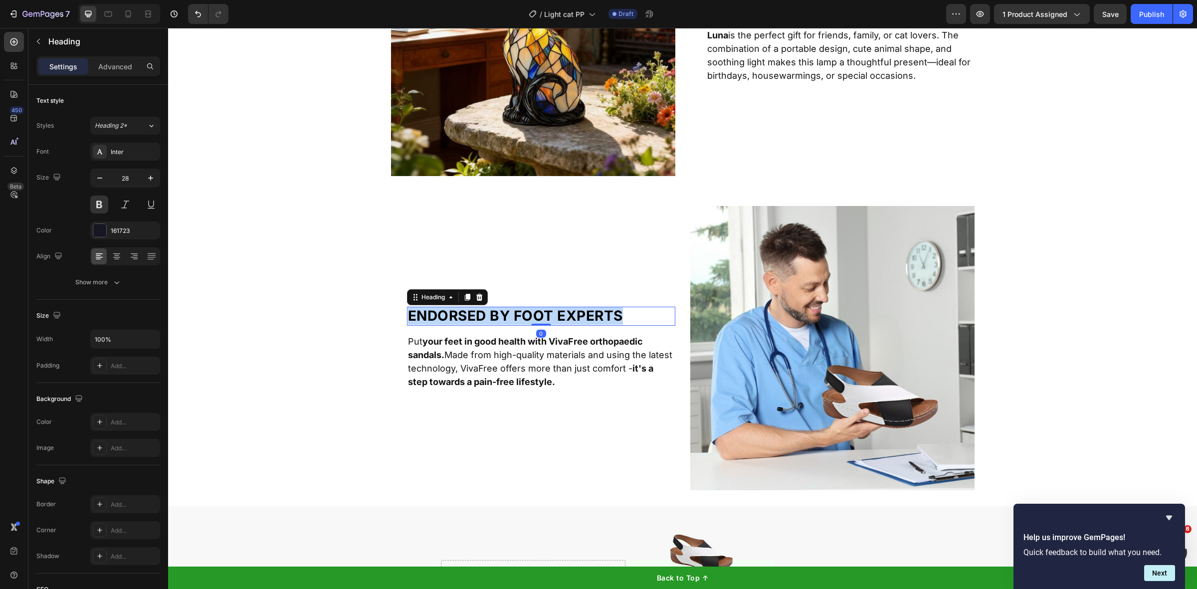
click at [517, 314] on span "Endorsed by foot experts" at bounding box center [515, 315] width 215 height 17
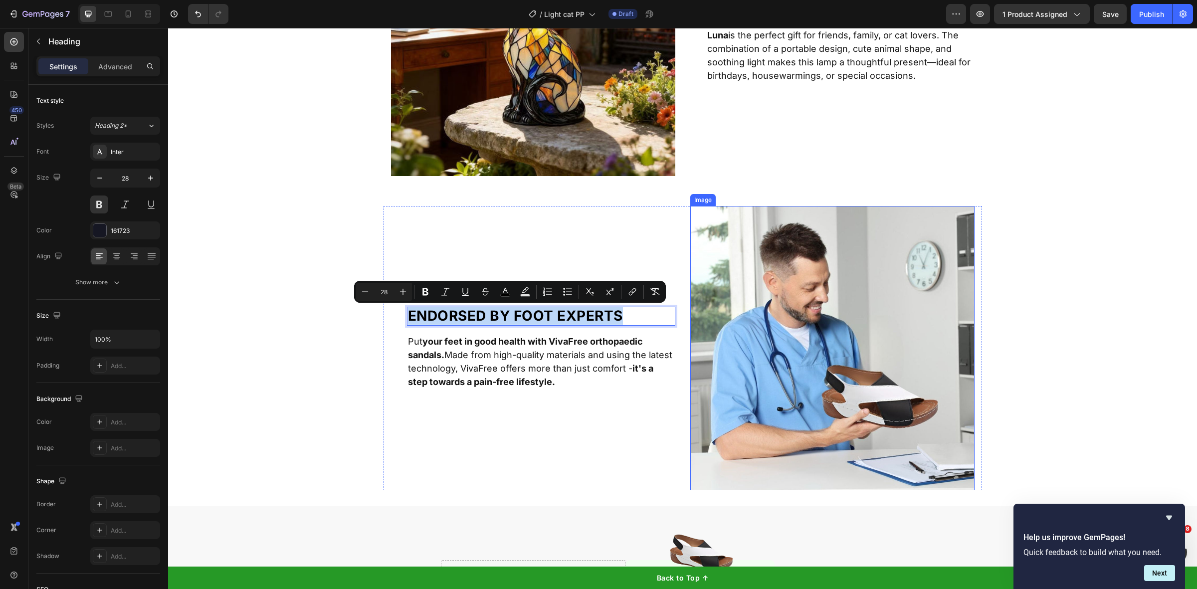
click at [923, 293] on img at bounding box center [832, 348] width 284 height 284
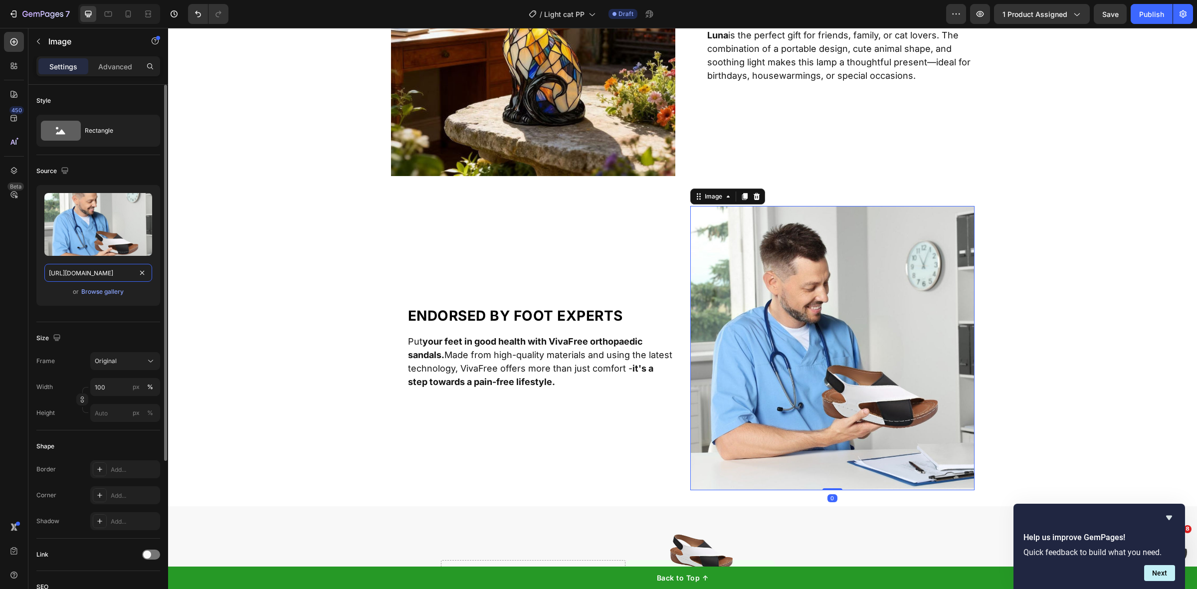
click at [116, 273] on input "https://jlvo1v3ijvcph4bb-57792757859.shopifypreview.com/cdn/shop/files/VivaFree…" at bounding box center [98, 273] width 108 height 18
paste input "cdn.shopify.com/s/files/1/0815/6889/1219/files/2_0a68fbeb-0677-4ba4-b50b-a094fb…"
type input "https://cdn.shopify.com/s/files/1/0815/6889/1219/files/2_0a68fbeb-0677-4ba4-b50…"
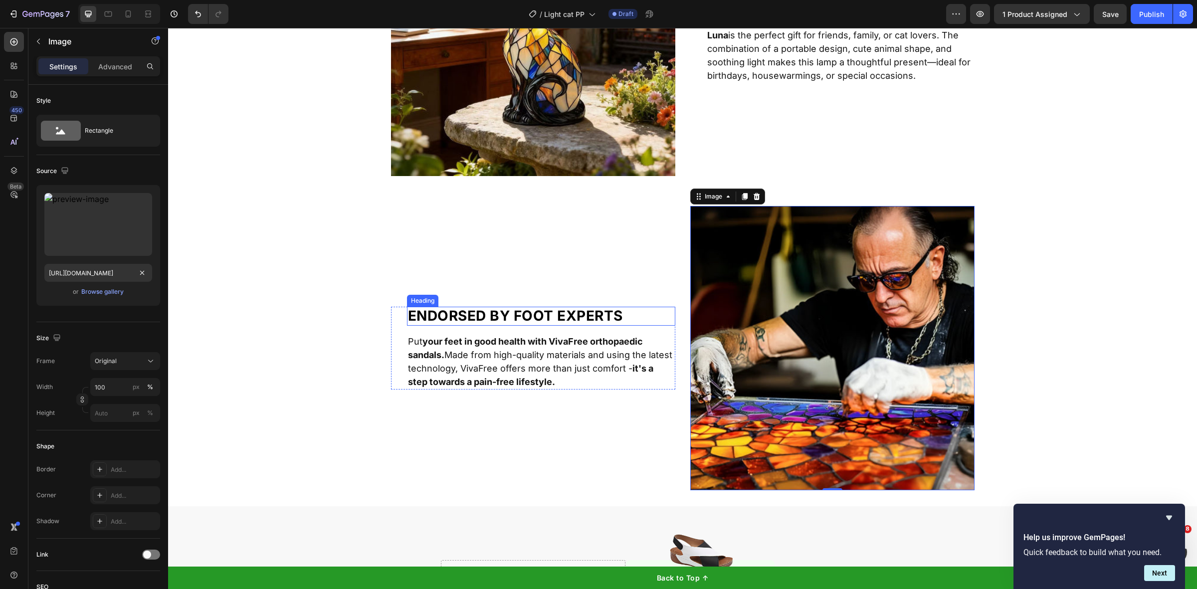
click at [472, 312] on span "Endorsed by foot experts" at bounding box center [515, 315] width 215 height 17
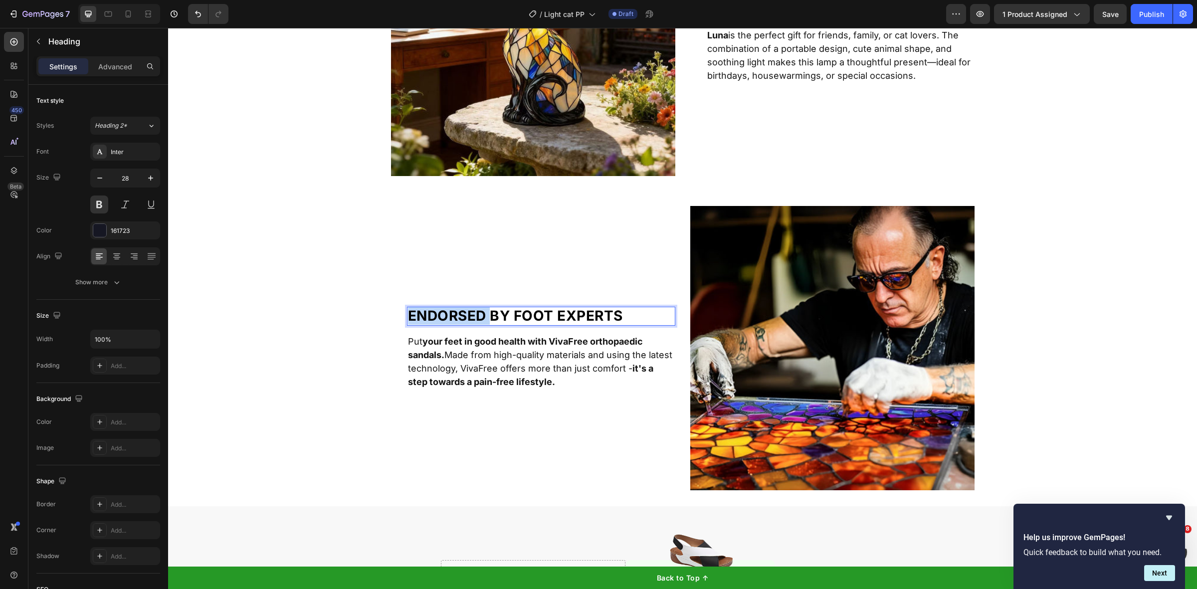
click at [467, 313] on span "Endorsed by foot experts" at bounding box center [515, 315] width 215 height 17
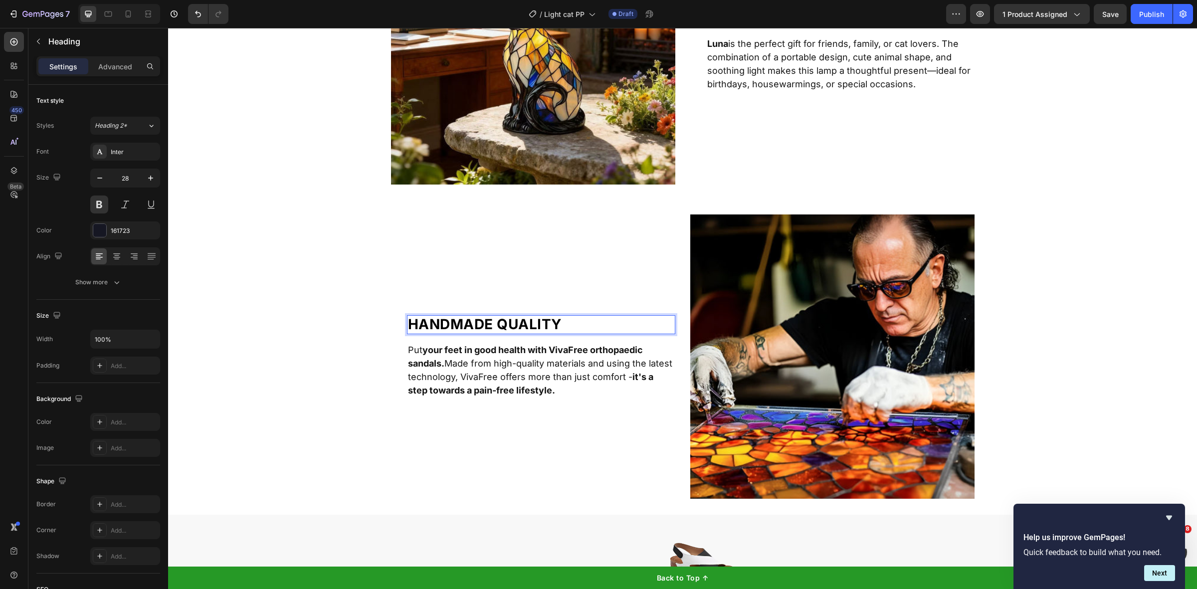
scroll to position [2493, 0]
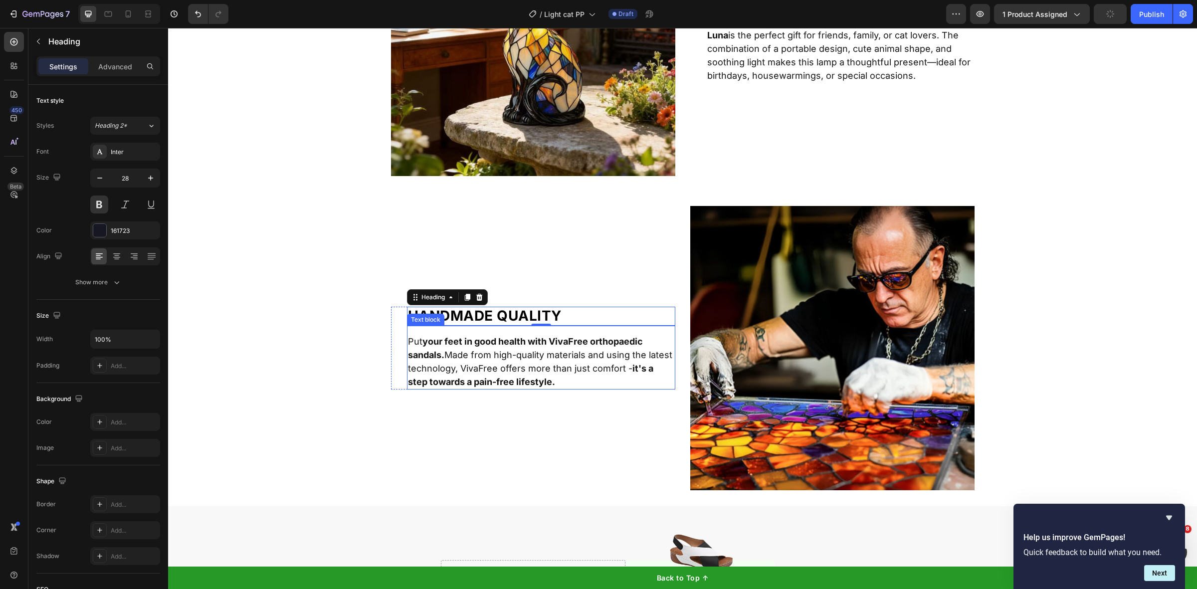
click at [476, 381] on strong "it's a step towards a pain-free lifestyle." at bounding box center [530, 375] width 245 height 24
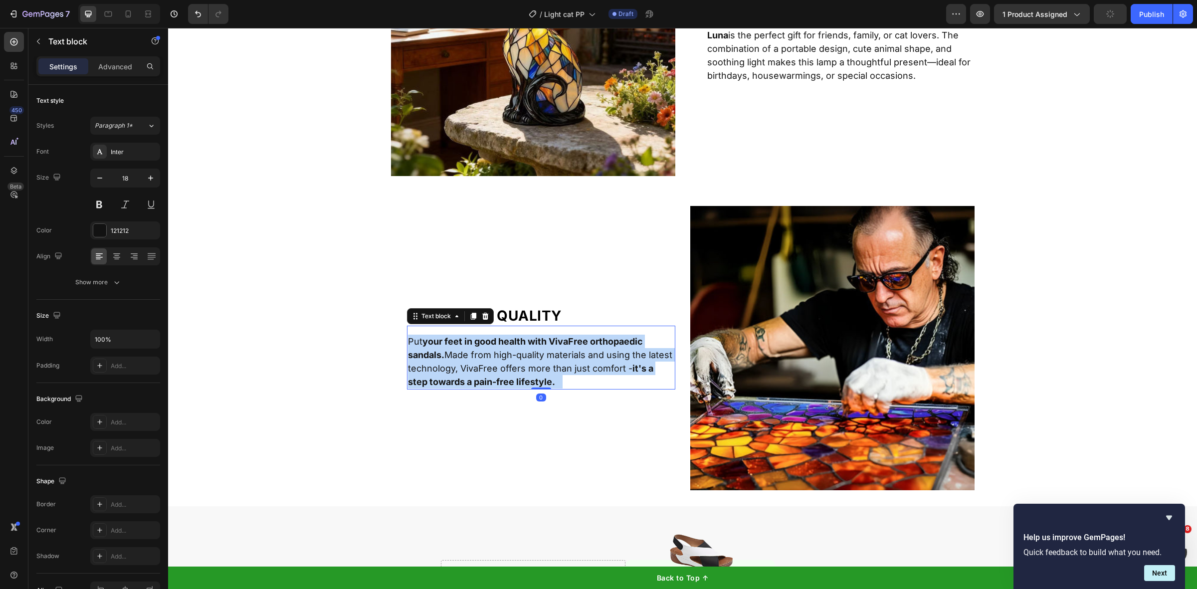
click at [476, 381] on strong "it's a step towards a pain-free lifestyle." at bounding box center [530, 375] width 245 height 24
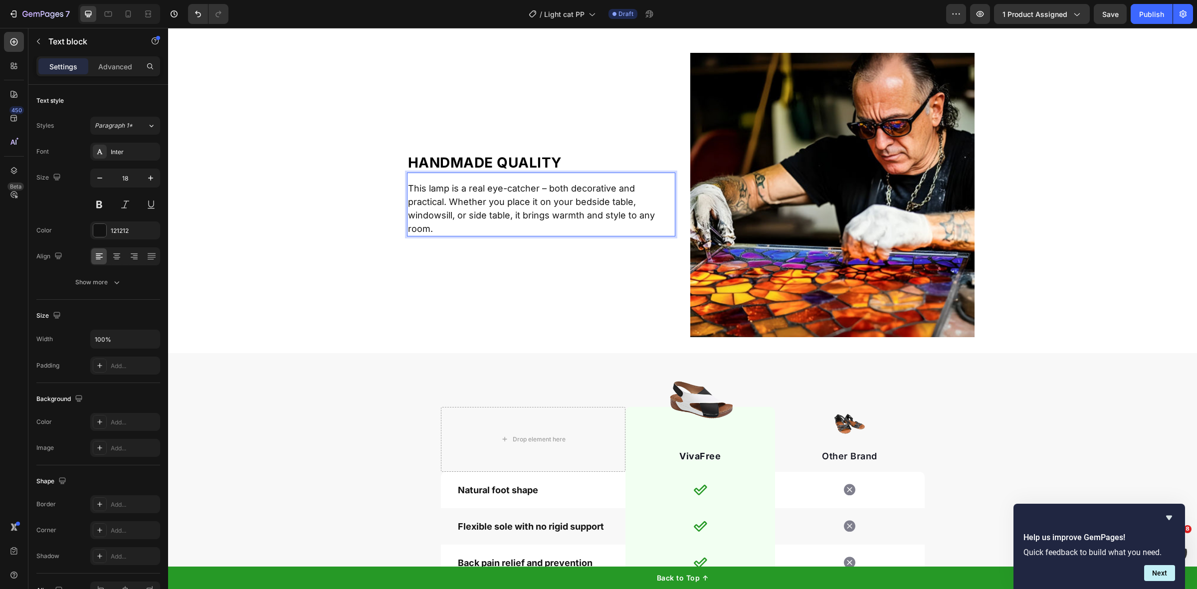
scroll to position [2742, 0]
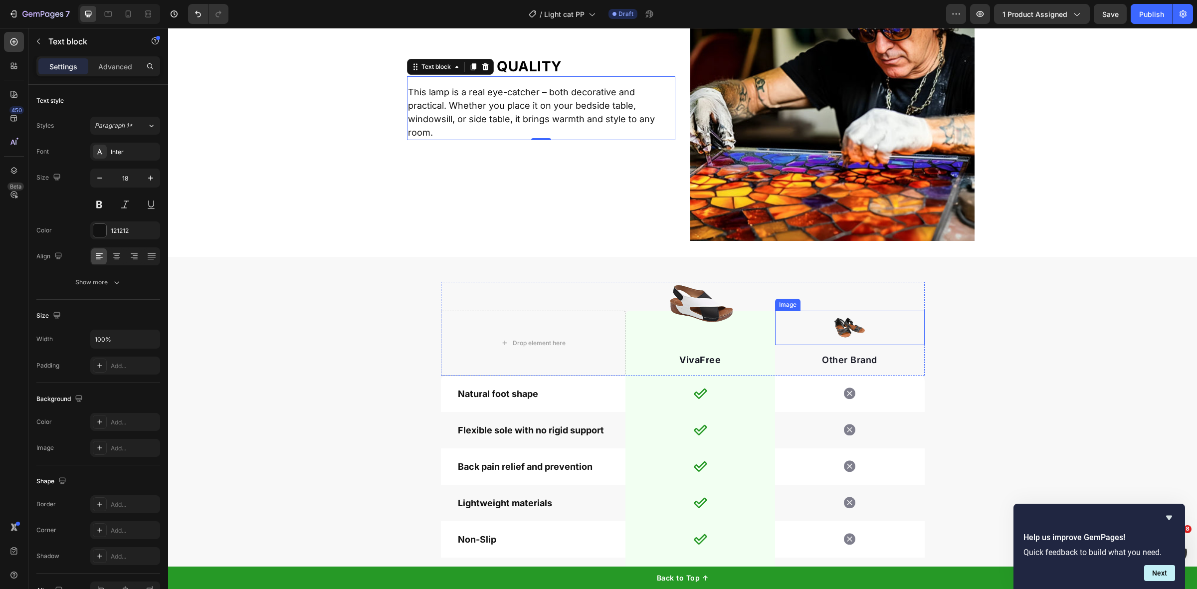
drag, startPoint x: 845, startPoint y: 333, endPoint x: 839, endPoint y: 332, distance: 6.0
click at [845, 333] on img at bounding box center [849, 328] width 34 height 34
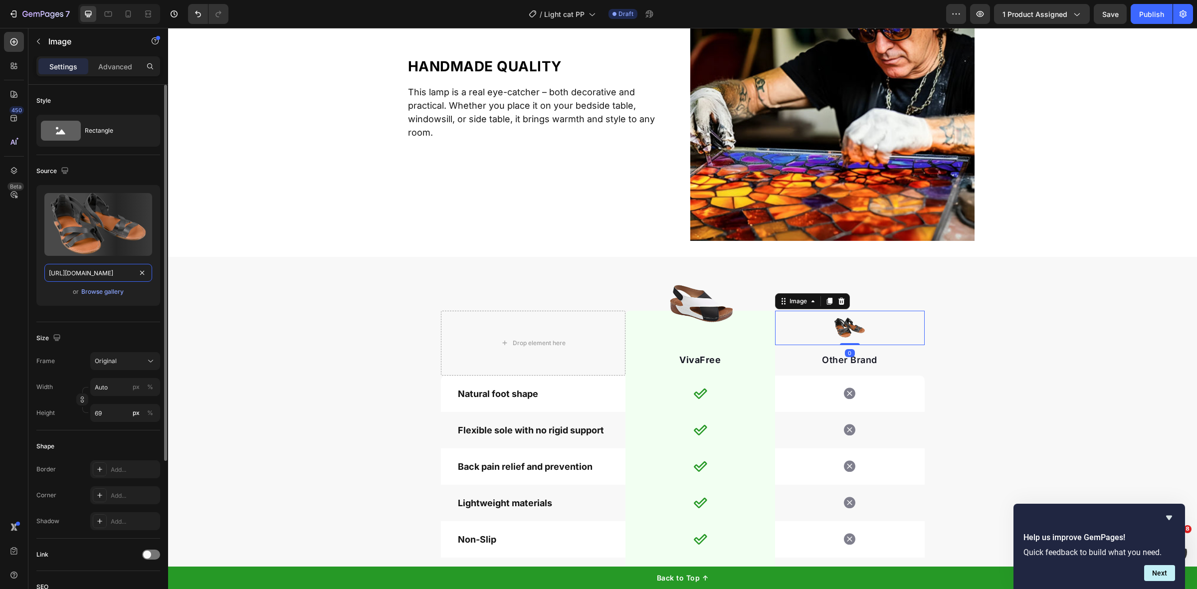
click at [70, 273] on input "https://cdn.shopify.com/s/files/1/0577/9275/7859/files/gempages_510724225498088…" at bounding box center [98, 273] width 108 height 18
paste input "p9lyrm7ao013xvbe-57792757859.shopifypreview.com/cdn/shop/files/gempages_5107242…"
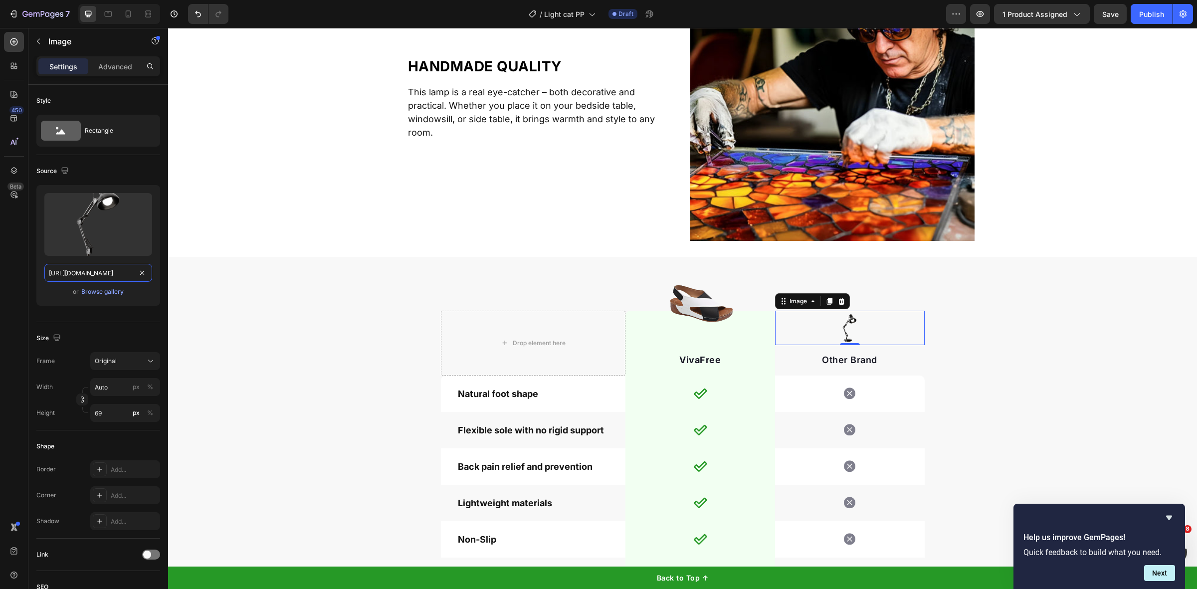
type input "https://p9lyrm7ao013xvbe-57792757859.shopifypreview.com/cdn/shop/files/gempages…"
click at [696, 360] on strong "VivaFree" at bounding box center [699, 360] width 41 height 10
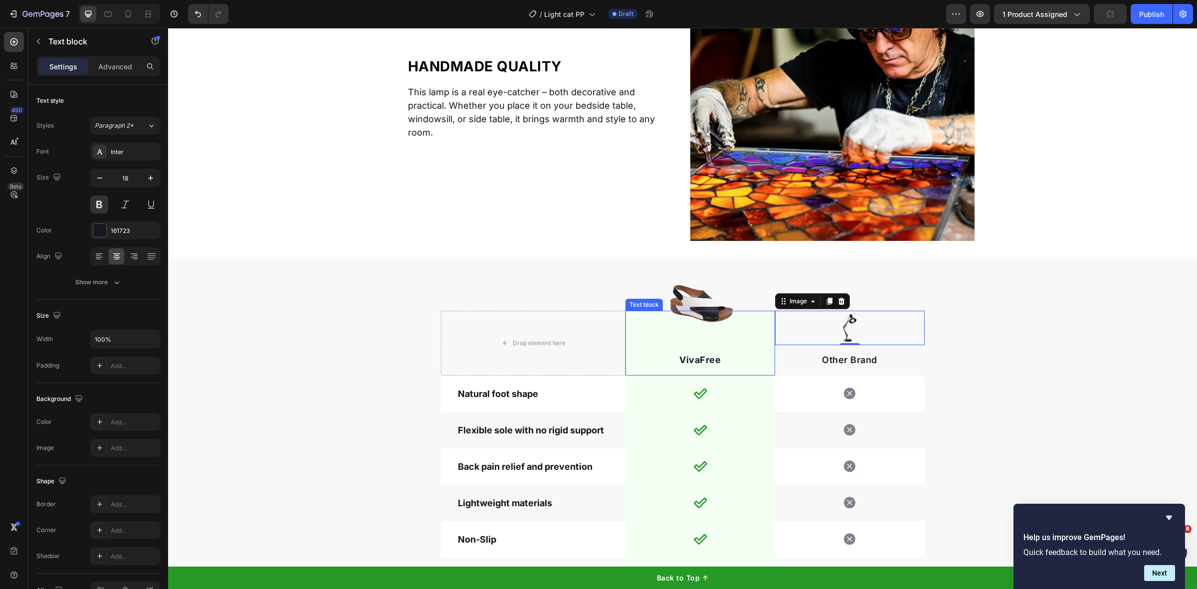
click at [696, 360] on strong "VivaFree" at bounding box center [699, 360] width 41 height 10
click at [686, 362] on strong "Luna luminous cat" at bounding box center [699, 360] width 141 height 10
click at [681, 360] on strong "Luna luminous cat" at bounding box center [699, 360] width 141 height 10
click at [726, 361] on strong "Luna Luminous cat" at bounding box center [699, 360] width 97 height 10
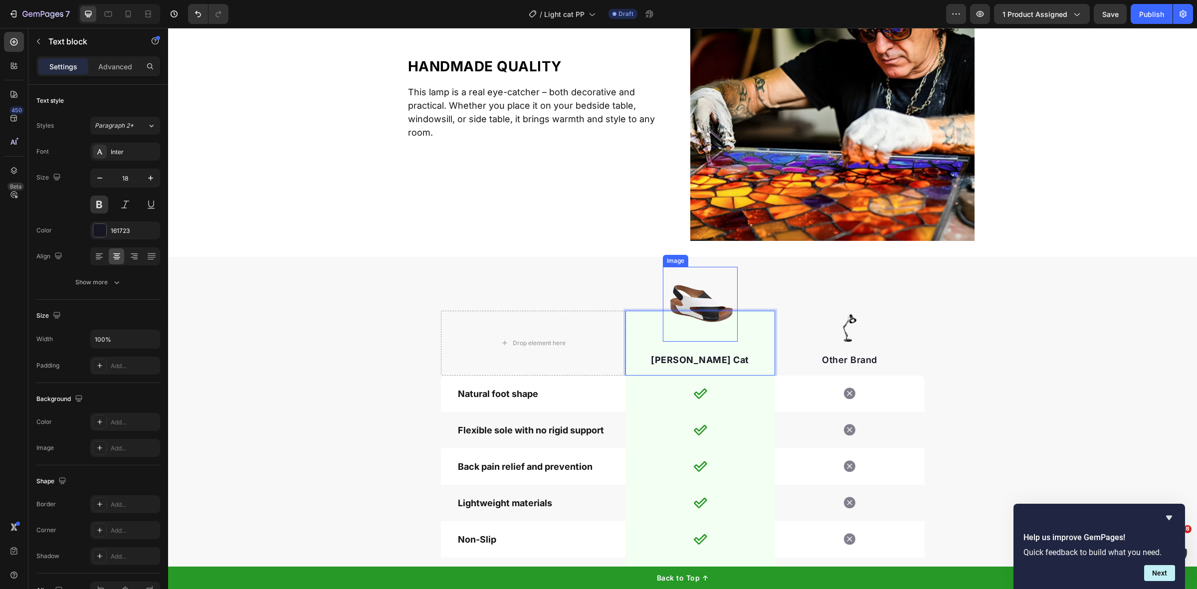
click at [684, 291] on img at bounding box center [700, 304] width 75 height 75
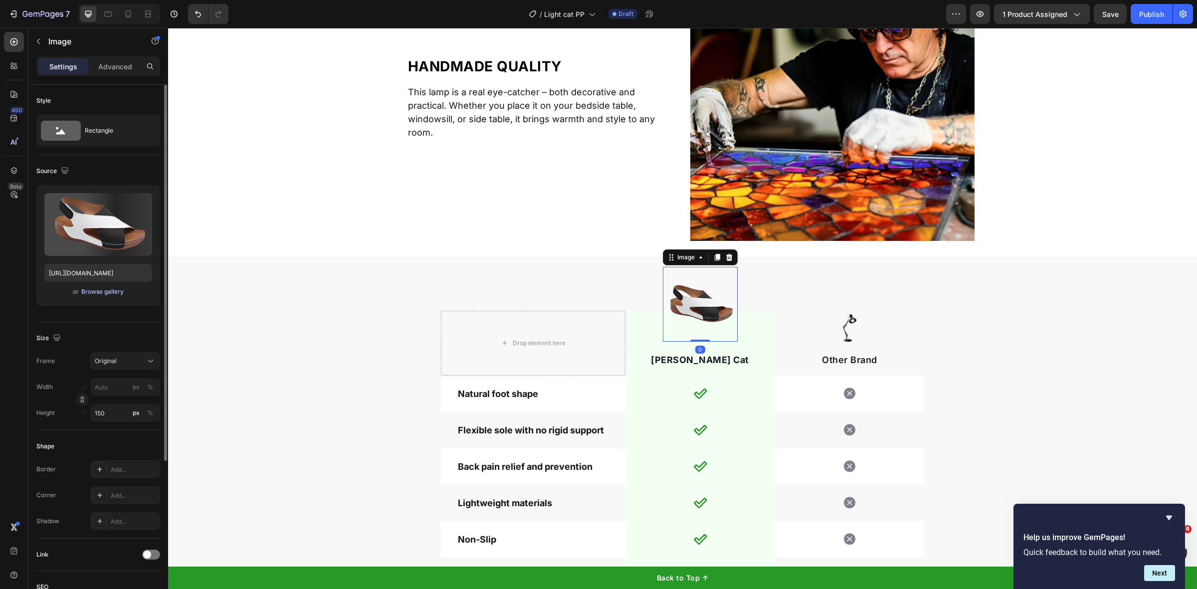
click at [95, 292] on div "Browse gallery" at bounding box center [102, 291] width 42 height 9
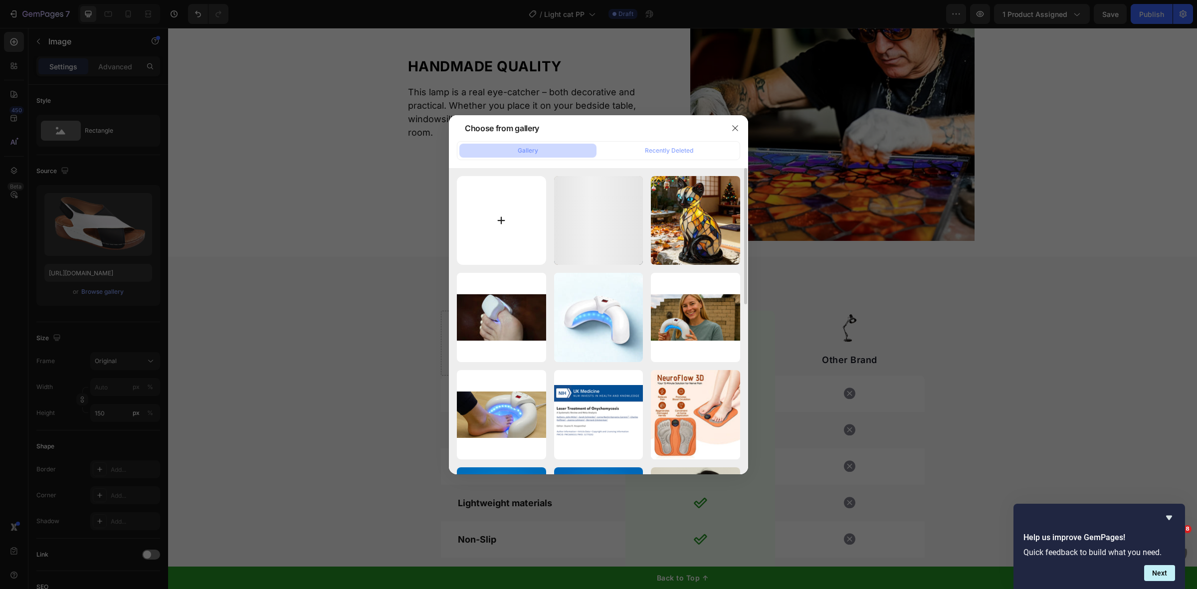
click at [519, 226] on input "file" at bounding box center [501, 220] width 89 height 89
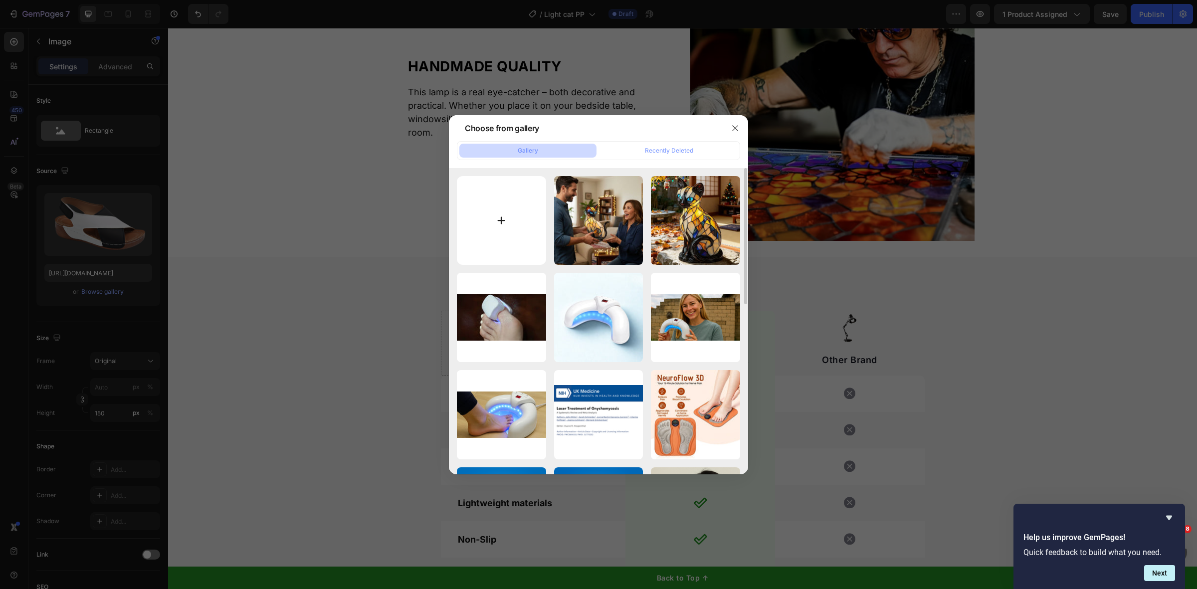
type input "C:\fakepath\Untitled design (13).png"
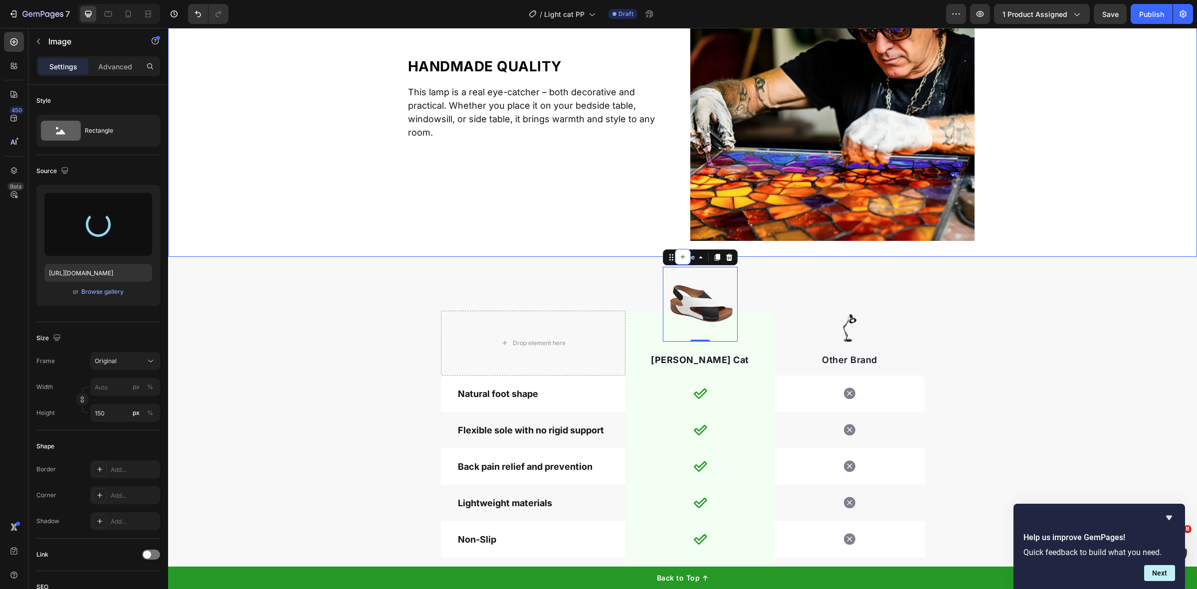
type input "https://cdn.shopify.com/s/files/1/0577/9275/7859/files/gempages_510724225498088…"
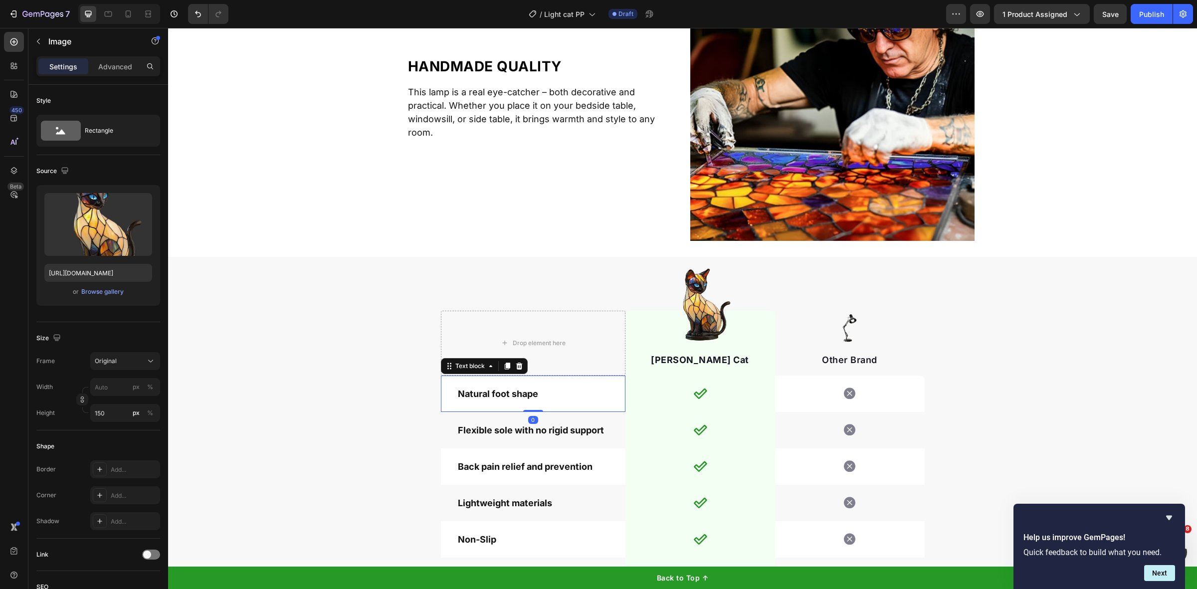
click at [525, 395] on p "Natural foot shape" at bounding box center [533, 393] width 151 height 13
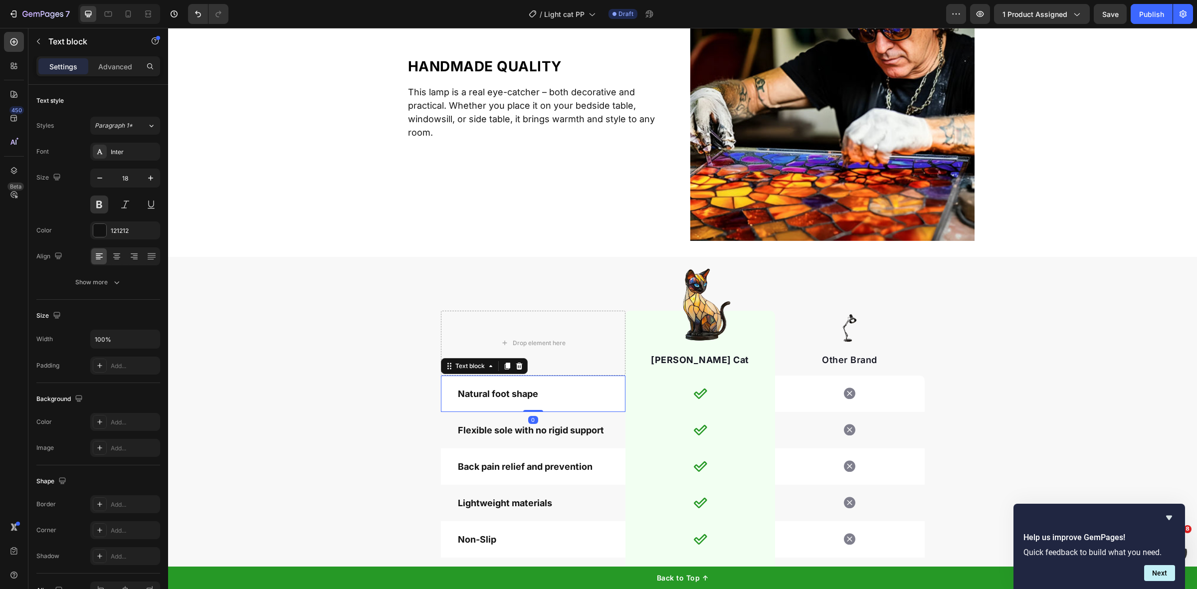
click at [525, 395] on p "Natural foot shape" at bounding box center [533, 393] width 151 height 13
click at [540, 422] on div "Flexible sole with no rigid support" at bounding box center [533, 429] width 153 height 15
click at [537, 426] on p "Flexible sole with no rigid support" at bounding box center [533, 429] width 151 height 13
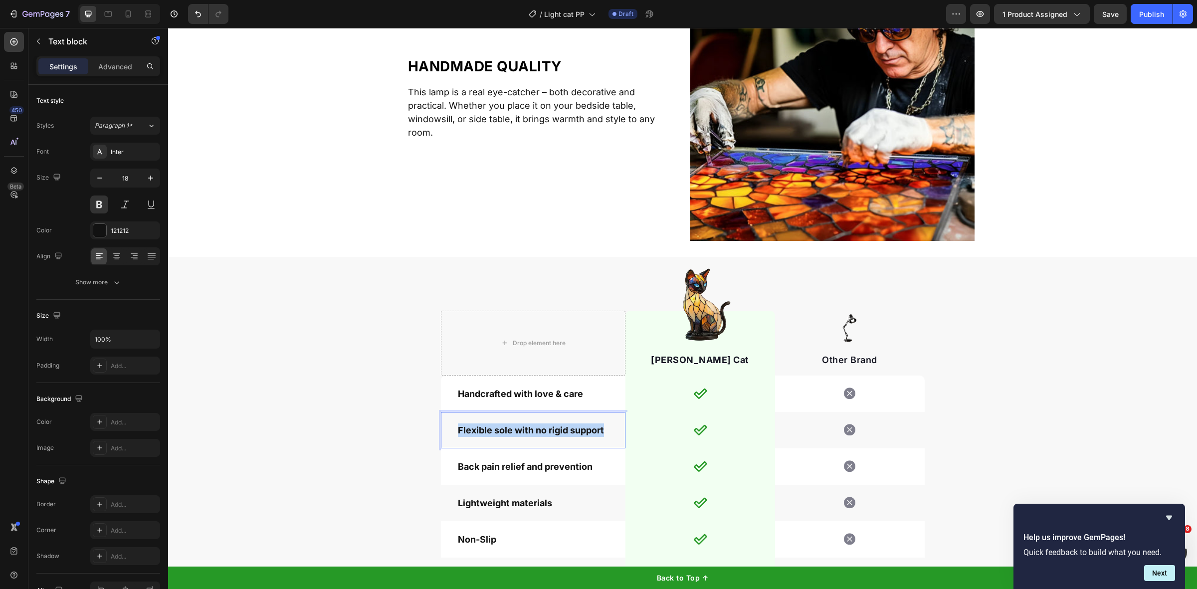
click at [537, 426] on p "Flexible sole with no rigid support" at bounding box center [533, 429] width 151 height 13
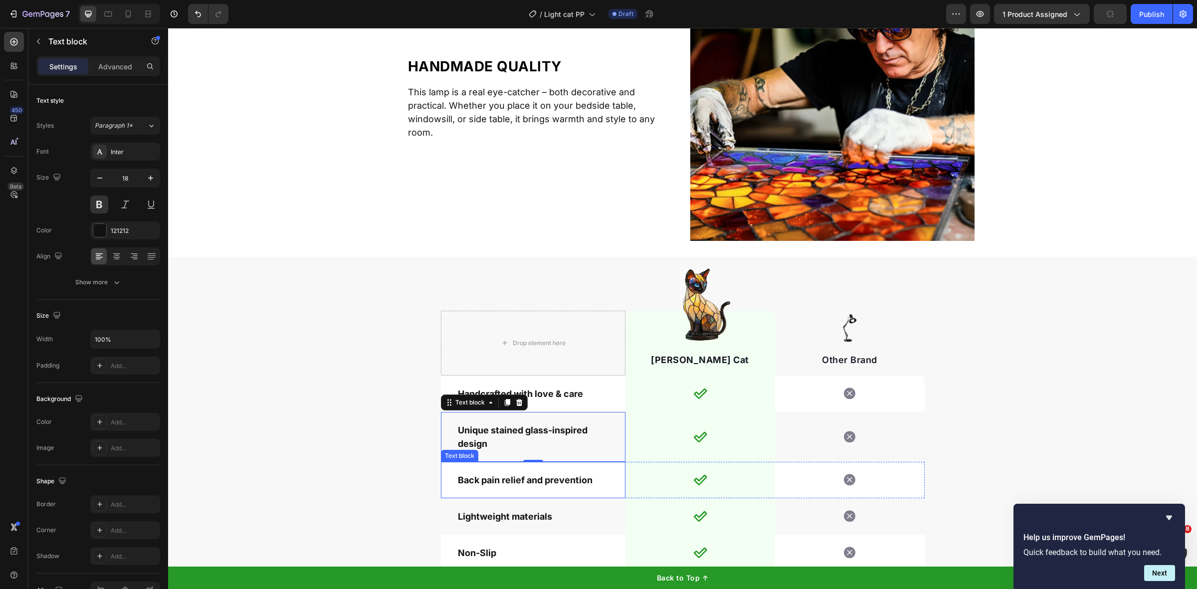
click at [507, 472] on div "Back pain relief and prevention" at bounding box center [533, 479] width 153 height 15
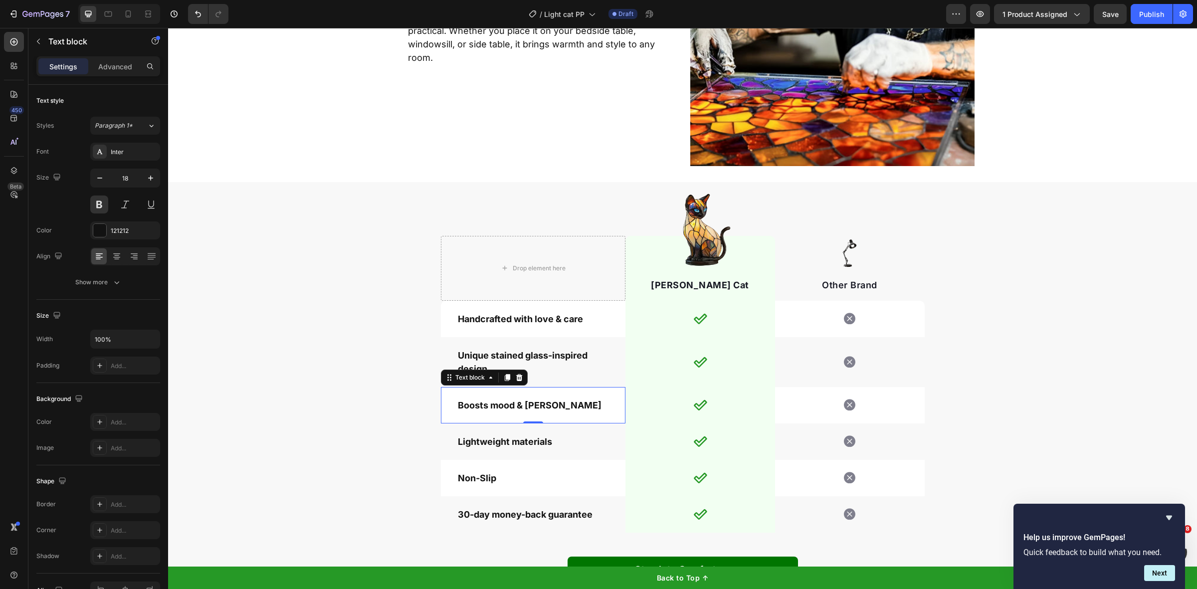
scroll to position [2992, 0]
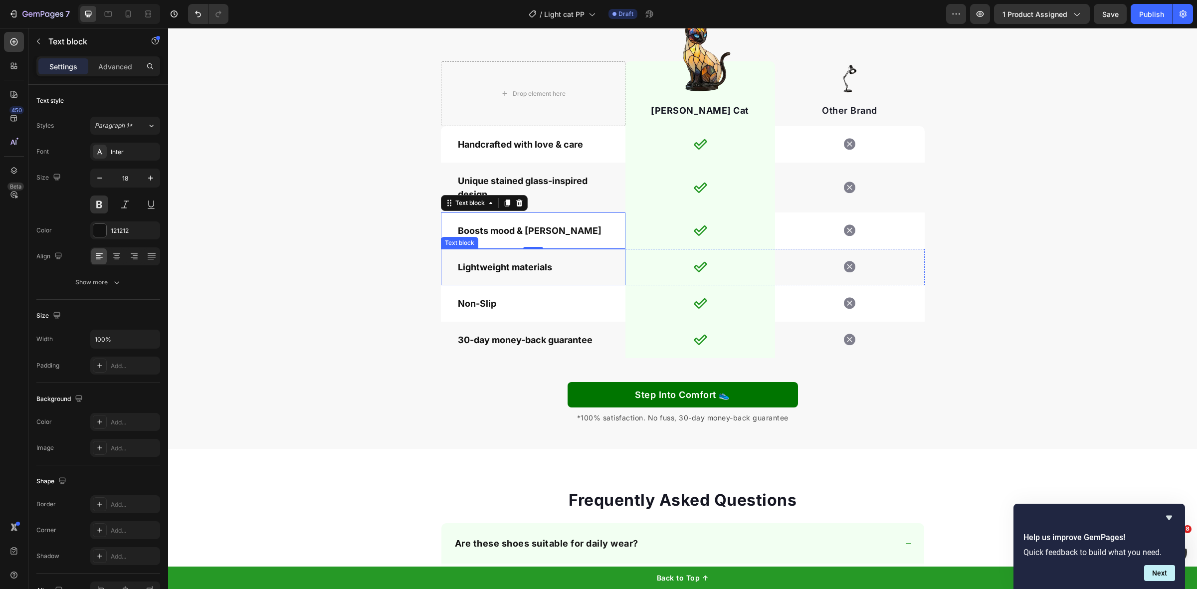
click at [465, 269] on p "Lightweight materials" at bounding box center [533, 266] width 151 height 13
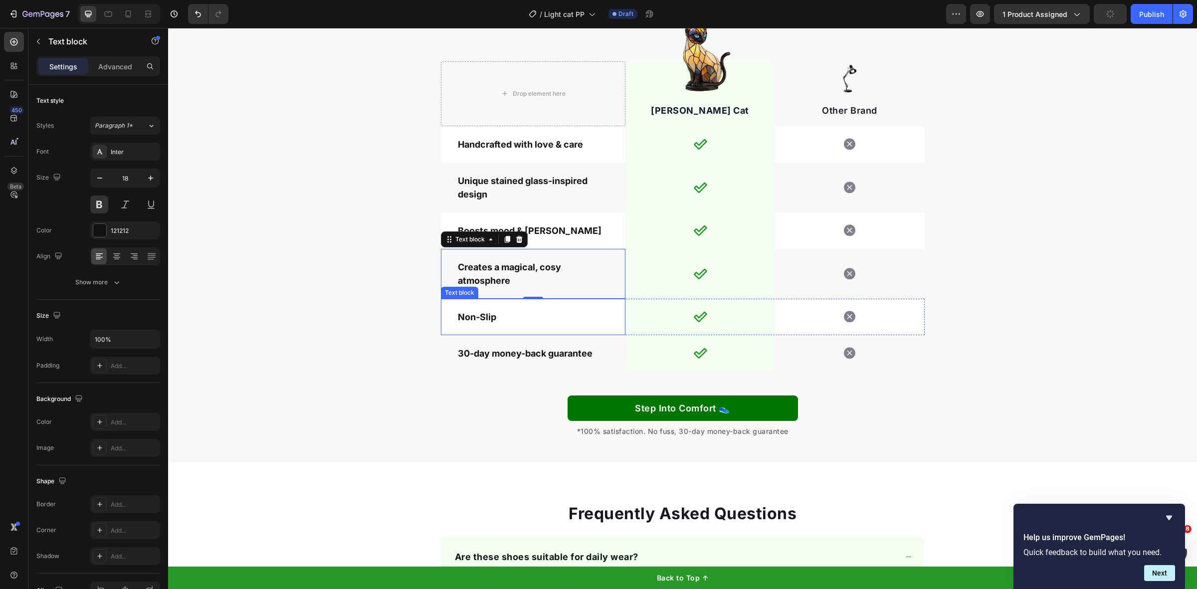
click at [469, 312] on p "Non-Slip" at bounding box center [533, 316] width 151 height 13
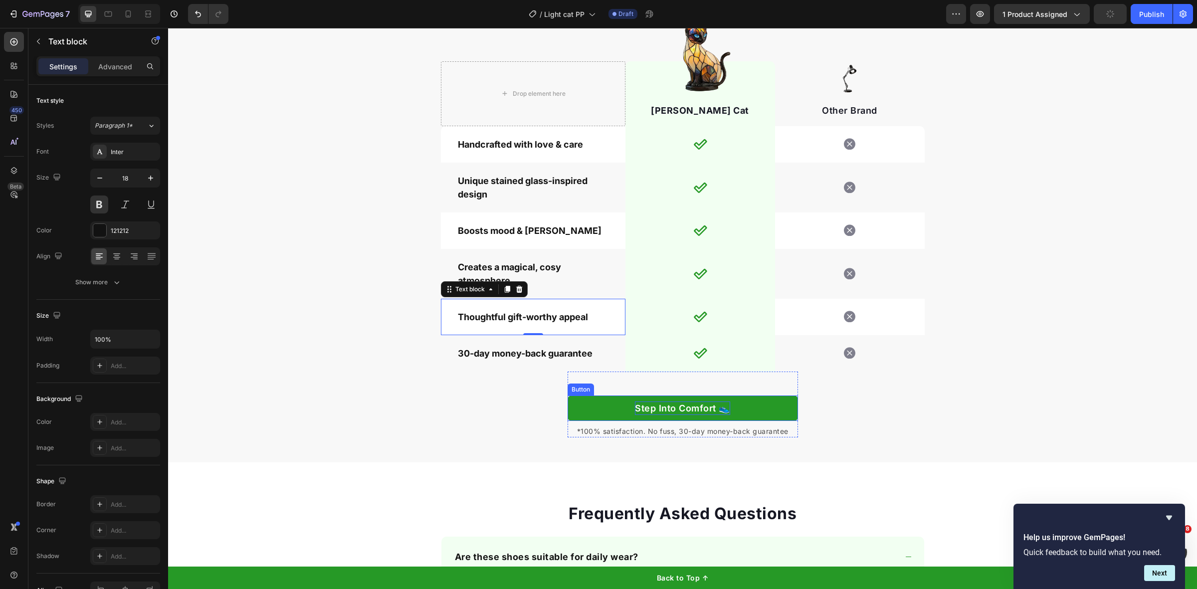
click at [650, 408] on p "Step Into Comfort 👟" at bounding box center [682, 408] width 95 height 13
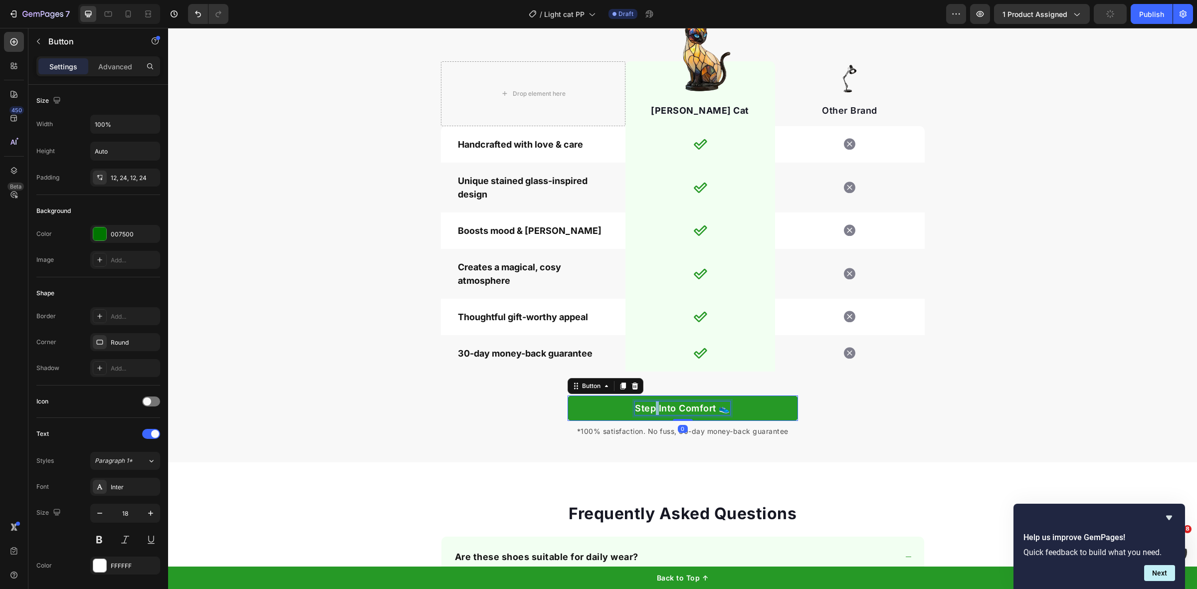
click at [650, 408] on p "Step Into Comfort 👟" at bounding box center [682, 408] width 95 height 13
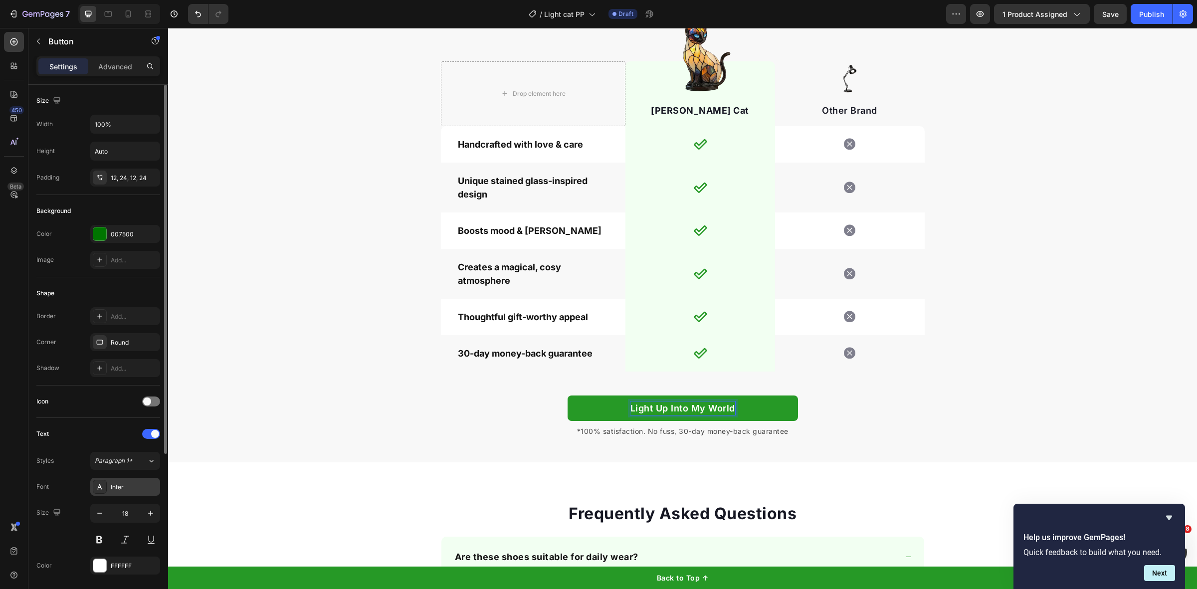
scroll to position [236, 0]
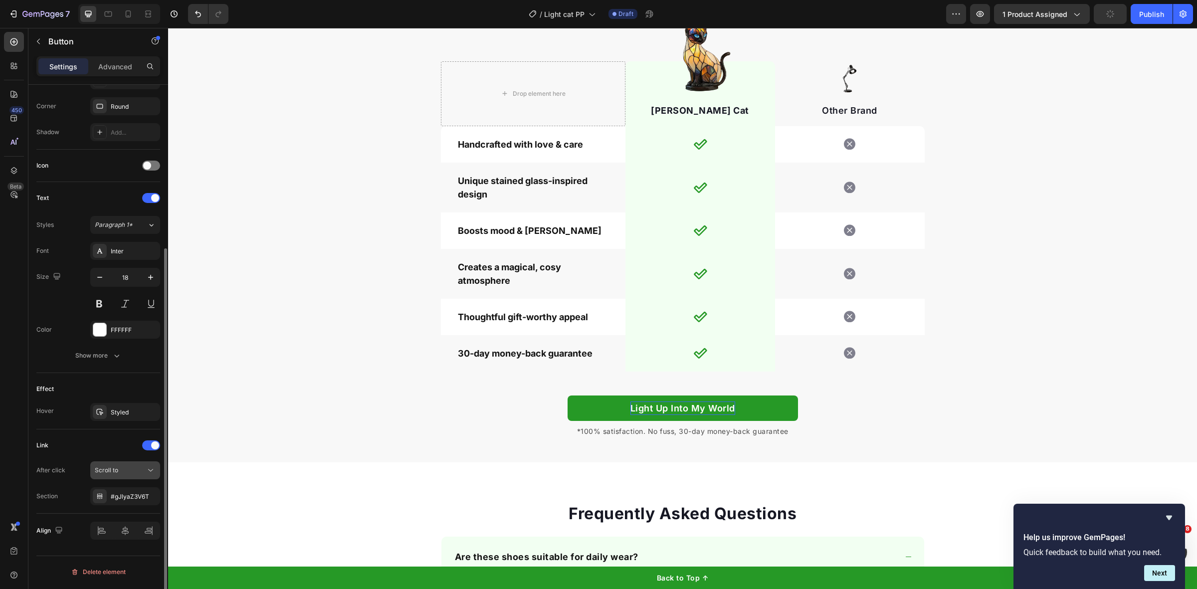
click at [118, 475] on span "Scroll to" at bounding box center [106, 470] width 23 height 9
click at [116, 499] on div "#gJlyaZ3V6T" at bounding box center [125, 496] width 29 height 9
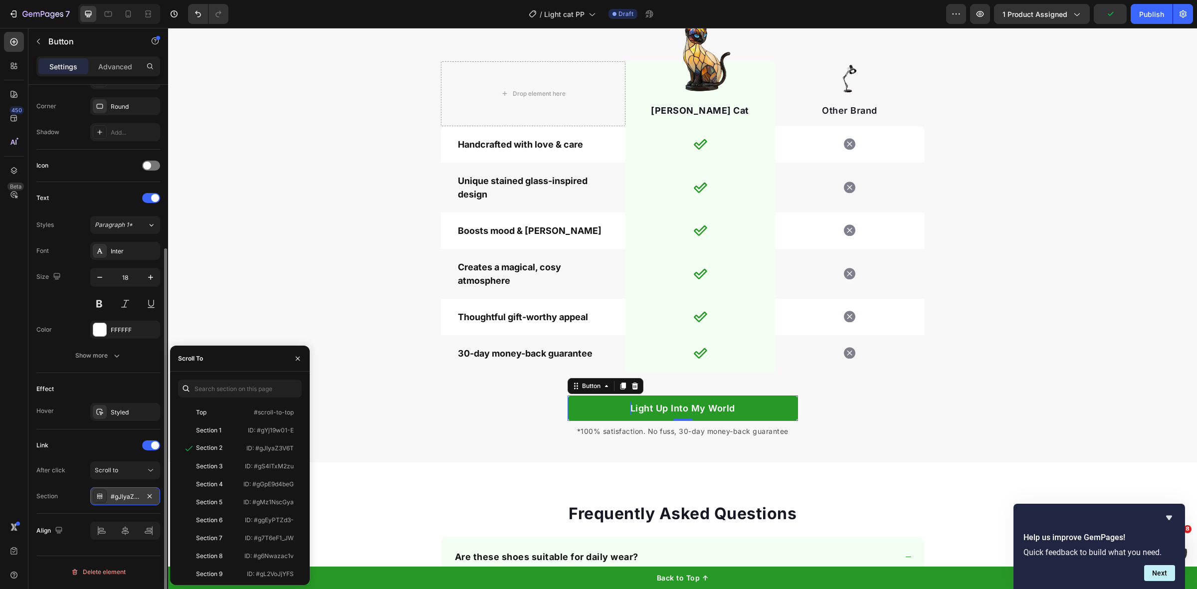
click at [116, 499] on div "#gJlyaZ3V6T" at bounding box center [125, 496] width 29 height 9
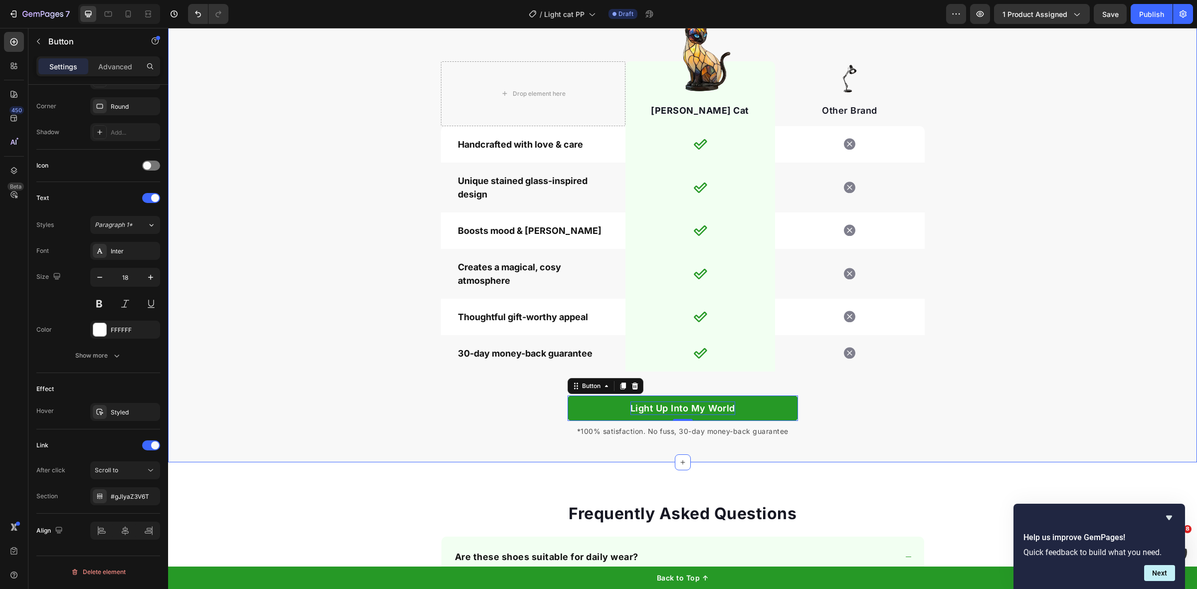
click at [358, 410] on div "Drop element here Image Luna Luminous Cat Text block Row Image Other Brand Text…" at bounding box center [682, 234] width 1029 height 405
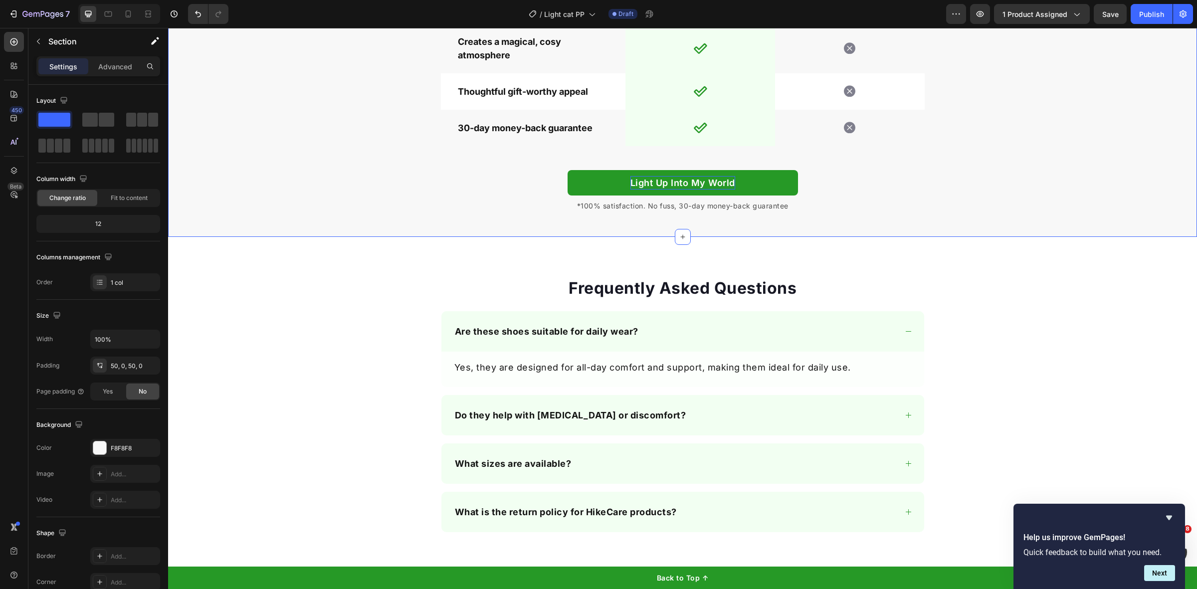
scroll to position [3241, 0]
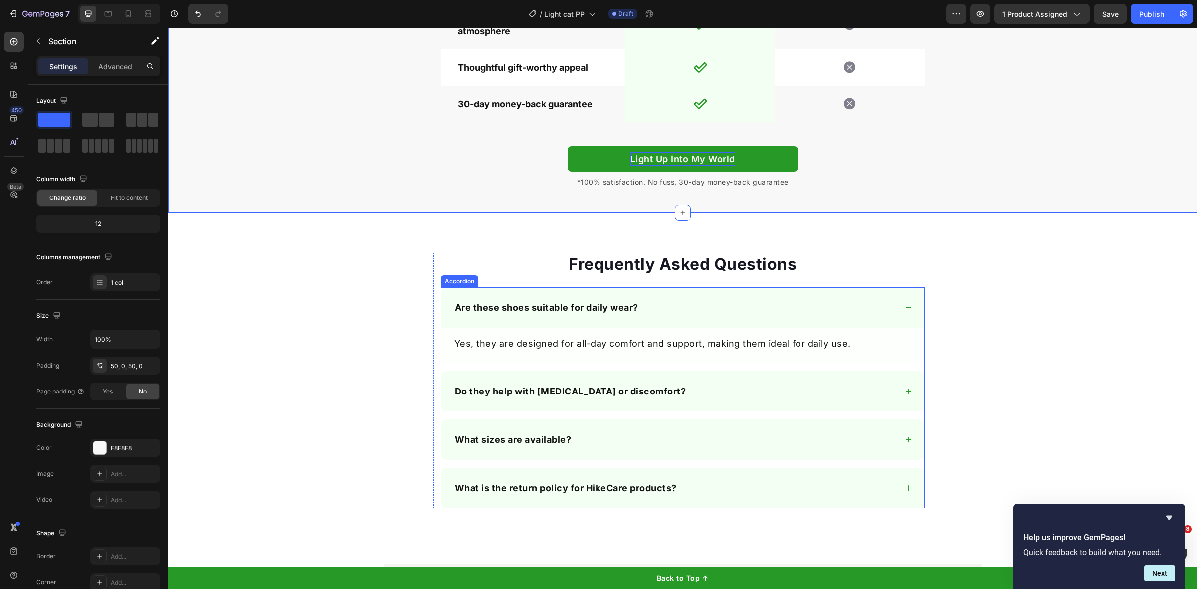
click at [529, 306] on p "Are these shoes suitable for daily wear?" at bounding box center [547, 307] width 184 height 13
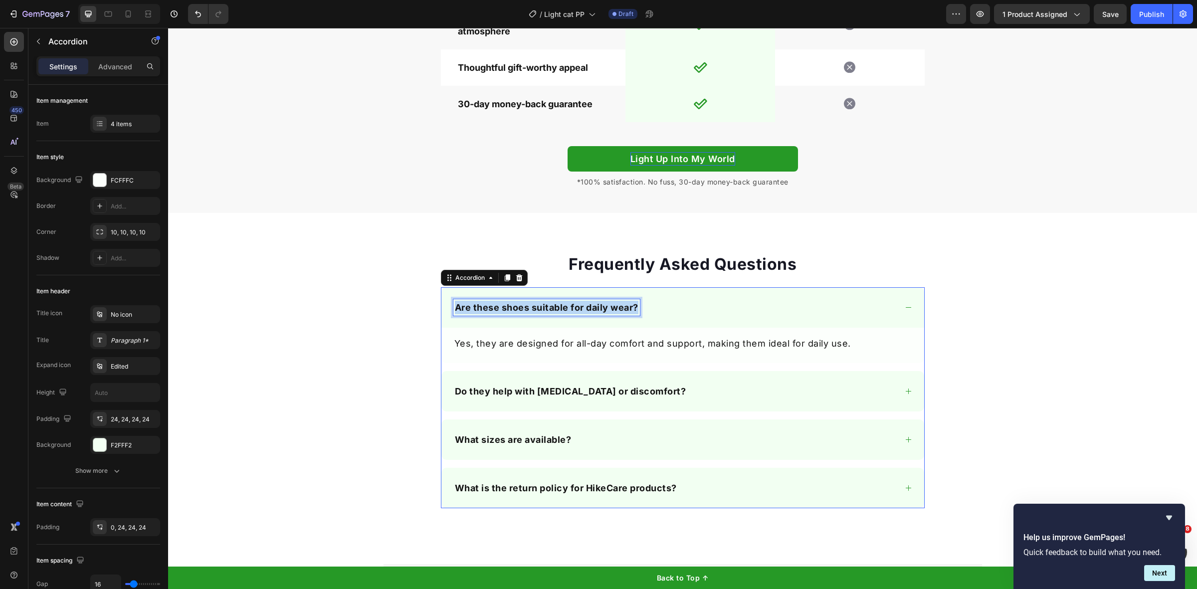
click at [529, 306] on p "Are these shoes suitable for daily wear?" at bounding box center [547, 307] width 184 height 13
click at [702, 337] on p "Yes, they are designed for all-day comfort and support, making them ideal for d…" at bounding box center [682, 343] width 457 height 13
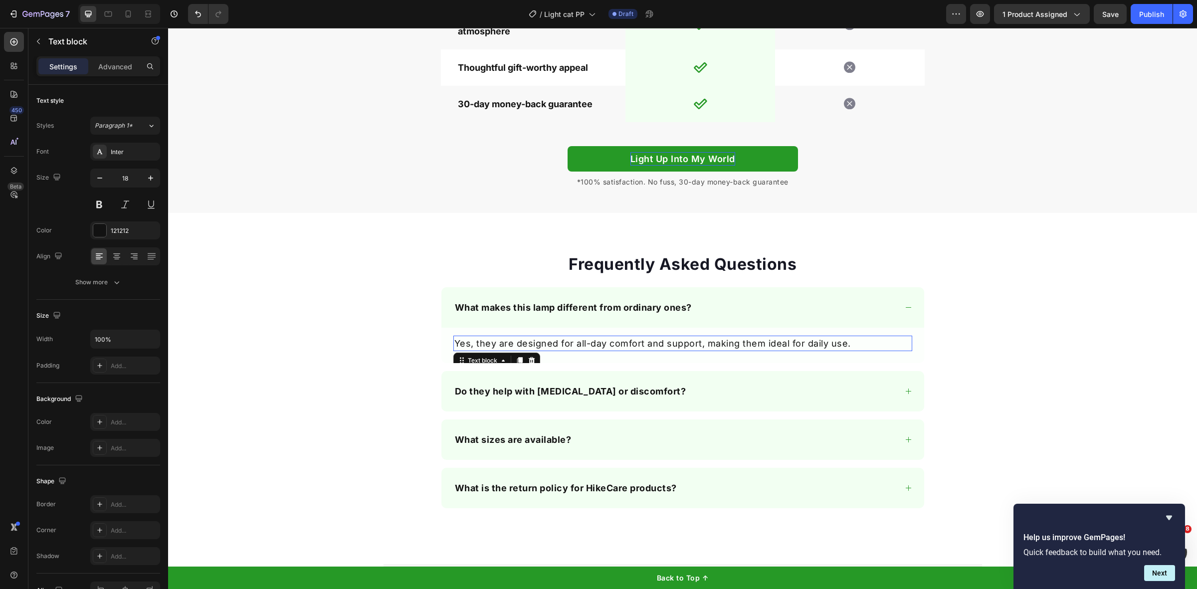
click at [702, 337] on p "Yes, they are designed for all-day comfort and support, making them ideal for d…" at bounding box center [682, 343] width 457 height 13
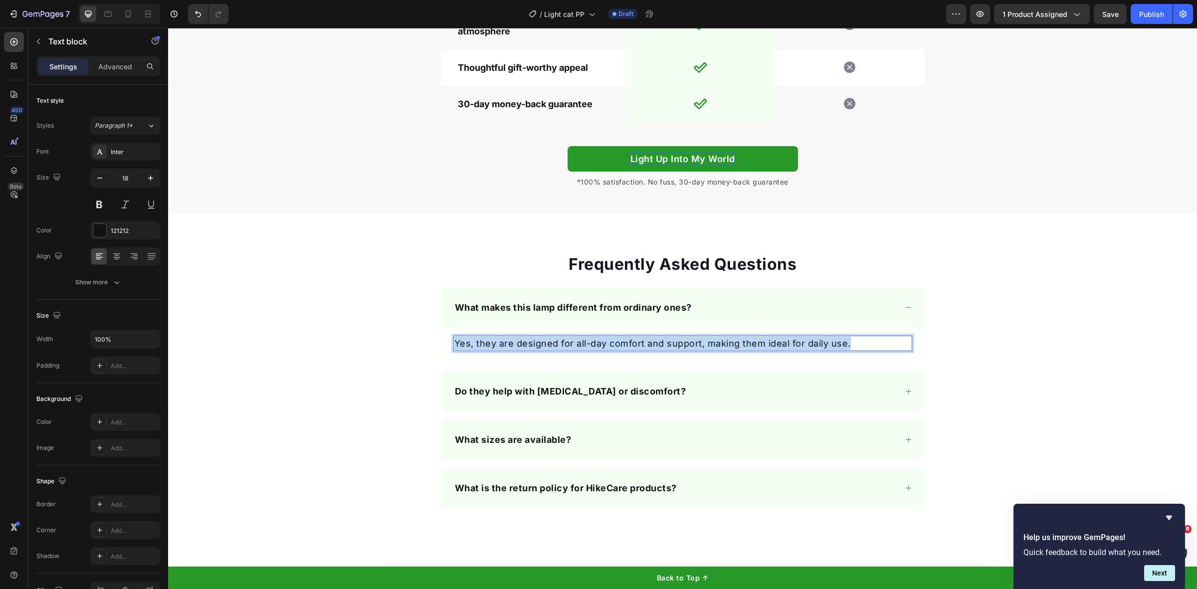
click at [702, 337] on p "Yes, they are designed for all-day comfort and support, making them ideal for d…" at bounding box center [682, 343] width 457 height 13
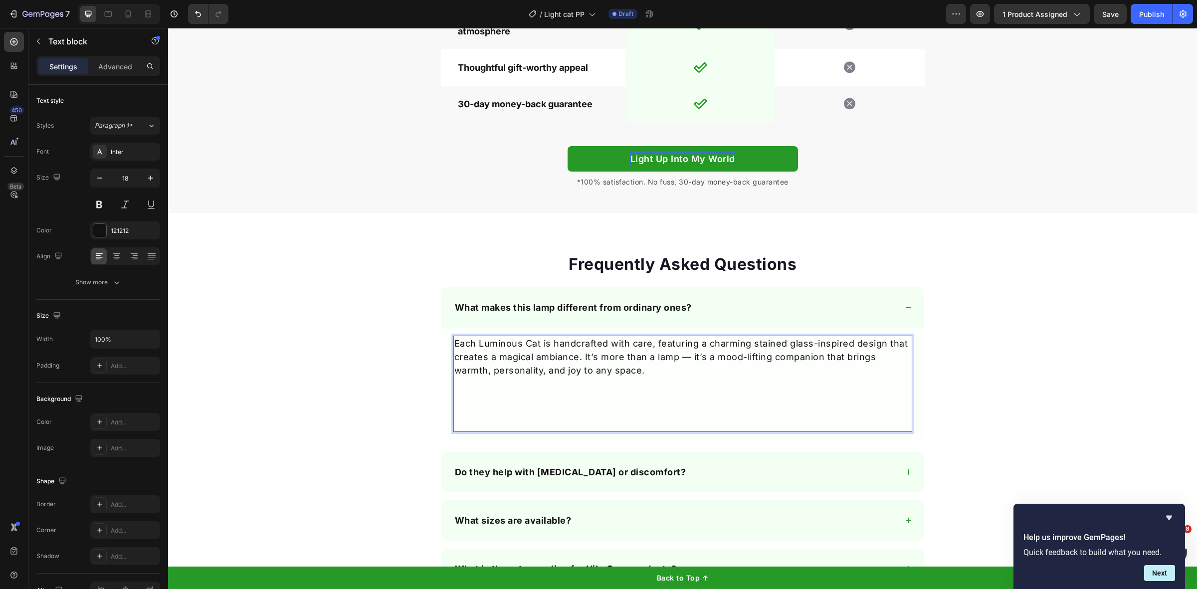
click at [470, 350] on p "Each Luminous Cat is handcrafted with care, featuring a charming stained glass-…" at bounding box center [682, 357] width 457 height 40
click at [472, 347] on p "Each Luminous Cat is handcrafted with care, featuring a charming stained glass-…" at bounding box center [682, 357] width 457 height 40
click at [551, 415] on p "Rich Text Editor. Editing area: main" at bounding box center [682, 404] width 457 height 27
click at [544, 422] on p "Rich Text Editor. Editing area: main" at bounding box center [682, 423] width 457 height 13
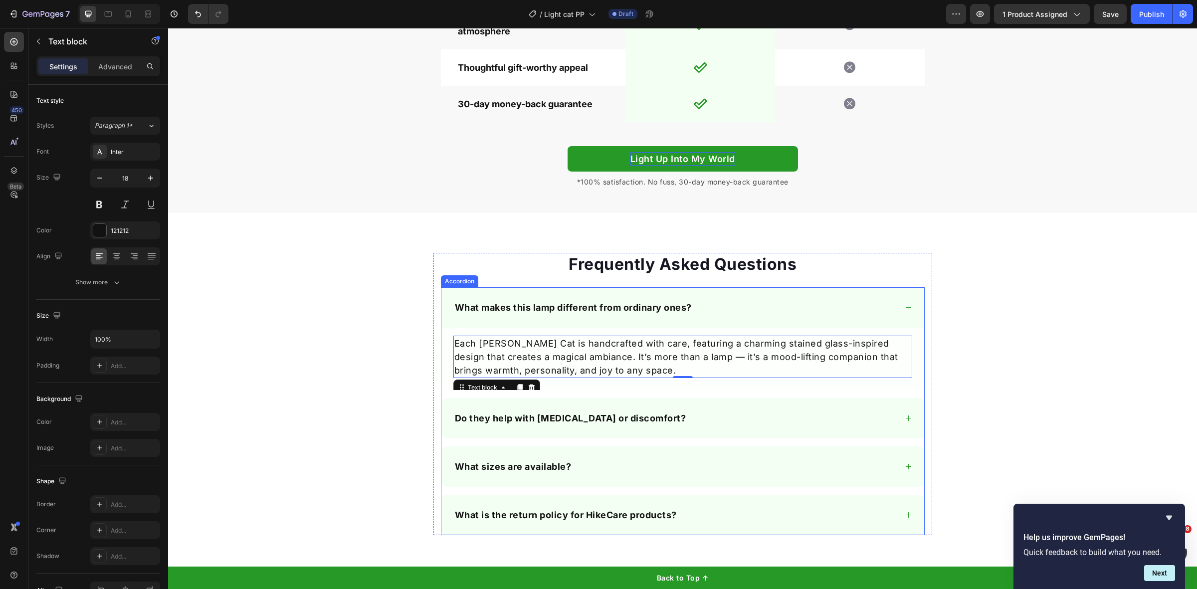
click at [525, 419] on p "Do they help with foot pain or discomfort?" at bounding box center [570, 417] width 231 height 13
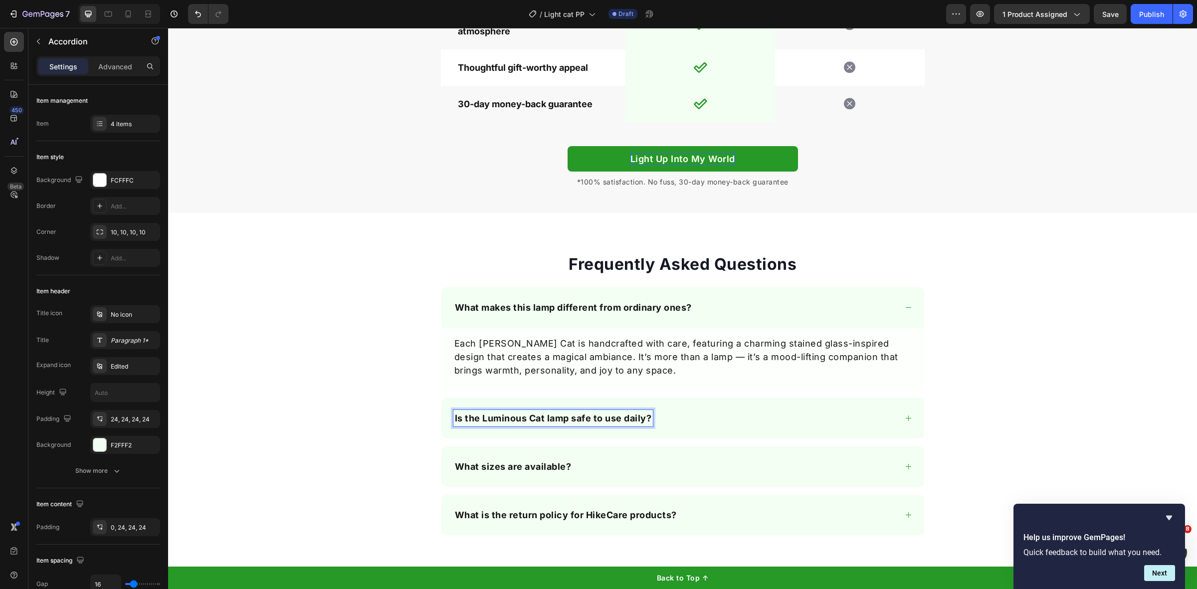
click at [475, 419] on strong "Is the Luminous Cat lamp safe to use daily?" at bounding box center [553, 418] width 197 height 10
click at [475, 419] on strong "Is the Luminous Cat lamp safe to use daily?" at bounding box center [554, 418] width 199 height 10
click at [505, 420] on strong "Is the Luna Luminous Cat lamp safe to use daily?" at bounding box center [595, 418] width 281 height 10
click at [724, 419] on div "Is the Luna Luminous Cat lamp safe to use daily?" at bounding box center [674, 418] width 443 height 16
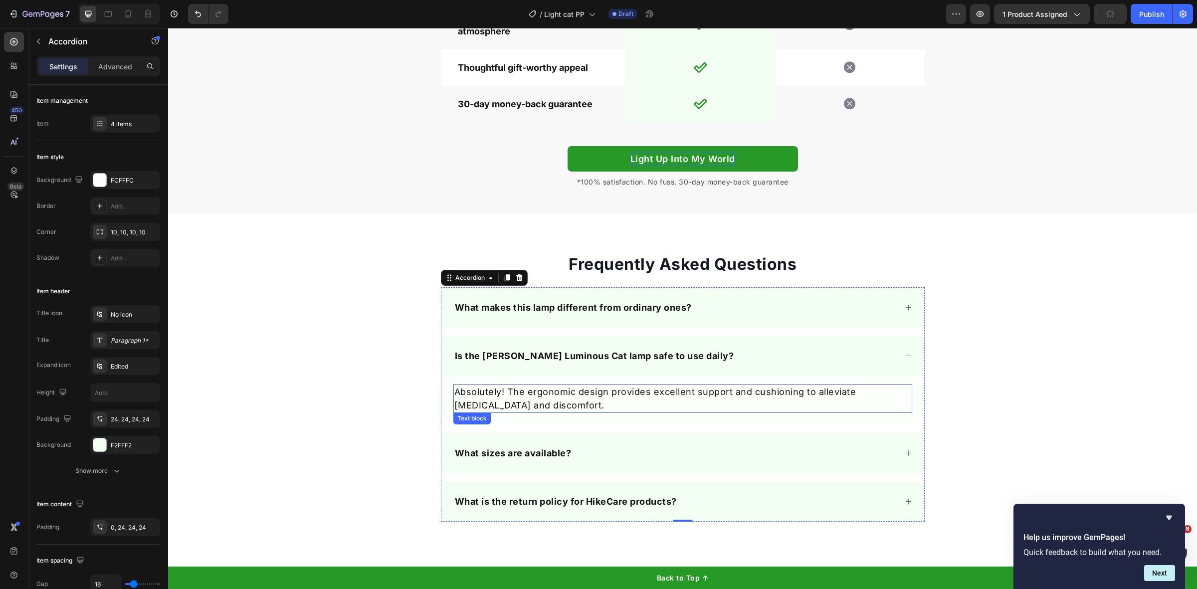
click at [509, 396] on p "Absolutely! The ergonomic design provides excellent support and cushioning to a…" at bounding box center [682, 398] width 457 height 27
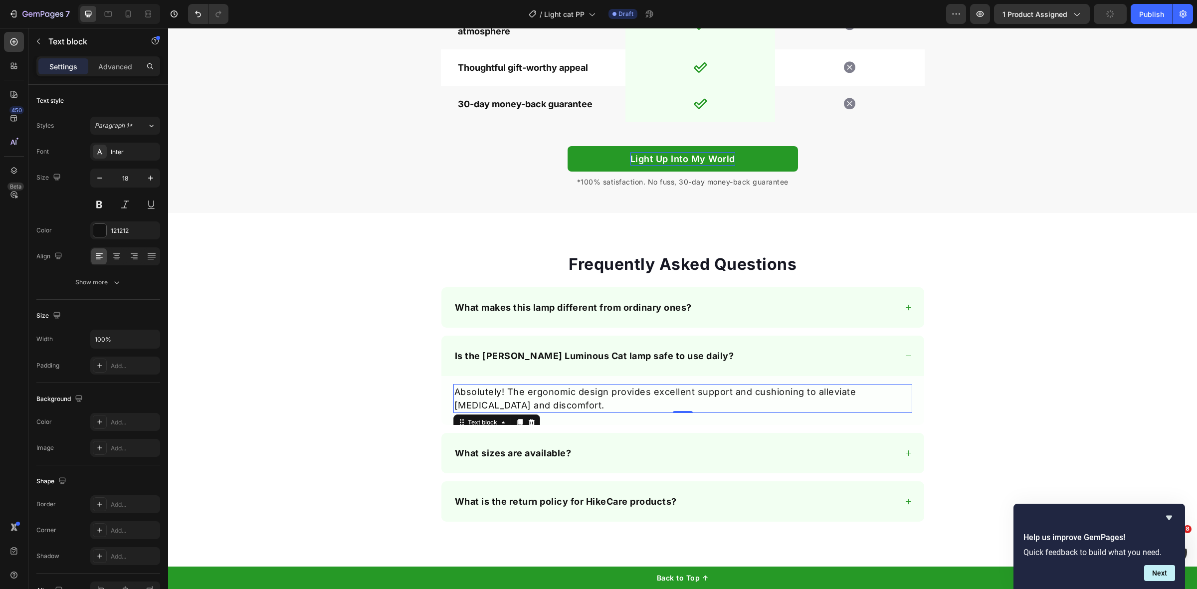
click at [509, 395] on p "Absolutely! The ergonomic design provides excellent support and cushioning to a…" at bounding box center [682, 398] width 457 height 27
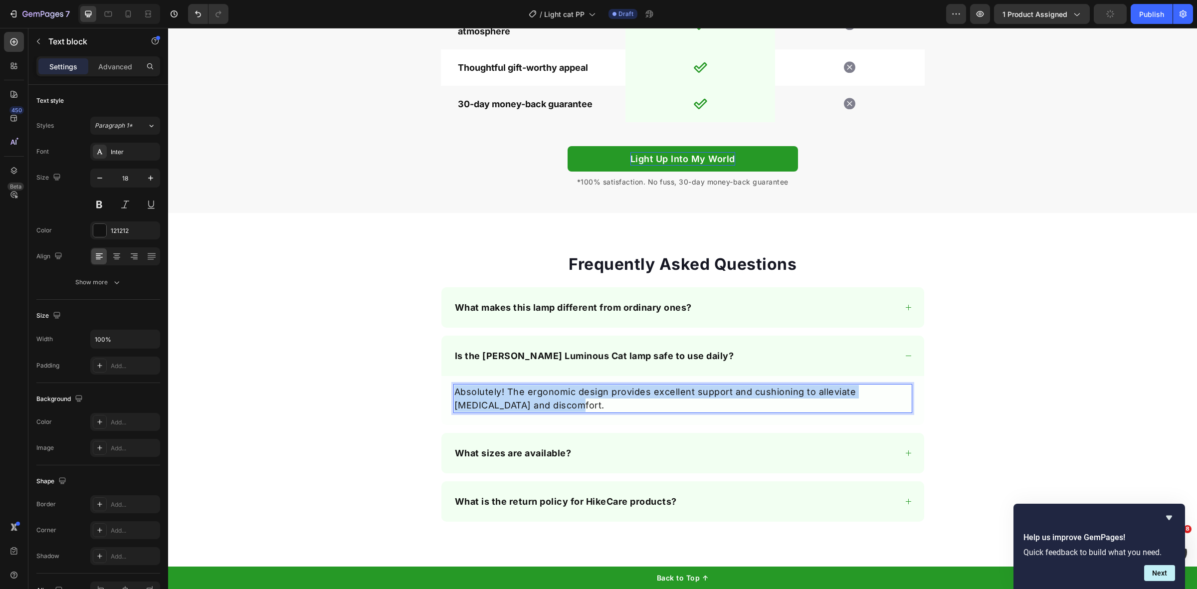
click at [509, 395] on p "Absolutely! The ergonomic design provides excellent support and cushioning to a…" at bounding box center [682, 398] width 457 height 27
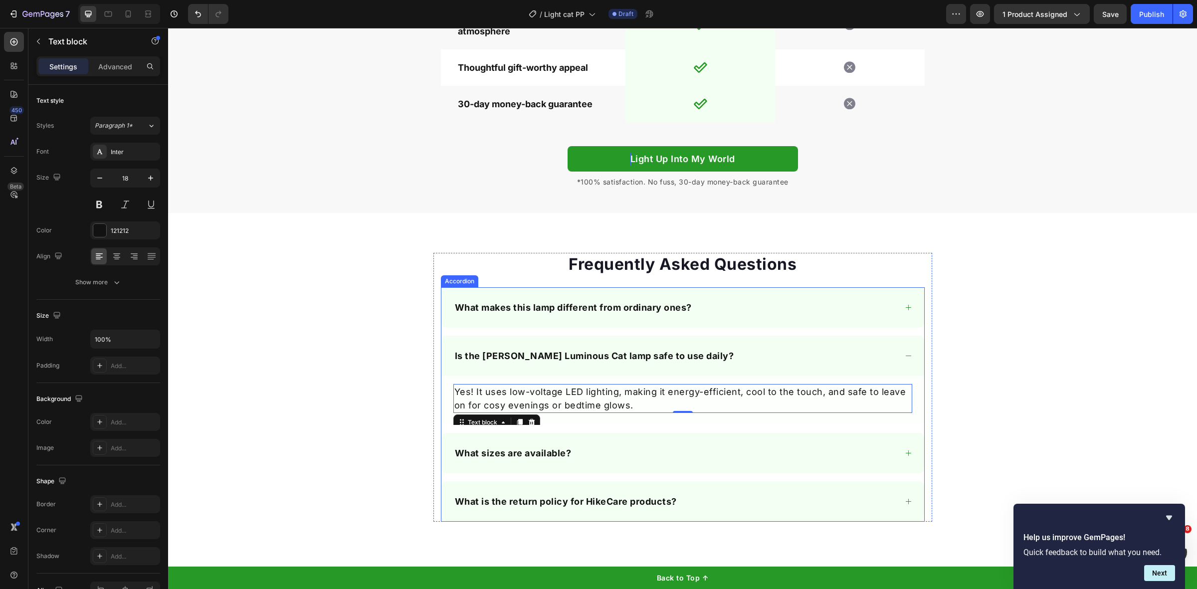
click at [572, 453] on div "What sizes are available?" at bounding box center [674, 453] width 443 height 16
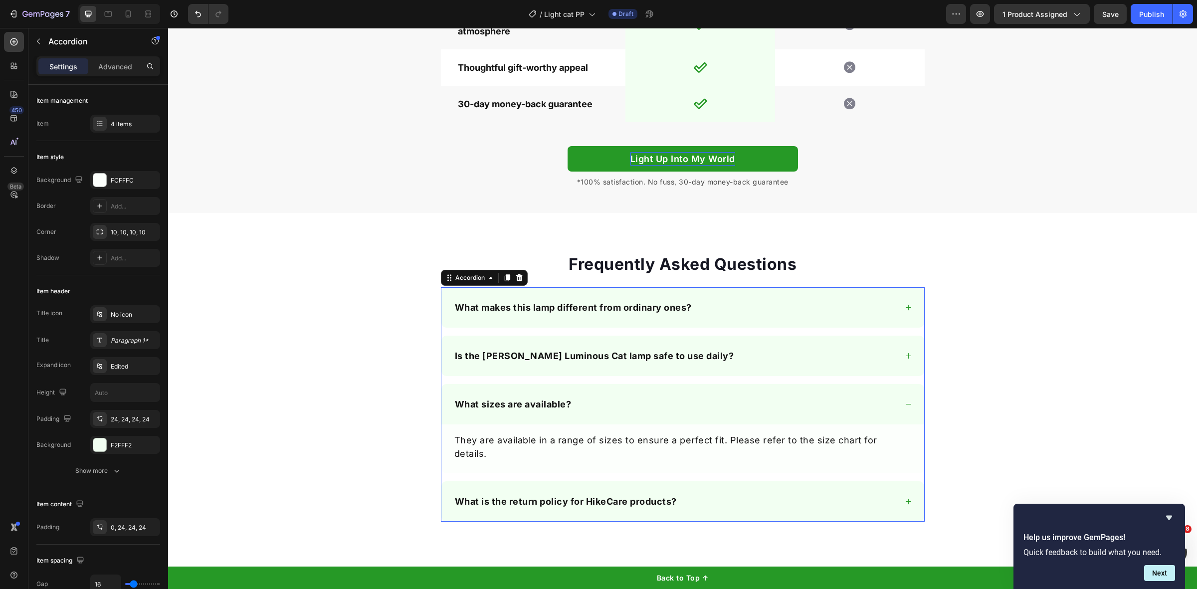
scroll to position [3235, 0]
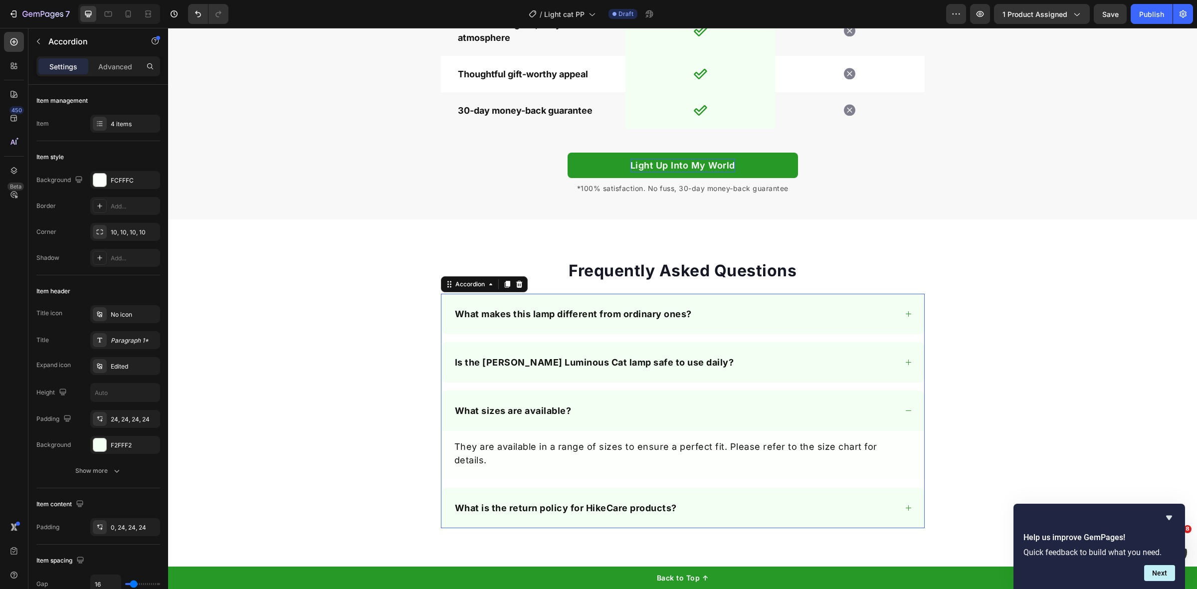
click at [548, 445] on p "They are available in a range of sizes to ensure a perfect fit. Please refer to…" at bounding box center [682, 453] width 457 height 27
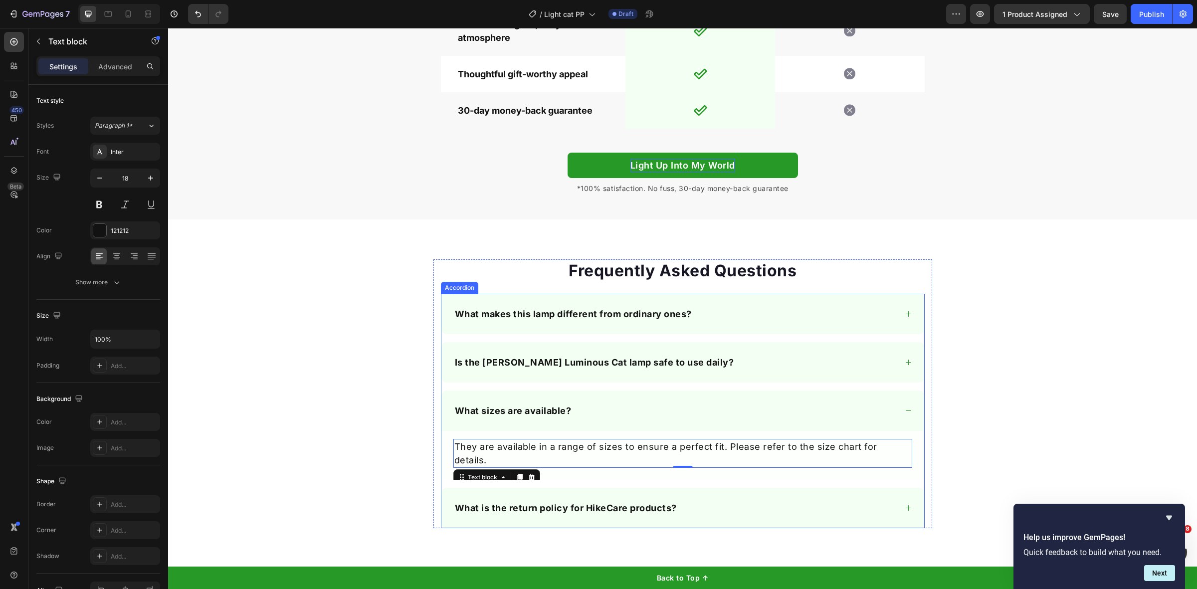
click at [532, 417] on p "What sizes are available?" at bounding box center [513, 410] width 117 height 13
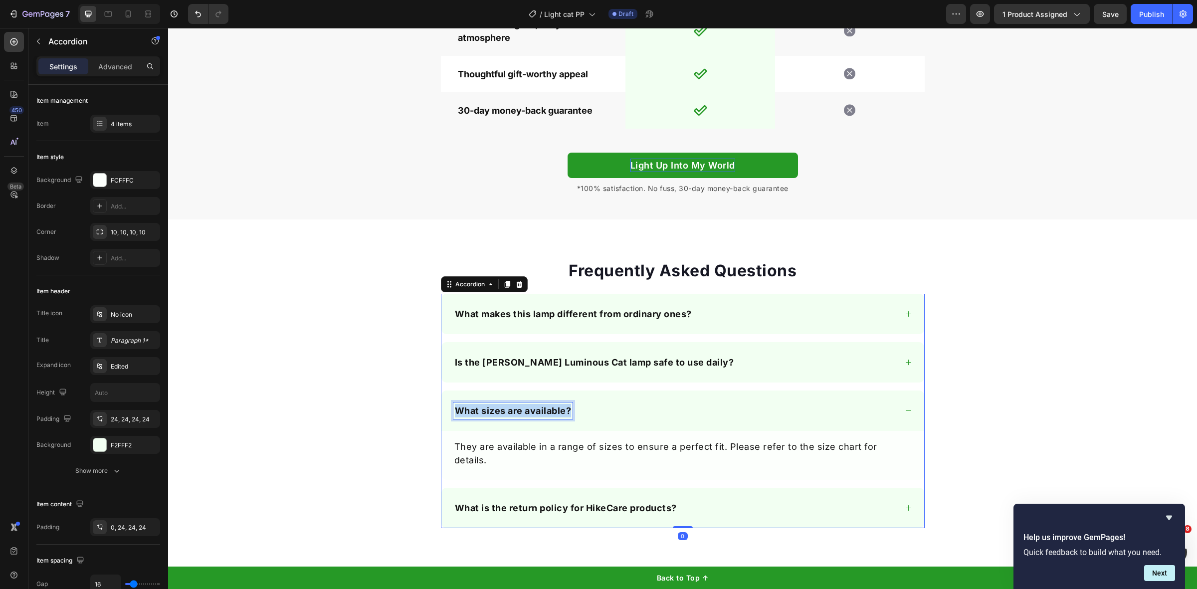
click at [532, 417] on p "What sizes are available?" at bounding box center [513, 410] width 117 height 13
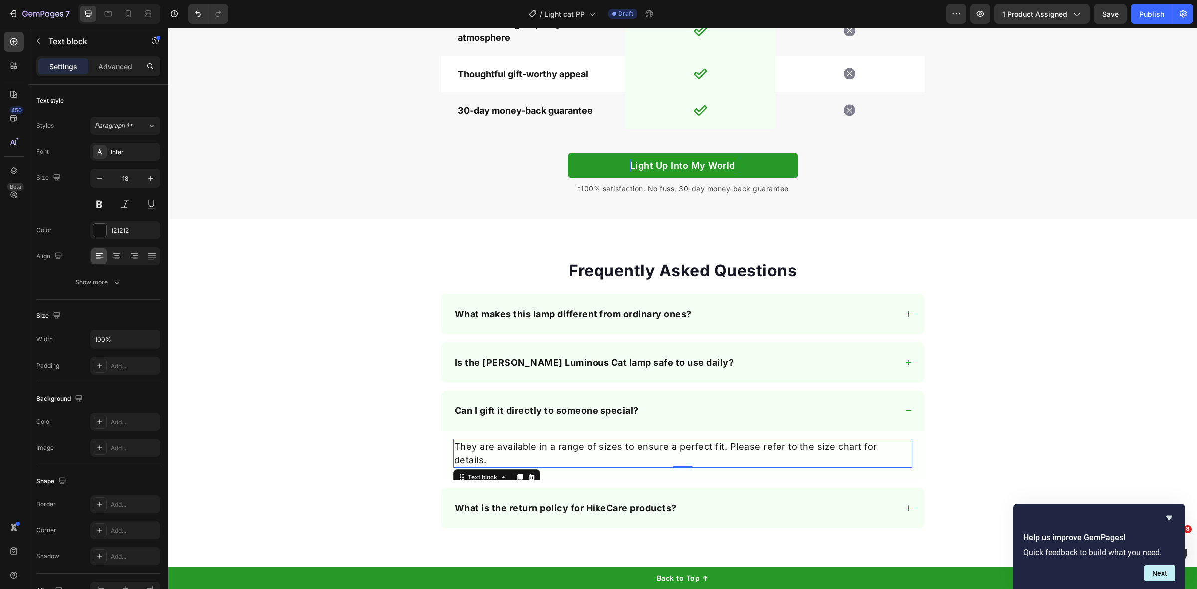
click at [591, 445] on p "They are available in a range of sizes to ensure a perfect fit. Please refer to…" at bounding box center [682, 453] width 457 height 27
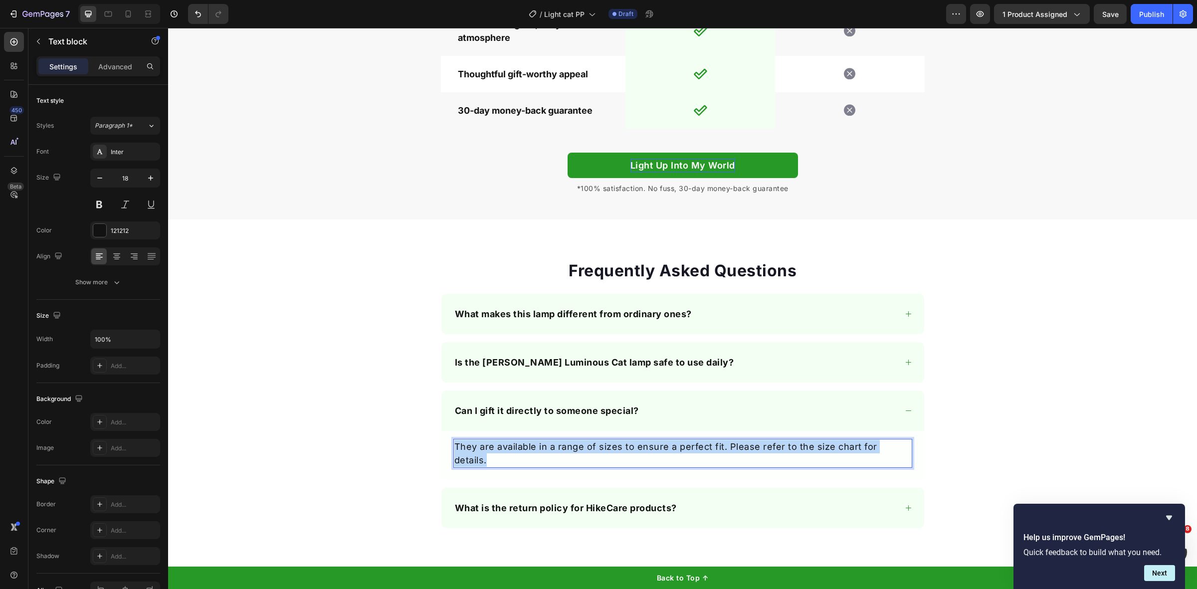
click at [591, 445] on p "They are available in a range of sizes to ensure a perfect fit. Please refer to…" at bounding box center [682, 453] width 457 height 27
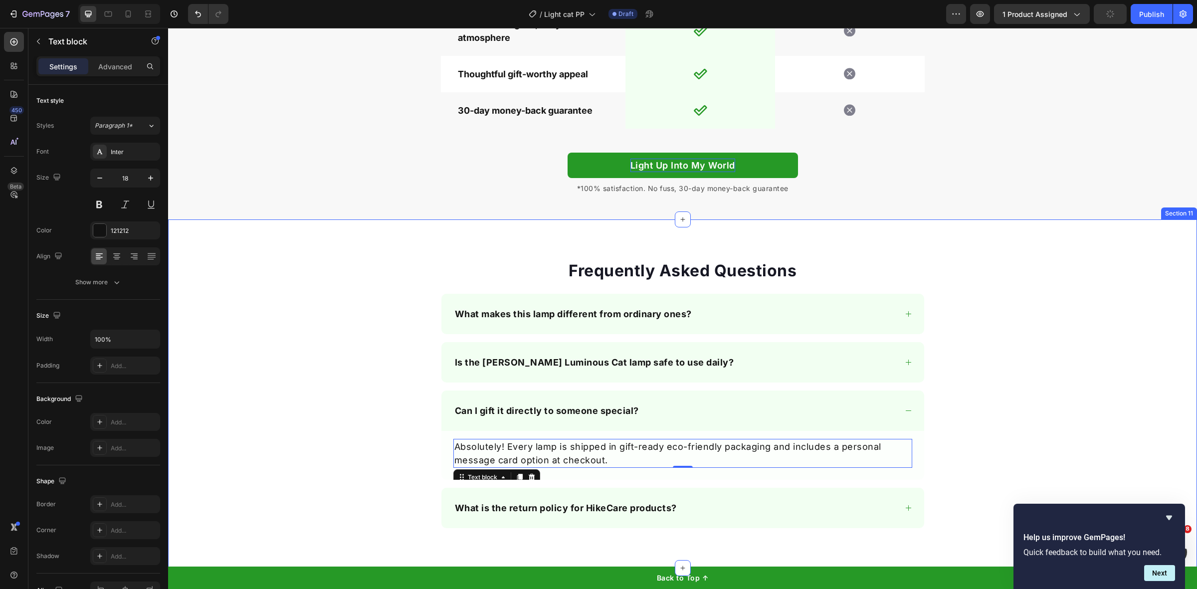
click at [677, 509] on div "What is the return policy for HikeCare products?" at bounding box center [674, 508] width 443 height 16
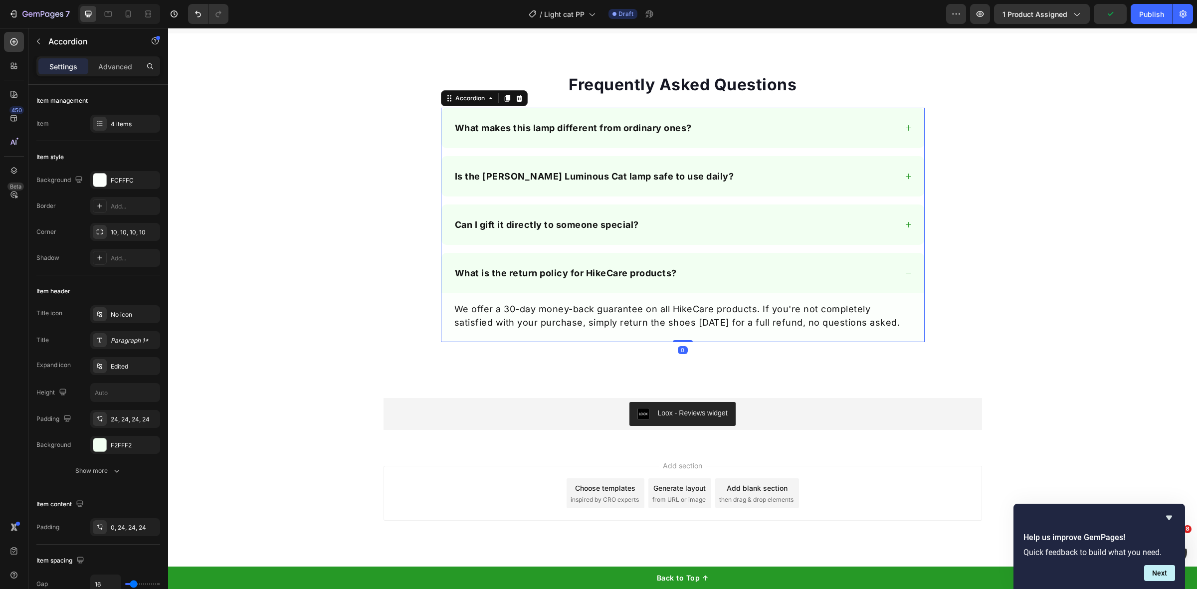
scroll to position [3422, 0]
click at [1112, 16] on span "Save" at bounding box center [1110, 14] width 16 height 8
click at [985, 15] on icon "button" at bounding box center [980, 14] width 10 height 10
